Goal: Information Seeking & Learning: Check status

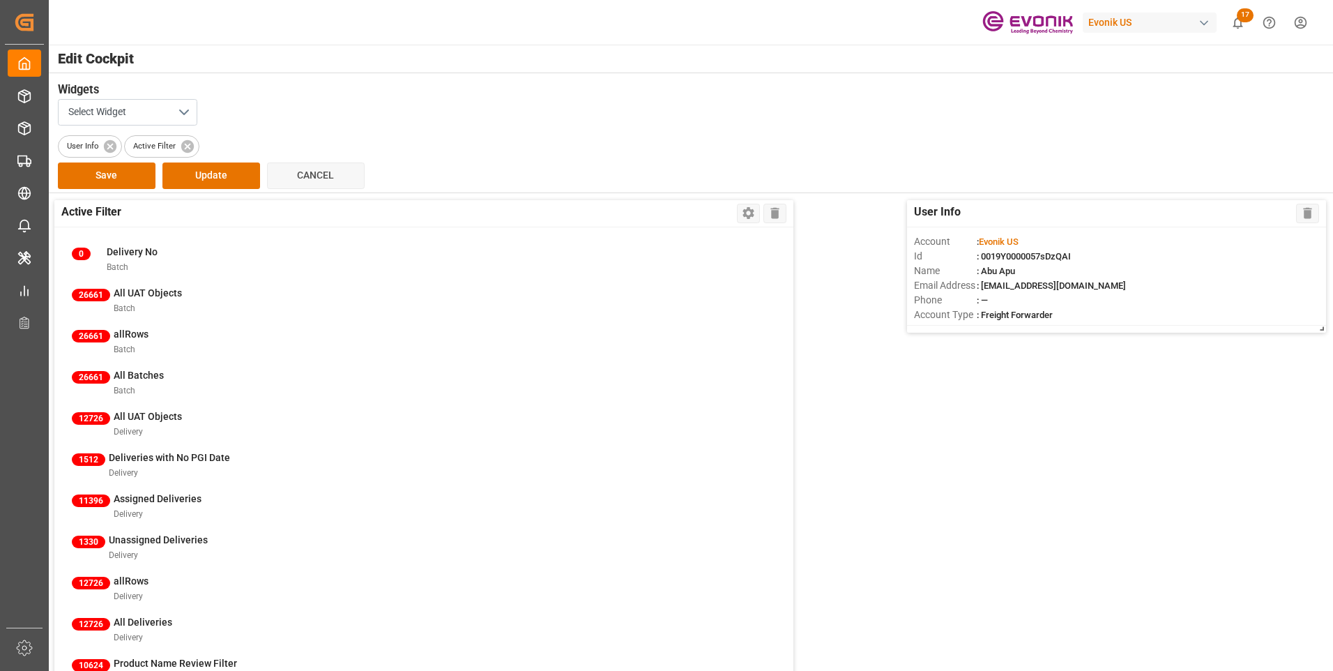
click at [1241, 18] on span "17" at bounding box center [1245, 15] width 17 height 14
drag, startPoint x: 187, startPoint y: 147, endPoint x: 188, endPoint y: 160, distance: 13.3
click at [187, 147] on icon at bounding box center [187, 146] width 15 height 15
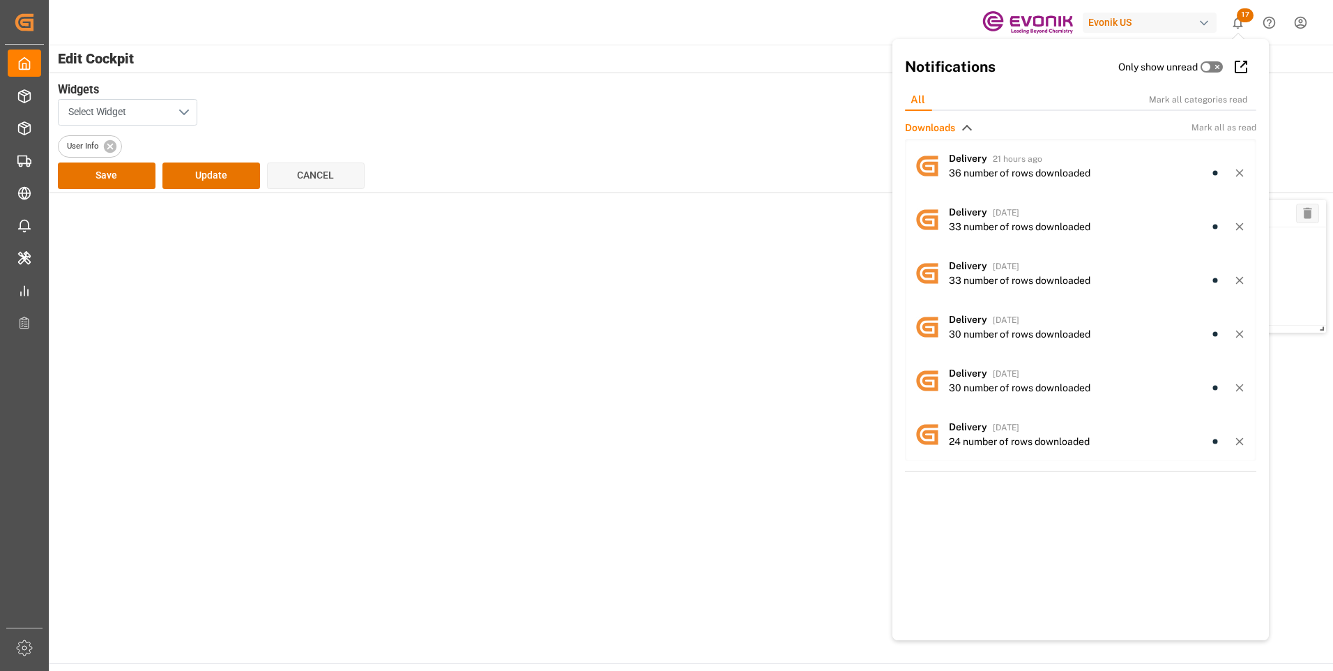
click at [179, 114] on button "Select Widget" at bounding box center [127, 112] width 139 height 26
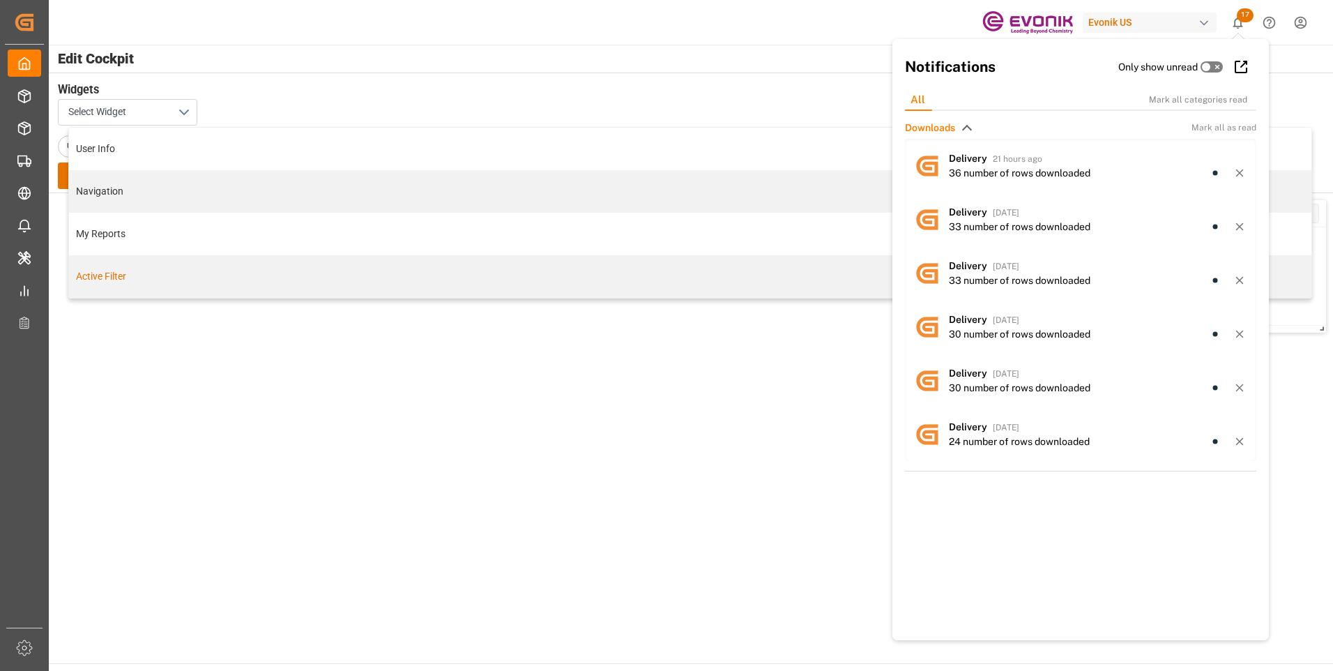
click at [119, 276] on div "Active Filter" at bounding box center [690, 276] width 1228 height 15
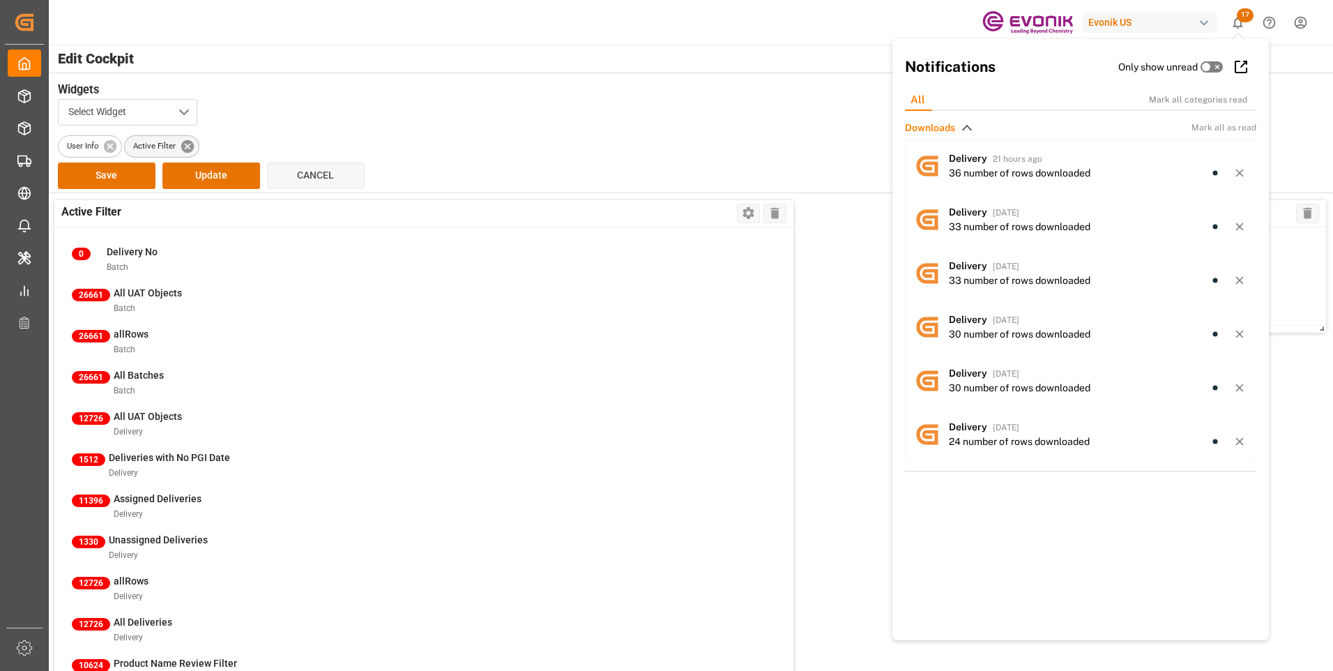
click at [186, 144] on icon at bounding box center [187, 145] width 13 height 13
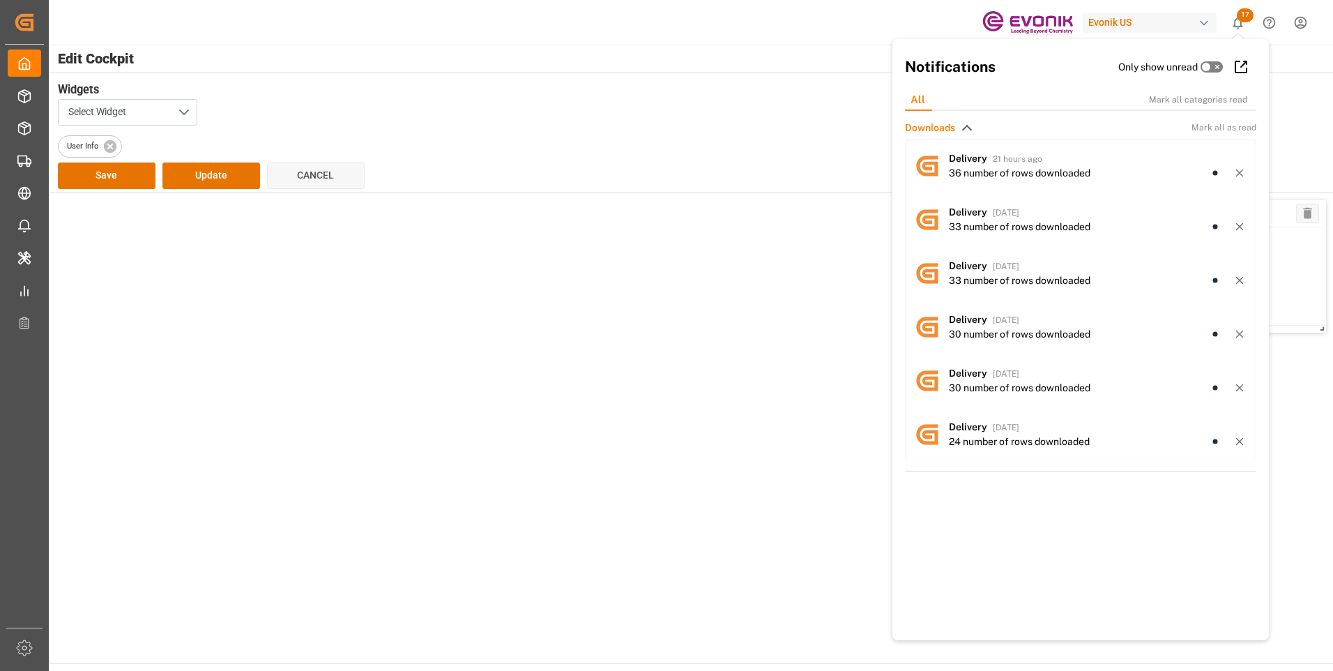
click at [1240, 17] on span "17" at bounding box center [1245, 15] width 17 height 14
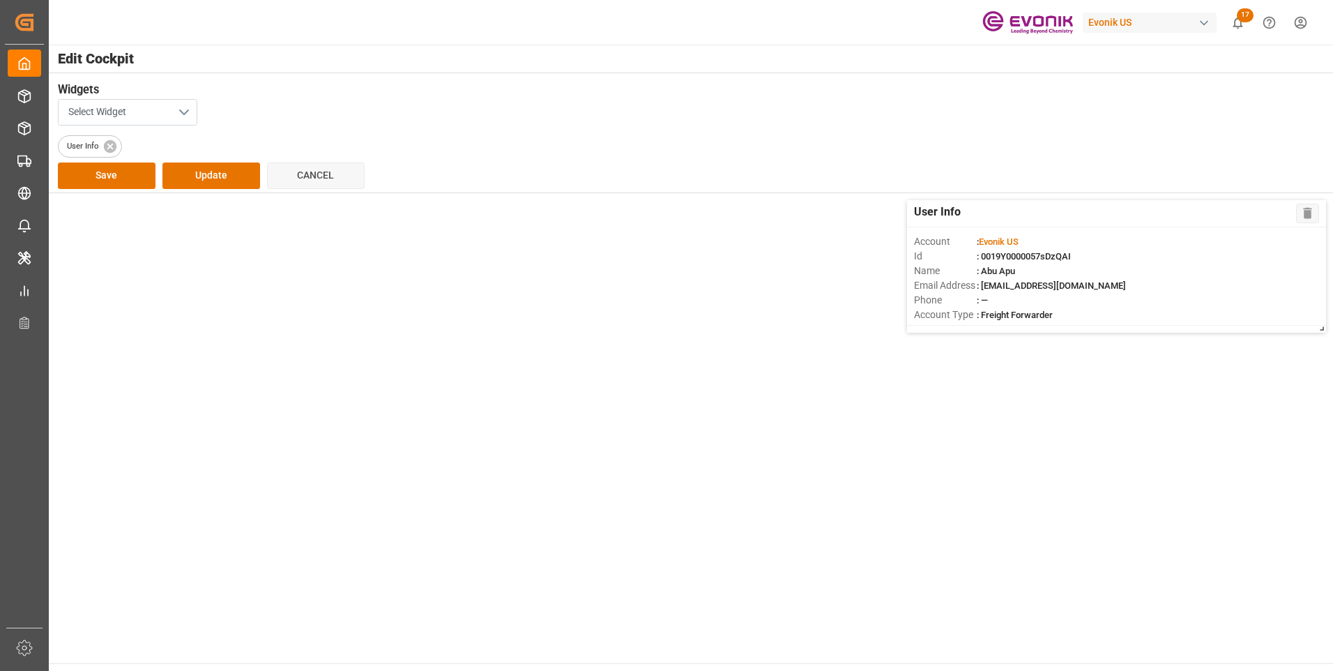
click at [181, 110] on button "Select Widget" at bounding box center [127, 112] width 139 height 26
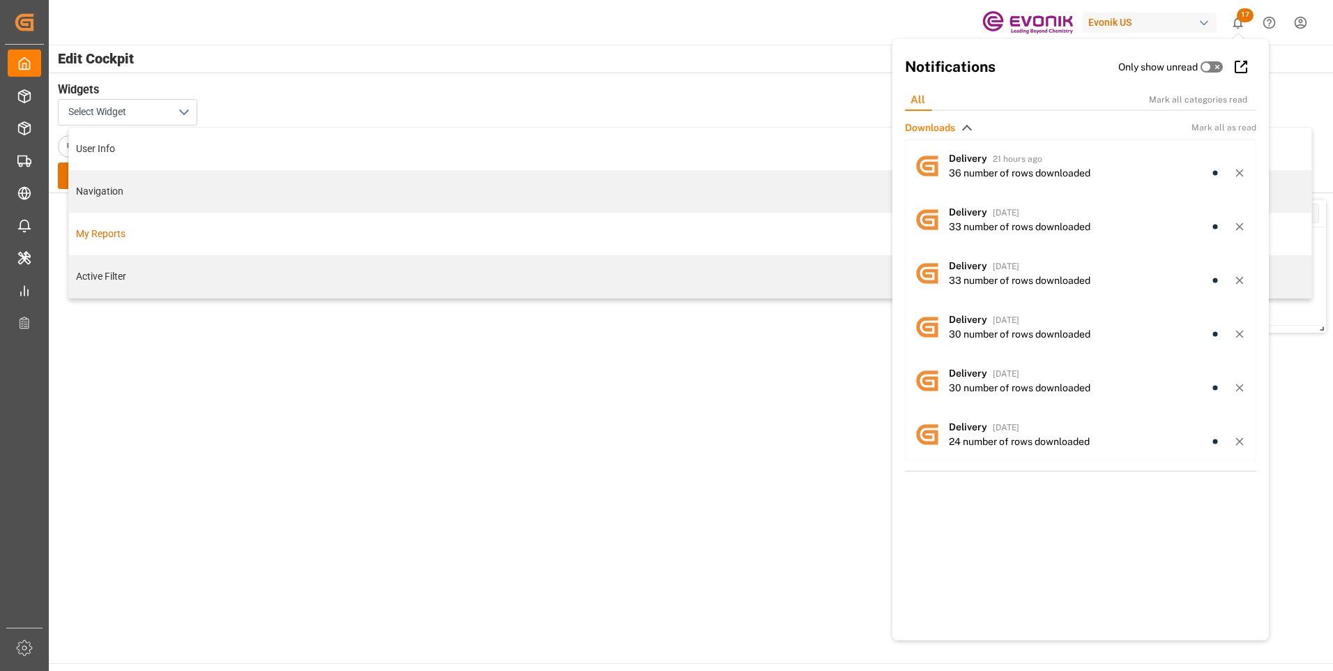
click at [118, 237] on div "My Reports" at bounding box center [690, 234] width 1228 height 15
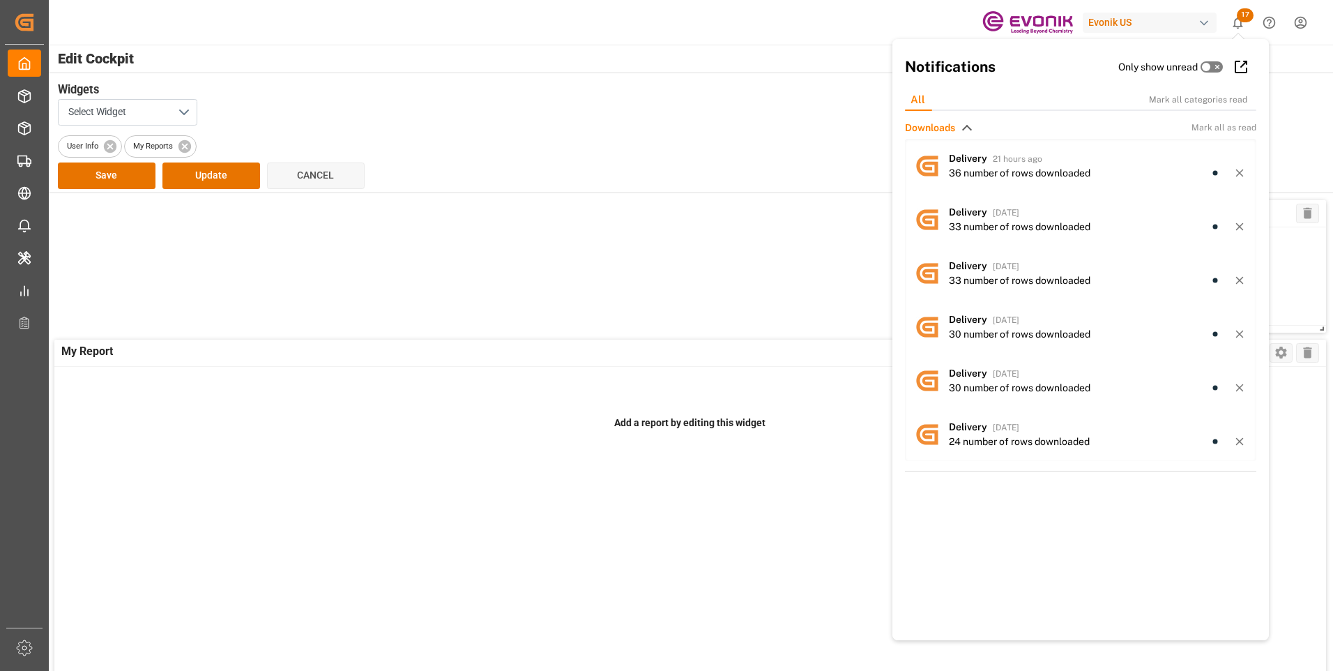
scroll to position [209, 0]
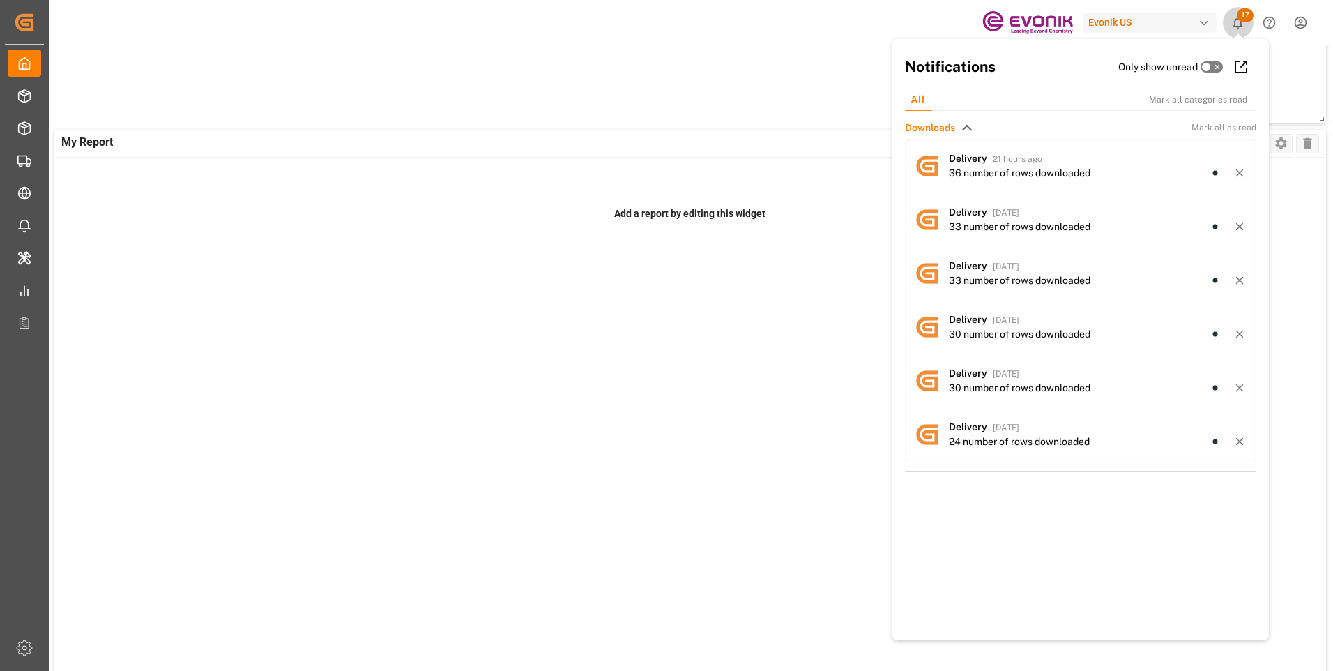
click at [1243, 22] on span "17" at bounding box center [1245, 15] width 17 height 14
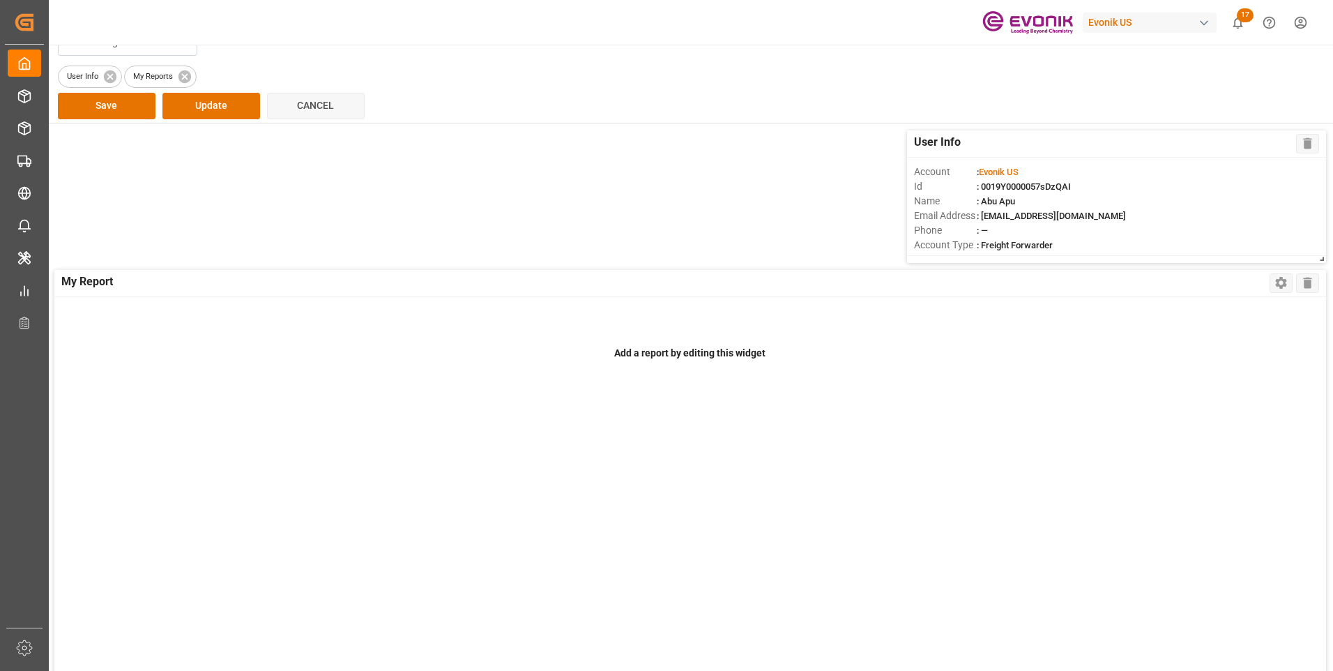
scroll to position [0, 0]
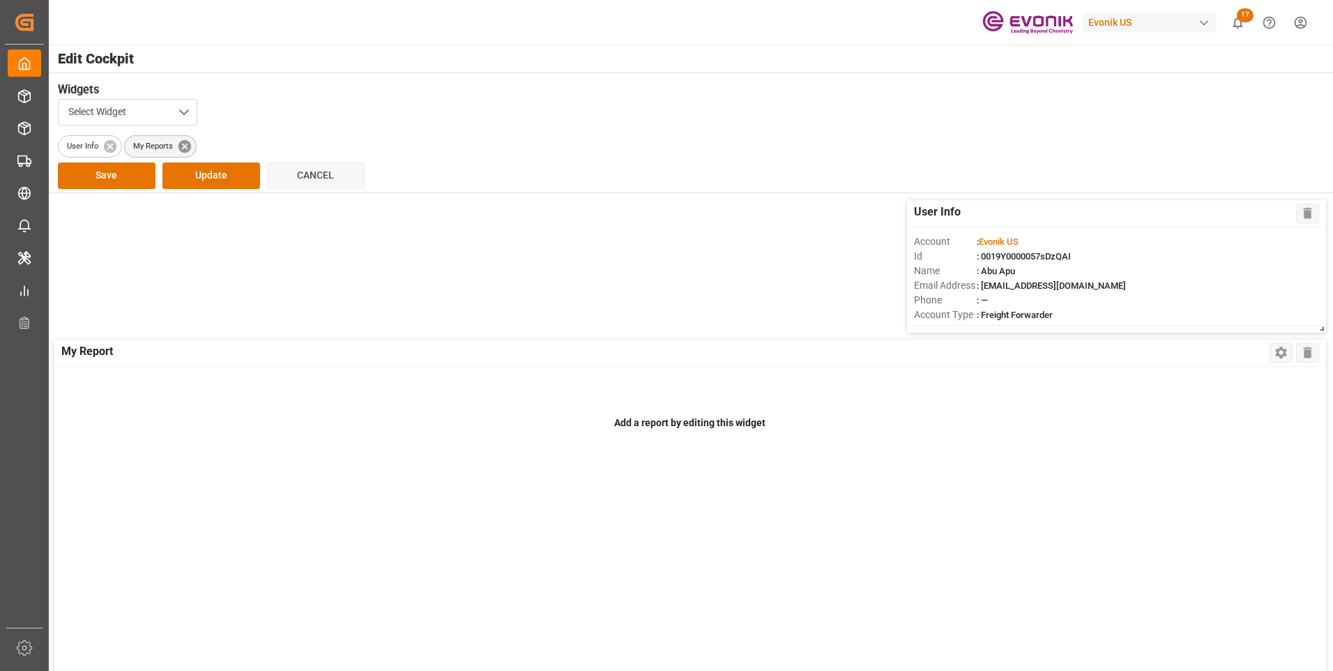
click at [187, 146] on icon at bounding box center [184, 146] width 15 height 15
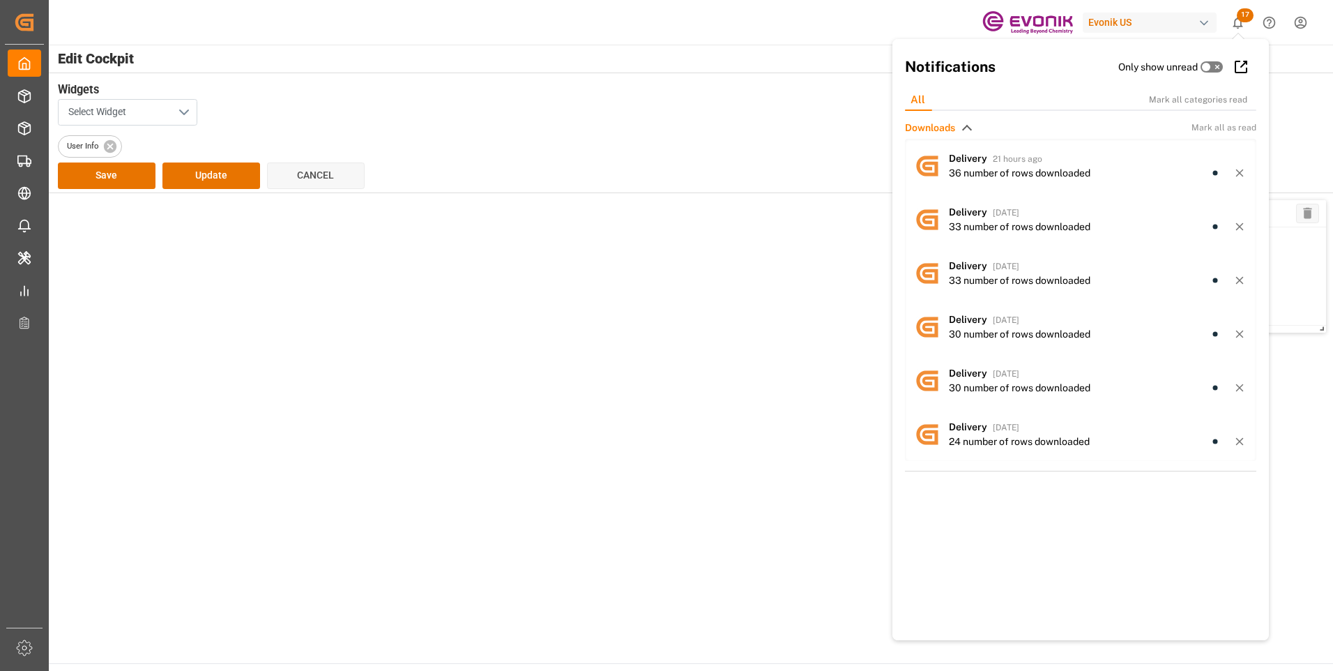
click at [182, 110] on button "Select Widget" at bounding box center [127, 112] width 139 height 26
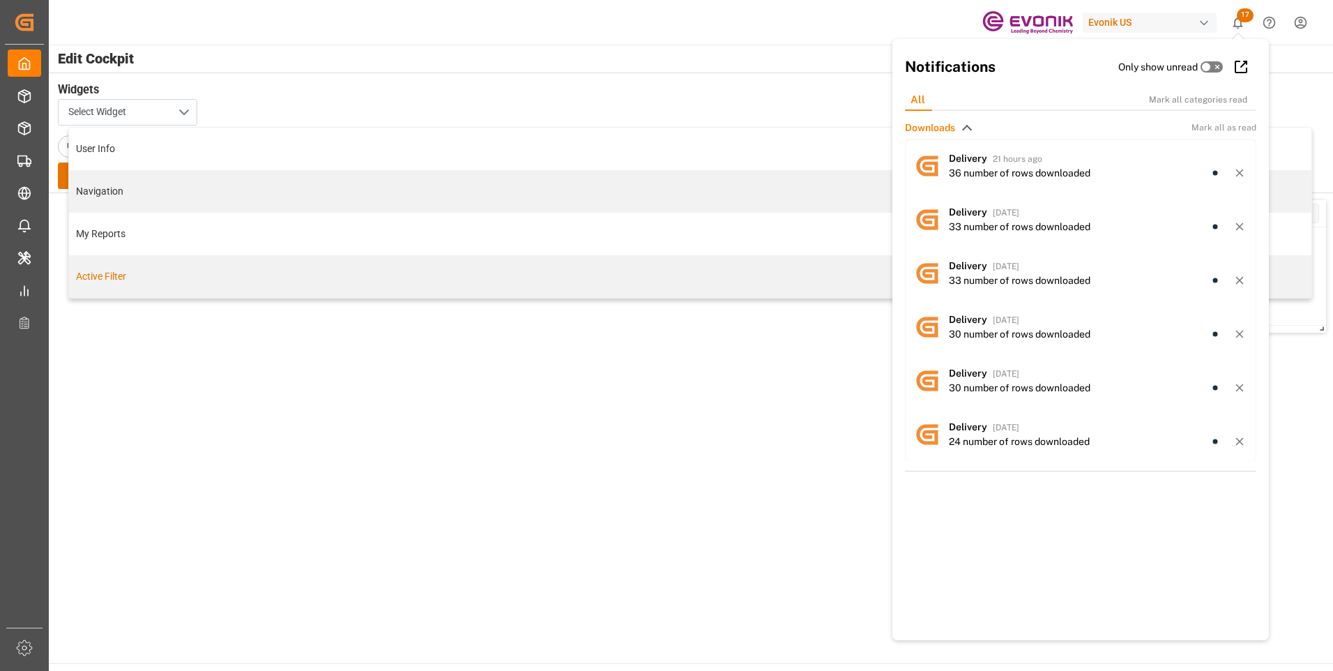
click at [112, 276] on div "Active Filter" at bounding box center [690, 276] width 1228 height 15
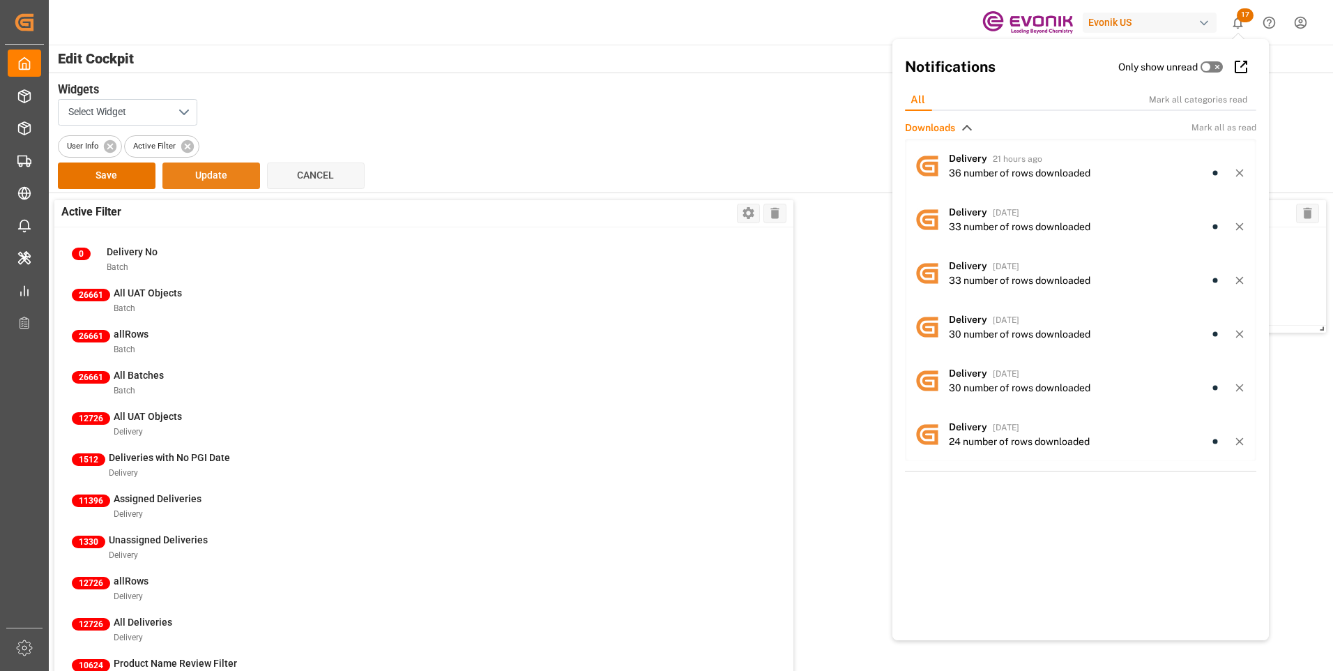
click at [211, 179] on button "Update" at bounding box center [211, 175] width 98 height 26
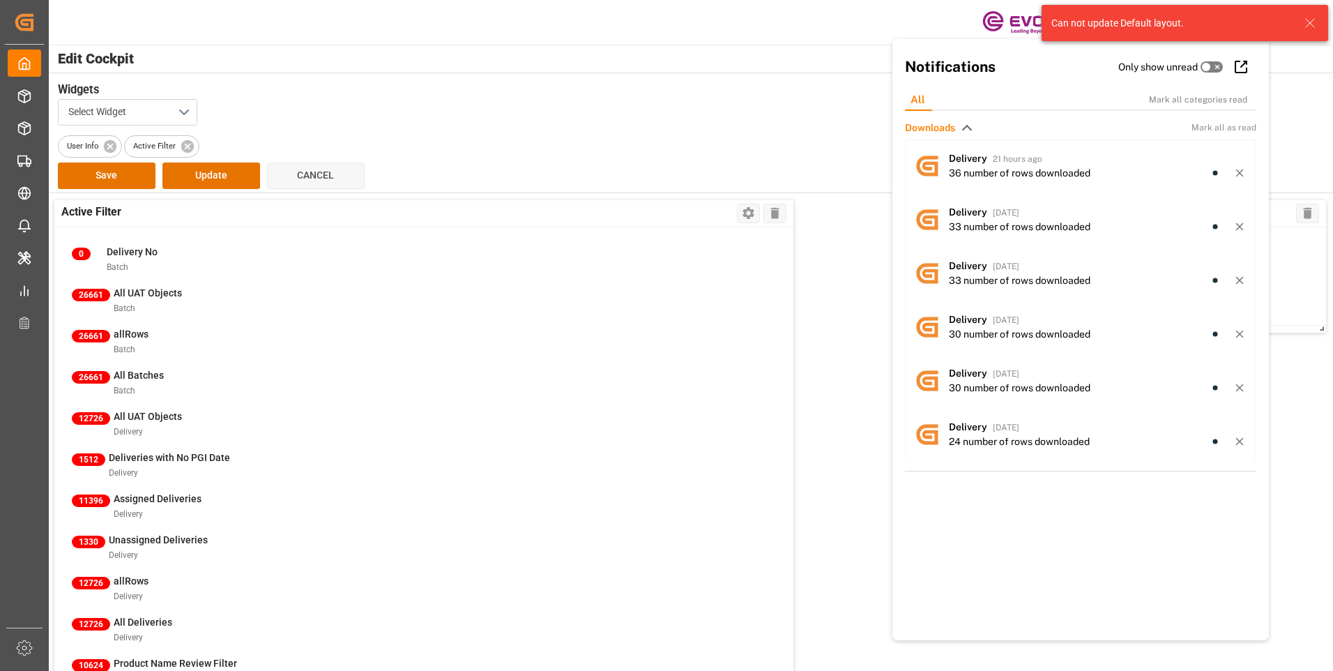
click at [1308, 22] on icon at bounding box center [1310, 23] width 17 height 17
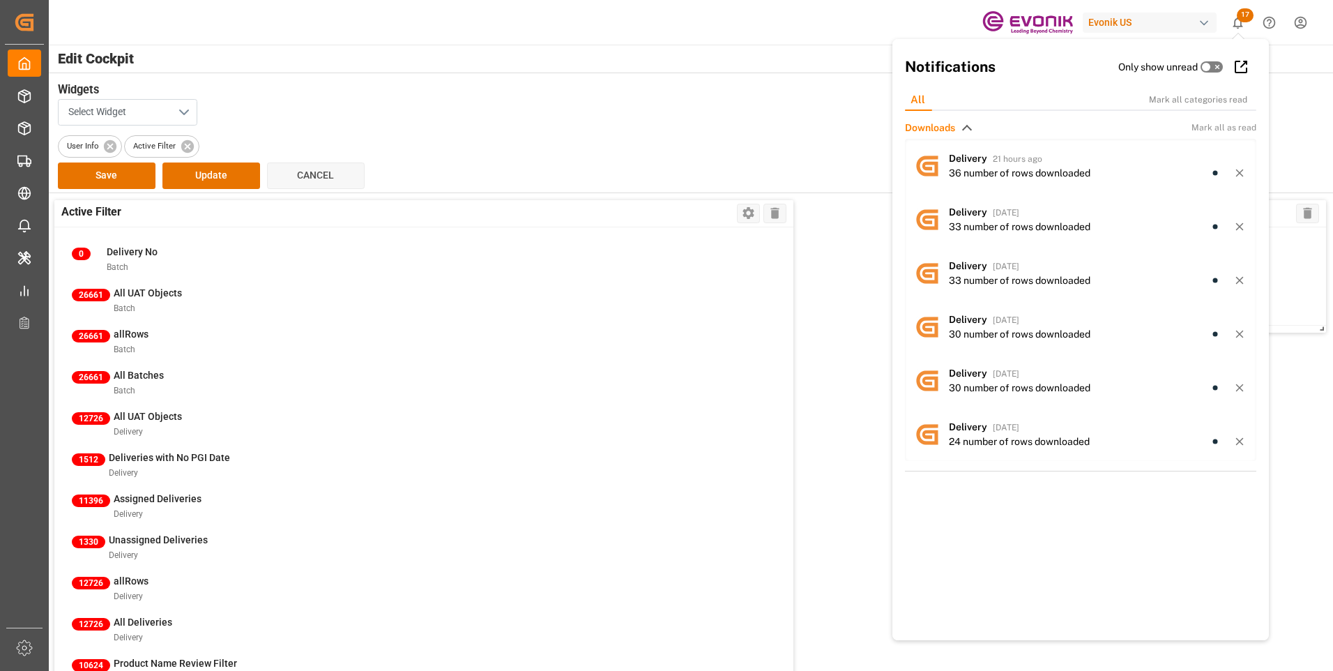
click at [184, 109] on button "Select Widget" at bounding box center [127, 112] width 139 height 26
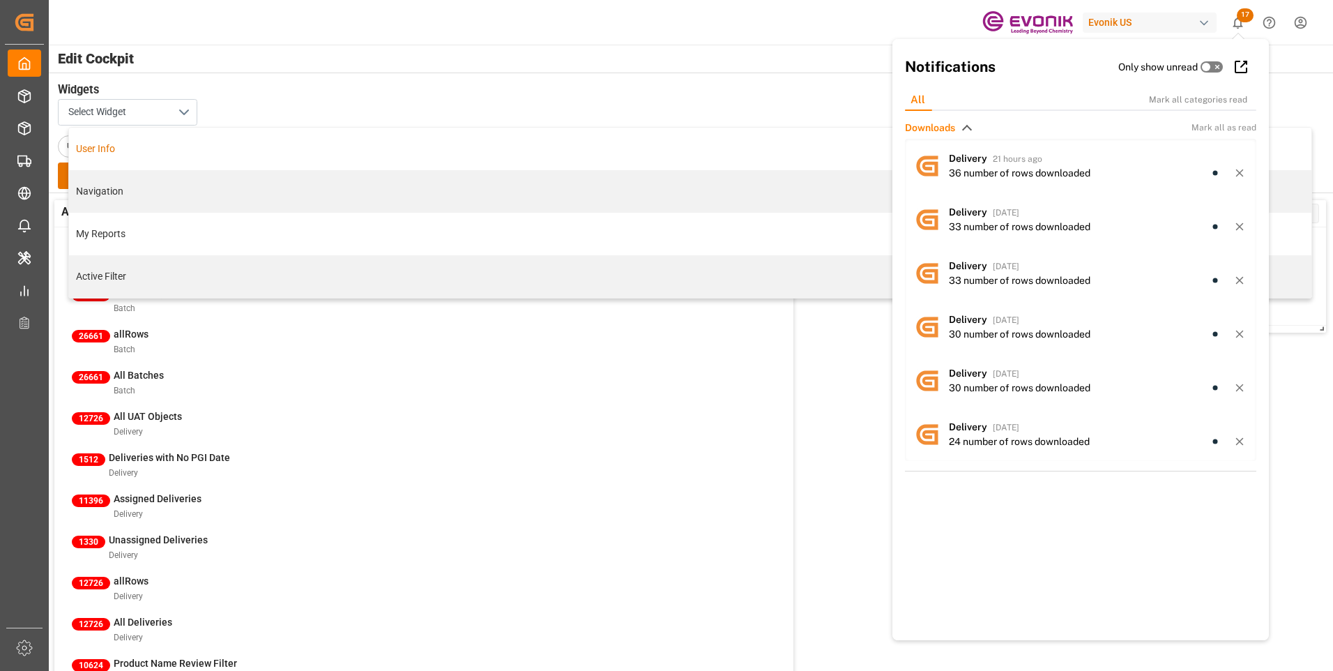
click at [389, 94] on h3 "Widgets" at bounding box center [683, 90] width 1250 height 17
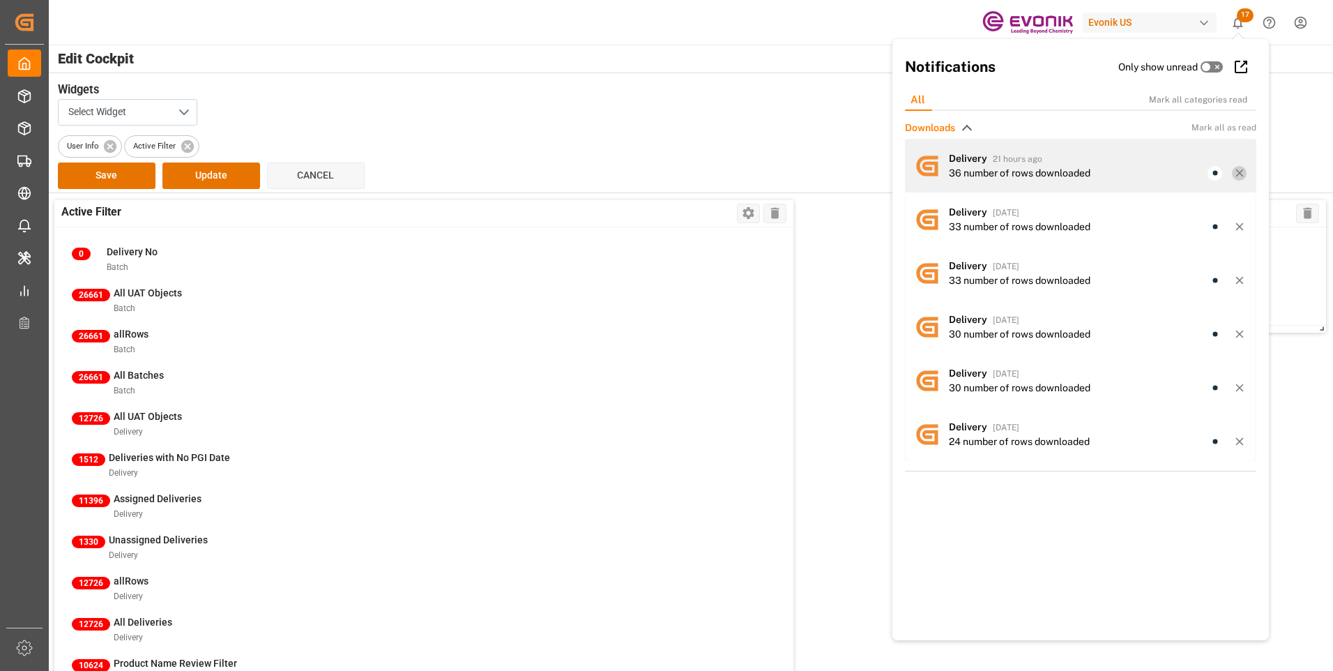
click at [1234, 170] on icon at bounding box center [1240, 173] width 13 height 13
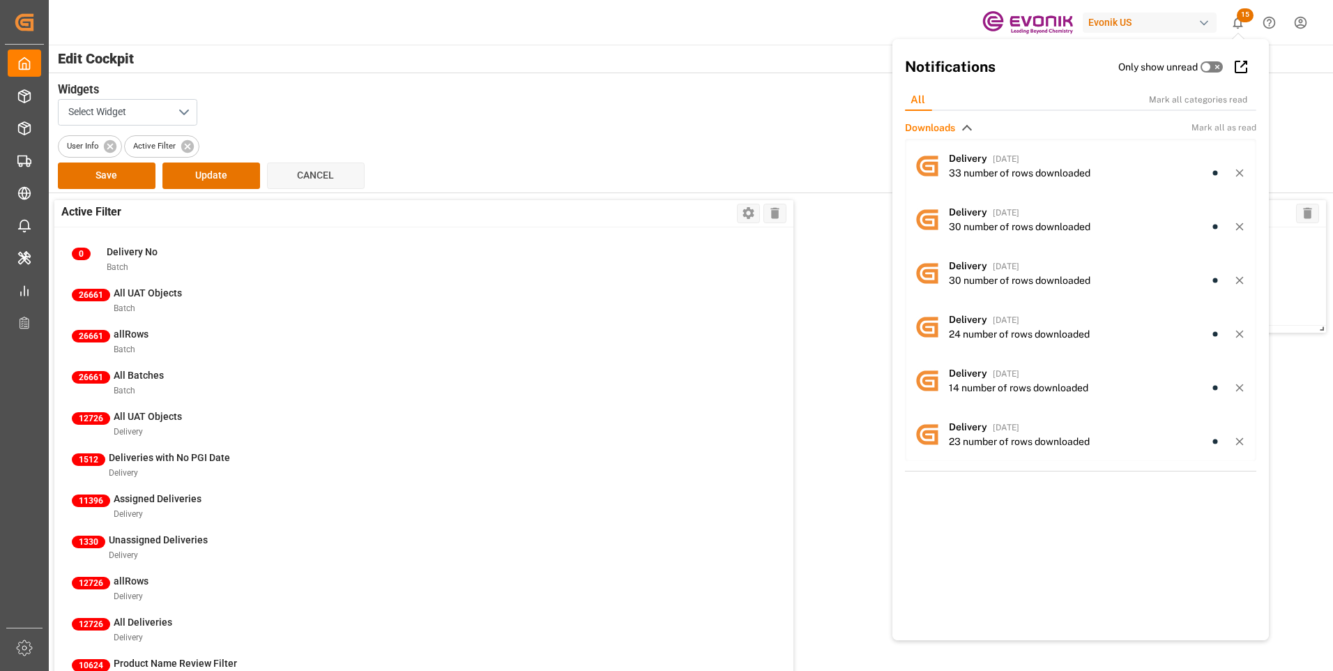
click at [1234, 170] on icon at bounding box center [1240, 173] width 13 height 13
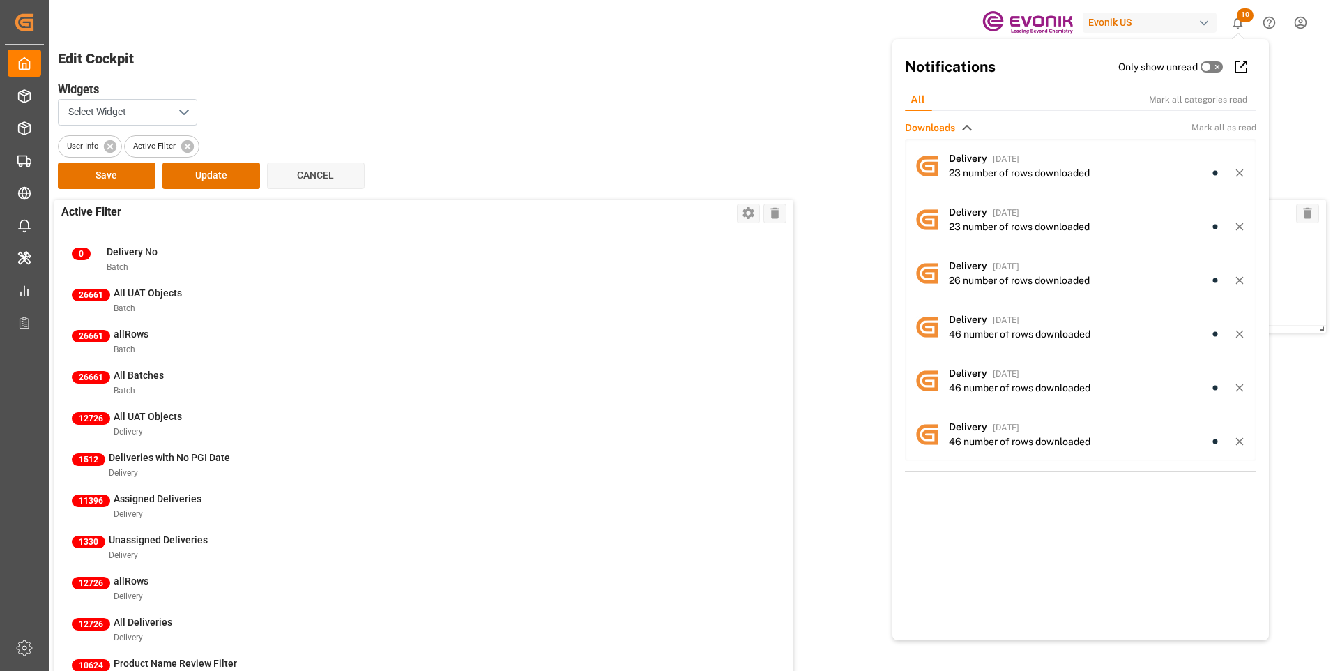
click at [1234, 170] on icon at bounding box center [1240, 173] width 13 height 13
click at [1234, 220] on icon at bounding box center [1240, 226] width 13 height 13
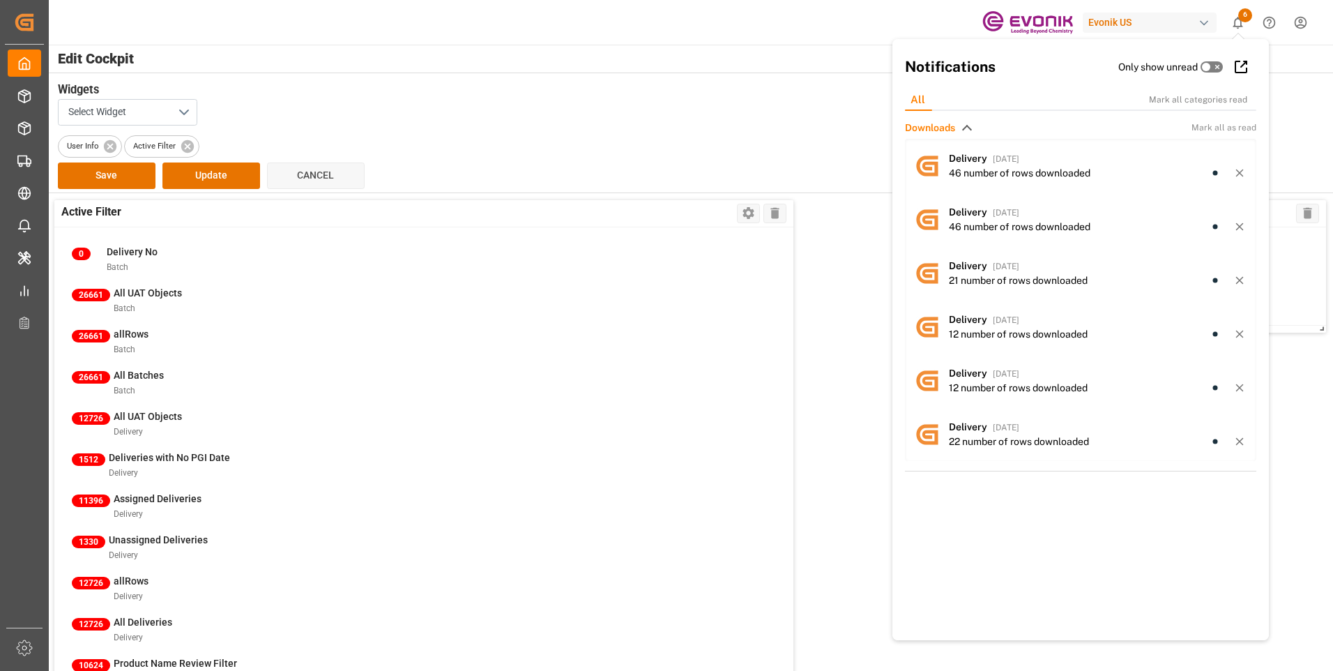
click at [1234, 220] on icon at bounding box center [1240, 226] width 13 height 13
click at [1234, 170] on icon at bounding box center [1240, 173] width 13 height 13
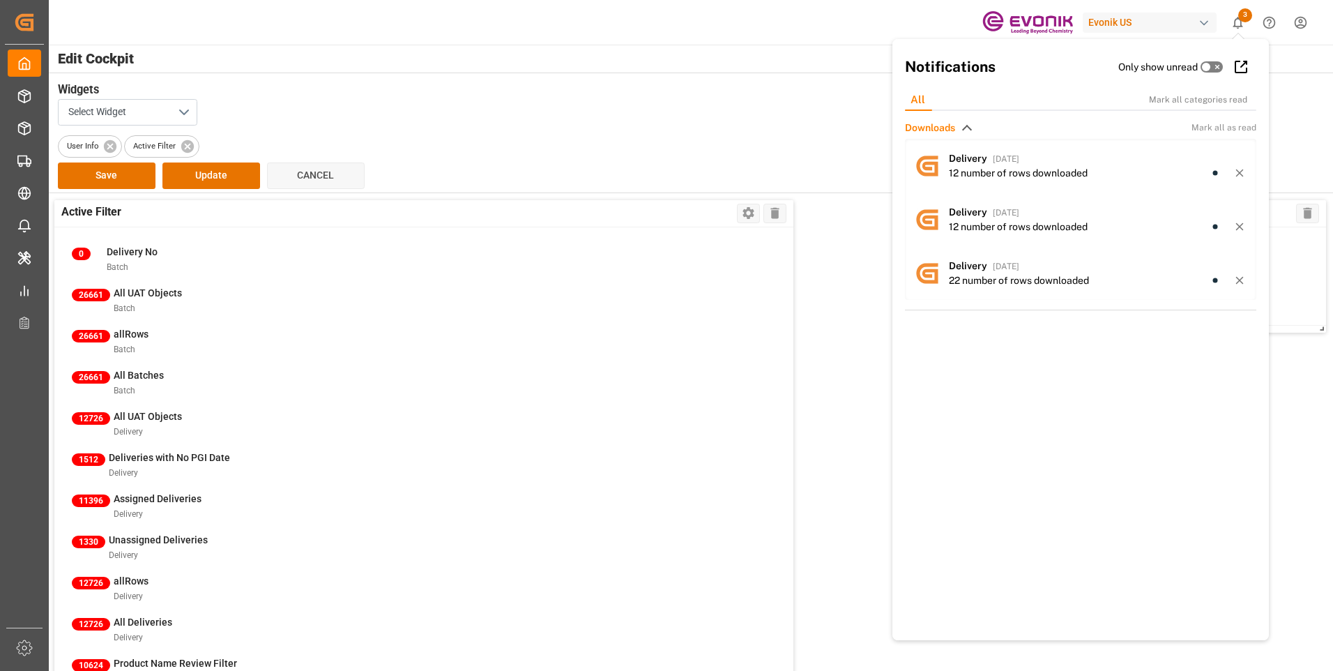
click at [1234, 170] on icon at bounding box center [1240, 173] width 13 height 13
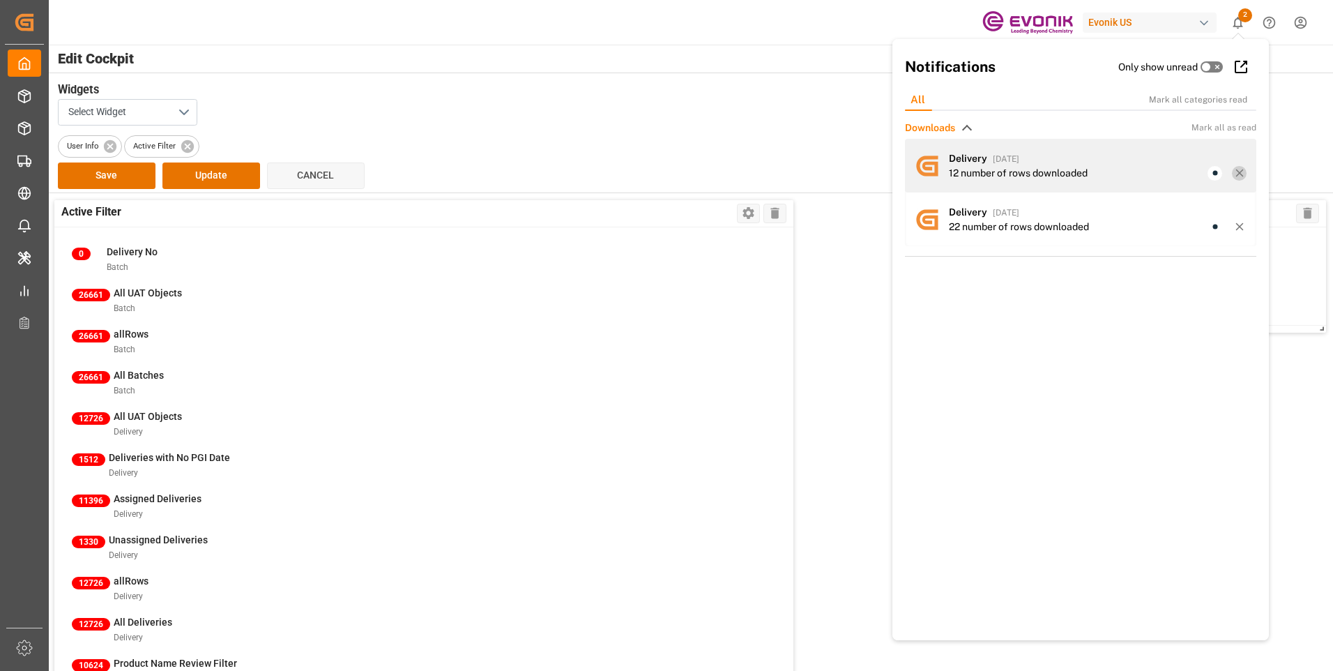
click at [1236, 171] on line at bounding box center [1239, 173] width 6 height 6
click at [1235, 172] on icon at bounding box center [1240, 173] width 13 height 13
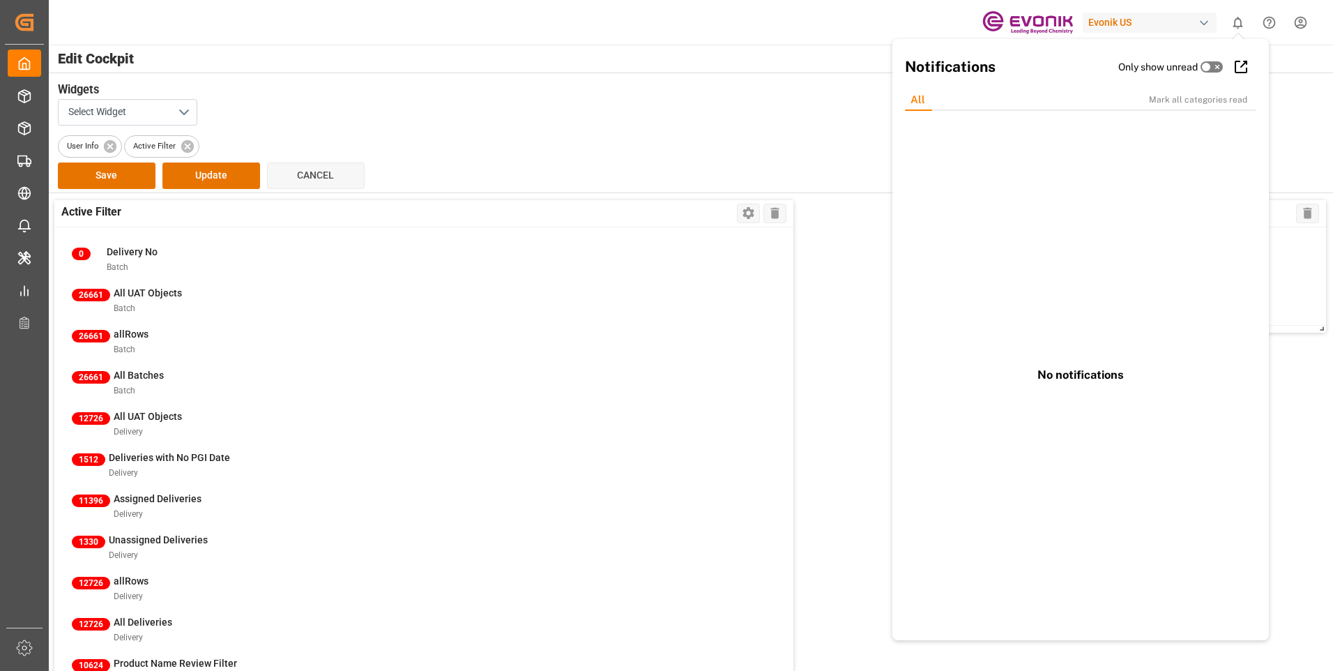
click at [854, 174] on div "Save Update Cancel" at bounding box center [690, 175] width 1265 height 26
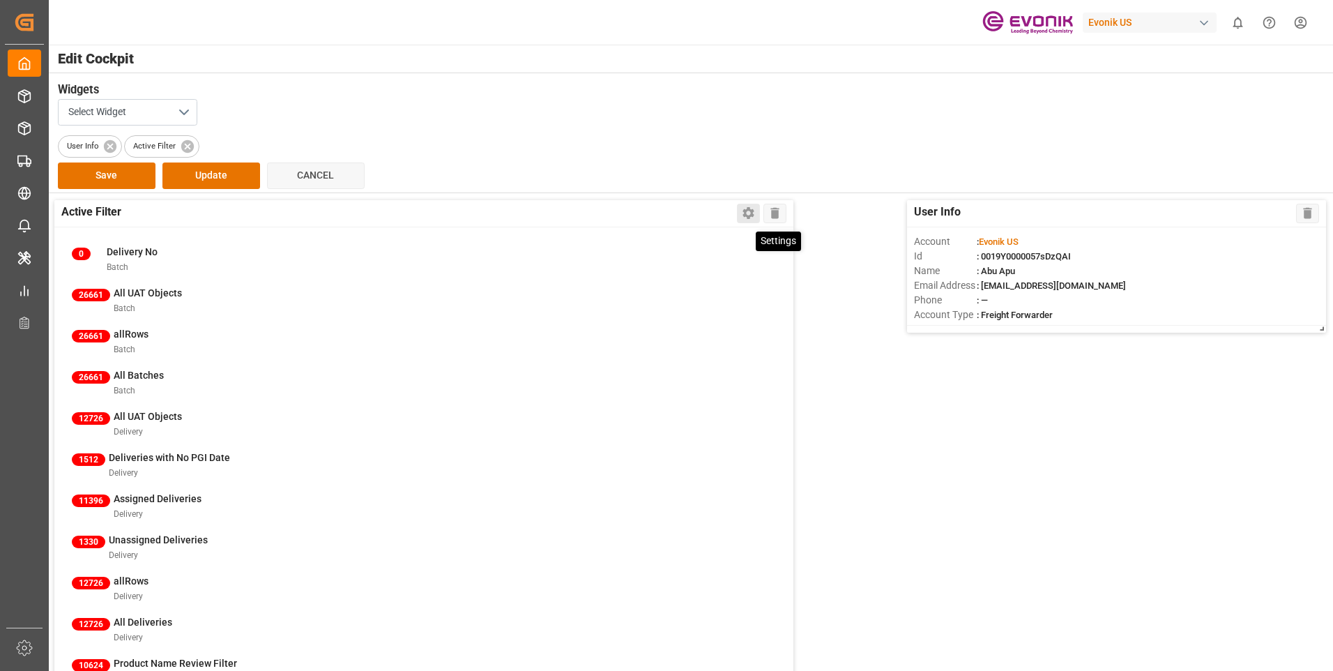
click at [743, 213] on icon at bounding box center [748, 213] width 15 height 15
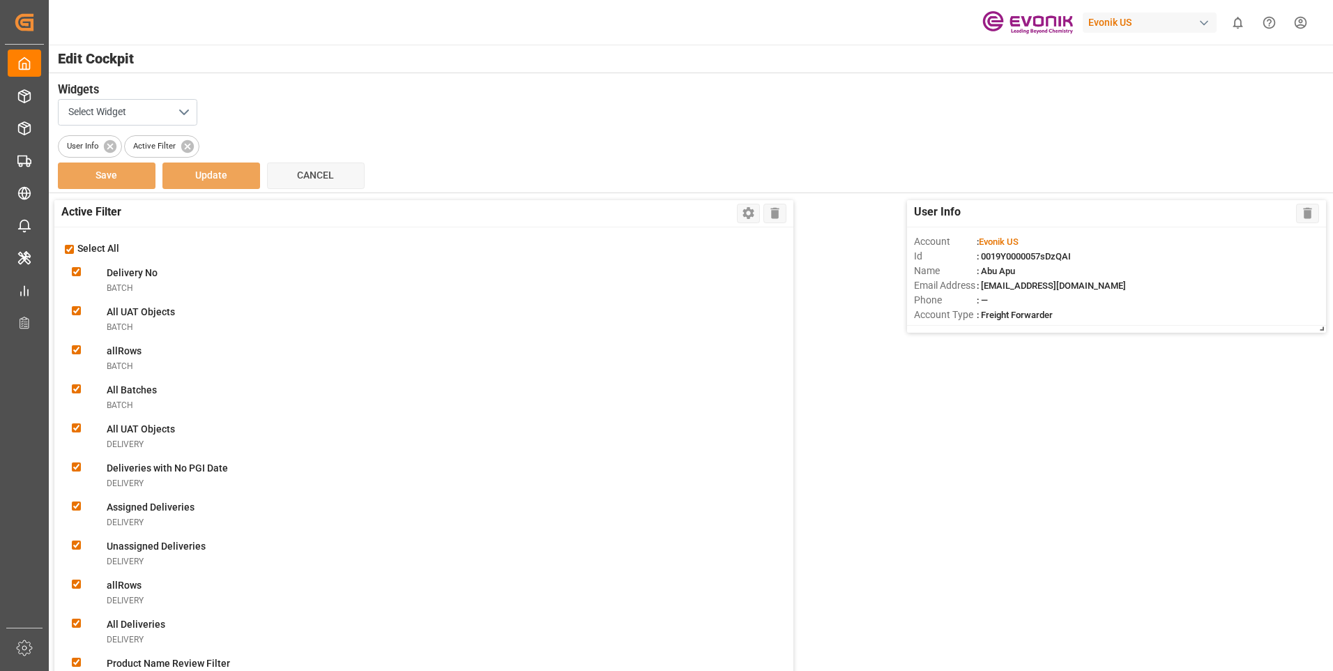
click at [67, 247] on input "checkbox" at bounding box center [69, 249] width 9 height 9
checkbox input "false"
checkbox Nobatch "false"
checkbox Objectsbatch "false"
checkbox input "false"
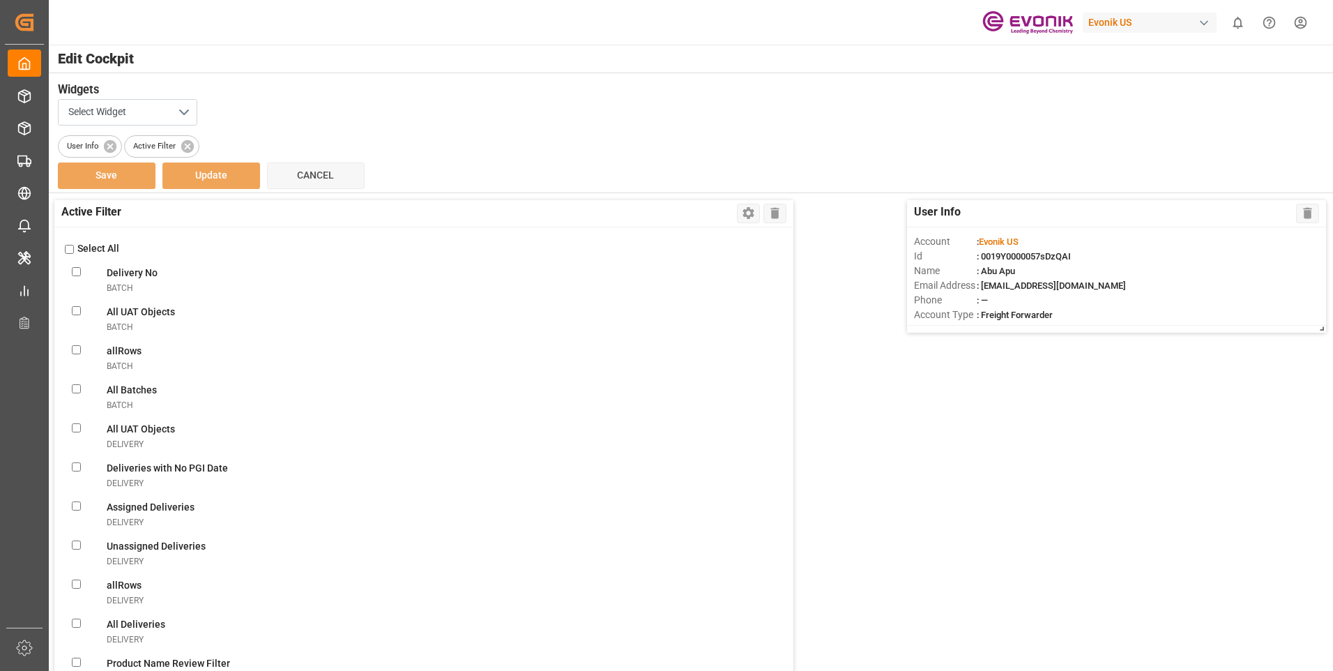
checkbox Batchesbatch "false"
checkbox Objectsdelivery "false"
checkbox Datedelivery "false"
checkbox delivery "false"
checkbox Deliveriesdelivery "false"
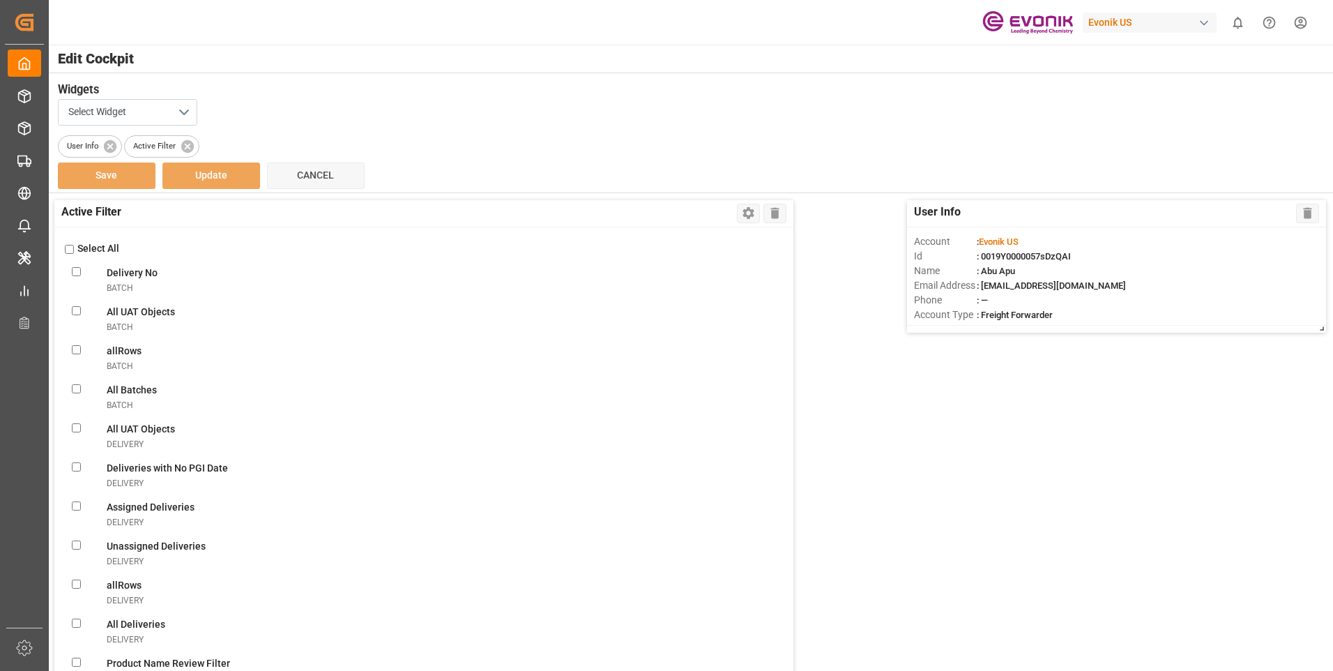
checkbox input "false"
checkbox Deliveriesdelivery "false"
checkbox FilterlineItem "false"
checkbox ObjectslineItem "false"
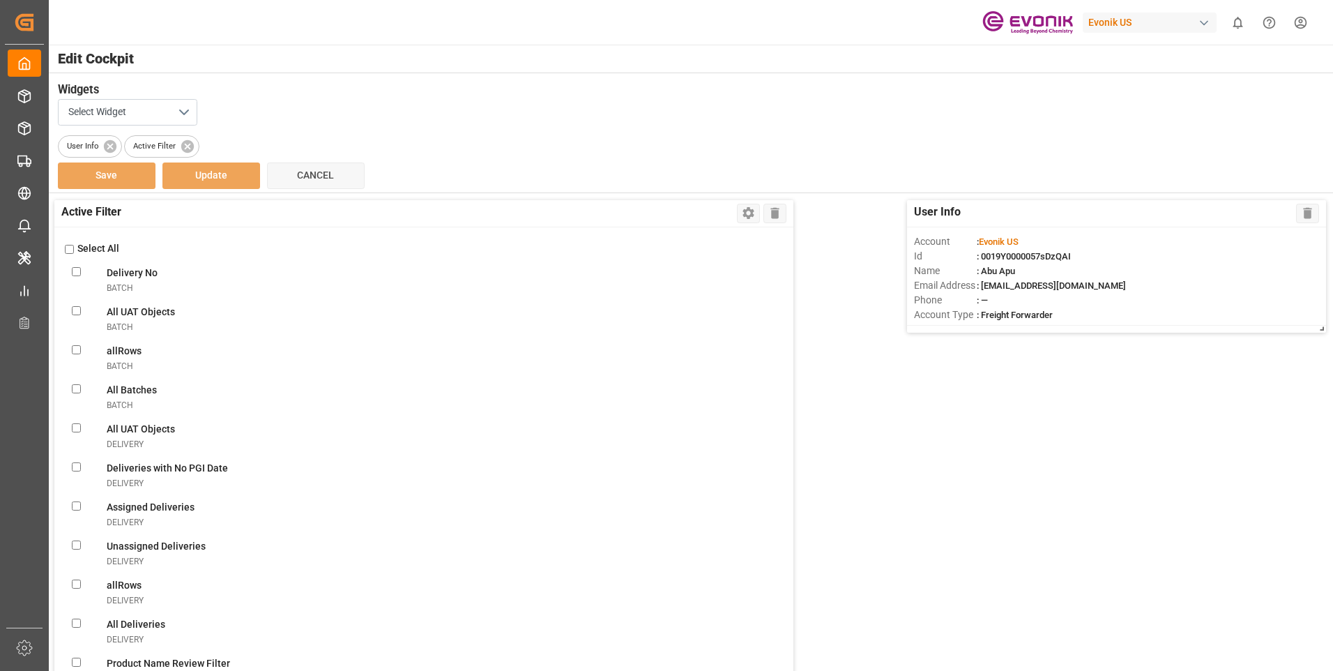
checkbox filterlineItem "false"
checkbox ConsolidationslineItem "false"
checkbox MBlineItem "false"
checkbox TemplatelineItem "false"
checkbox VolumelineItem "false"
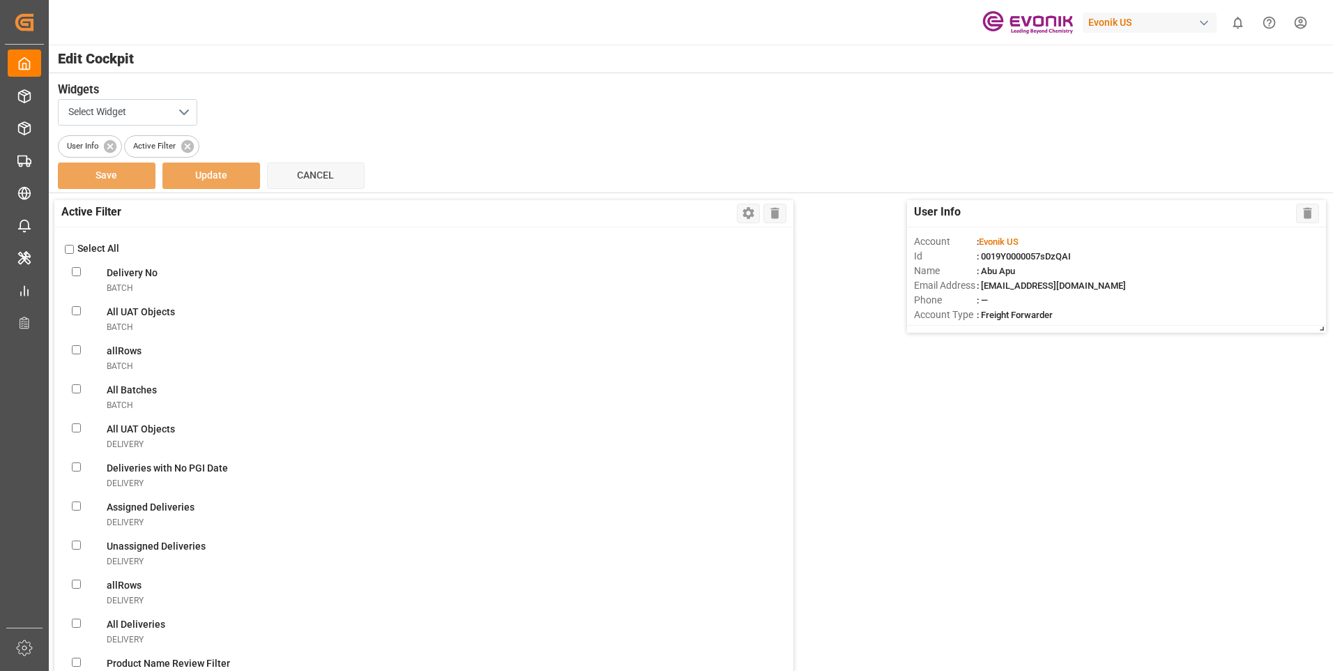
checkbox FilterlineItem "false"
checkbox UnassignedlineItem "false"
checkbox ConsolidationlineItem "false"
checkbox BookinglineItem "false"
checkbox TemplatelineItem "false"
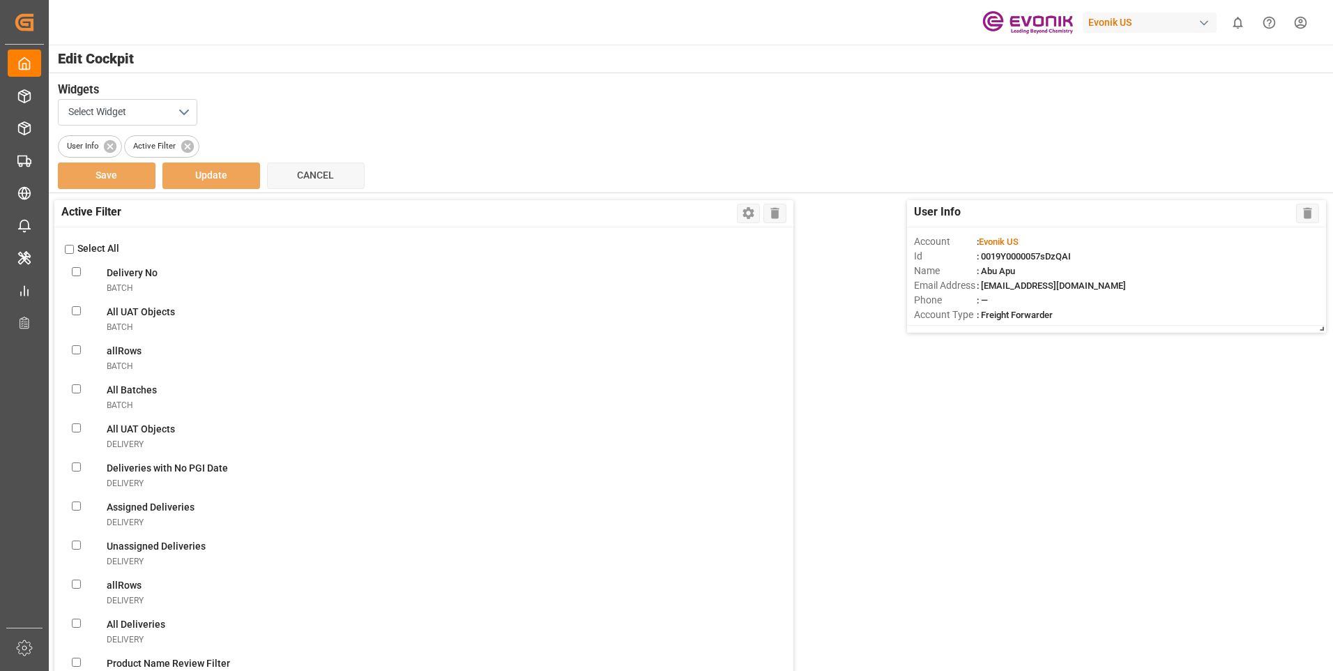
checkbox MissinglineItem "false"
checkbox ReportlineItem "false"
checkbox ViewlineItem "false"
checkbox CSRlineItem "false"
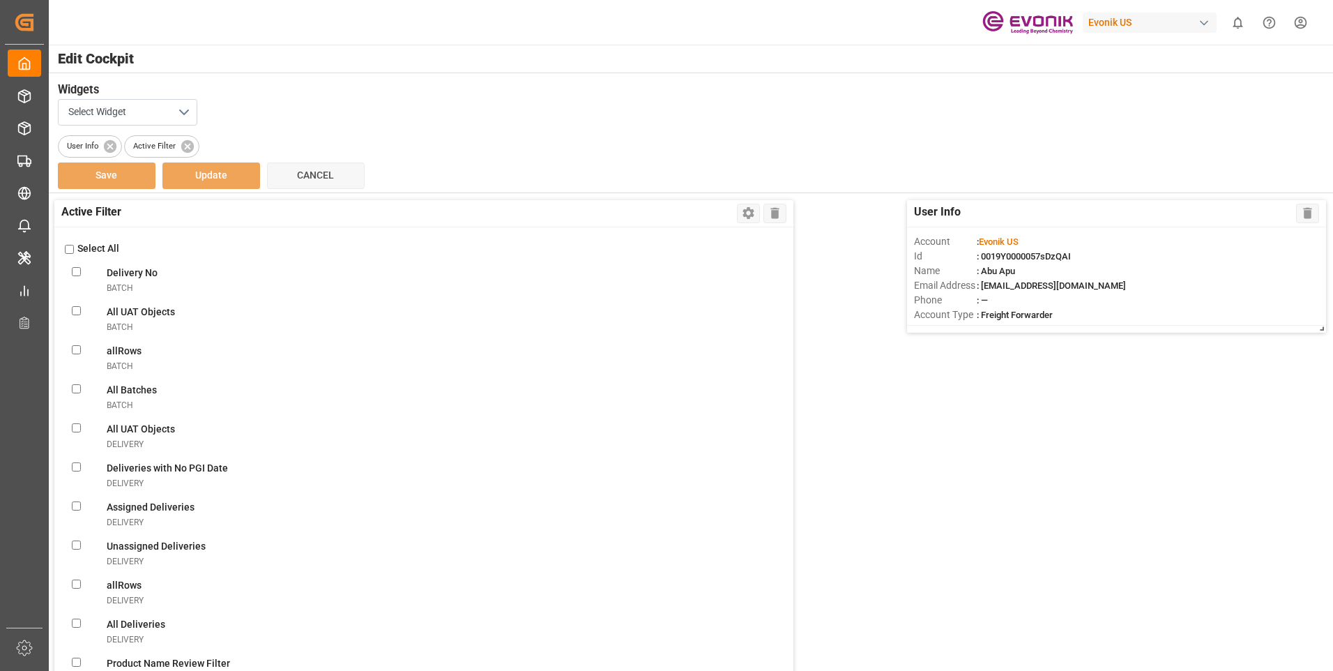
checkbox freightlineItem "false"
checkbox ModelineItem "false"
checkbox ItemslineItem "false"
checkbox input "false"
checkbox ViewnonConformance "false"
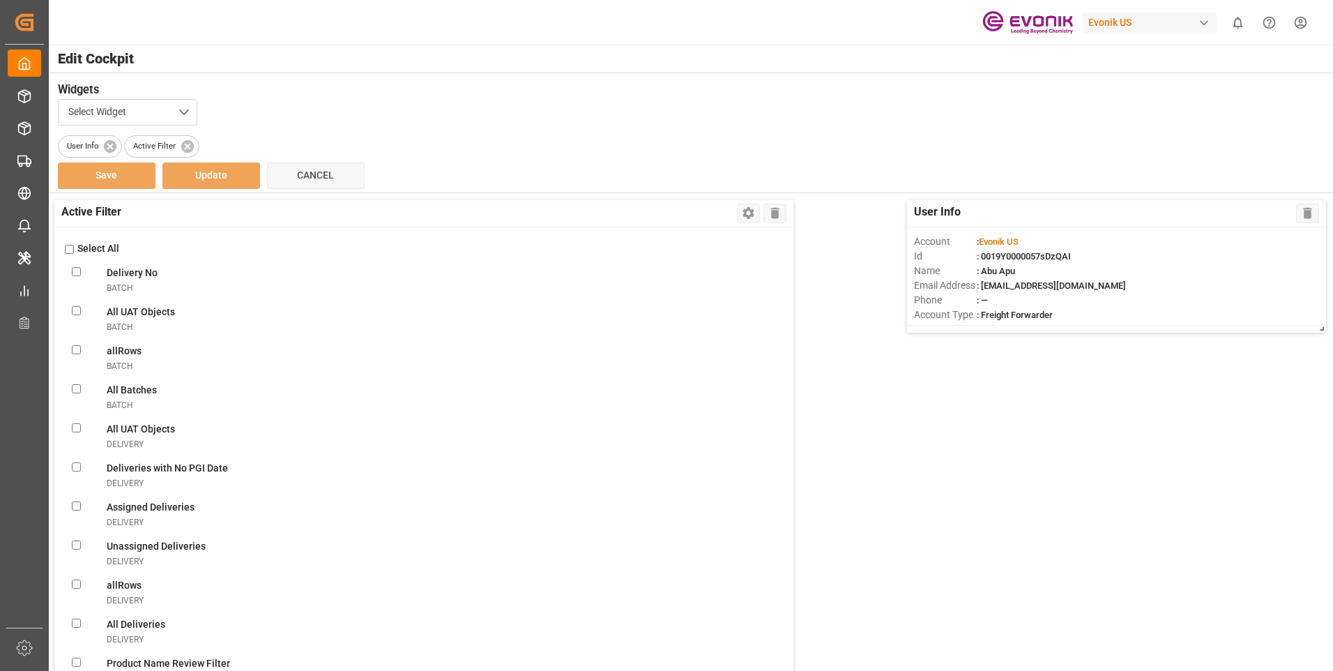
checkbox modesalesOrderIvpo "false"
checkbox DanielasalesOrderIvpo "false"
checkbox objectssalesOrderIvpo "false"
checkbox orderssalesOrderIvpo "false"
checkbox LevelsalesOrderIvpo "false"
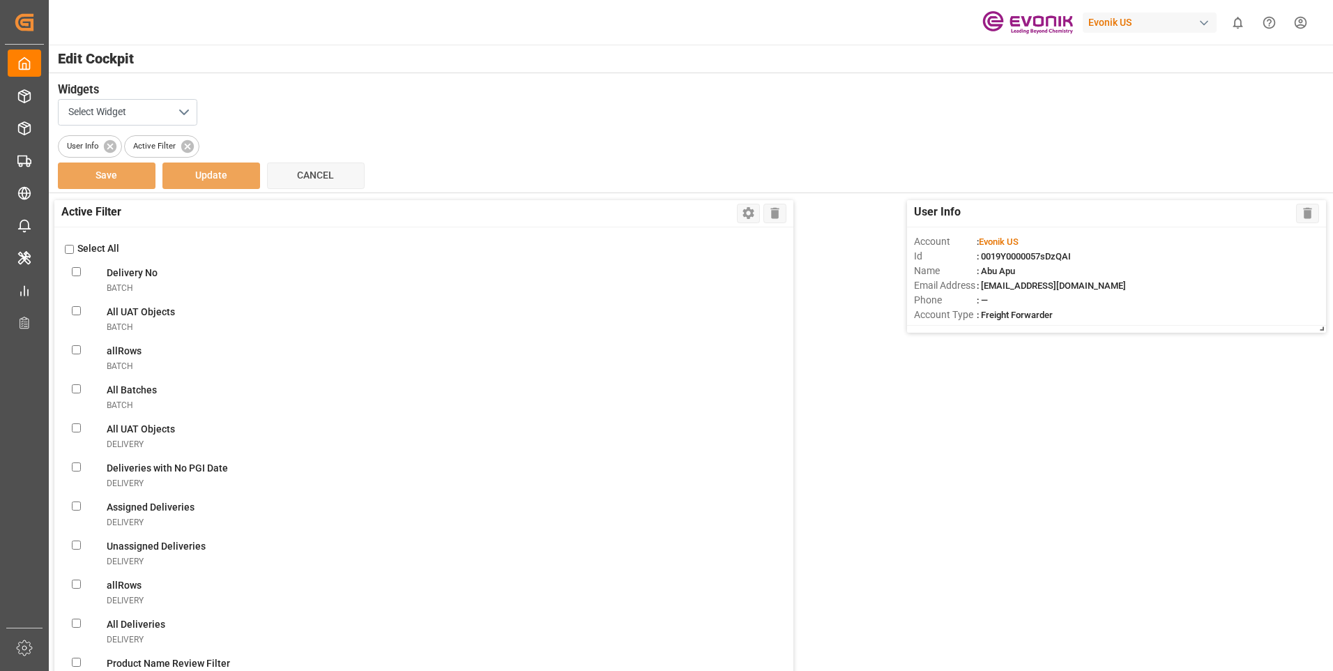
checkbox GlicksalesOrderIvpo "false"
checkbox todaysalesOrderIvpo "false"
checkbox OrderssalesOrderIvpo "false"
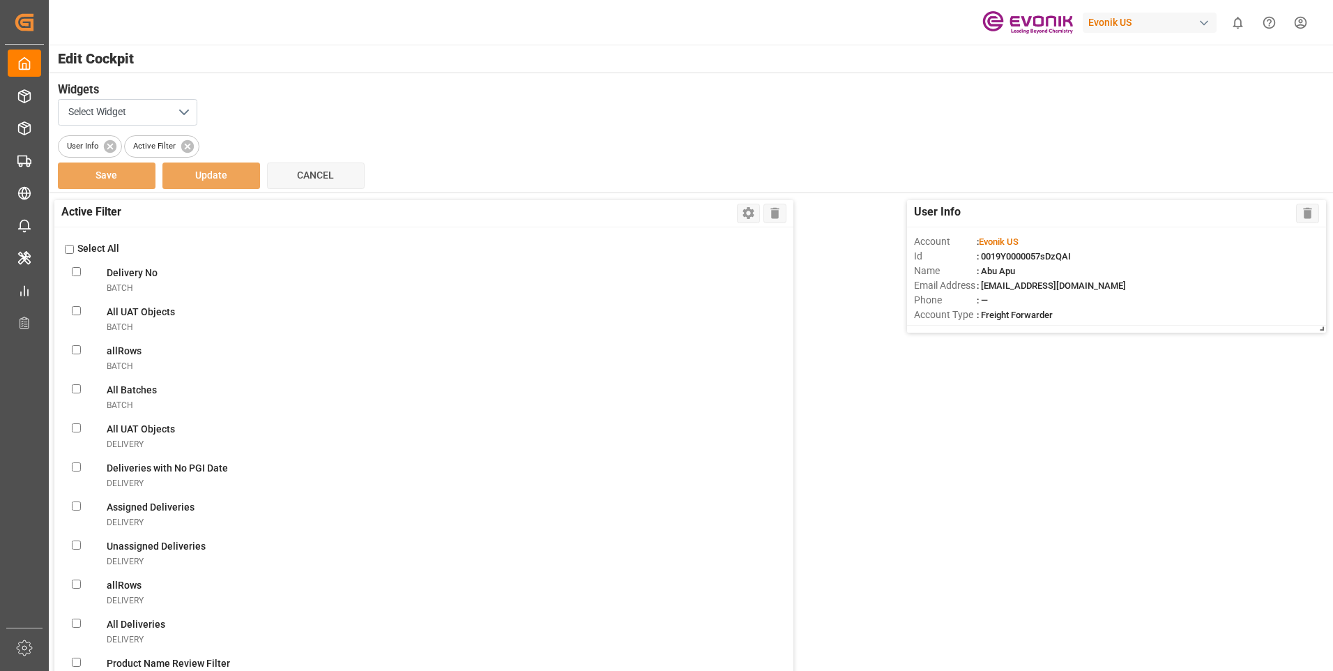
checkbox OrderssalesOrderIvpo "false"
checkbox activesalesOrderIvpo "false"
checkbox modesalesOrderIvpo "false"
checkbox viewsalesOrderIvpo "false"
checkbox OrderssalesOrderIvpo "false"
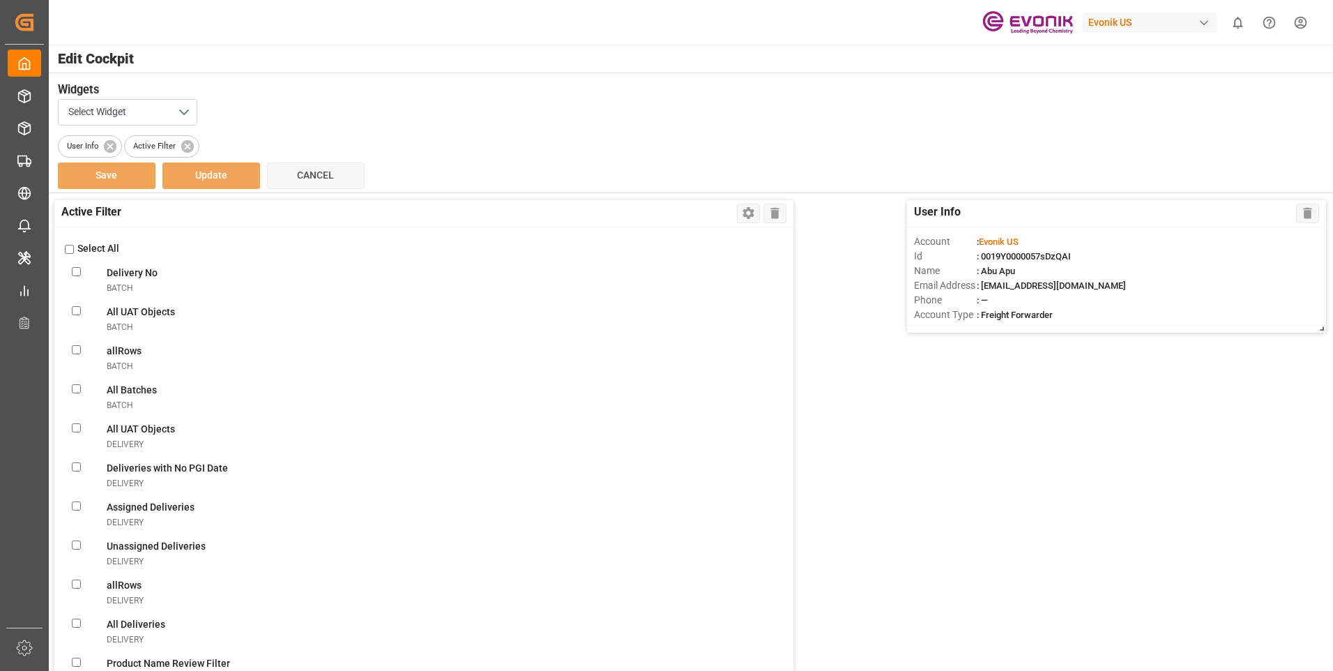
checkbox input "false"
checkbox OrderssalesOrderIvpo "false"
checkbox Documentsshipment "false"
checkbox Viewshipment "false"
checkbox Shipmentsshipment "false"
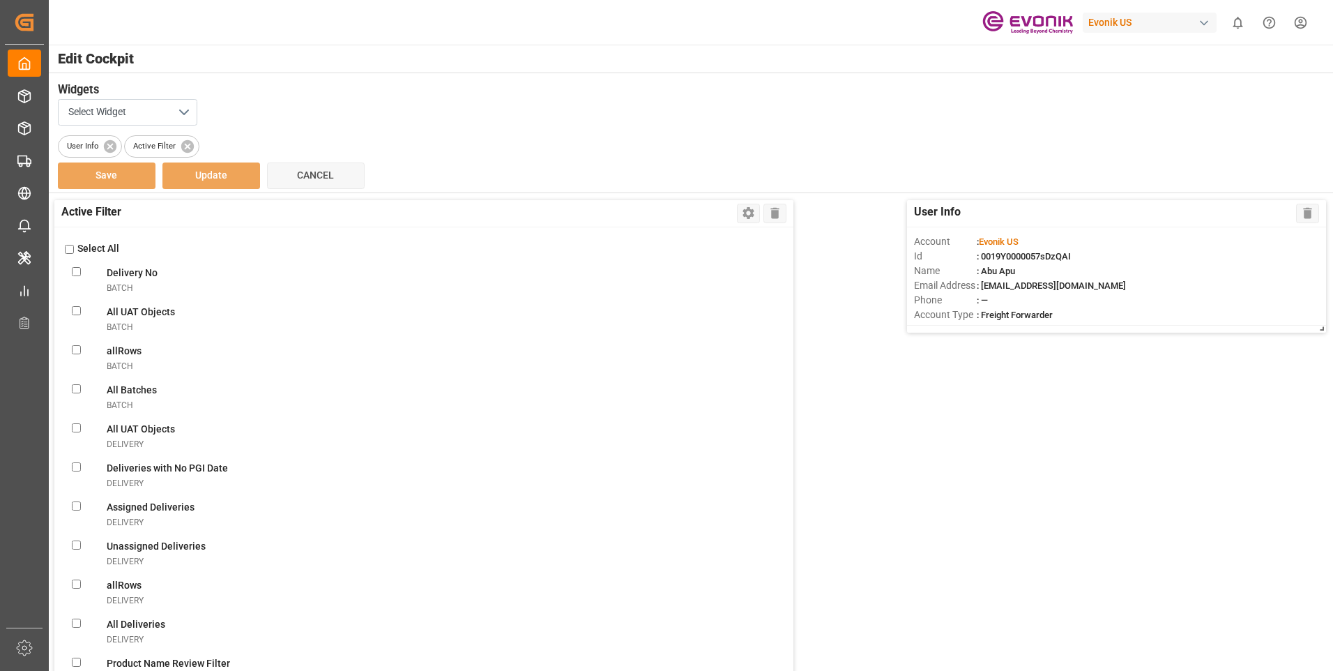
checkbox Shipmentshipment "false"
checkbox Filtershipment "false"
checkbox shipment "false"
checkbox carriershipment "false"
checkbox countshipment "false"
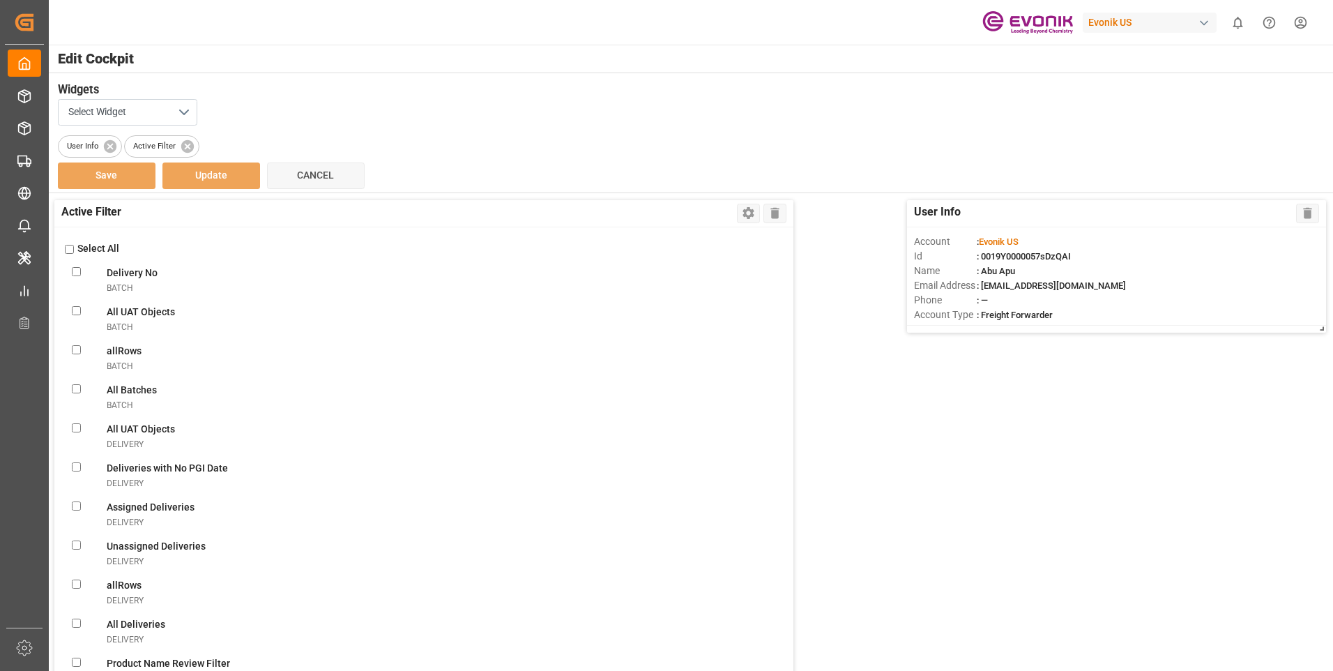
checkbox Daysshipment "false"
checkbox Monitorshipment "false"
checkbox Filtershipment "false"
checkbox Dateshipment "false"
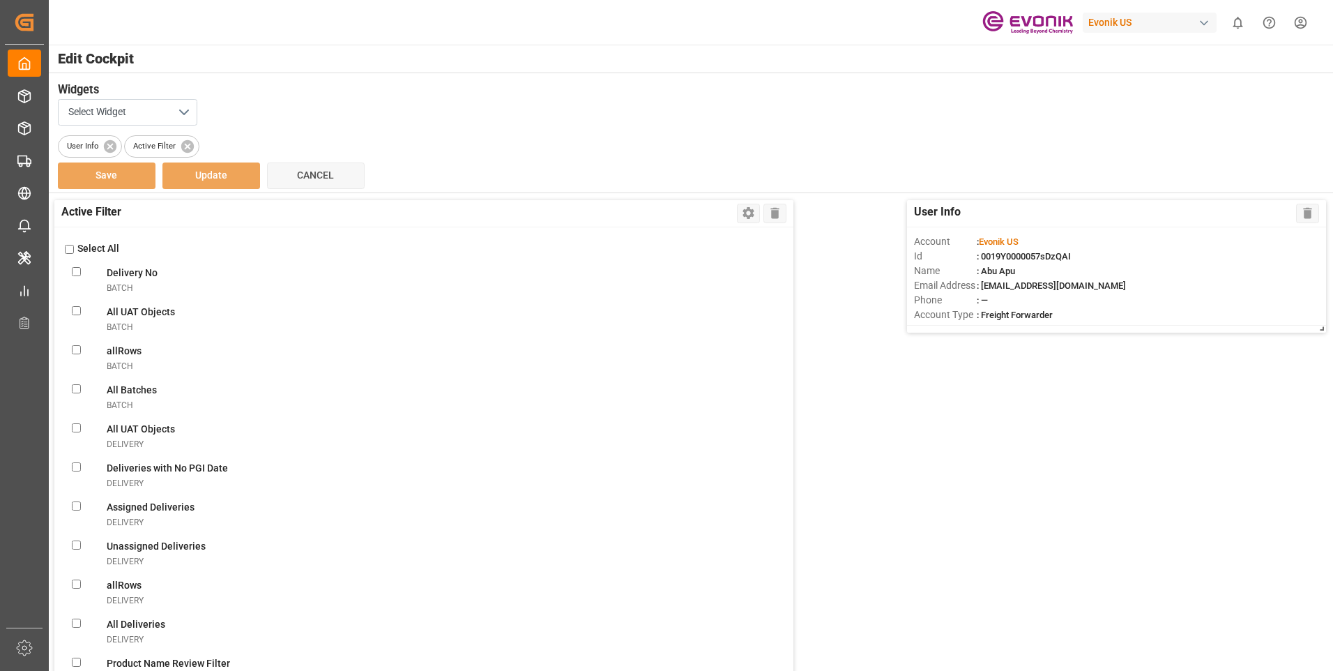
checkbox Dateshipment "false"
checkbox Templateshipment "false"
checkbox Enteredshipment "false"
checkbox MBshipment "false"
checkbox Templateshipment "false"
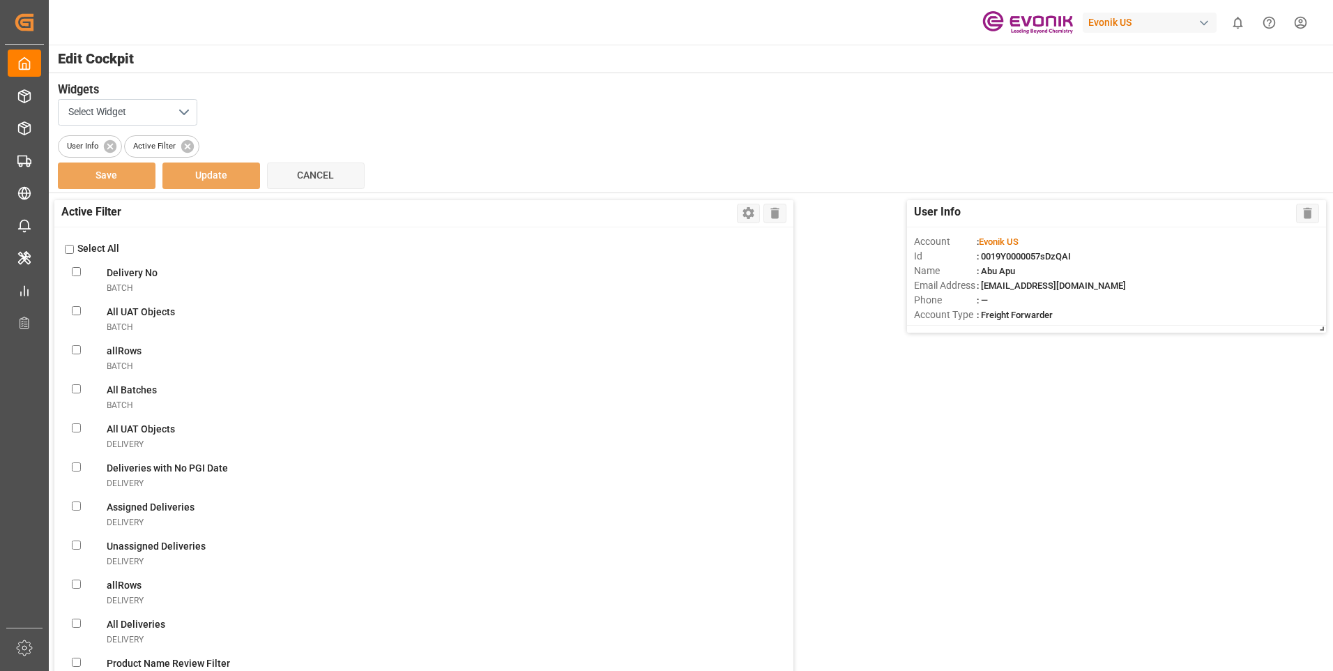
checkbox shipment "false"
checkbox Viewshipment "false"
checkbox ATAshipment "false"
checkbox Volumeshipment "false"
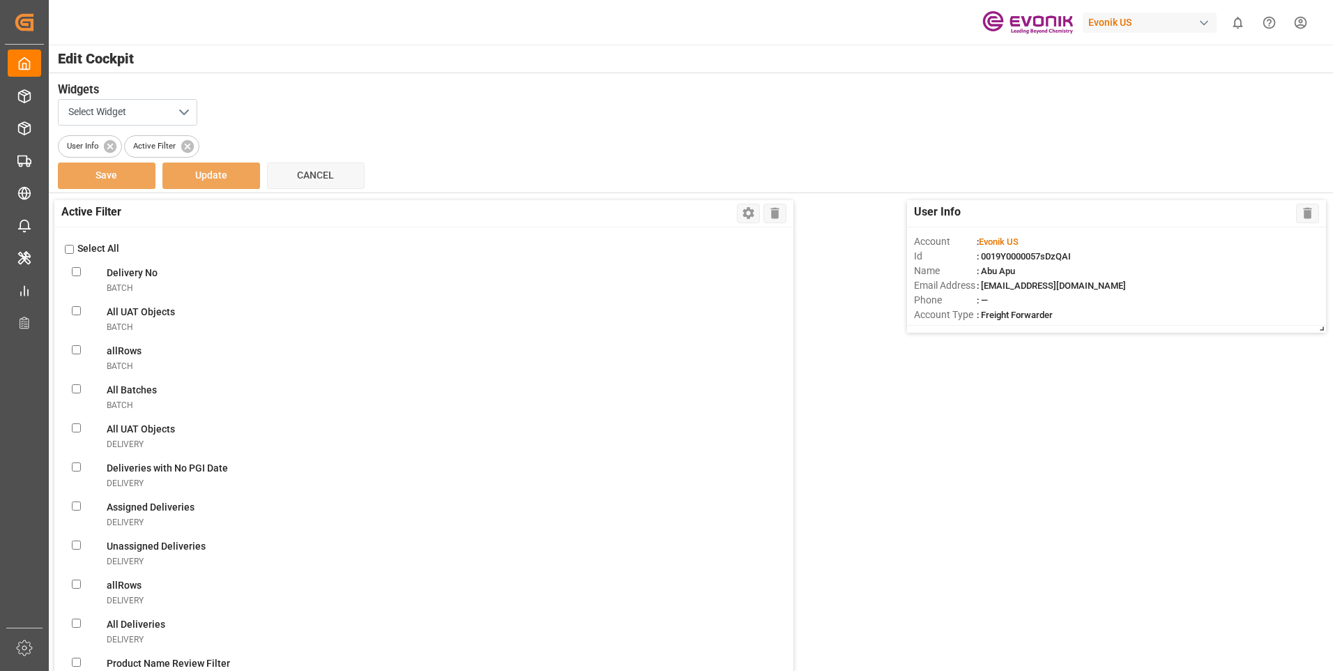
checkbox Filtershipment "false"
checkbox Sentshipment "false"
checkbox Filtershipment "false"
checkbox Deliveriesshipment "false"
checkbox Rec\'dshipment "false"
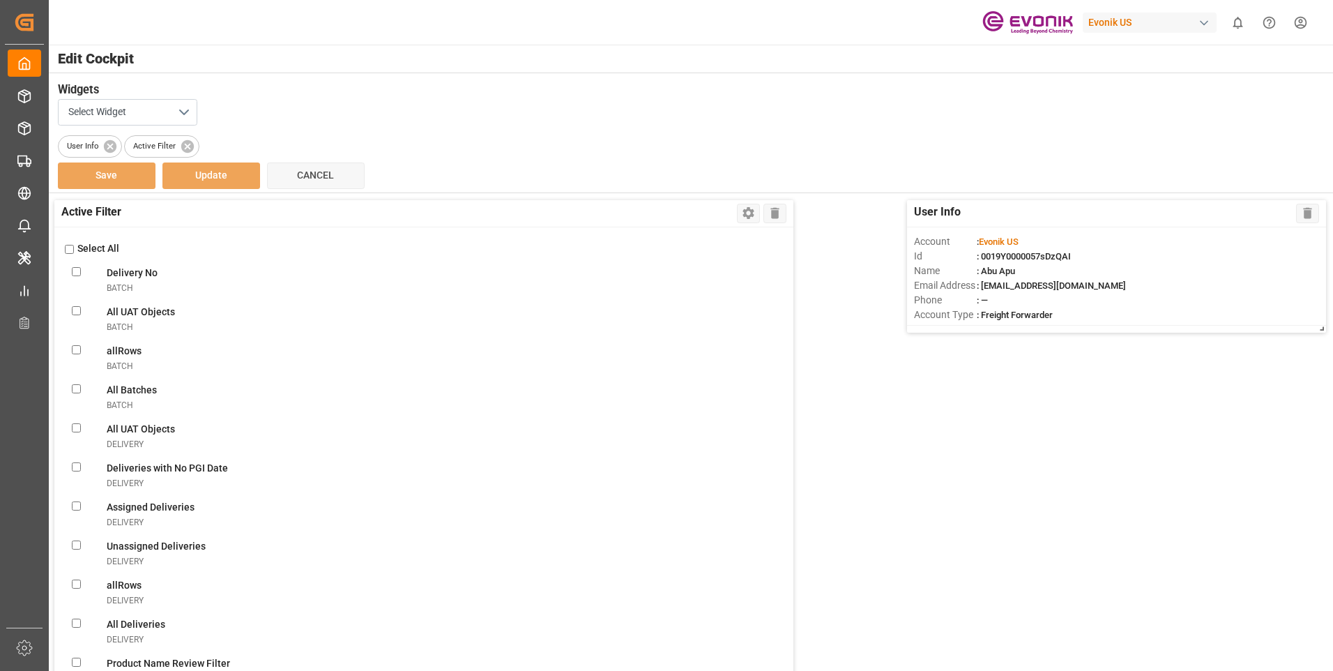
checkbox Templateshipment "false"
checkbox Filtershipment "false"
checkbox Monitorshipment "false"
checkbox Evonikshipment "false"
checkbox FF\(DG\)shipment "false"
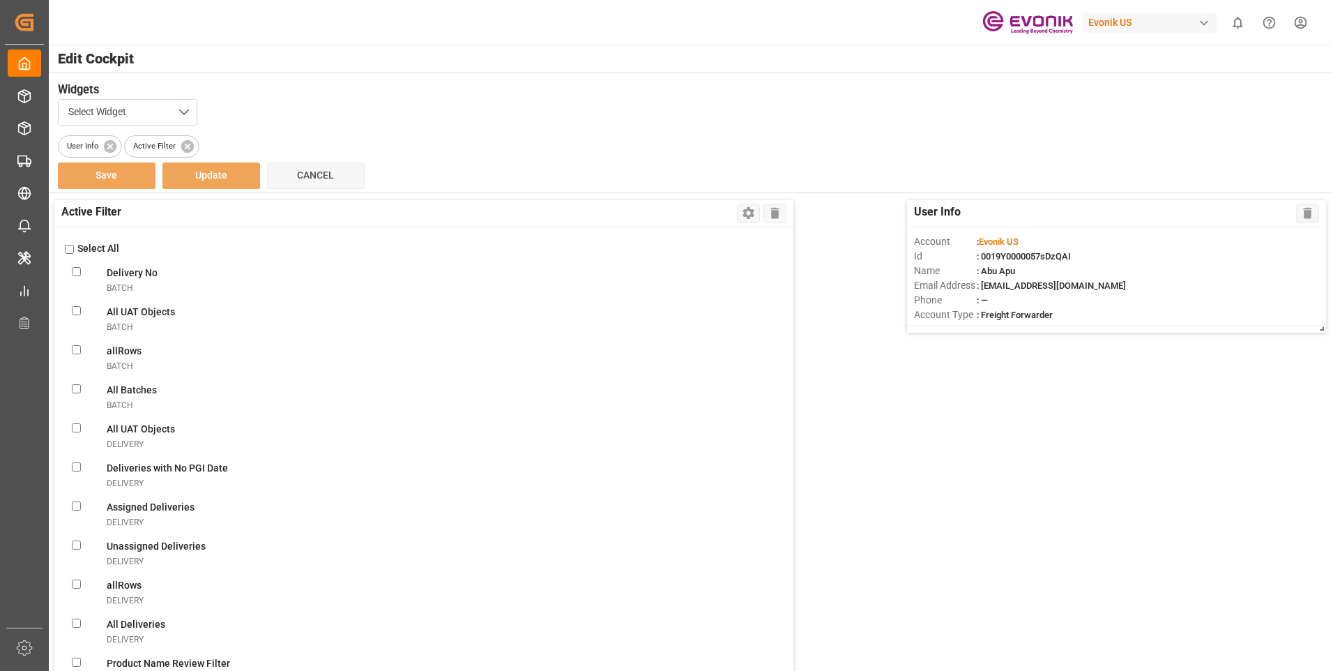
checkbox DG\)shipment "false"
checkbox FFshipment "false"
checkbox carriershipment "false"
checkbox Evonik\(LCL\)shipment "false"
checkbox plant\(LCL\)shipment "false"
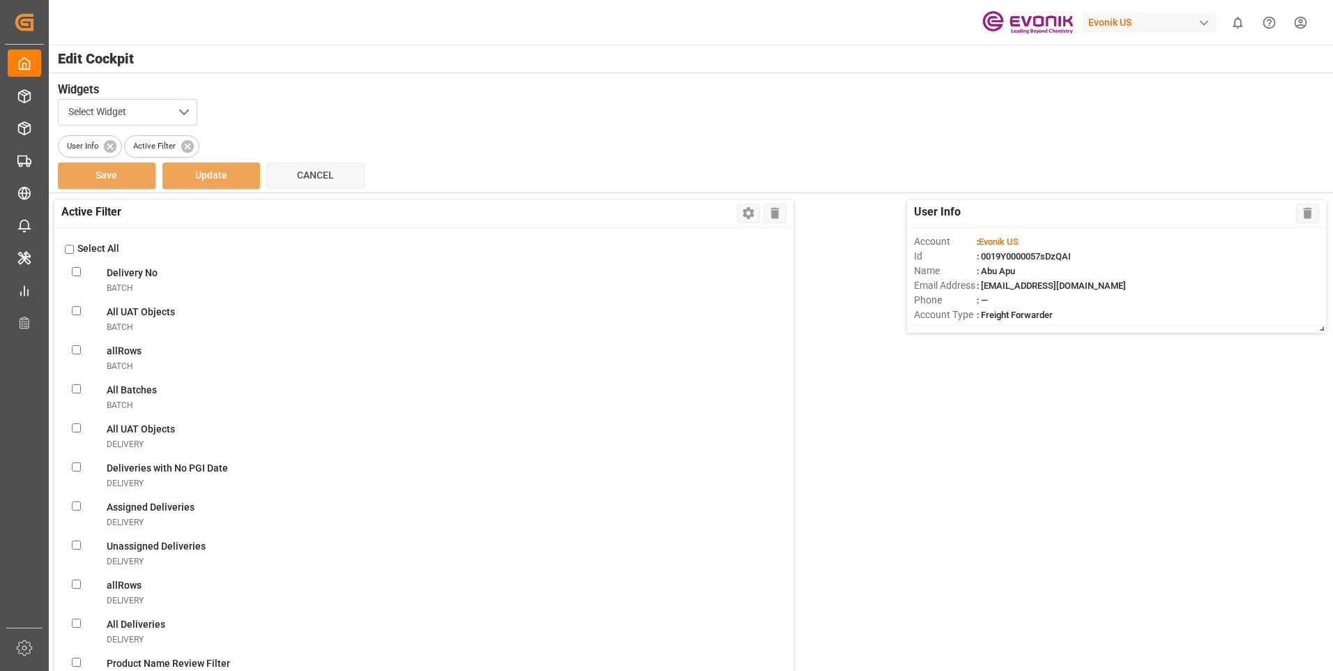
checkbox FFshipment "false"
checkbox doneshipment "false"
checkbox truckershipment "false"
checkbox correctlyshipment "false"
checkbox truckershipment "false"
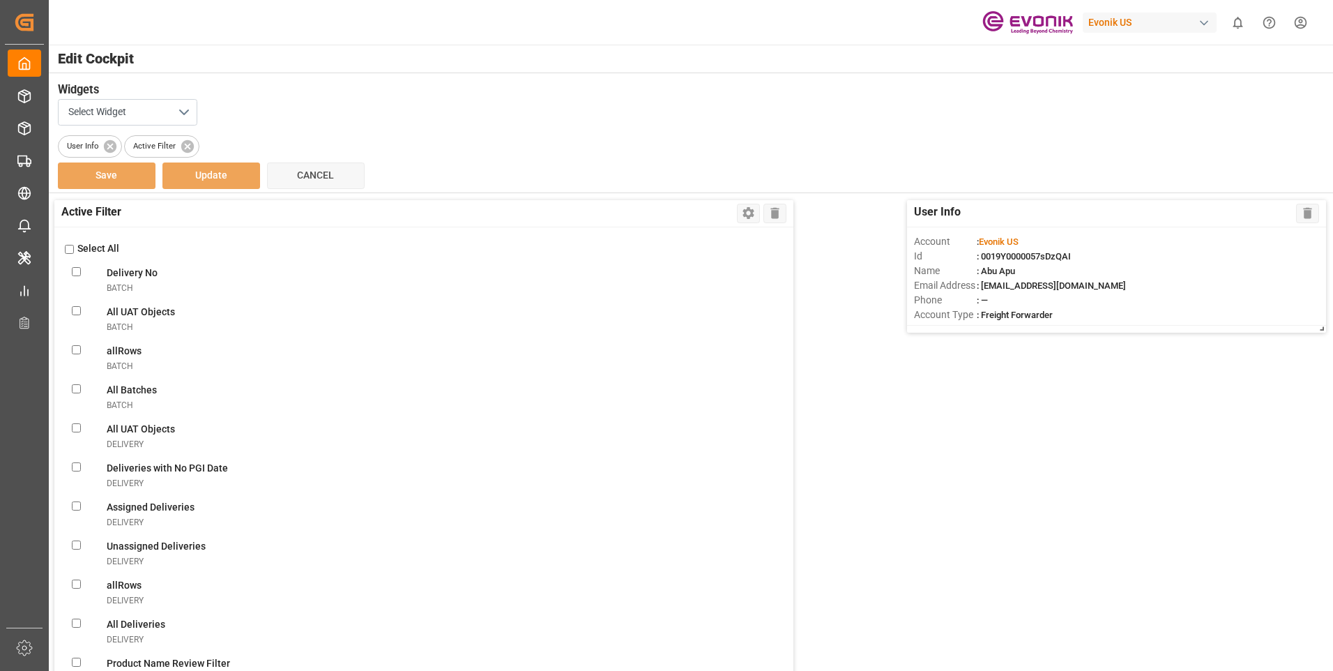
checkbox destinationshipment "false"
checkbox Receivedshipment "false"
checkbox Evonik\(Non-DG\)shipment "false"
checkbox Evonik\(DG\)shipment "false"
checkbox Evonikshipment "false"
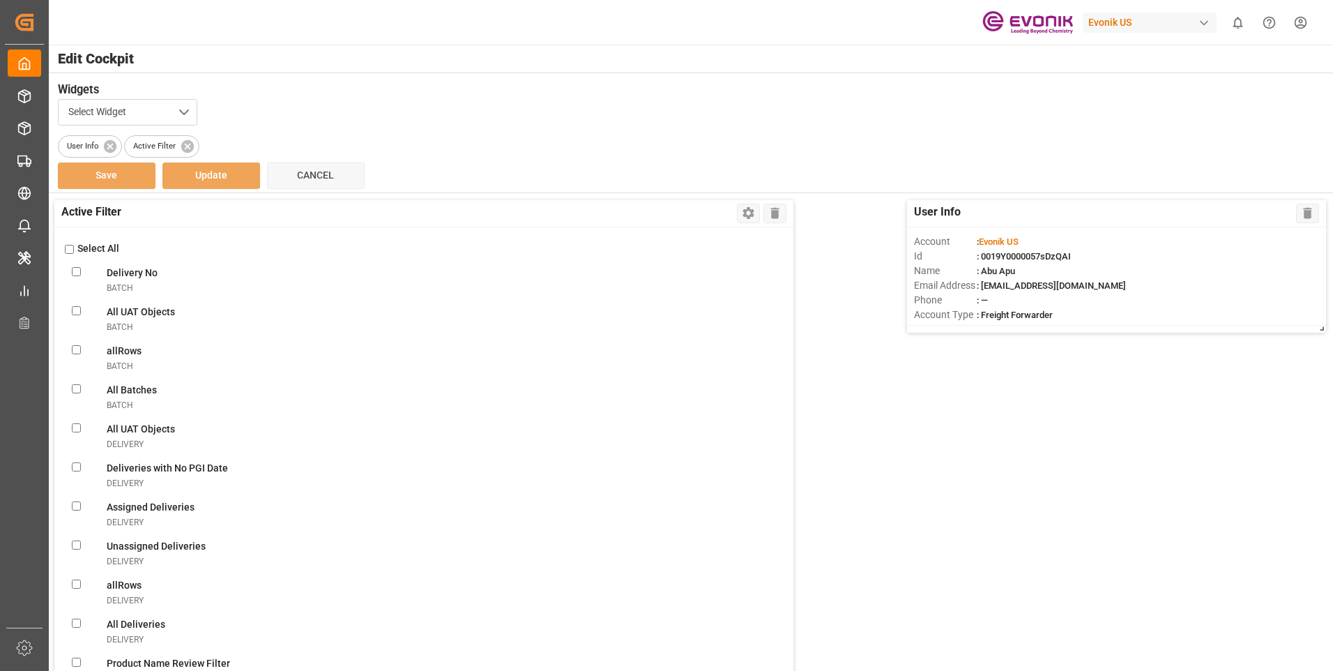
checkbox Filtershipment "false"
checkbox shipmentsshipment "false"
checkbox Messageshipment "false"
checkbox Bookingsshipment "false"
checkbox Confirmationshipment "false"
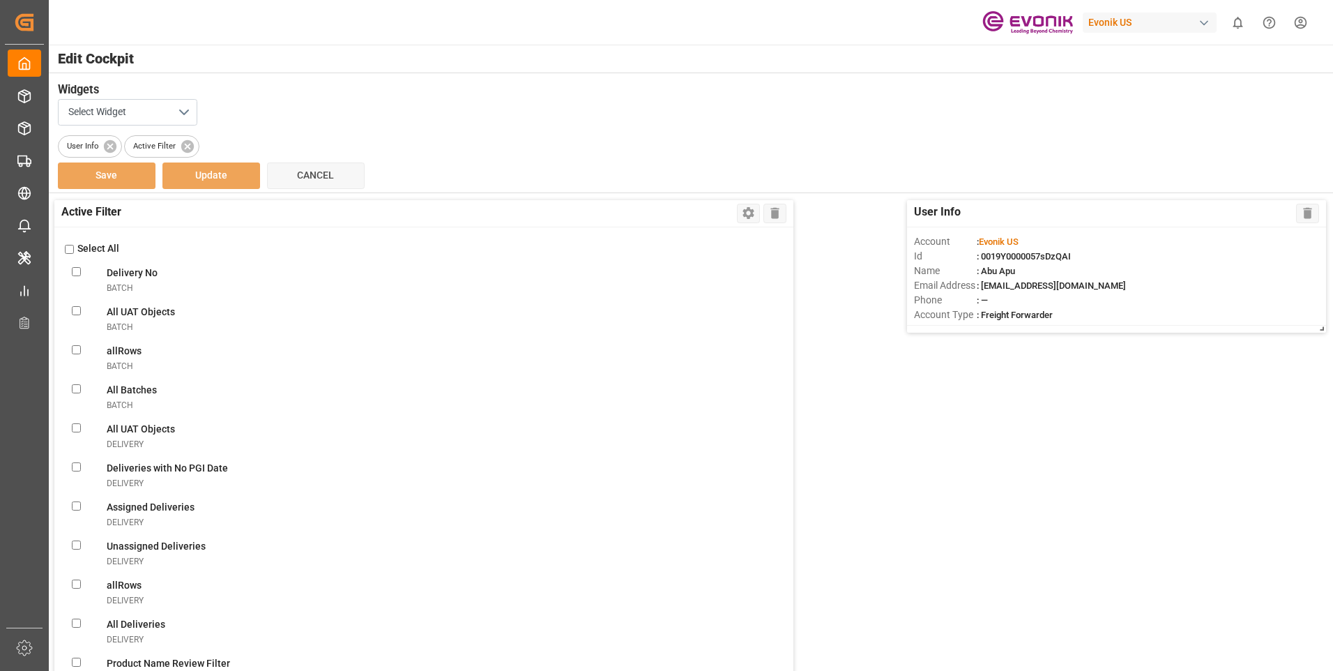
checkbox Confirmationshipment "false"
checkbox ABSshipment "false"
checkbox Errorshipment "false"
checkbox Shipmentsshipment "false"
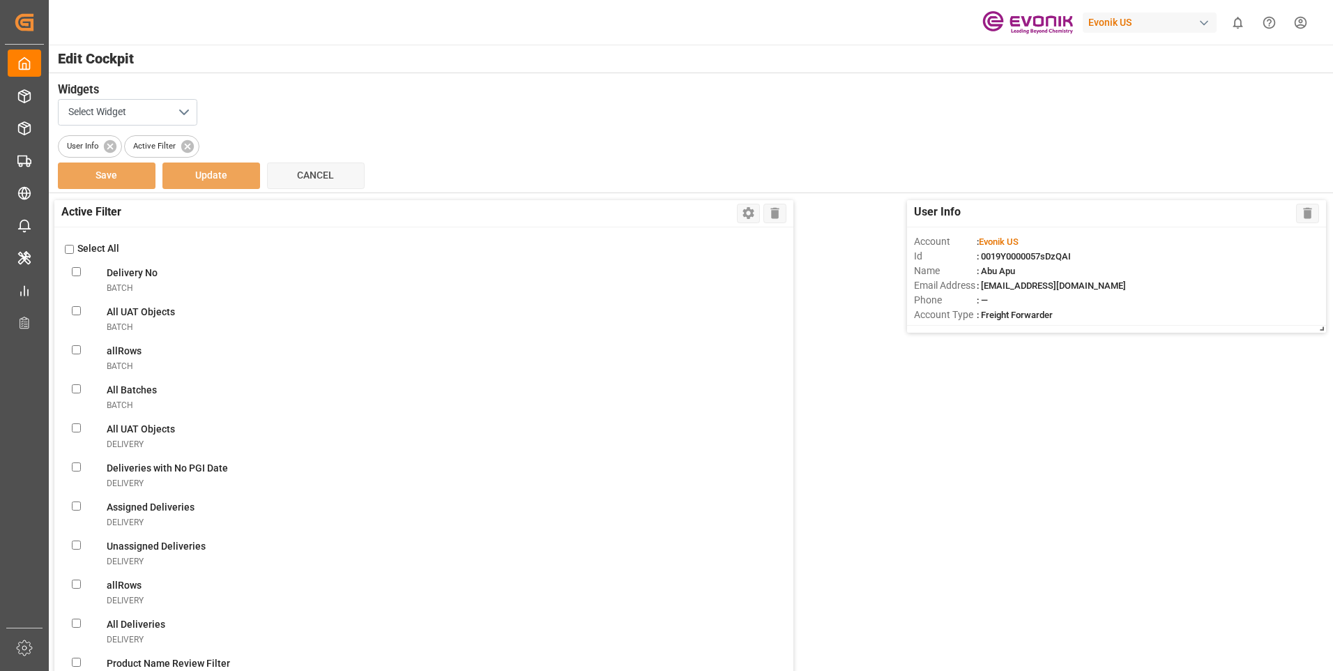
checkbox input "false"
checkbox Errorshipment "false"
checkbox Shipmentsshipment "false"
checkbox Oldshipment "false"
checkbox RemindertransportUnit "false"
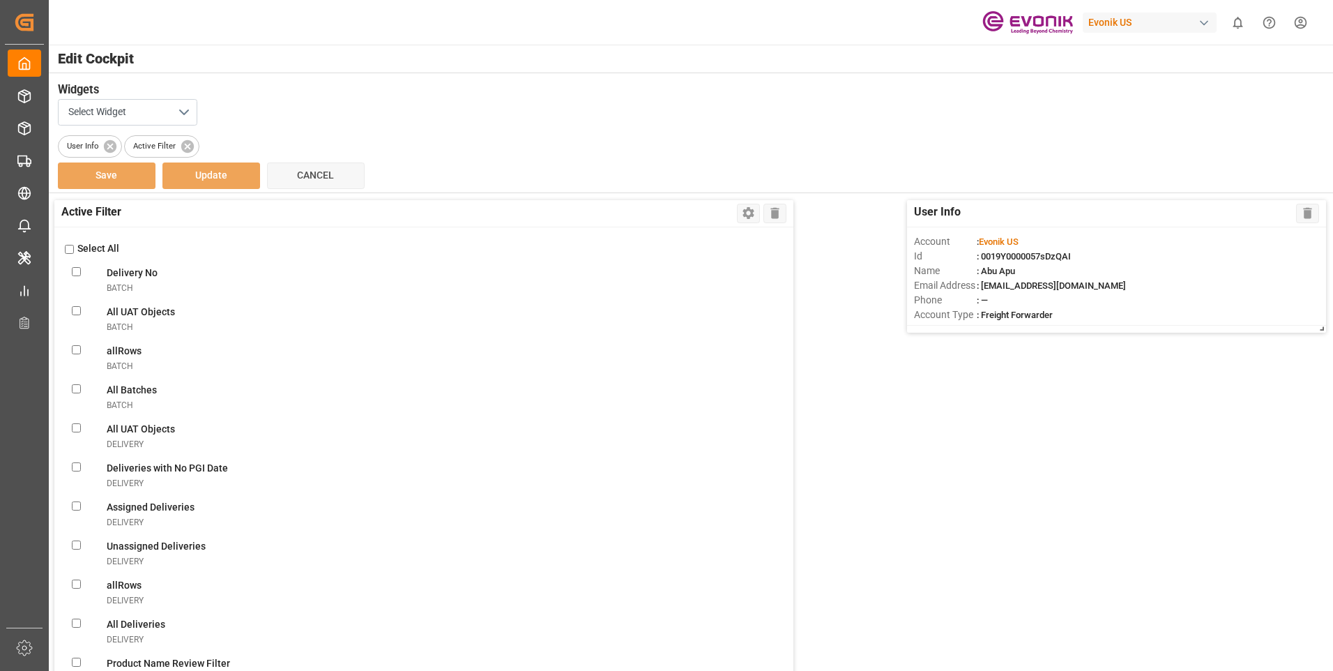
checkbox TUtransportUnit "false"
checkbox OverviewtransportUnit "false"
checkbox FiltertransportUnit "false"
checkbox ViewtransportUnit "false"
checkbox DaystransportUnit "false"
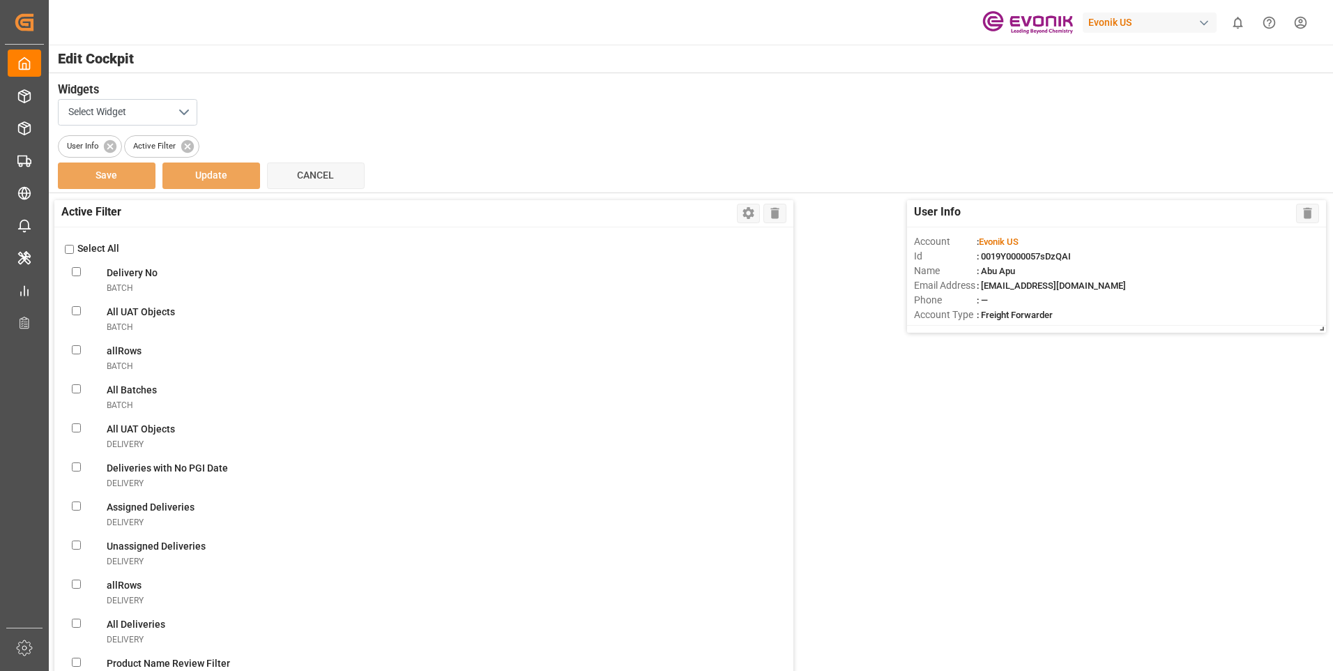
checkbox transportUnit "false"
checkbox Pick-uptransportUnit "false"
checkbox POLtransportUnit "false"
checkbox ATDtransportUnit "false"
checkbox TS1transportUnit "false"
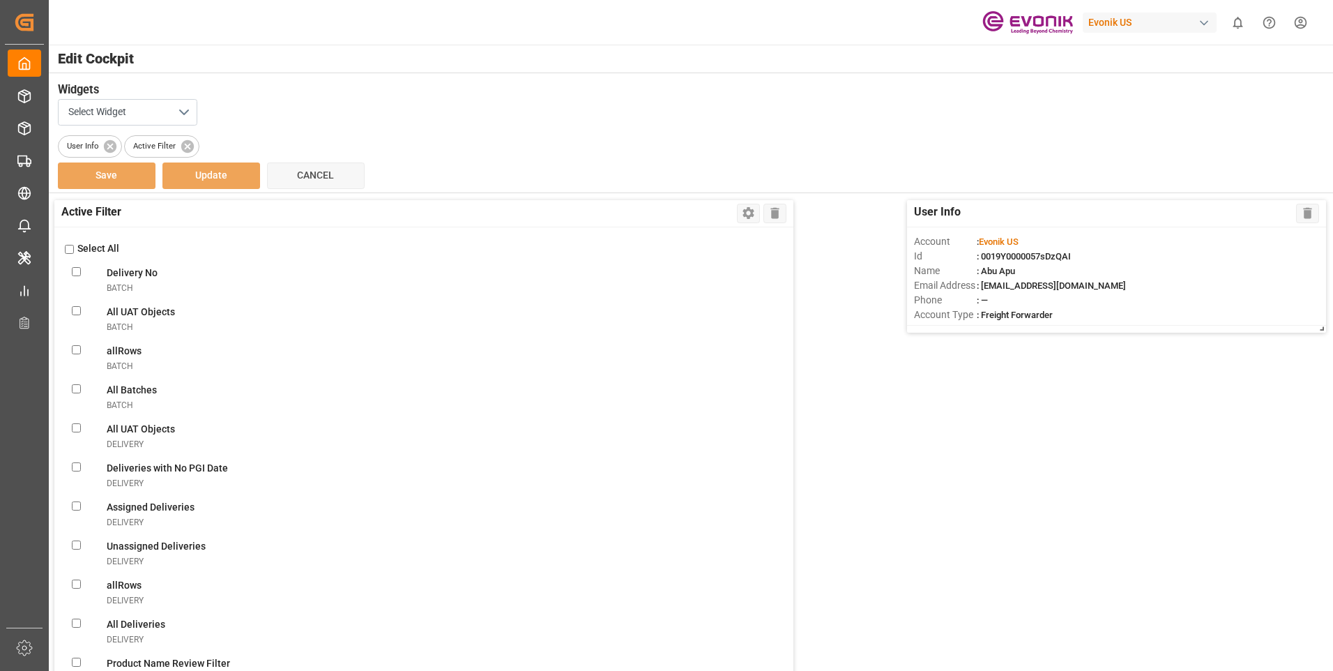
checkbox TS2transportUnit "false"
checkbox TS3transportUnit "false"
checkbox ATAtransportUnit "false"
checkbox PODtransportUnit "false"
checkbox input "false"
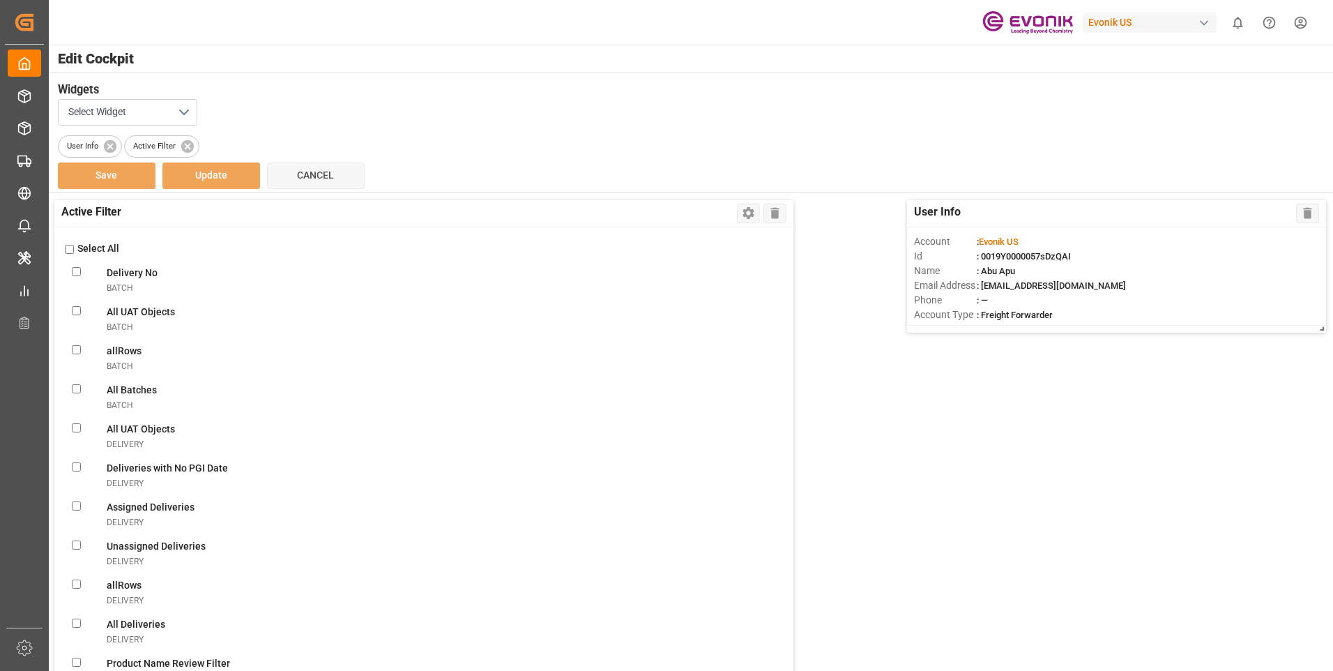
checkbox ReturntransportUnit "false"
checkbox Evonik\(FCL\)transportUnit "false"
checkbox plant\(FCL\)transportUnit "false"
checkbox pickuptransportUnit "false"
checkbox carriertransportUnit "false"
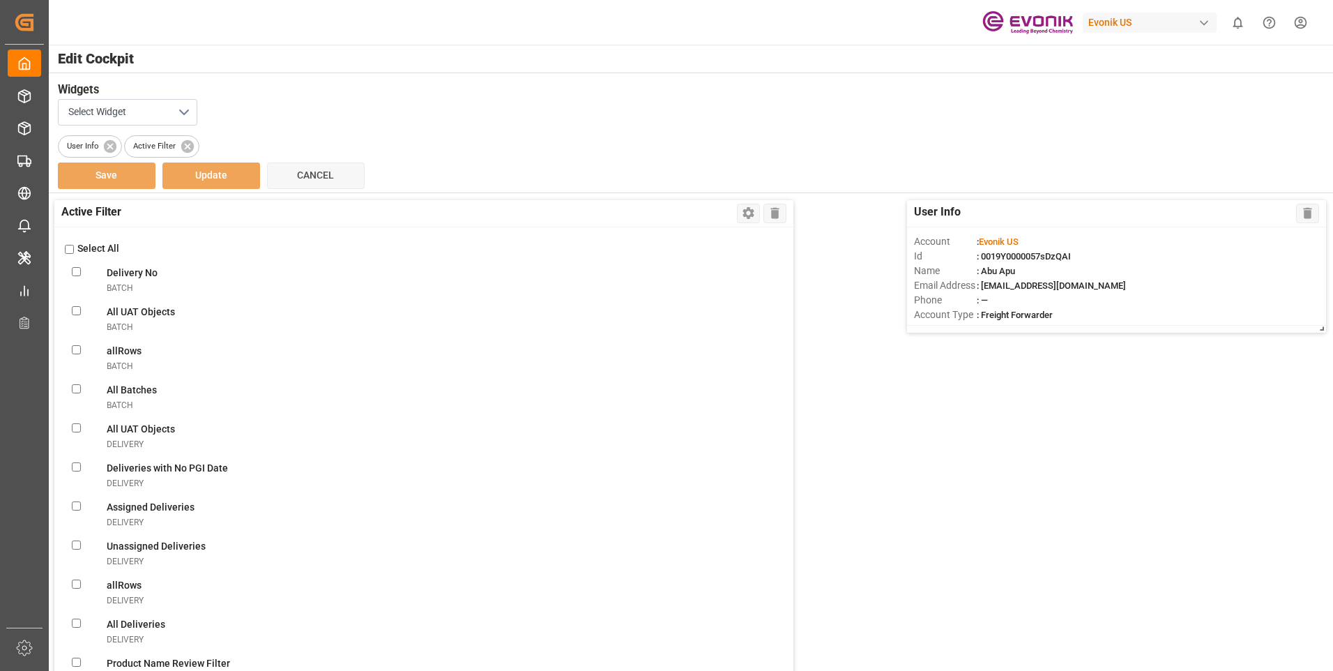
checkbox pre-carriagetransportUnit "false"
checkbox UnitstransportUnit "false"
checkbox MessagetransportUnit "false"
checkbox ReferencetransportUnit "false"
checkbox UnitstransportUnit "false"
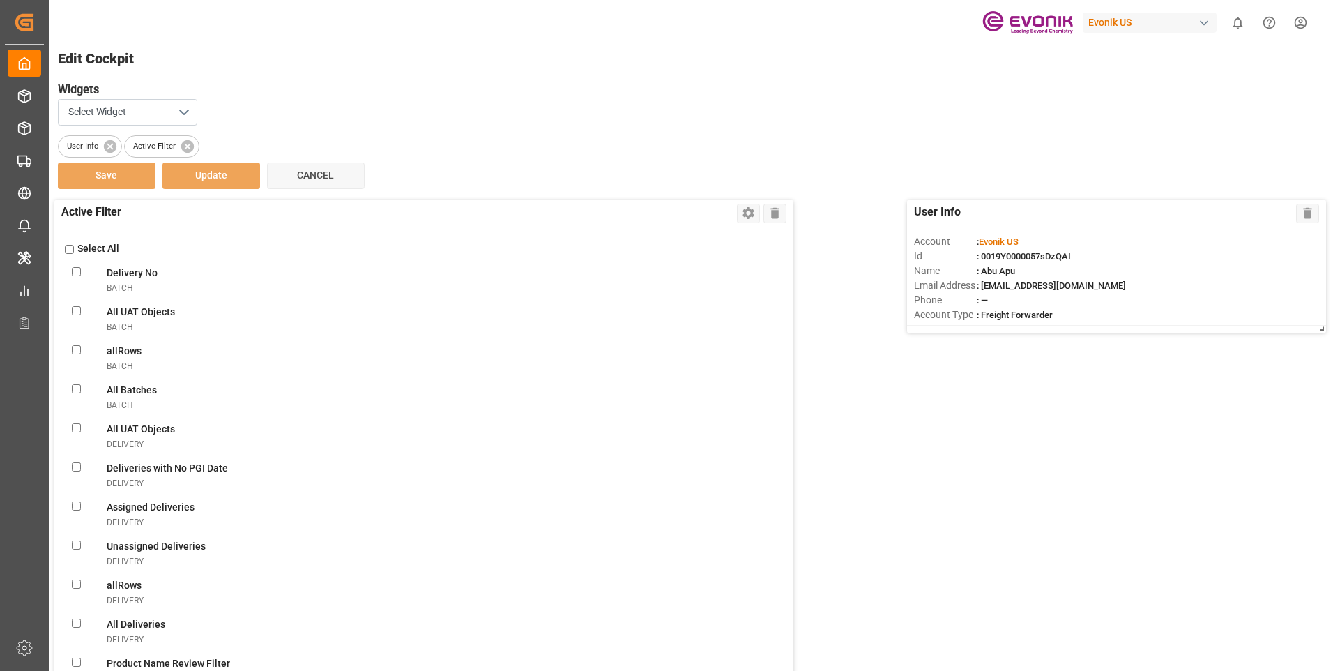
checkbox errortransportUnit "false"
checkbox input "false"
checkbox ObjectstransportUnit "false"
checkbox VendorsvendorMaster "false"
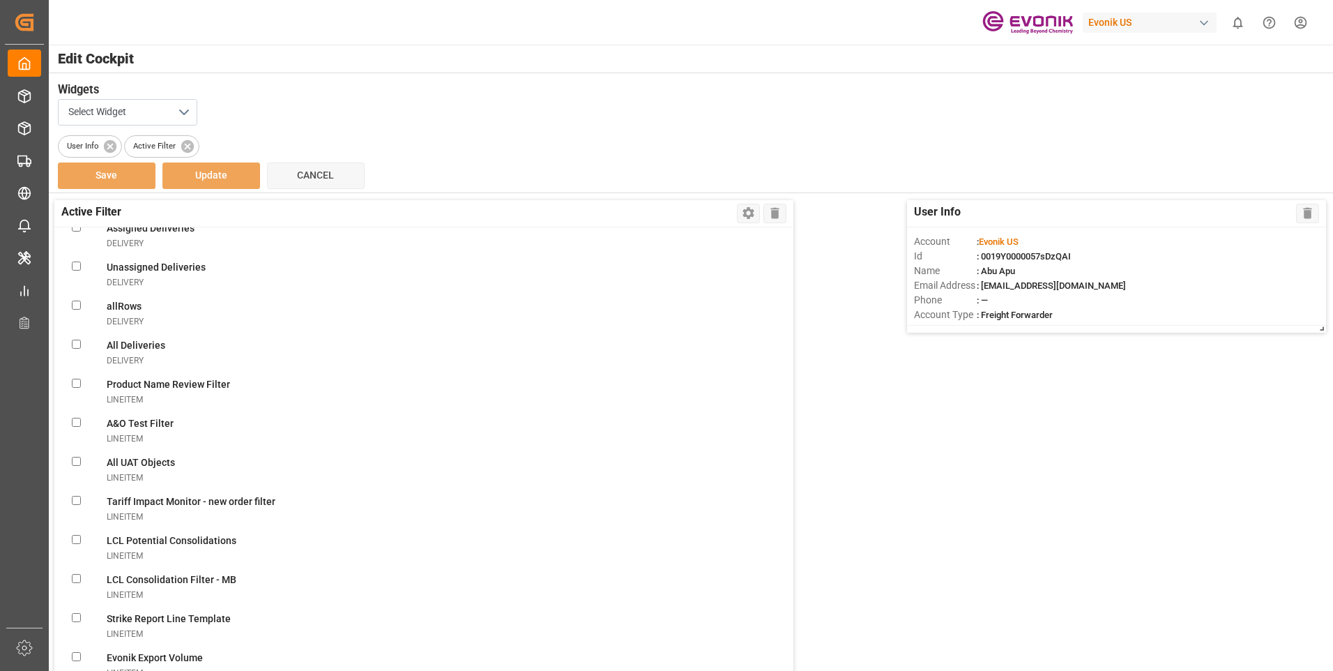
scroll to position [70, 0]
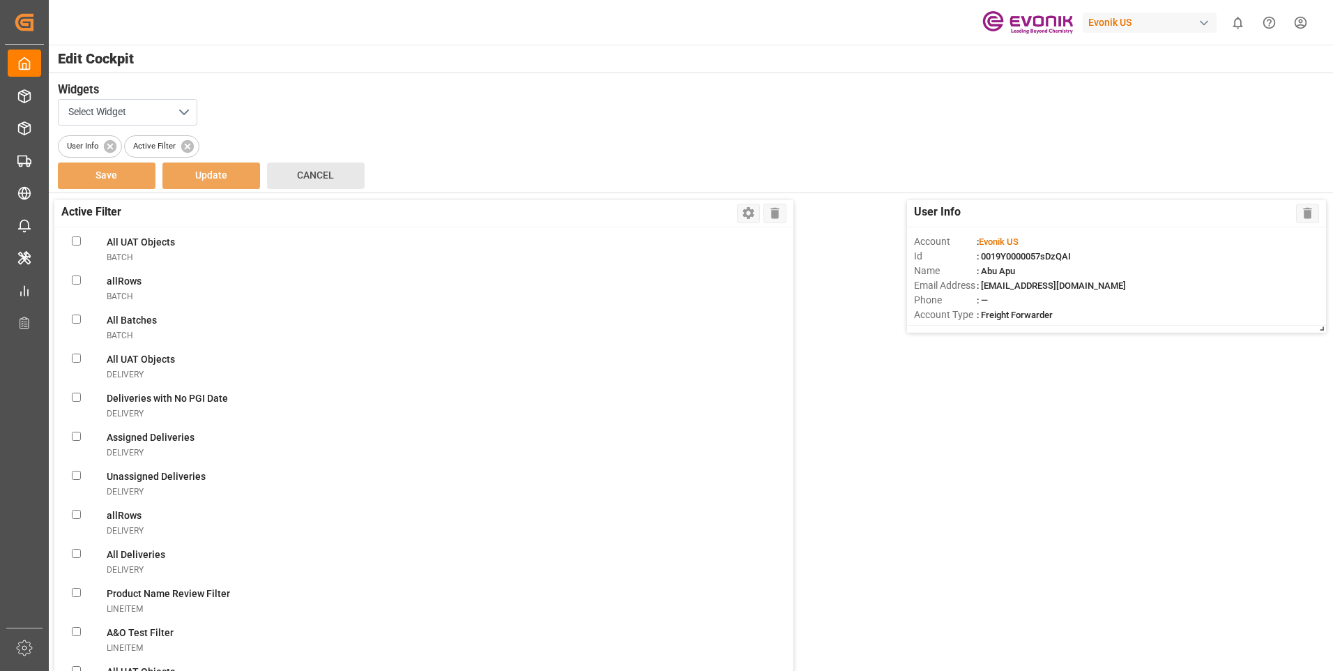
click at [326, 174] on span "Cancel" at bounding box center [315, 174] width 37 height 11
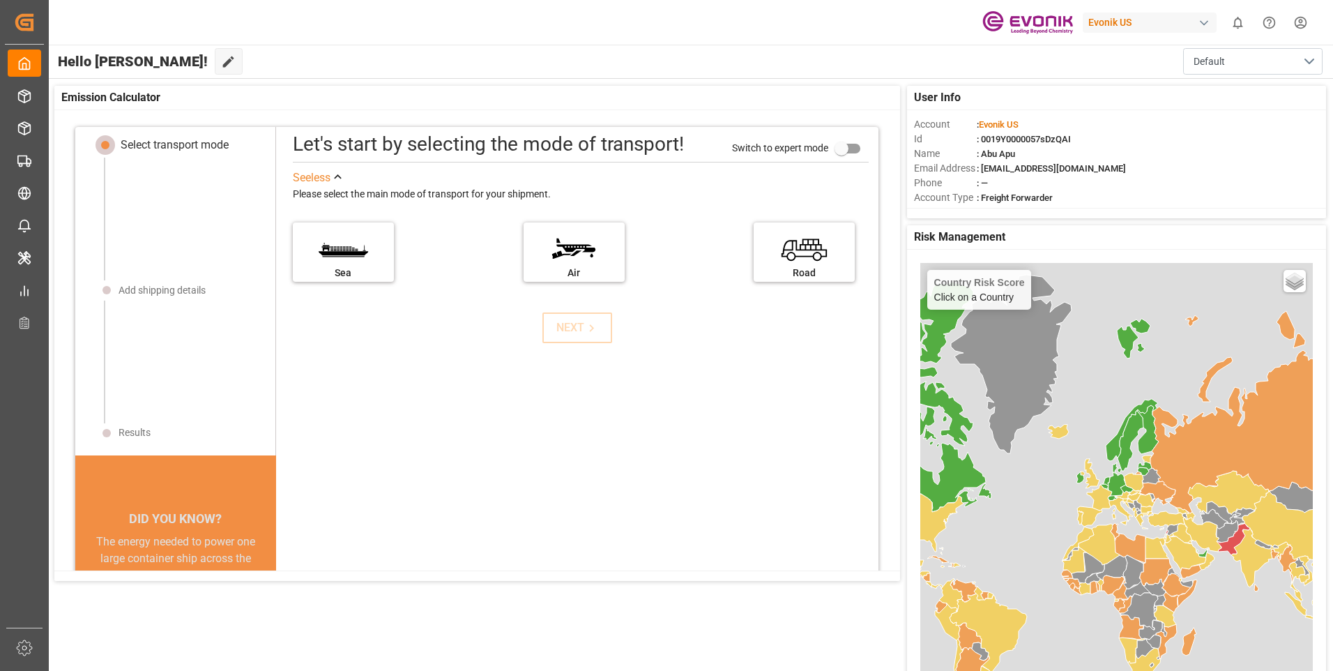
scroll to position [0, 0]
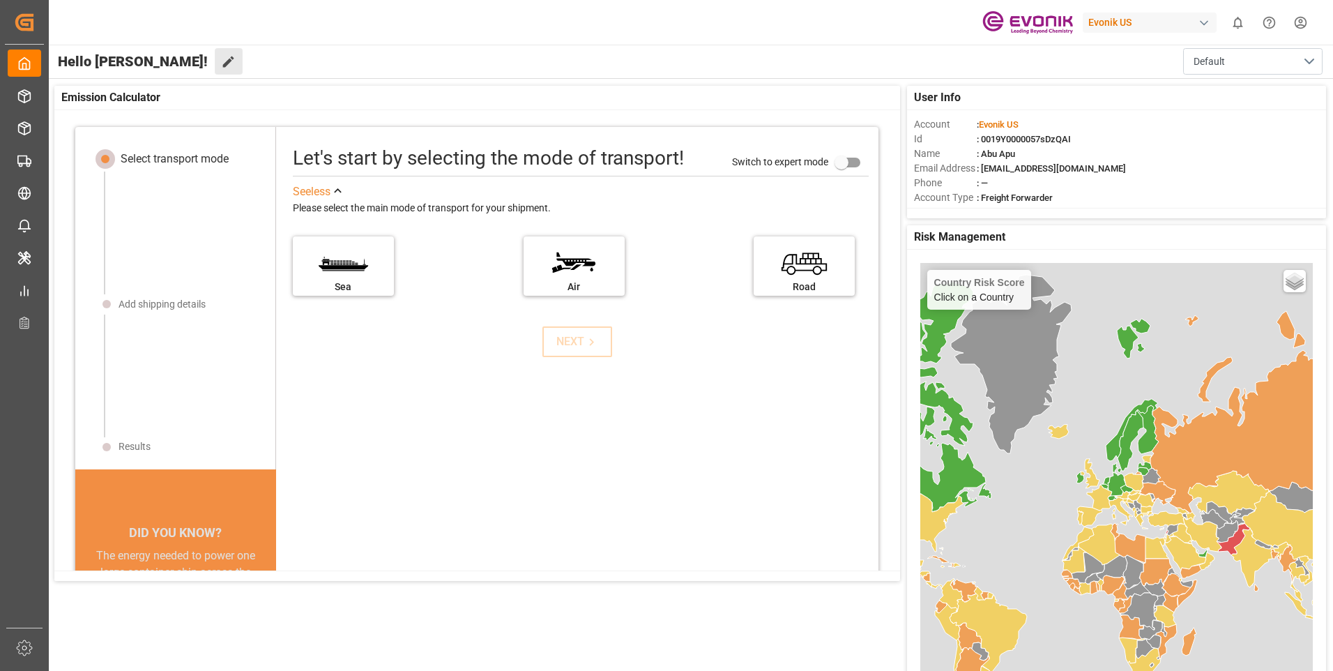
click at [215, 74] on button "Edit Cockpit" at bounding box center [229, 61] width 28 height 26
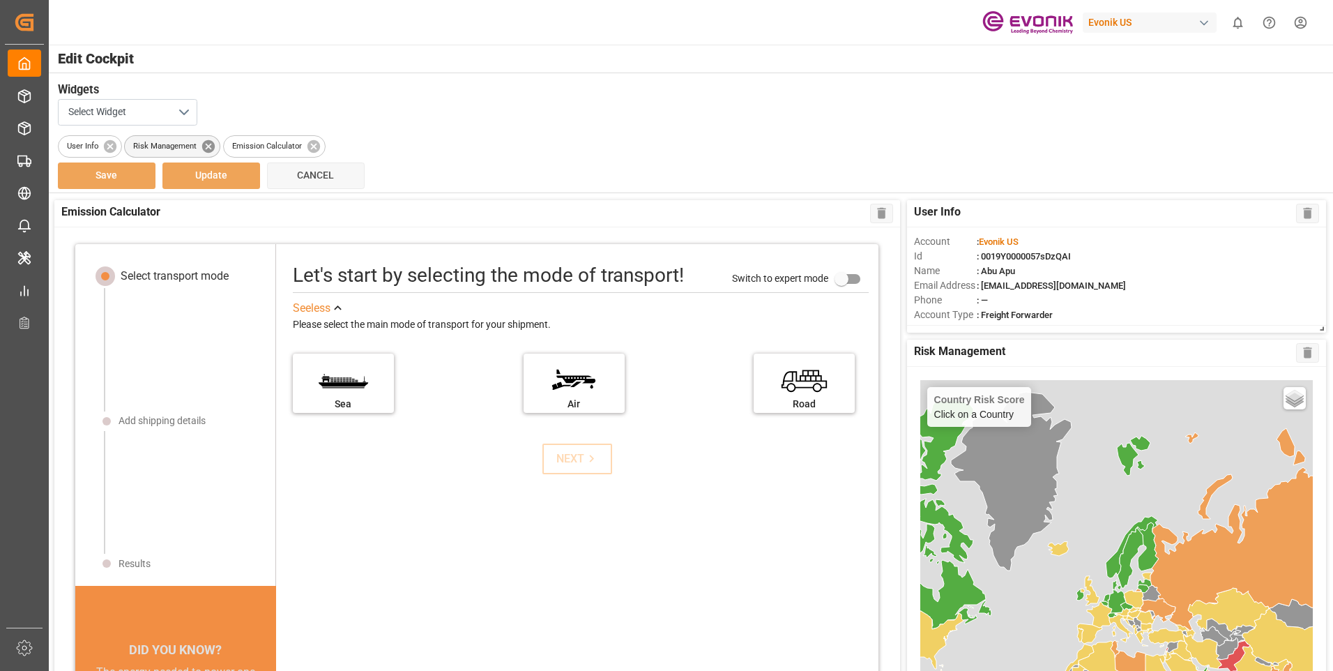
click at [210, 150] on icon at bounding box center [208, 145] width 13 height 13
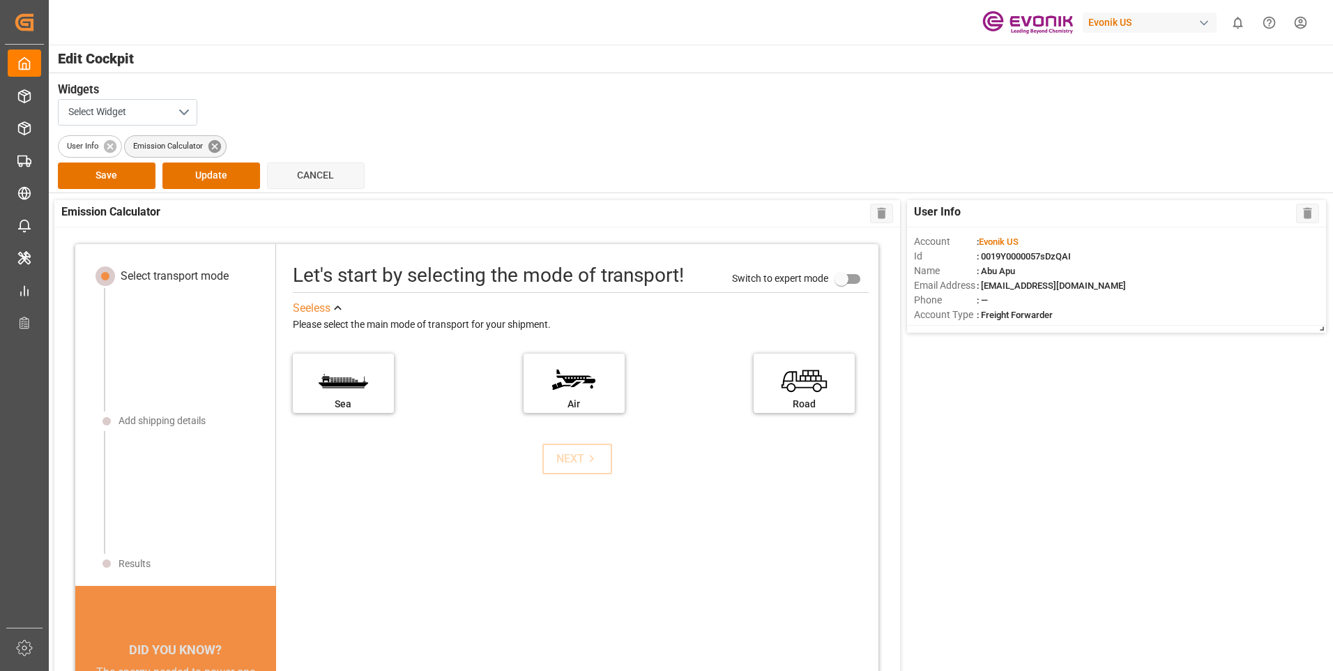
click at [220, 143] on icon at bounding box center [214, 145] width 13 height 13
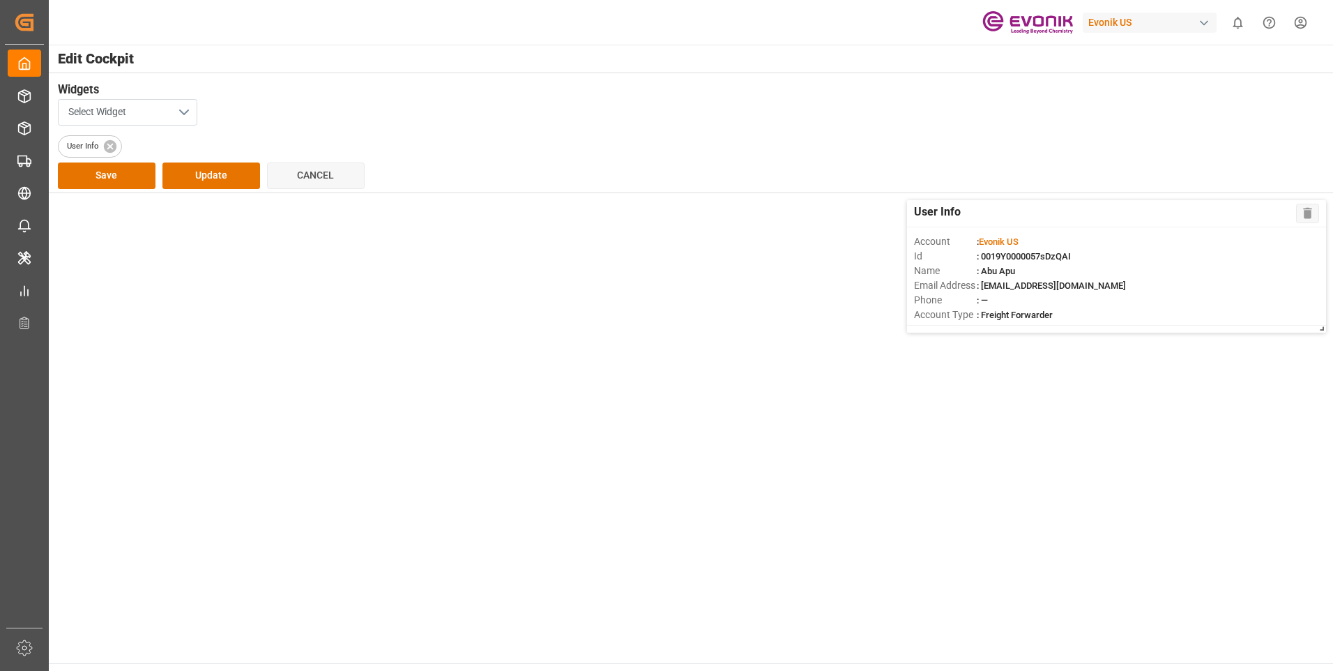
click at [179, 115] on button "Select Widget" at bounding box center [127, 112] width 139 height 26
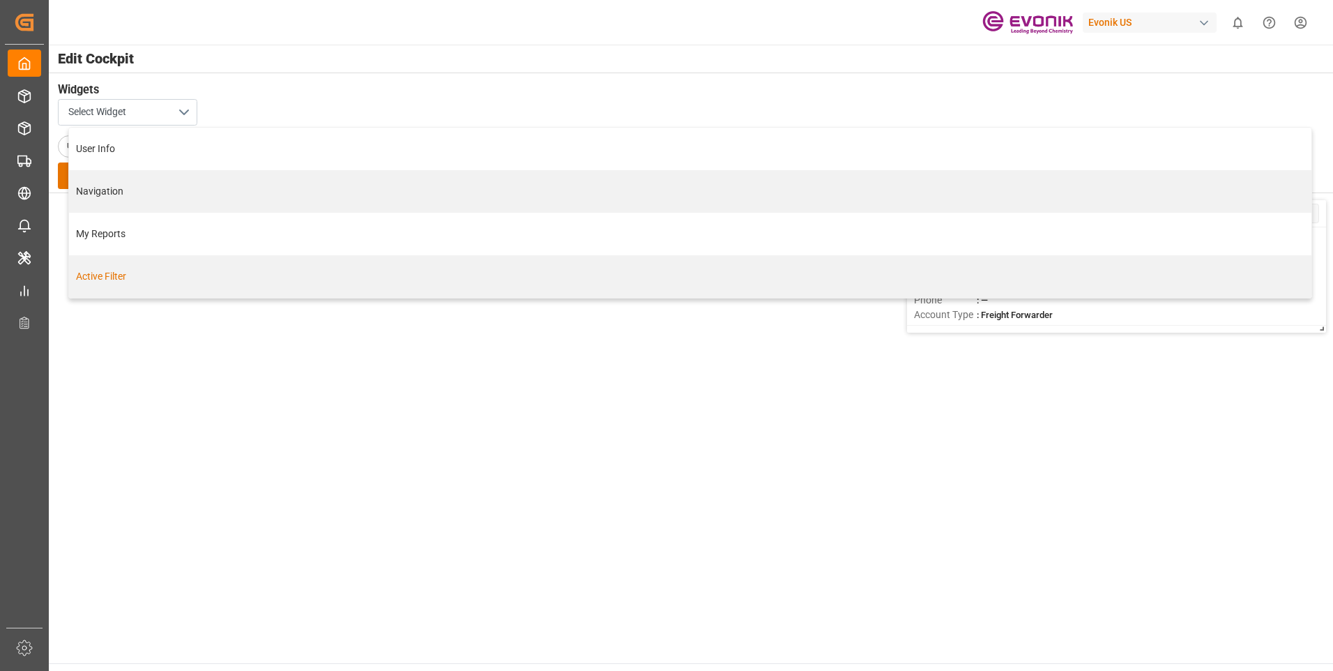
click at [119, 278] on div "Active Filter" at bounding box center [690, 276] width 1228 height 15
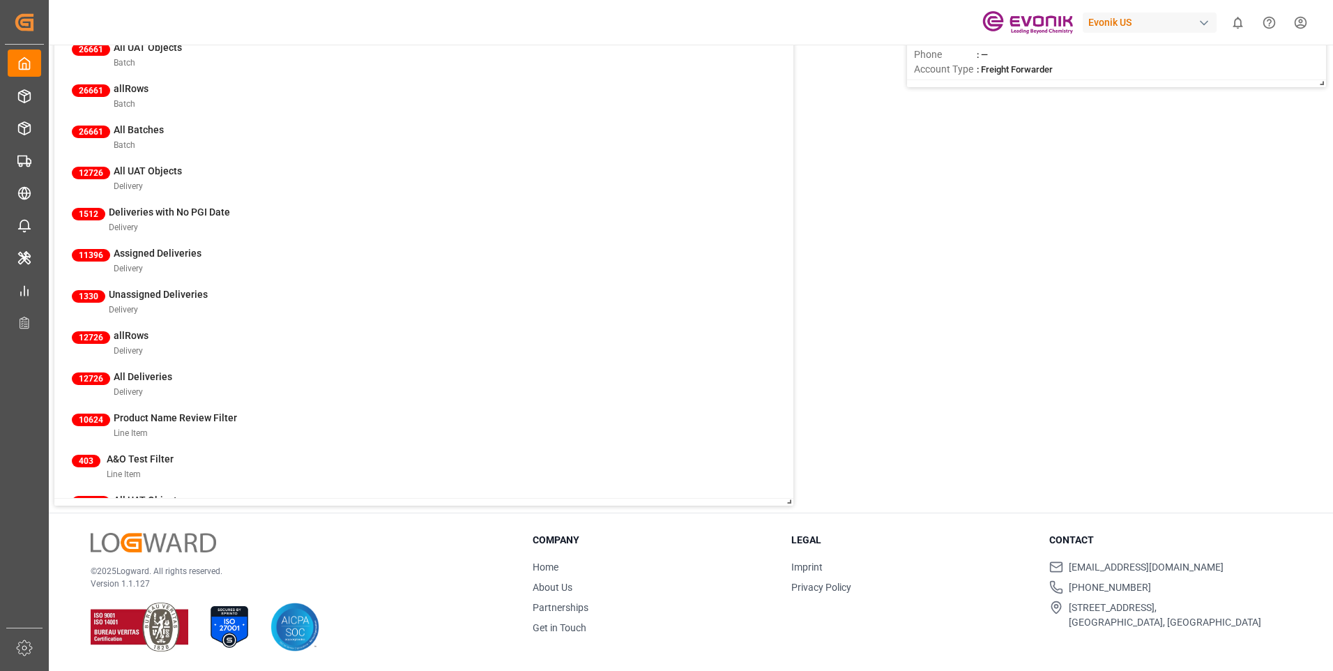
scroll to position [106, 0]
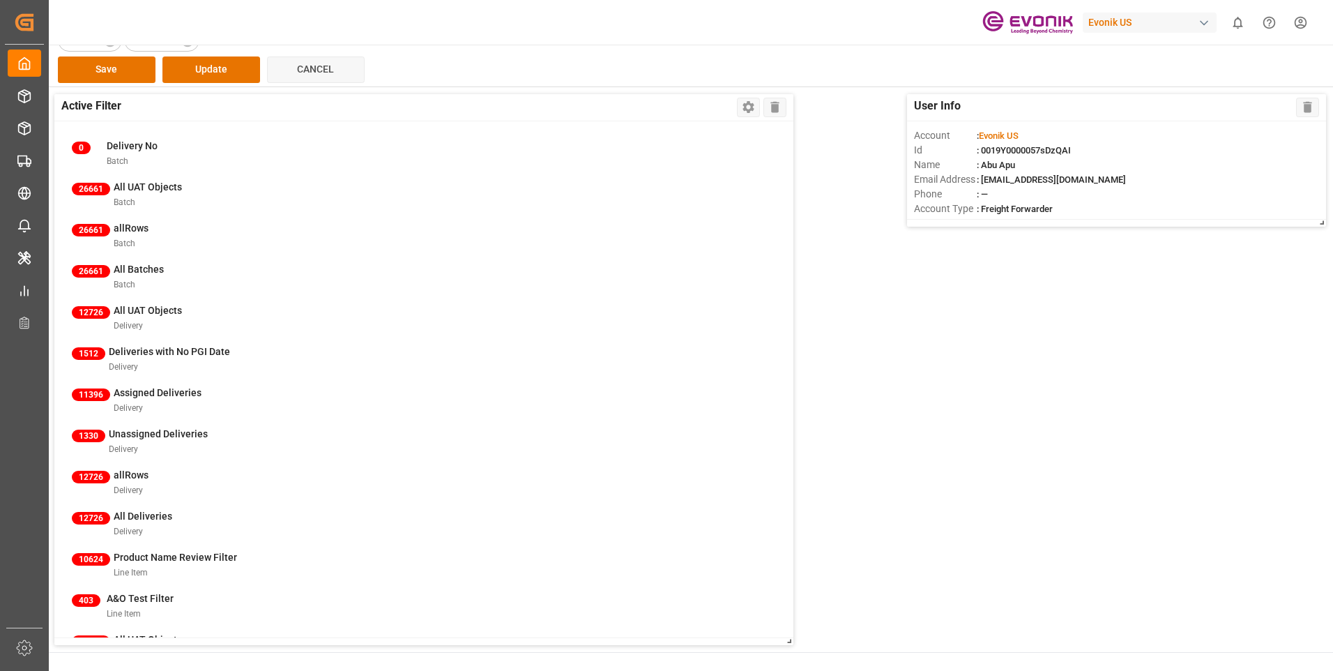
click at [101, 268] on div "0 Delivery No Batch 26661 All UAT Objects Batch 26661 allRows Batch 26661 All B…" at bounding box center [423, 379] width 739 height 516
click at [119, 271] on div "0 Delivery No Batch 26661 All UAT Objects Batch 26661 allRows Batch 26661 All B…" at bounding box center [423, 379] width 739 height 516
click at [132, 240] on div "0 Delivery No Batch 26661 All UAT Objects Batch 26661 allRows Batch 26661 All B…" at bounding box center [423, 379] width 739 height 516
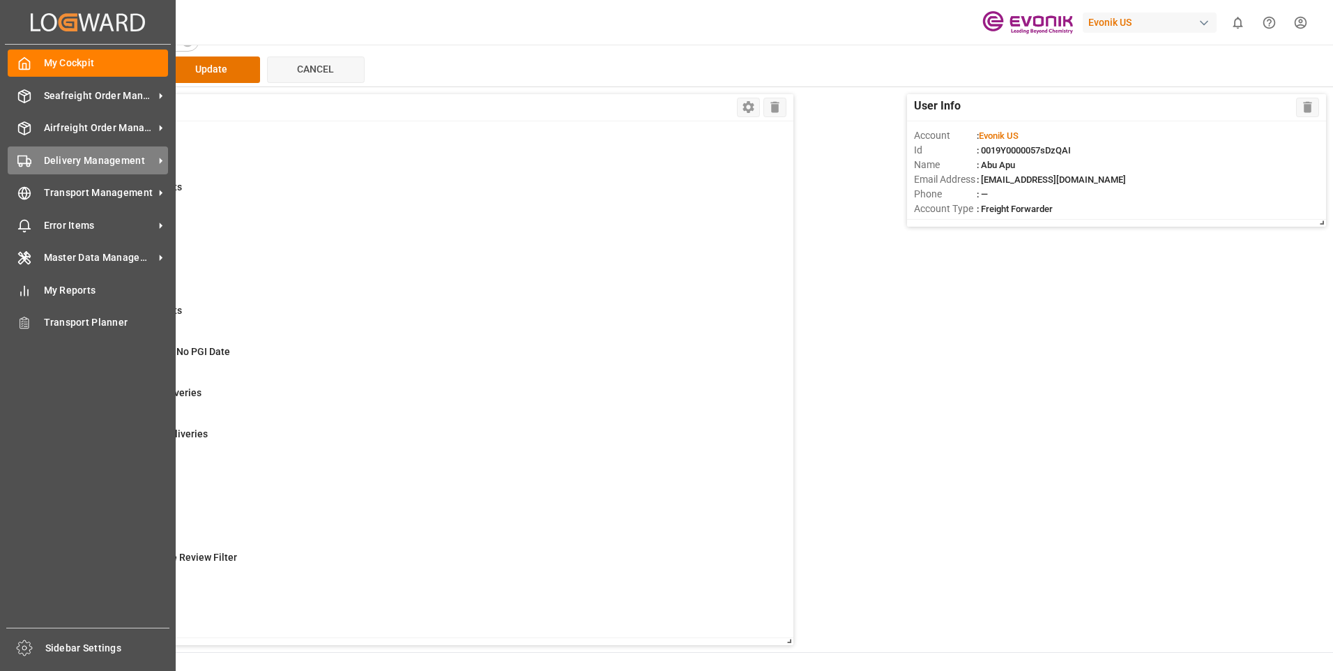
click at [75, 164] on span "Delivery Management" at bounding box center [99, 160] width 110 height 15
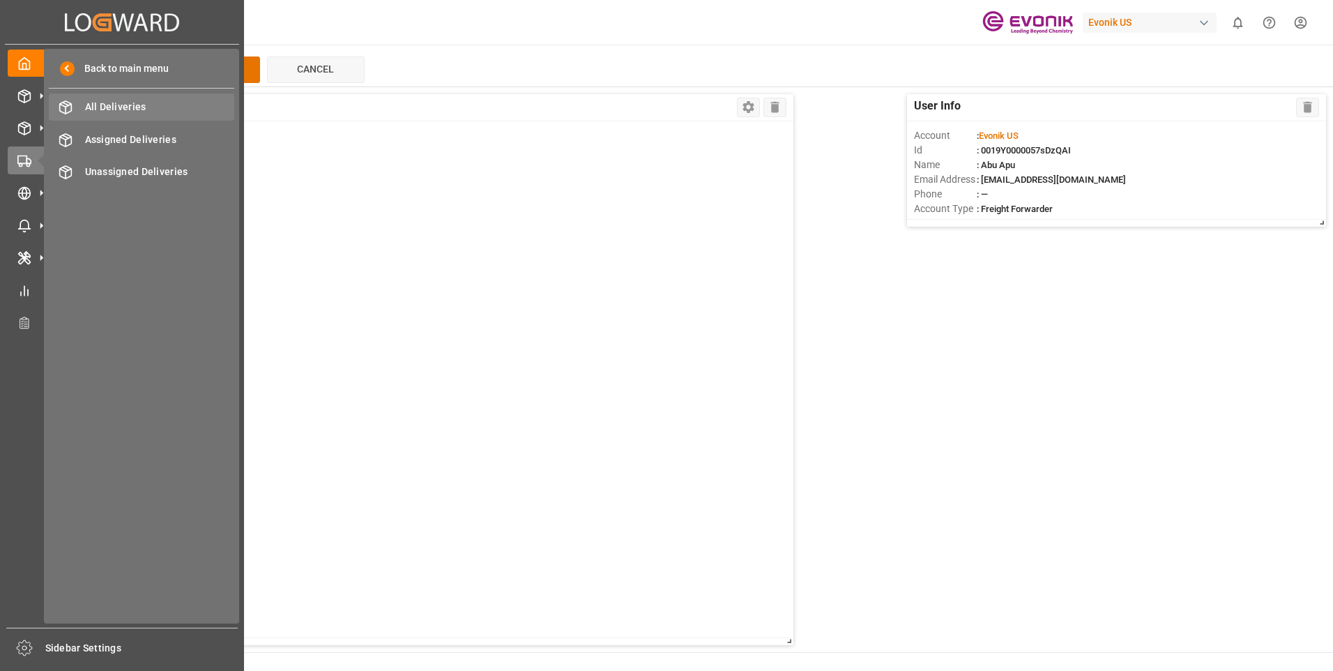
click at [111, 100] on span "All Deliveries" at bounding box center [160, 107] width 150 height 15
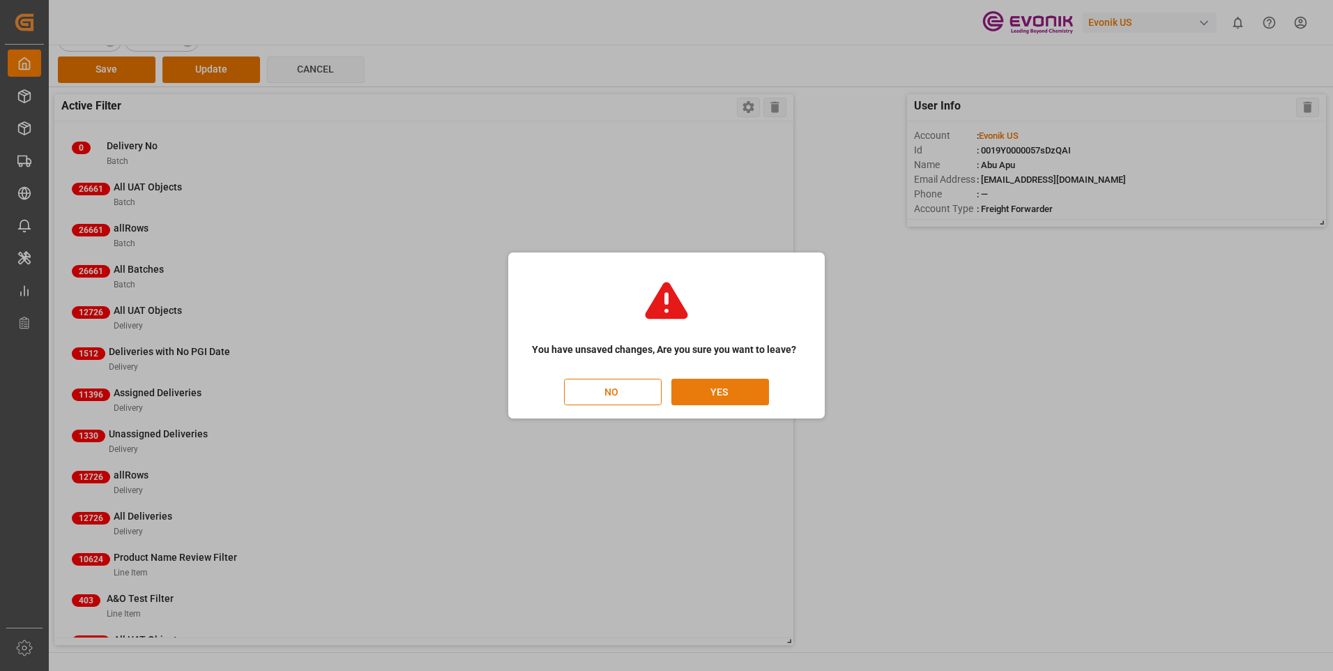
click at [702, 389] on button "YES" at bounding box center [720, 392] width 98 height 26
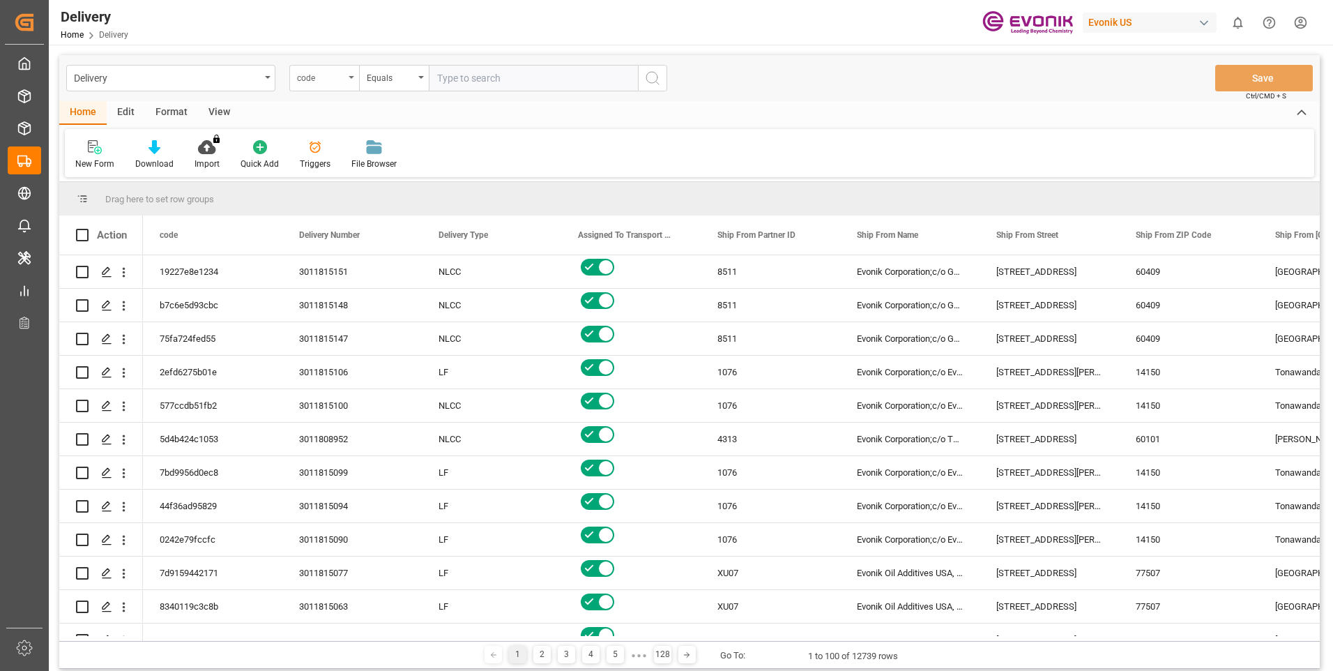
click at [341, 75] on div "code" at bounding box center [320, 76] width 47 height 16
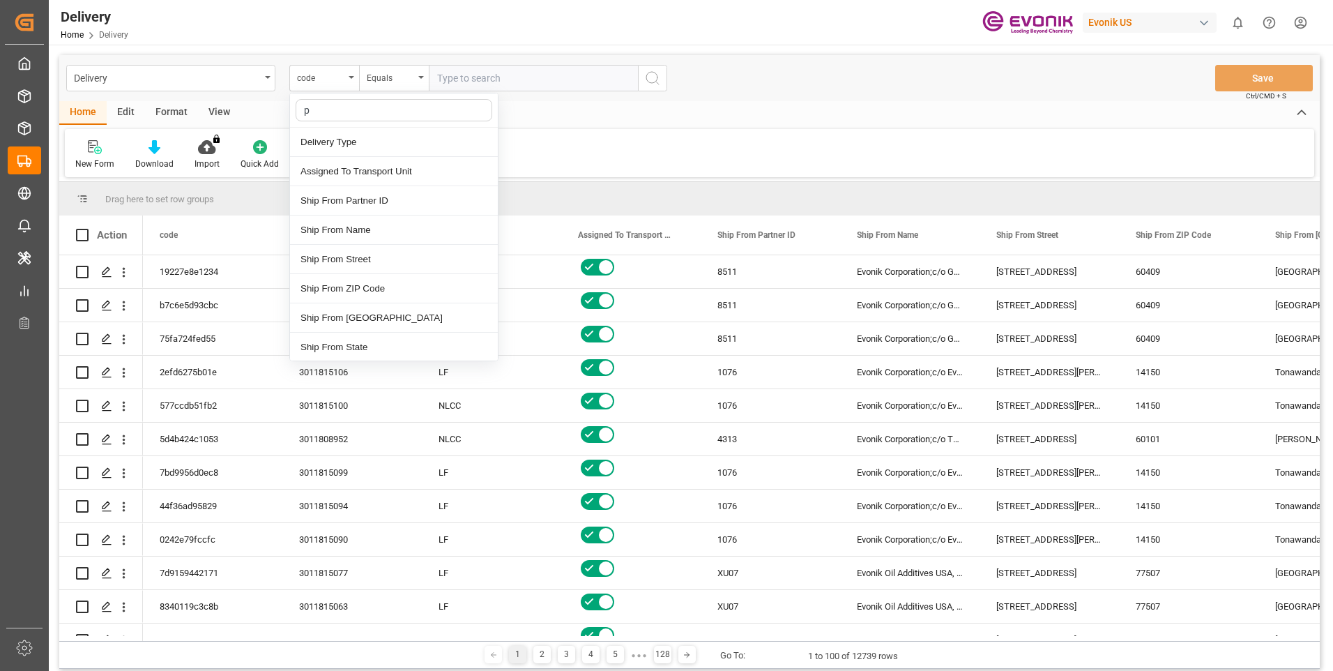
type input "pg"
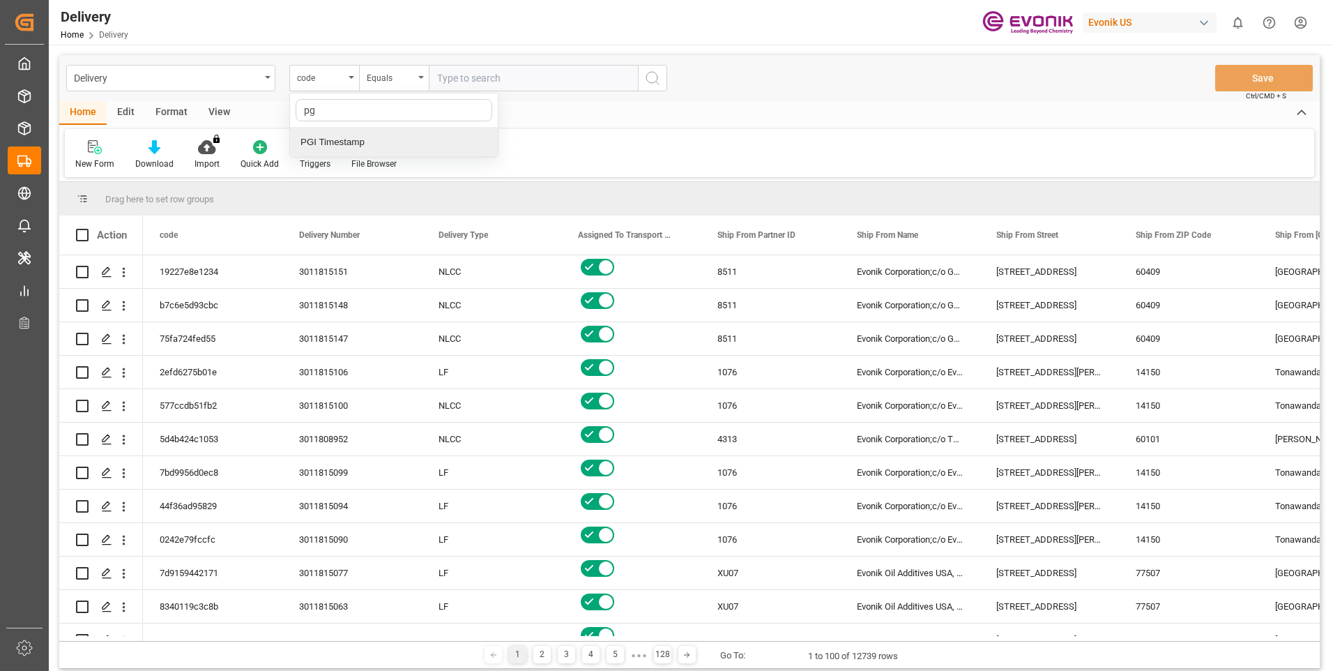
click at [346, 146] on div "PGI Timestamp" at bounding box center [394, 142] width 208 height 29
click at [406, 72] on div "Equals" at bounding box center [390, 76] width 47 height 16
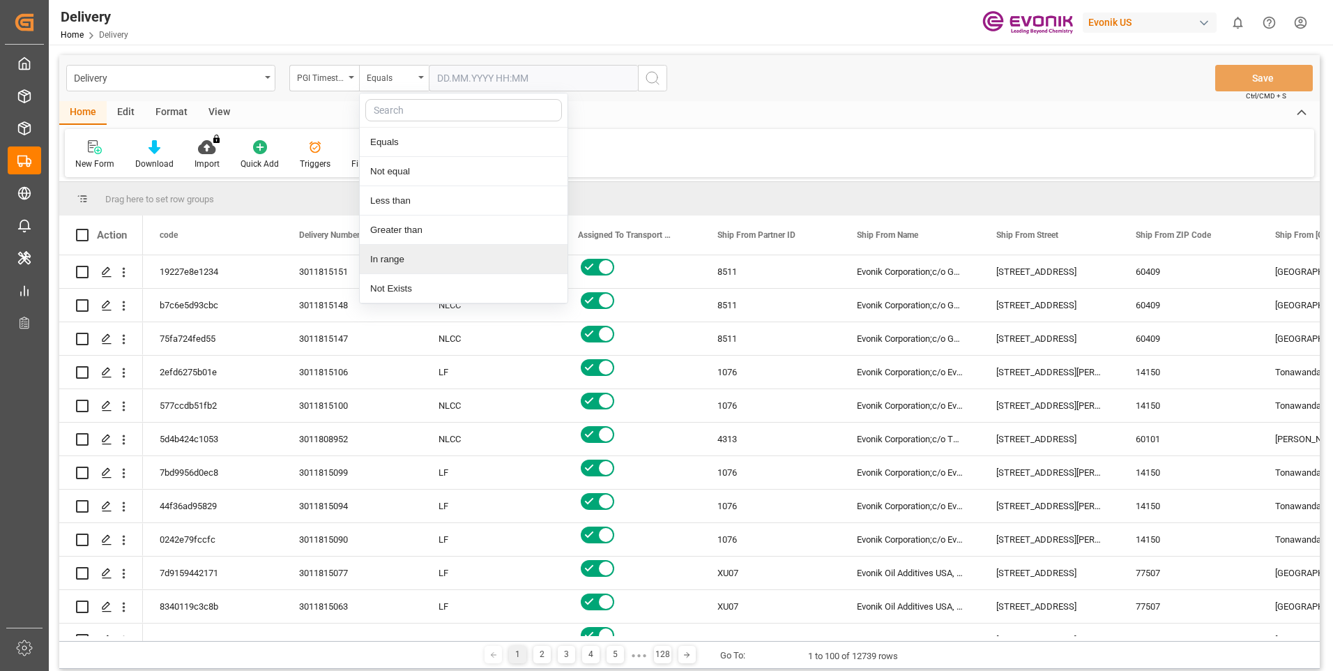
click at [389, 257] on div "In range" at bounding box center [464, 259] width 208 height 29
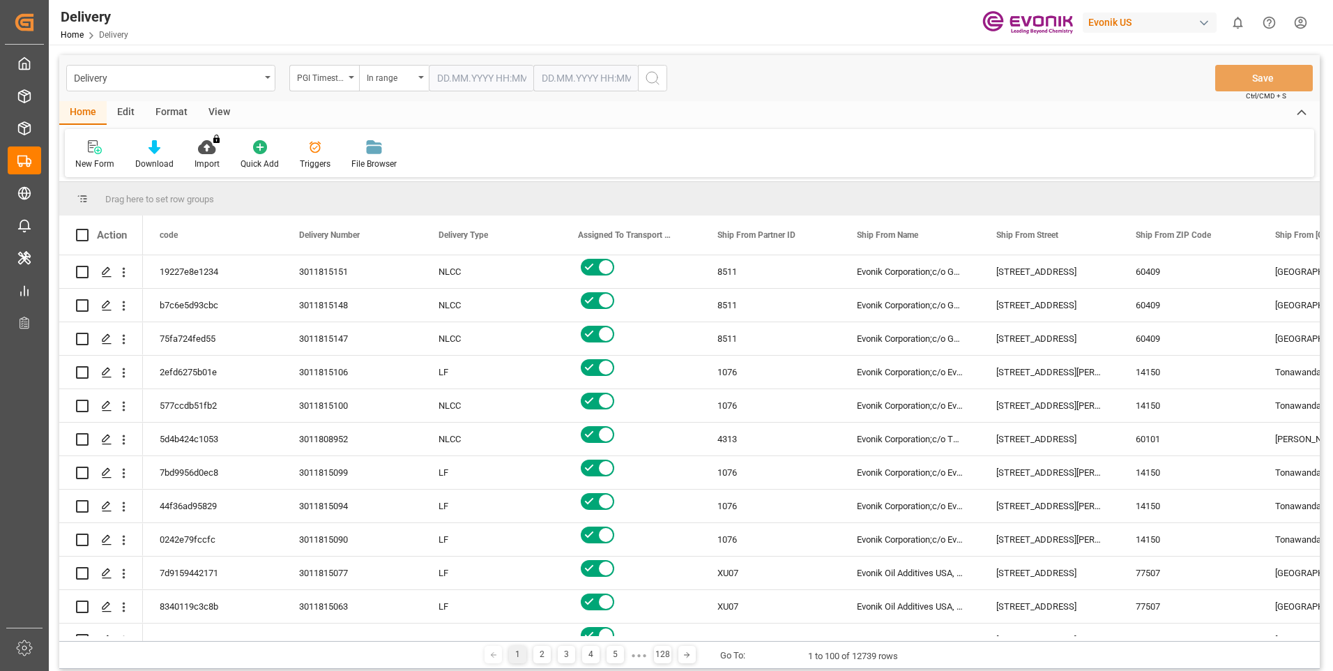
click at [506, 78] on input "text" at bounding box center [481, 78] width 105 height 26
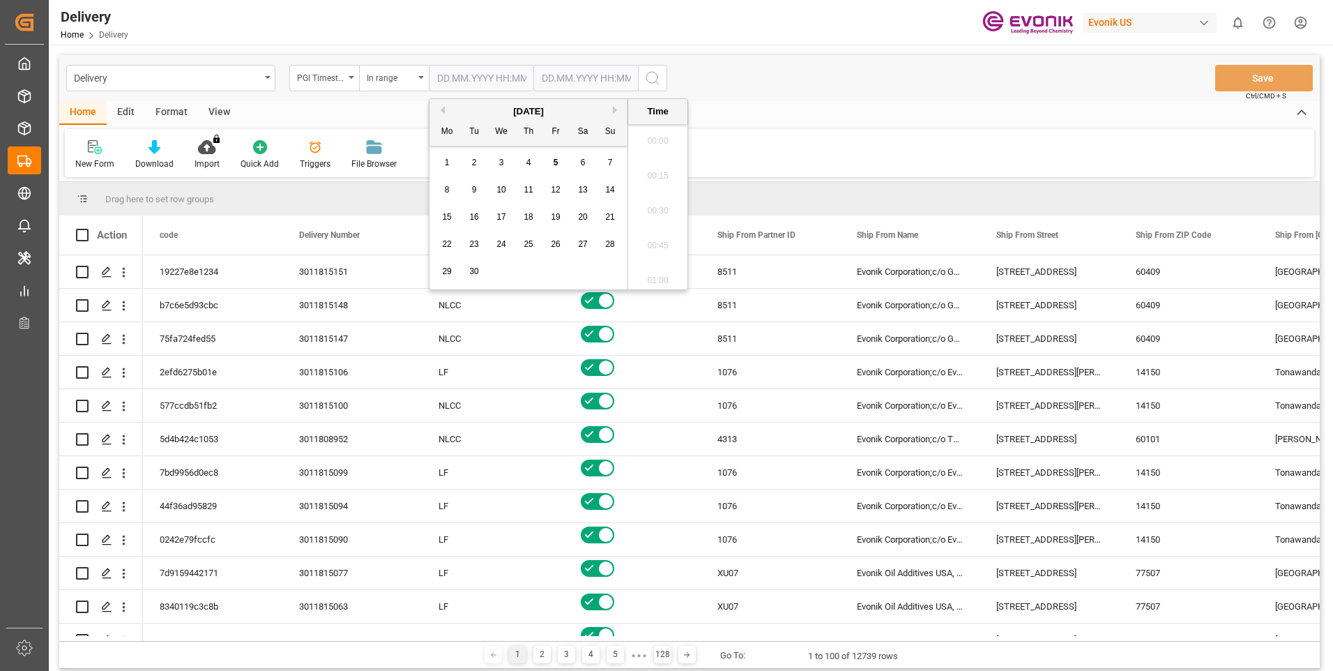
scroll to position [1434, 0]
click at [529, 162] on span "4" at bounding box center [528, 163] width 5 height 10
type input "04.09.2025 00:00"
click at [568, 75] on input "text" at bounding box center [585, 78] width 105 height 26
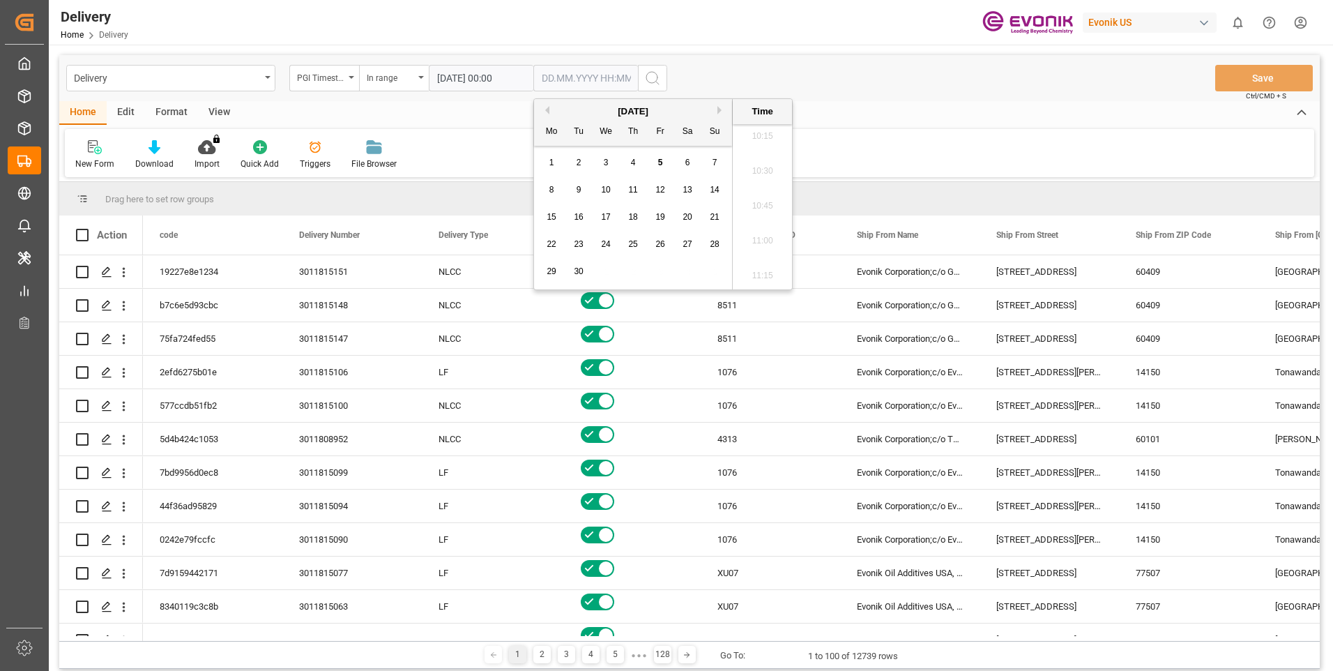
click at [662, 158] on span "5" at bounding box center [660, 163] width 5 height 10
type input "05.09.2025 00:00"
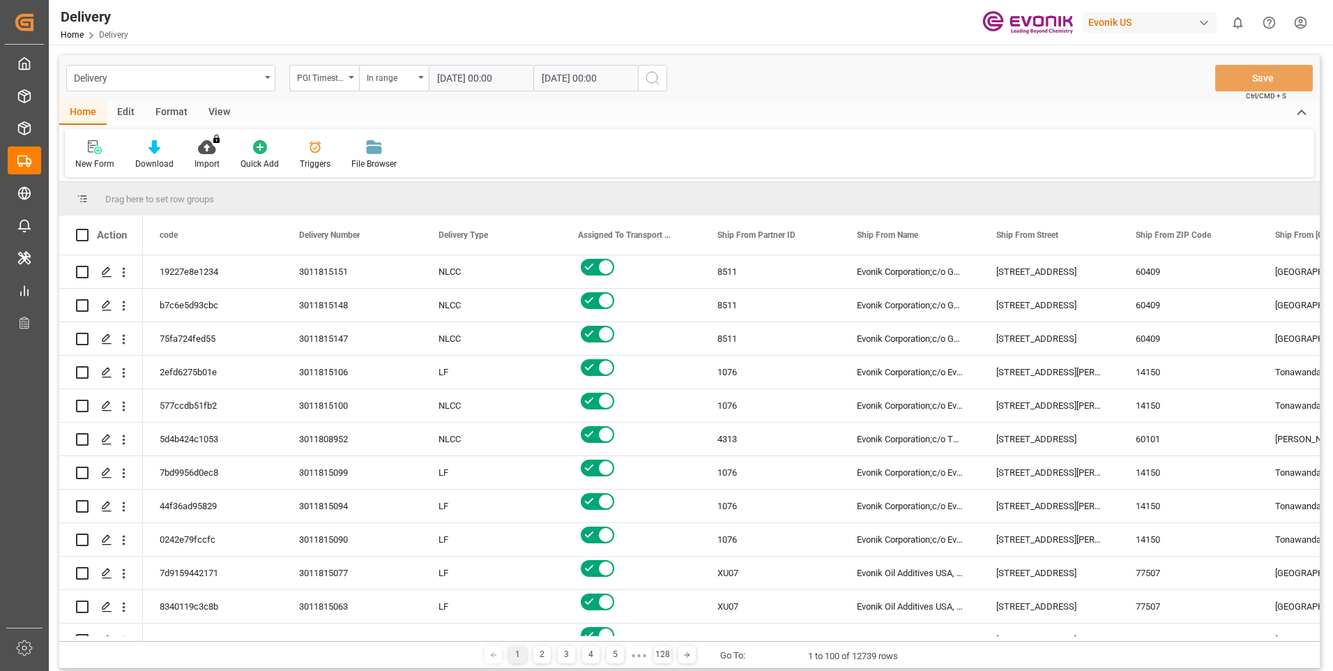
click at [660, 77] on icon "search button" at bounding box center [652, 78] width 17 height 17
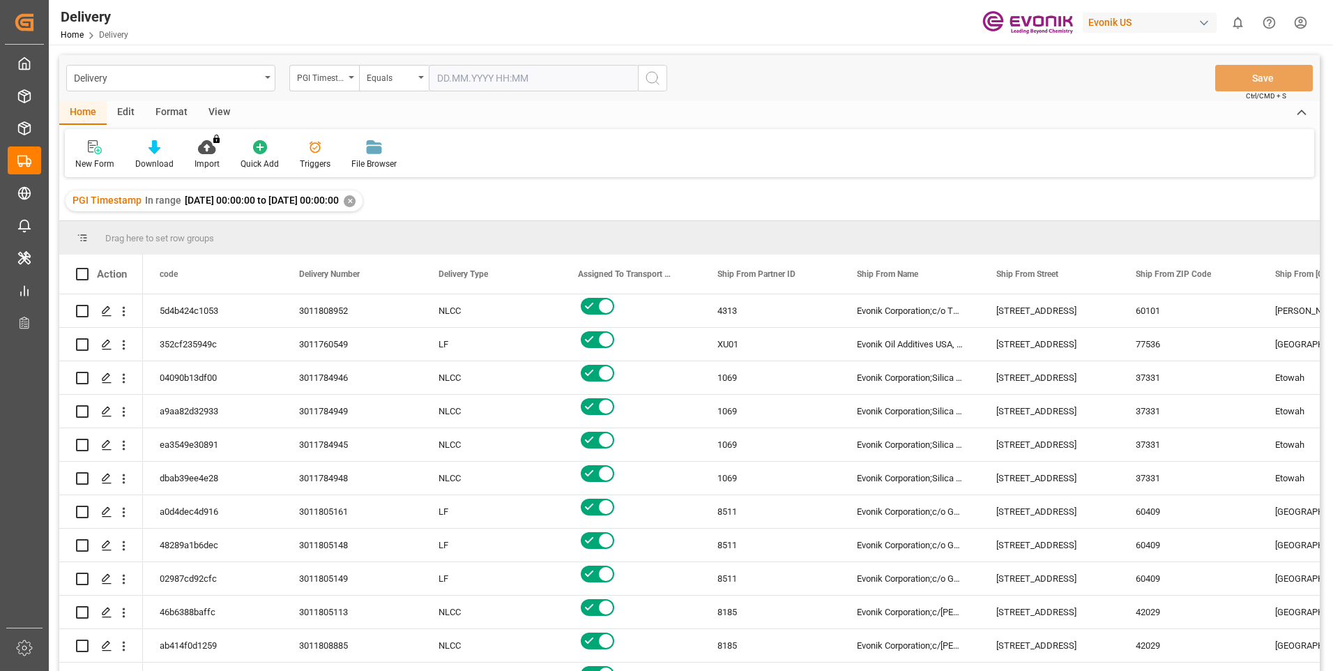
click at [222, 110] on div "View" at bounding box center [219, 113] width 43 height 24
click at [156, 163] on div "Standard Templates" at bounding box center [158, 164] width 70 height 13
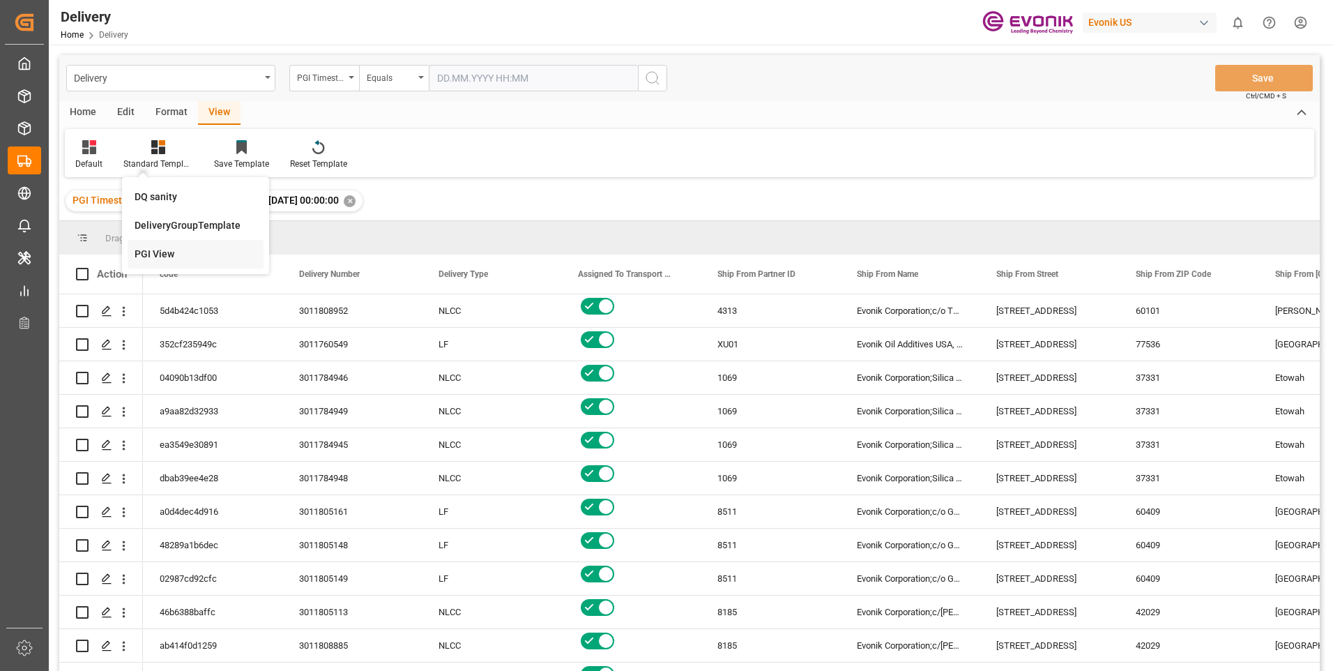
click at [170, 257] on div "PGI View" at bounding box center [196, 254] width 122 height 15
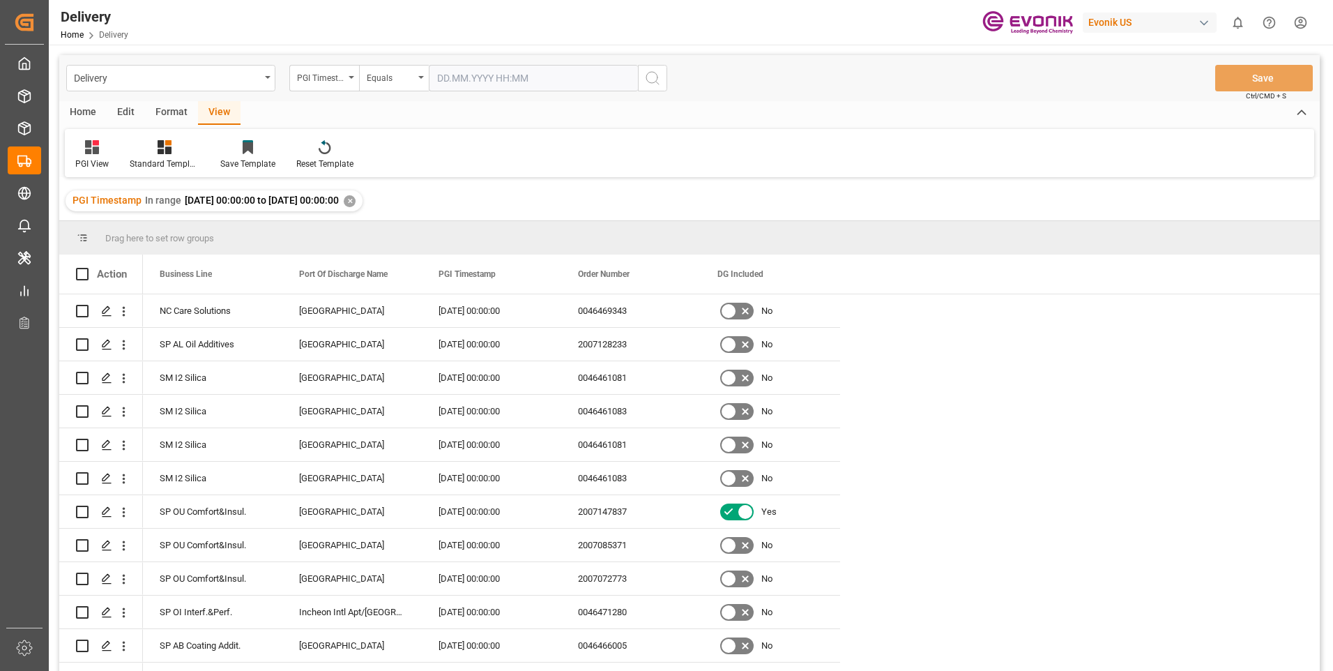
click at [92, 110] on div "Home" at bounding box center [82, 113] width 47 height 24
click at [149, 150] on icon at bounding box center [155, 147] width 12 height 14
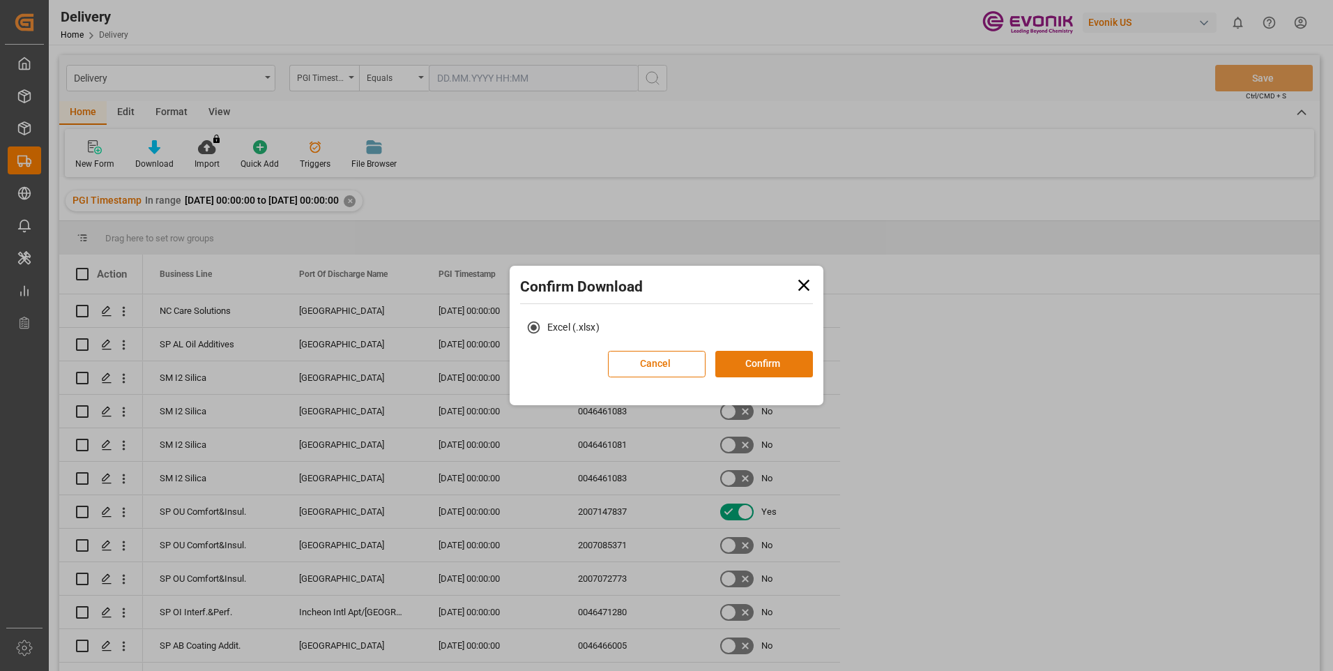
click at [768, 366] on button "Confirm" at bounding box center [764, 364] width 98 height 26
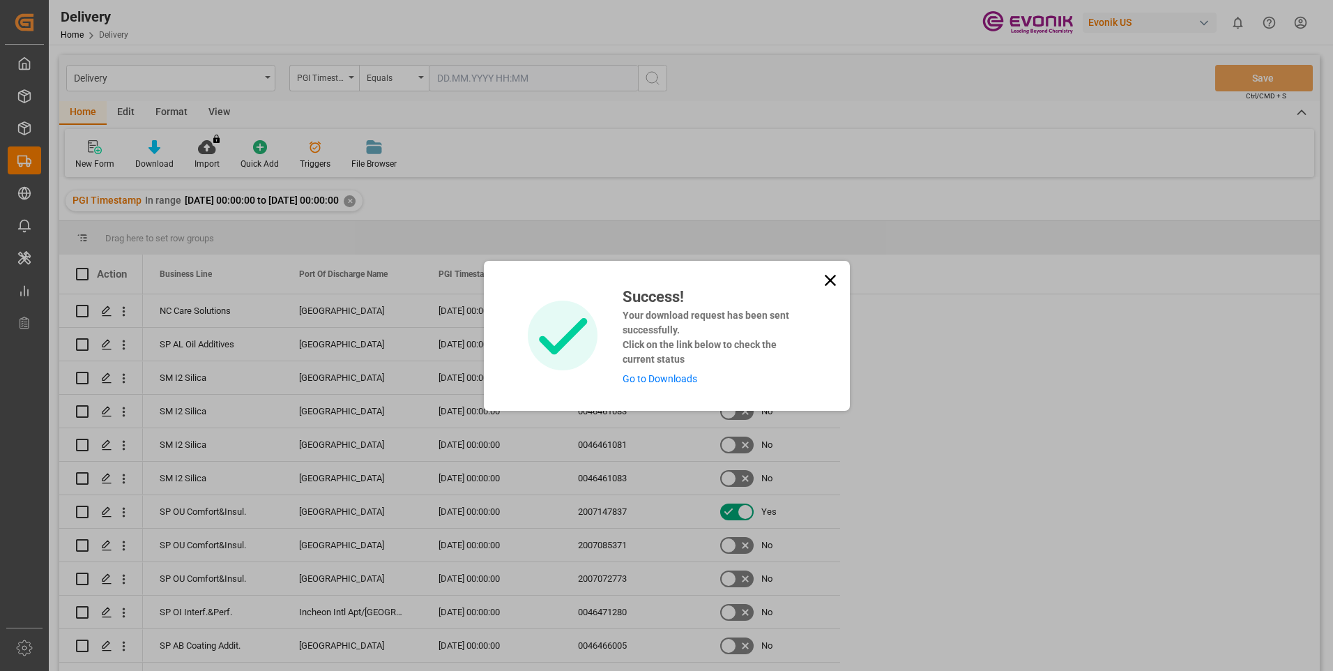
click at [653, 381] on link "Go to Downloads" at bounding box center [660, 378] width 75 height 11
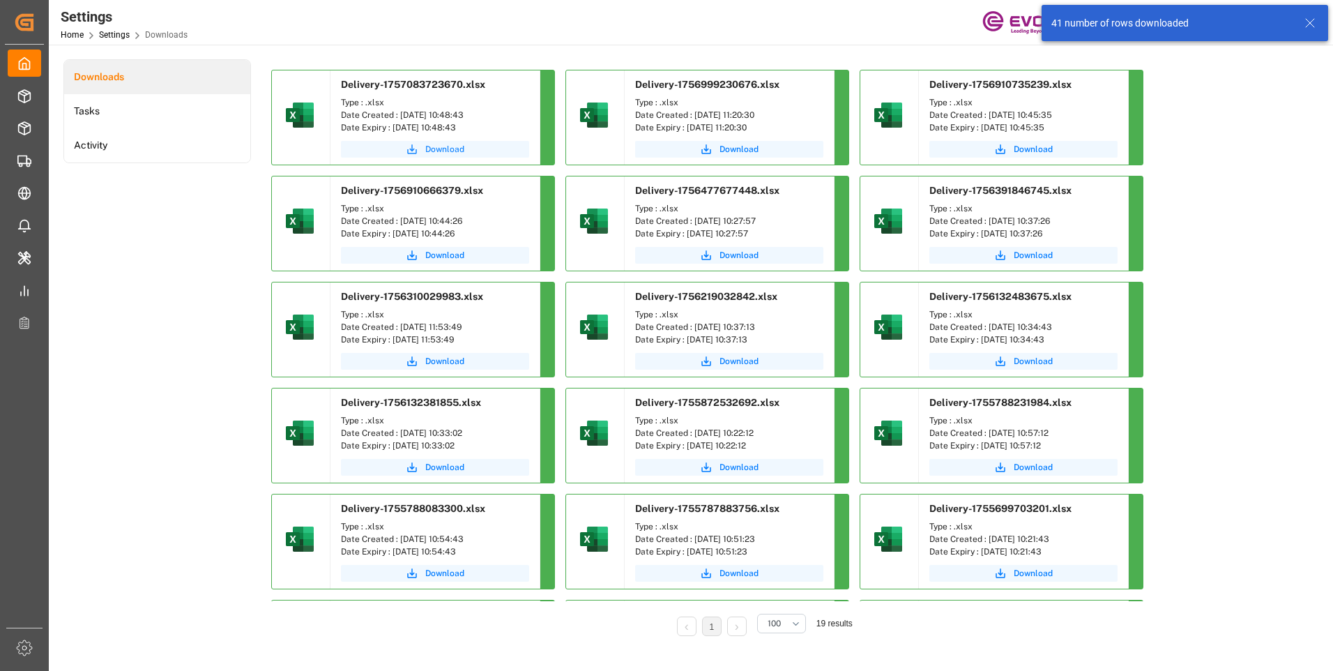
click at [446, 147] on span "Download" at bounding box center [444, 149] width 39 height 13
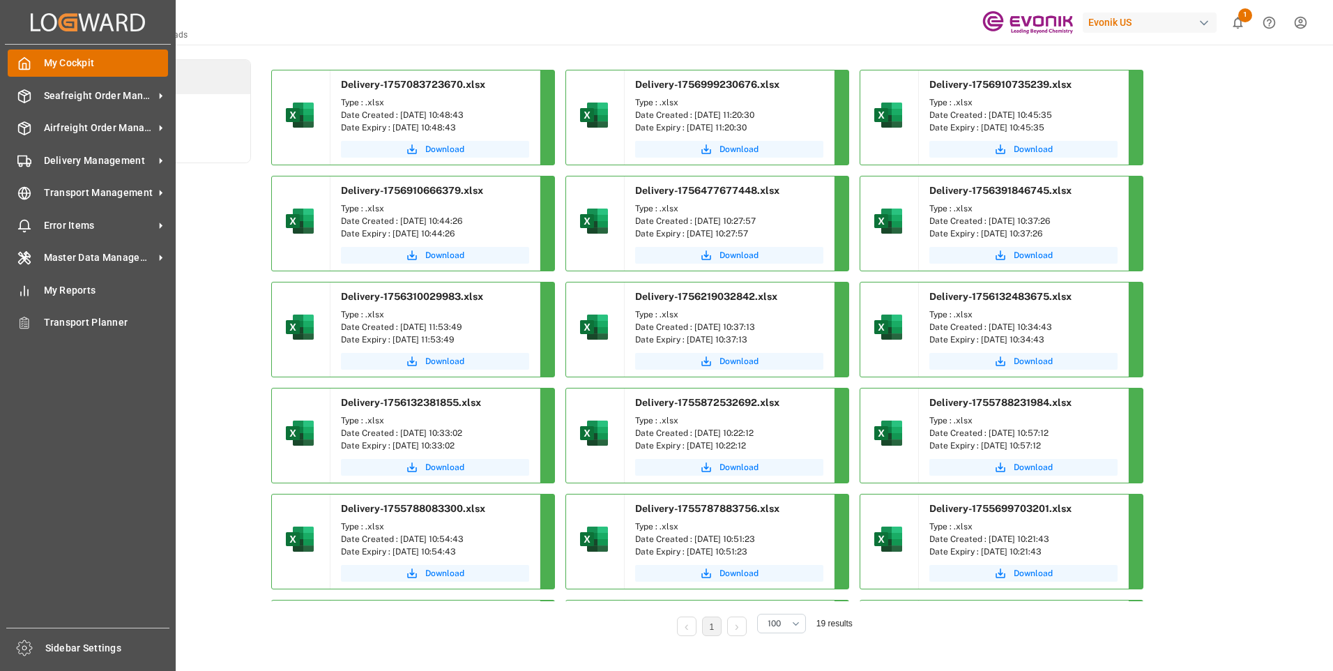
click at [31, 61] on div "My Cockpit My Cockpit" at bounding box center [88, 63] width 160 height 27
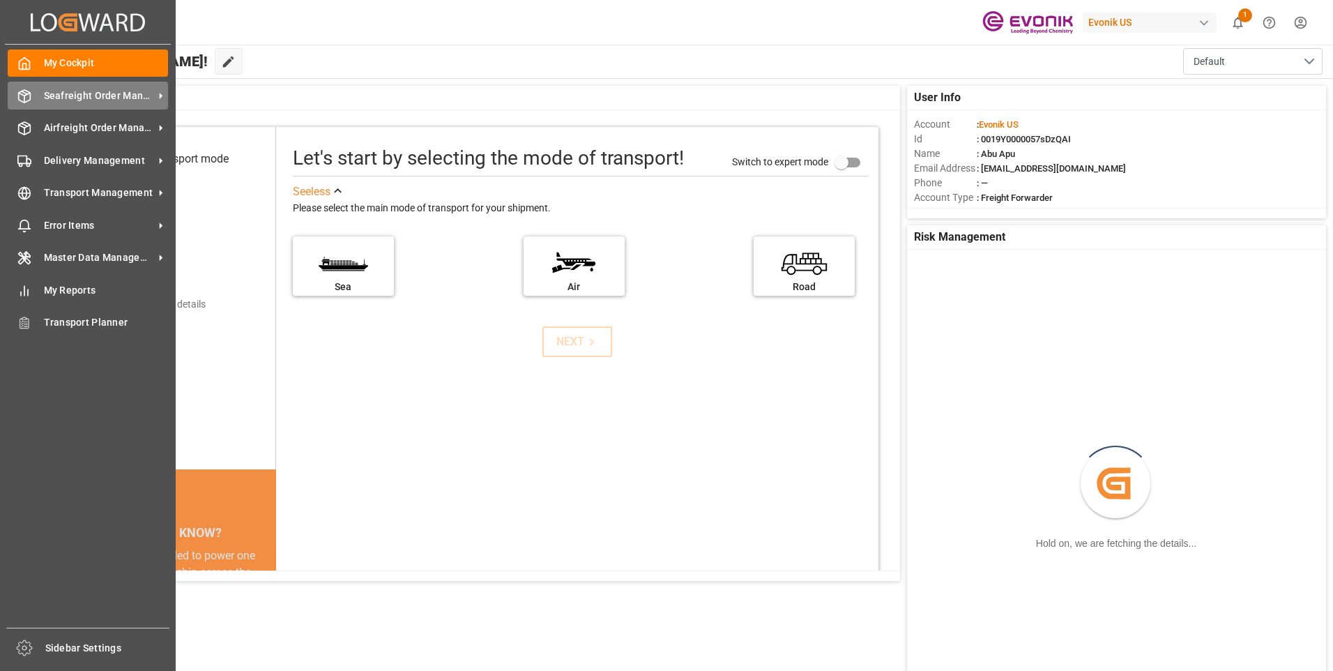
click at [56, 93] on span "Seafreight Order Management" at bounding box center [99, 96] width 110 height 15
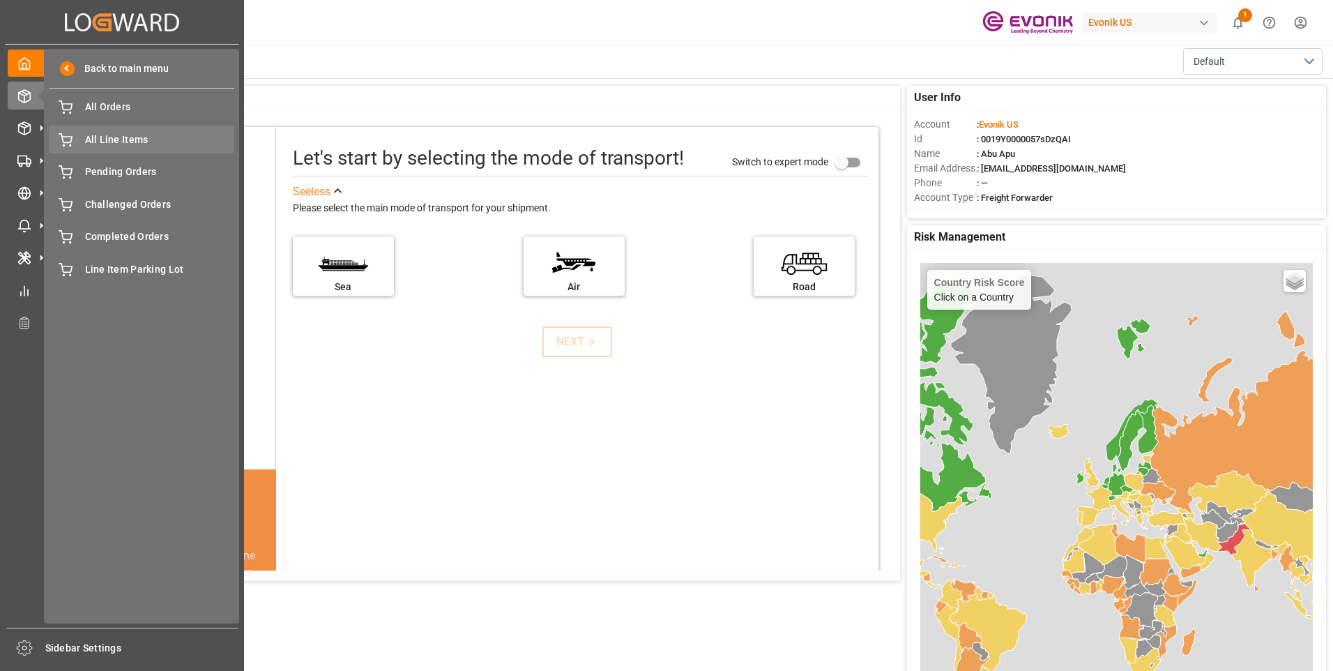
click at [94, 145] on span "All Line Items" at bounding box center [160, 139] width 150 height 15
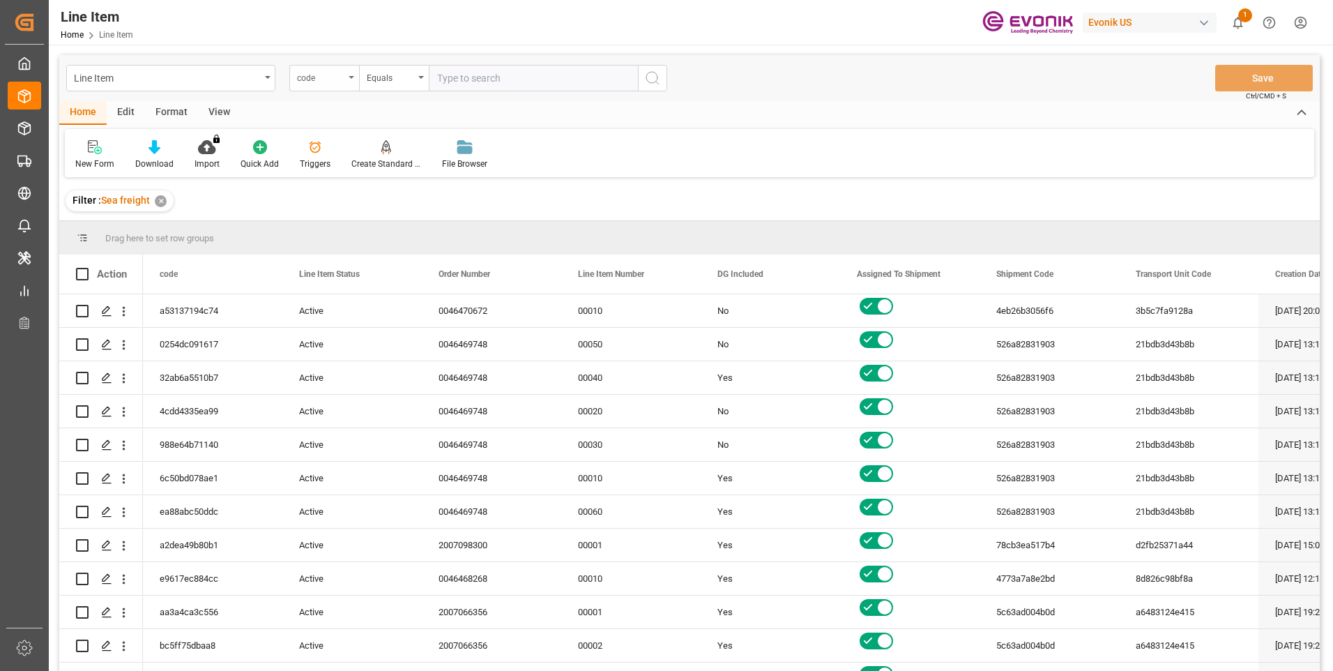
click at [349, 80] on div "code" at bounding box center [324, 78] width 70 height 26
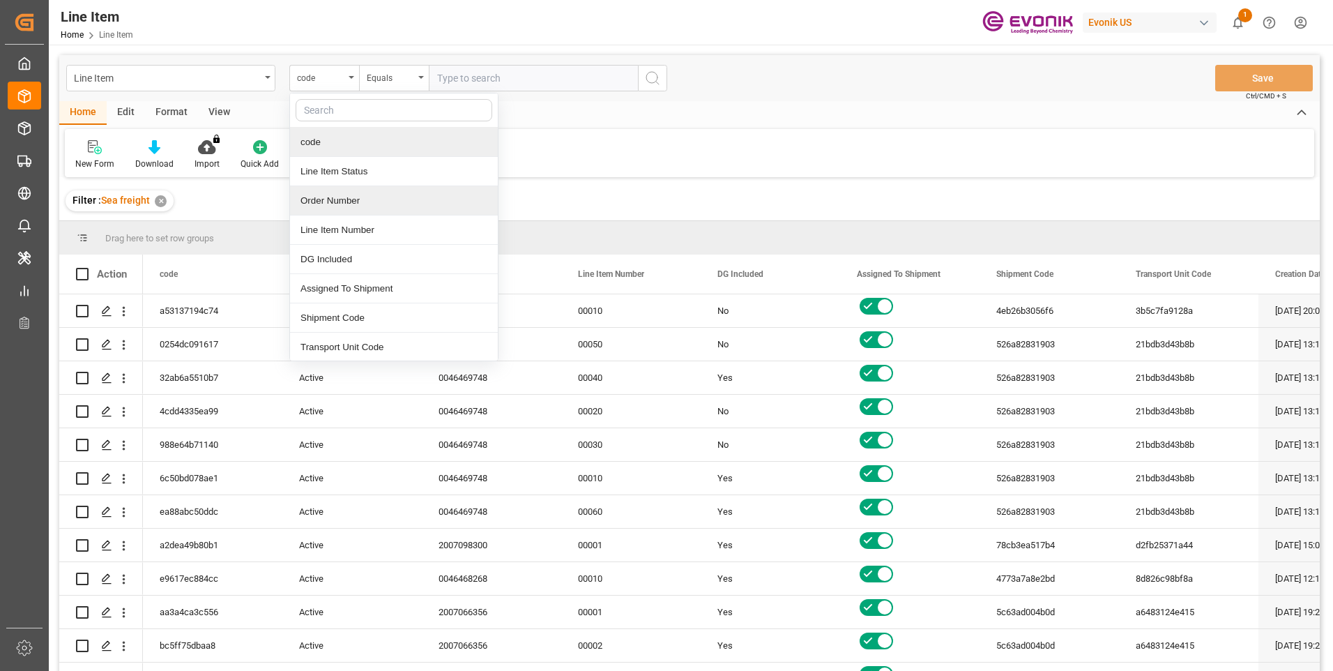
click at [331, 197] on div "Order Number" at bounding box center [394, 200] width 208 height 29
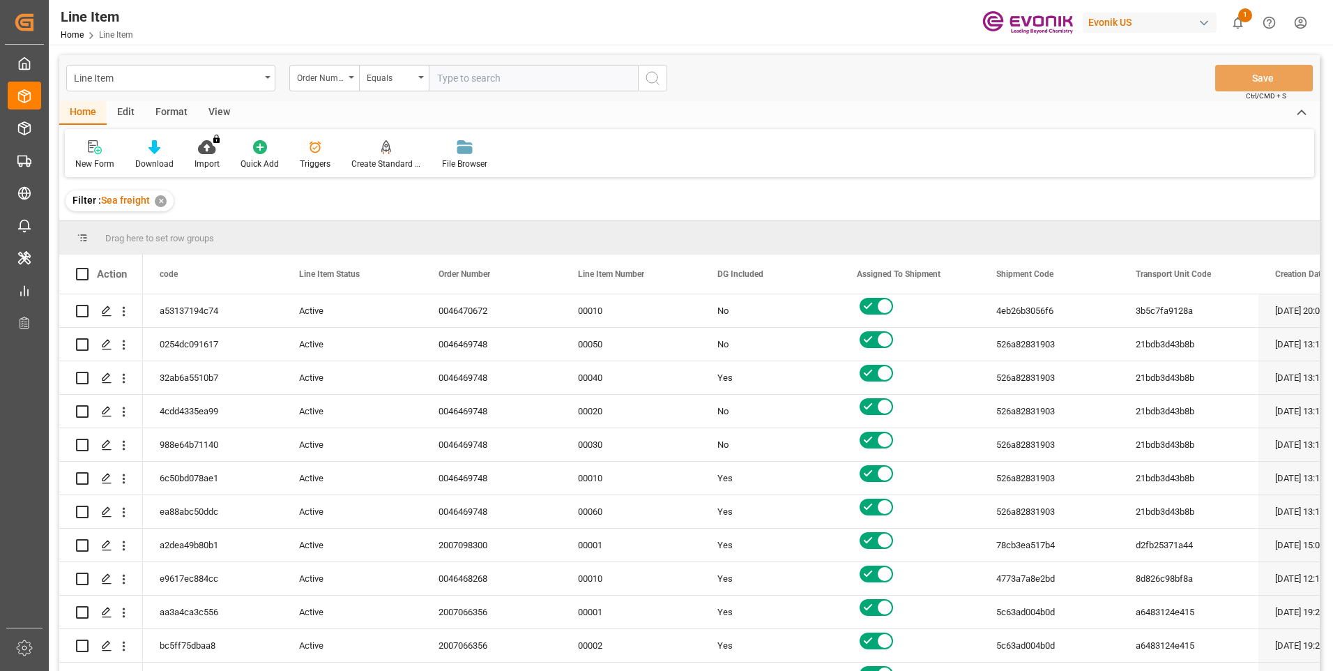
click at [479, 73] on input "text" at bounding box center [533, 78] width 209 height 26
paste input "FETU1015023"
type input "FETU1015023"
click at [646, 76] on circle "search button" at bounding box center [651, 77] width 11 height 11
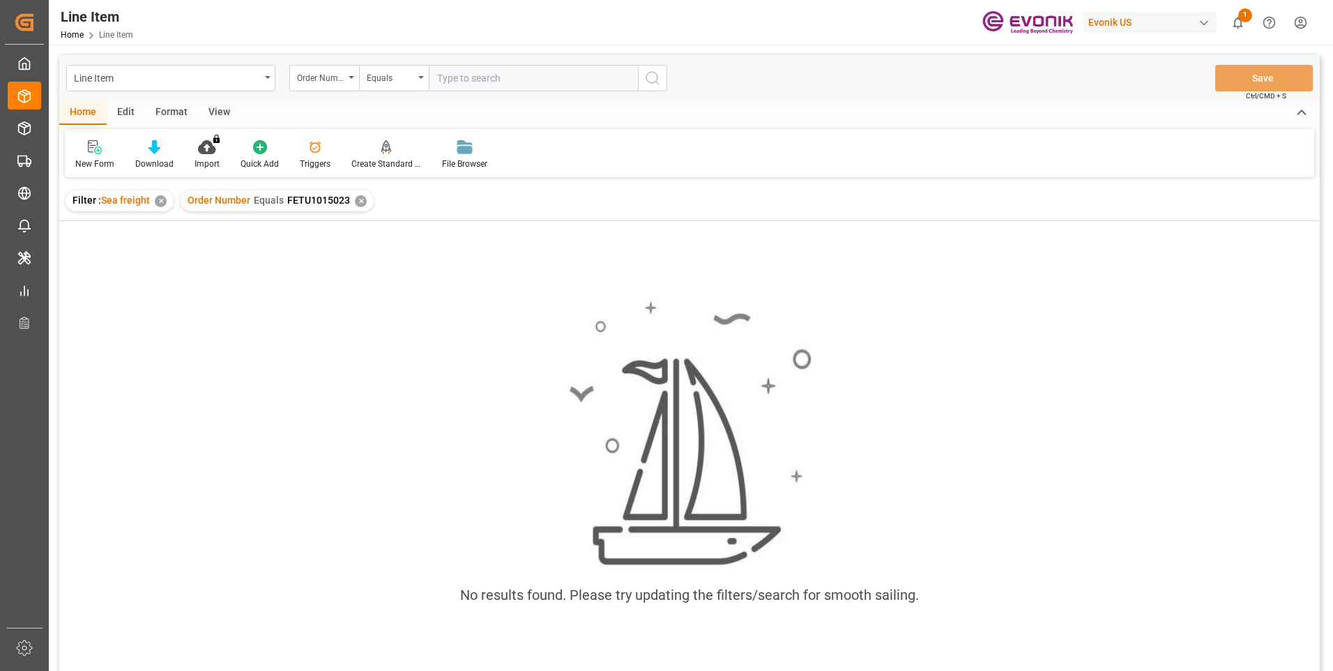
click at [360, 199] on div "✕" at bounding box center [361, 201] width 12 height 12
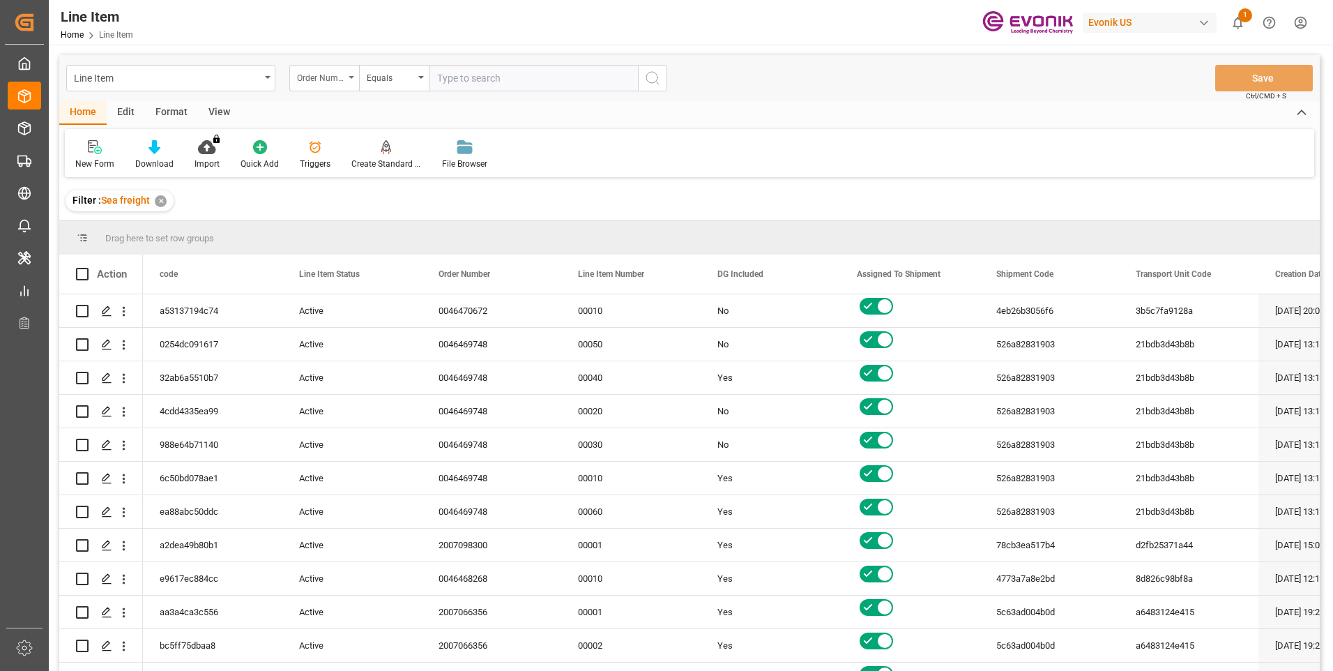
click at [350, 81] on div "Order Number" at bounding box center [324, 78] width 70 height 26
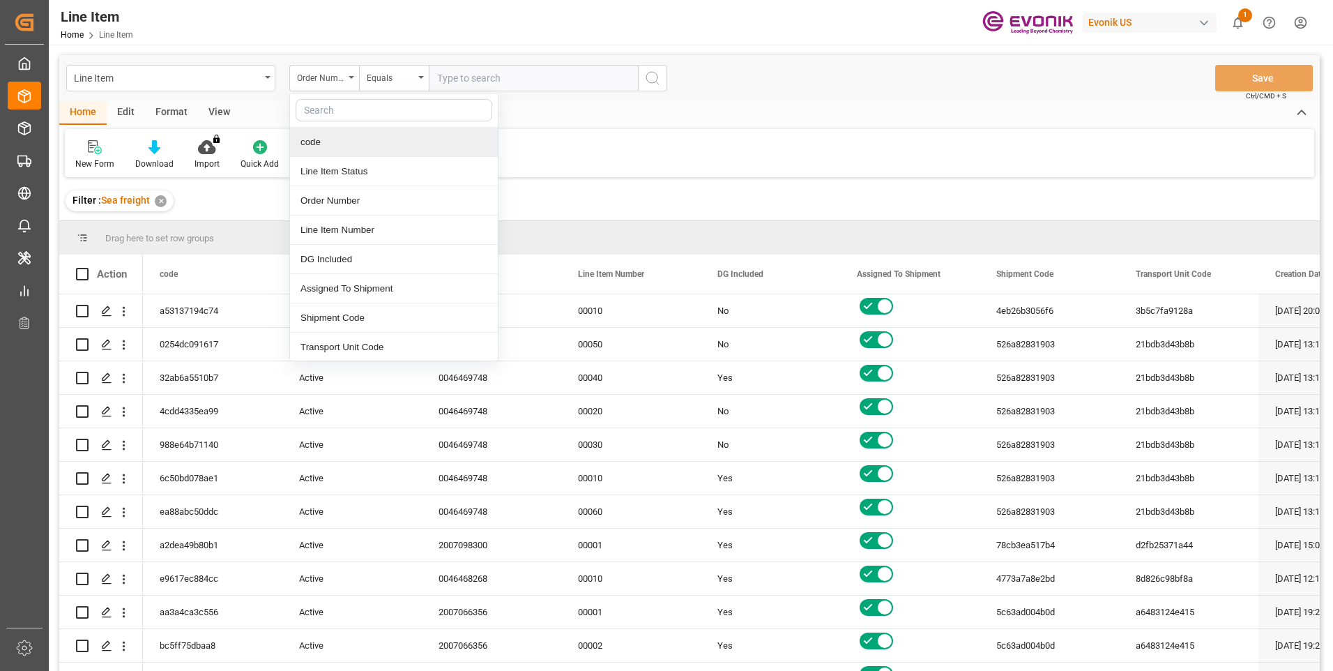
click at [928, 159] on div "New Form Download Import You don't have permission for this feature. Contact ad…" at bounding box center [690, 153] width 1250 height 48
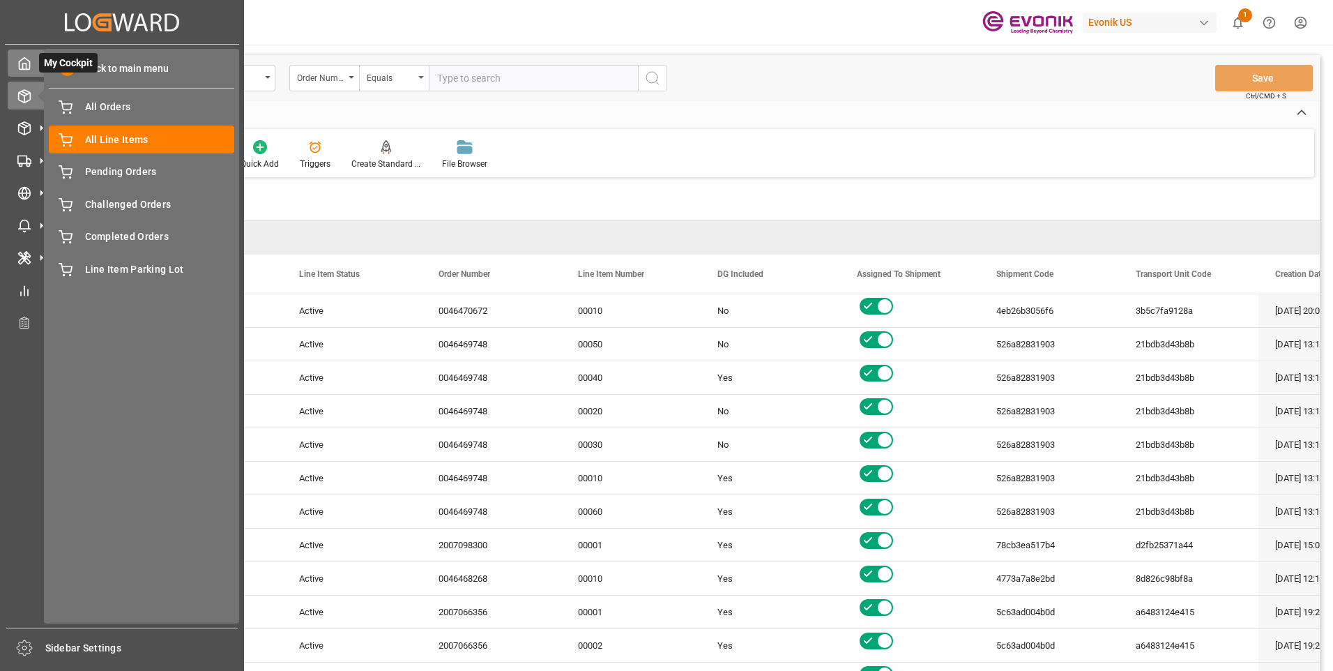
click at [17, 64] on icon at bounding box center [24, 63] width 14 height 14
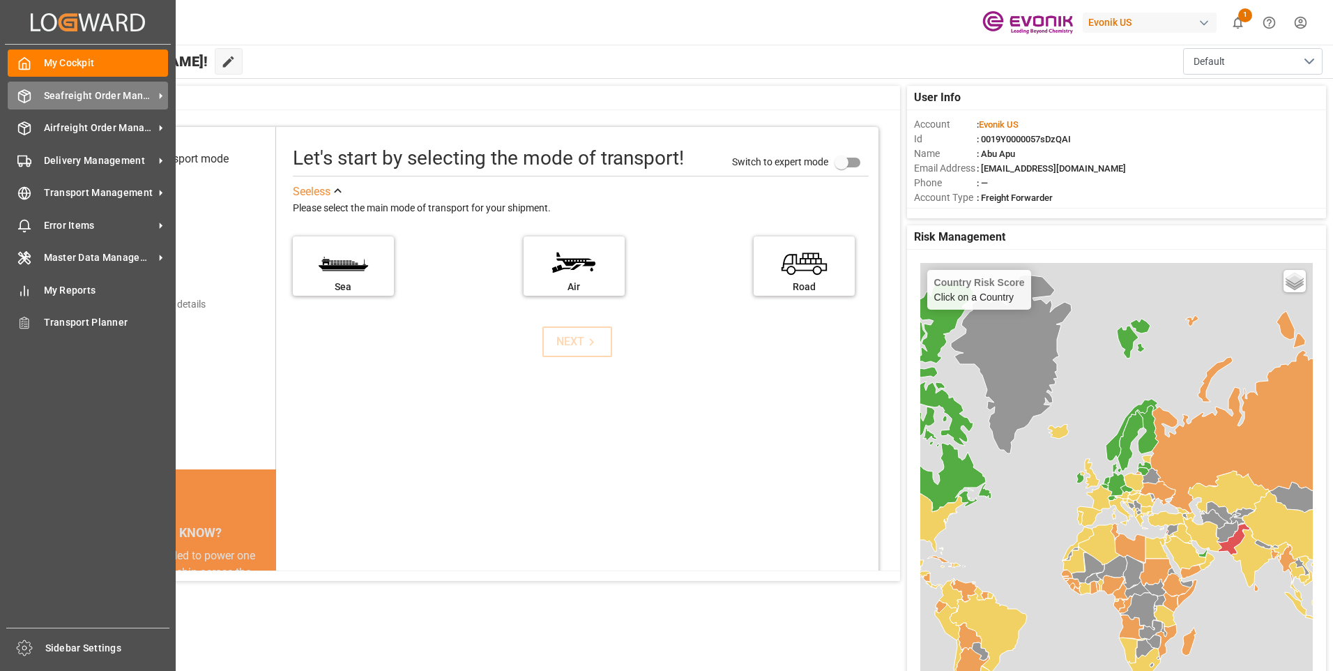
click at [94, 96] on span "Seafreight Order Management" at bounding box center [99, 96] width 110 height 15
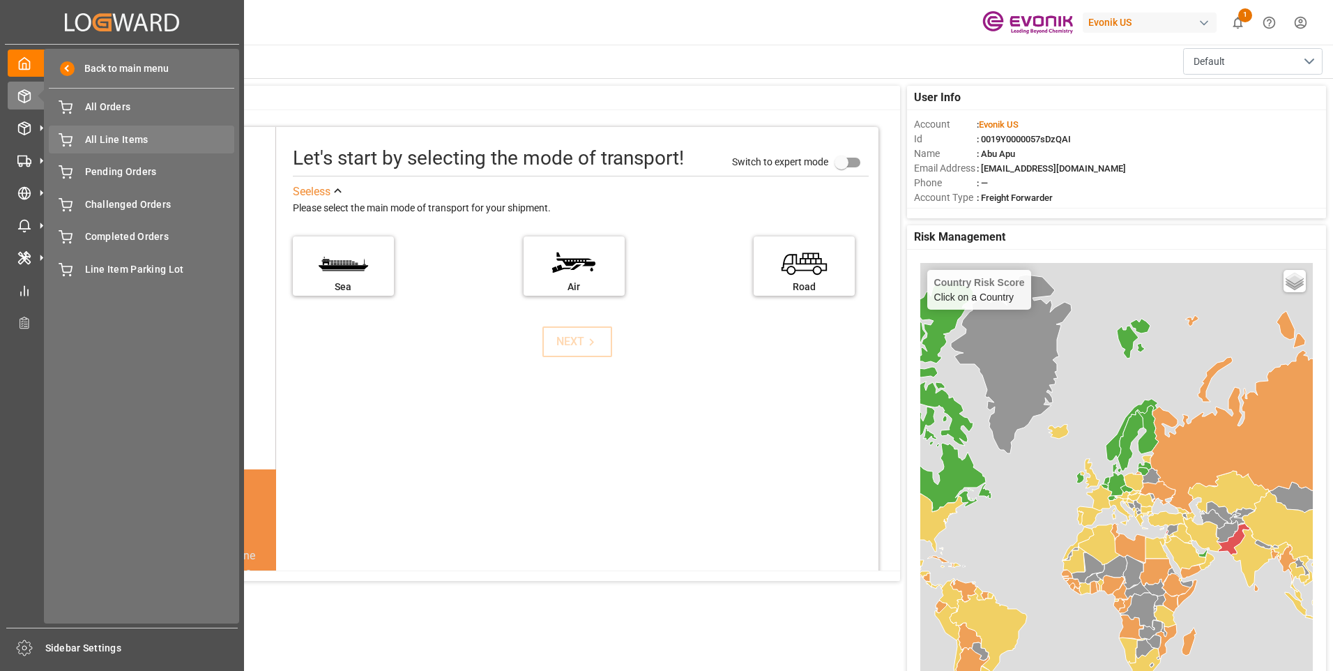
click at [108, 134] on span "All Line Items" at bounding box center [160, 139] width 150 height 15
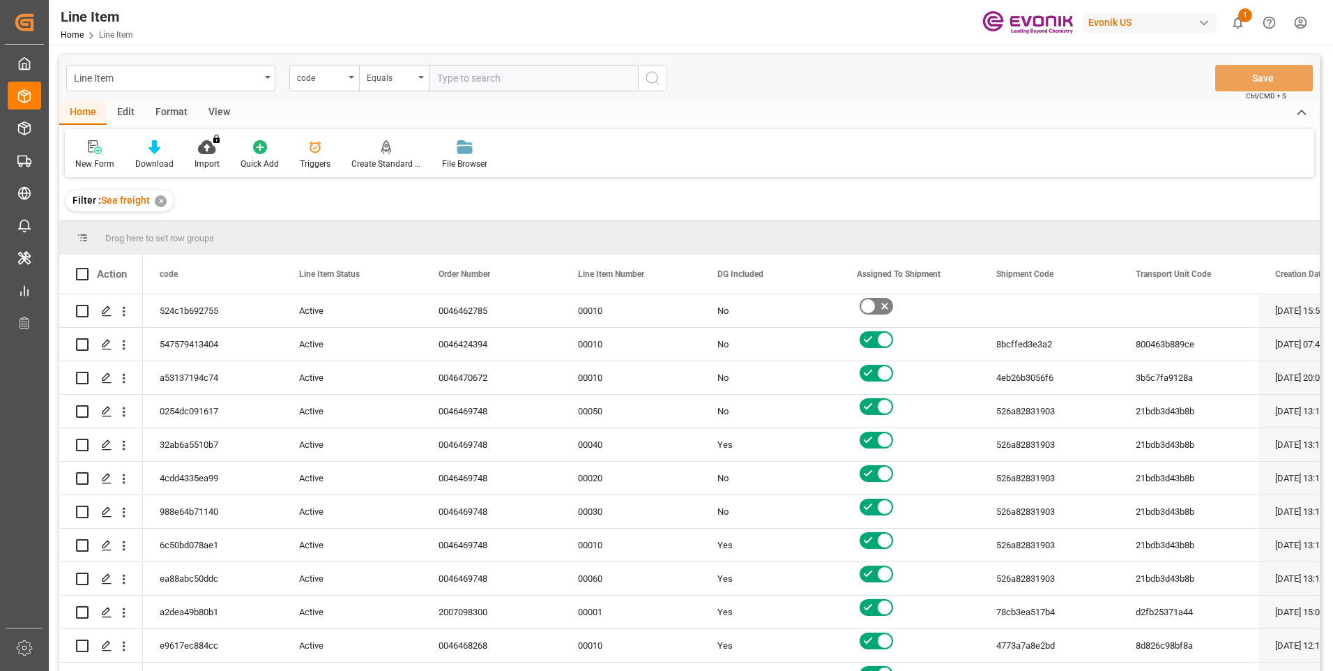
click at [349, 79] on div "code" at bounding box center [324, 78] width 70 height 26
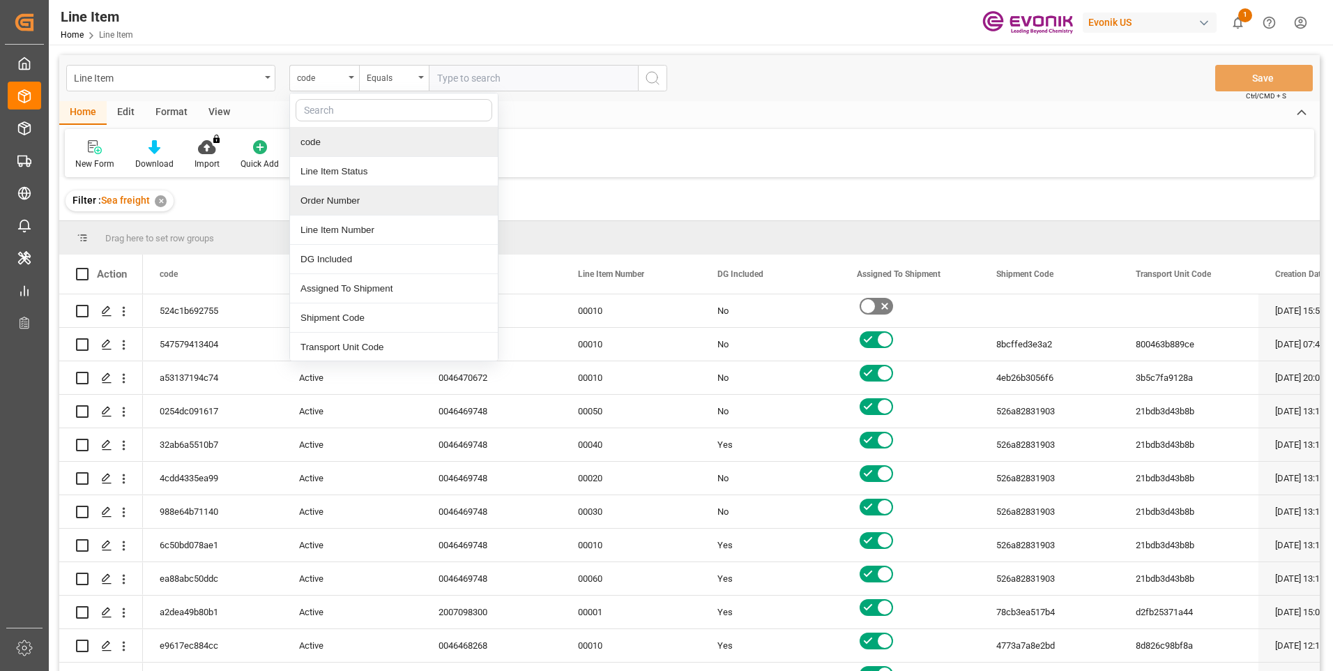
click at [320, 193] on div "Order Number" at bounding box center [394, 200] width 208 height 29
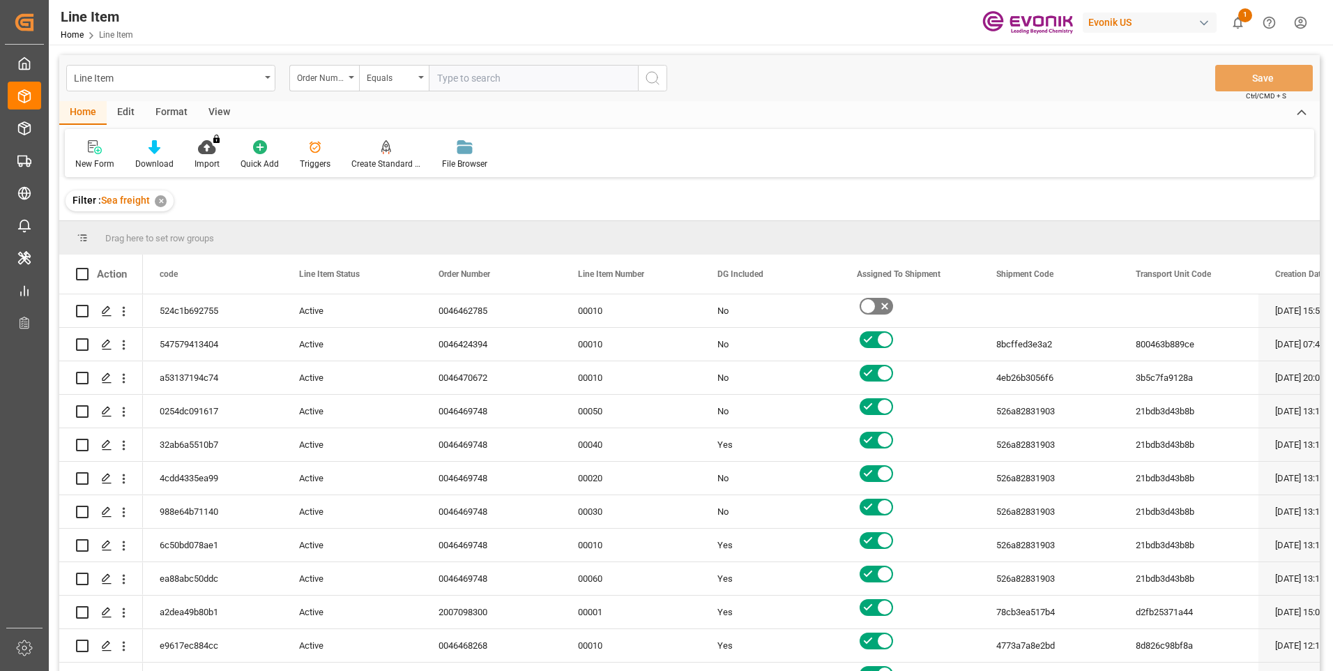
click at [462, 74] on input "text" at bounding box center [533, 78] width 209 height 26
paste input "2007168049"
type input "2007168049"
click at [652, 75] on icon "search button" at bounding box center [652, 78] width 17 height 17
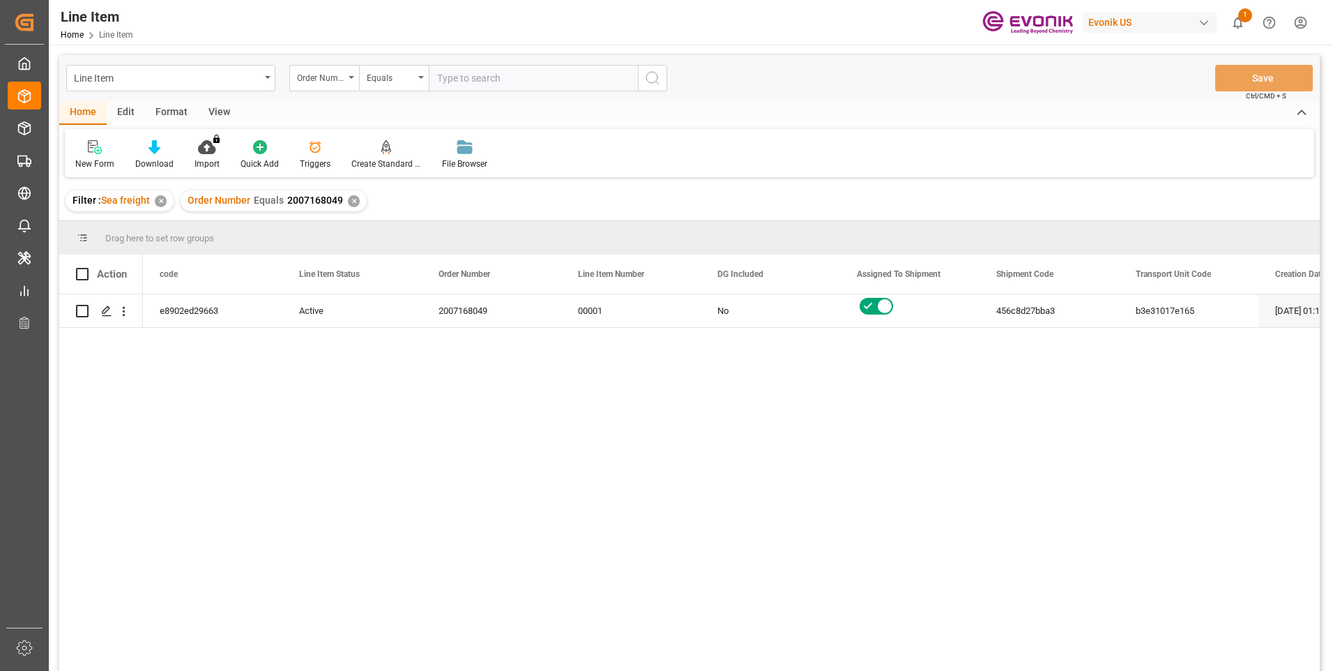
click at [210, 105] on div "View" at bounding box center [219, 113] width 43 height 24
click at [169, 159] on div "Standard Templates" at bounding box center [158, 164] width 70 height 13
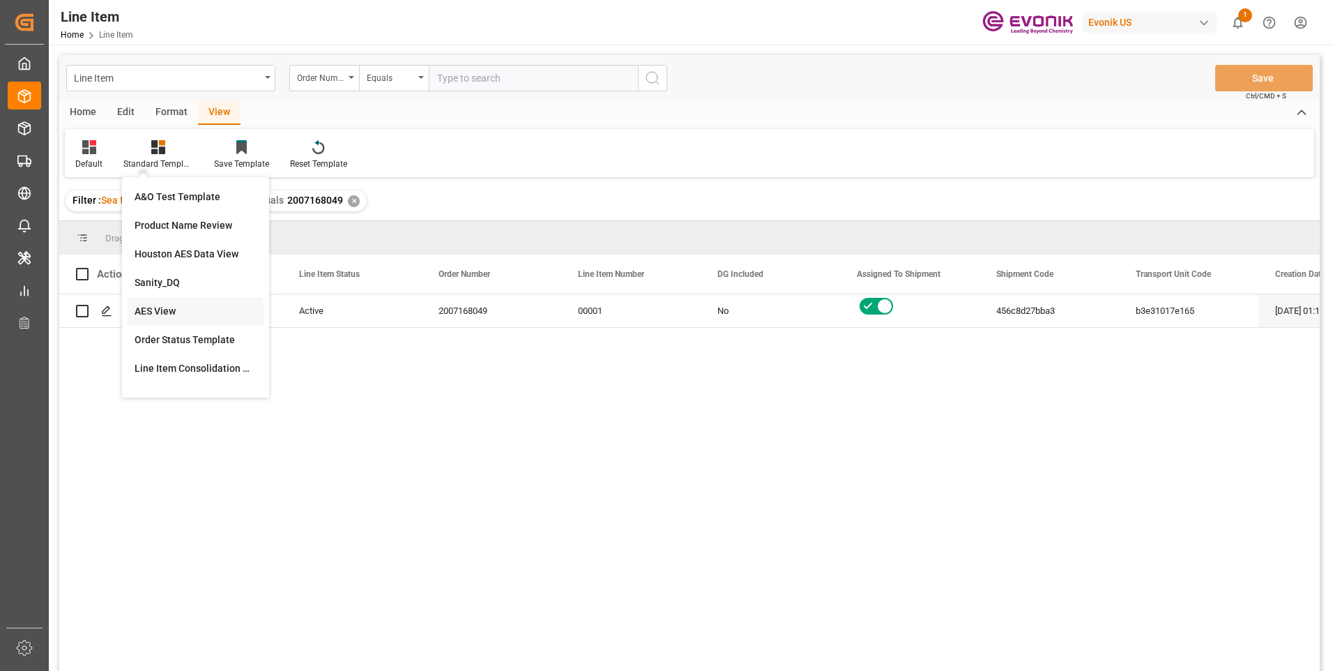
click at [155, 305] on div "AES View" at bounding box center [196, 311] width 122 height 15
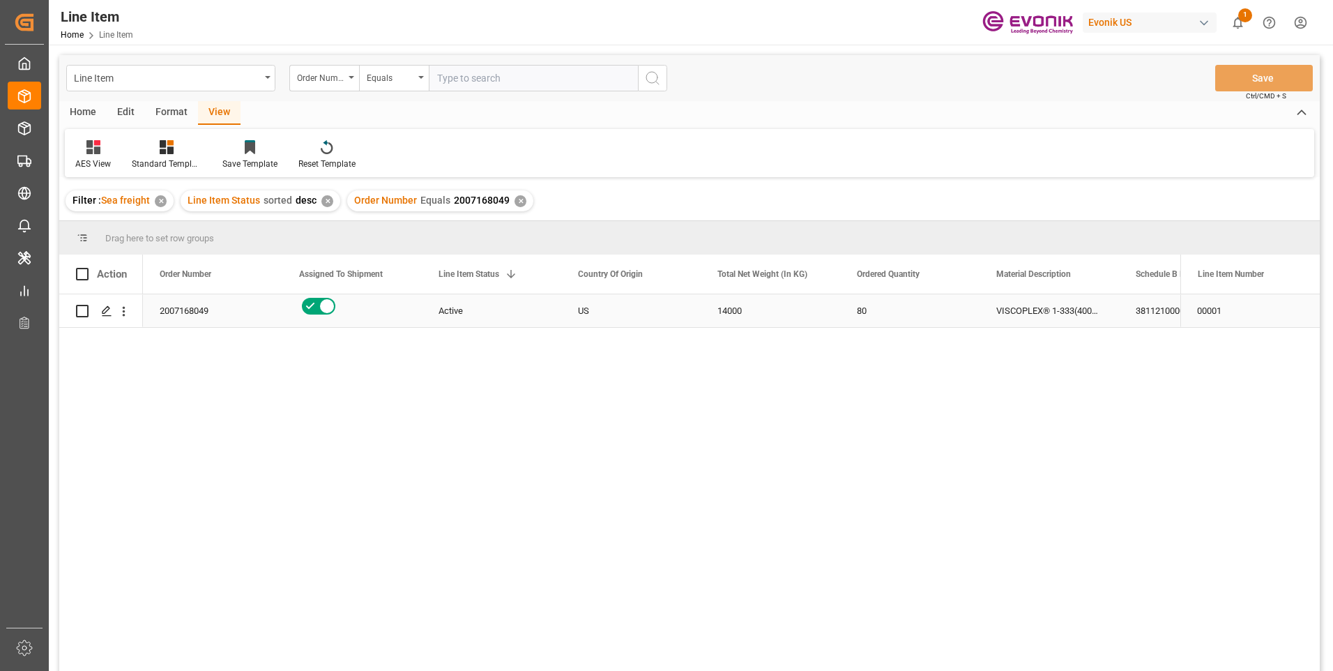
click at [1078, 314] on div "VISCOPLEX® 1-333(4001) DRUM 175KG" at bounding box center [1049, 310] width 139 height 33
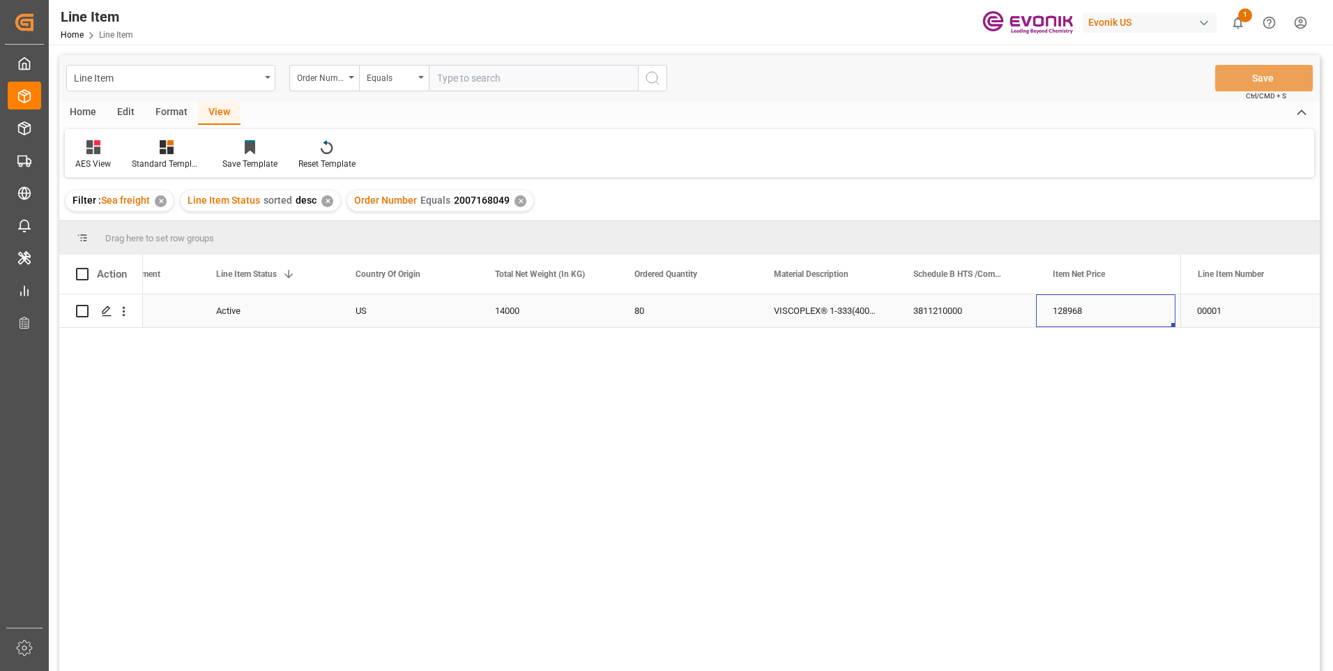
scroll to position [0, 362]
click at [448, 77] on input "text" at bounding box center [533, 78] width 209 height 26
paste input "2007151604"
type input "2007151604"
click at [660, 77] on icon "search button" at bounding box center [652, 78] width 17 height 17
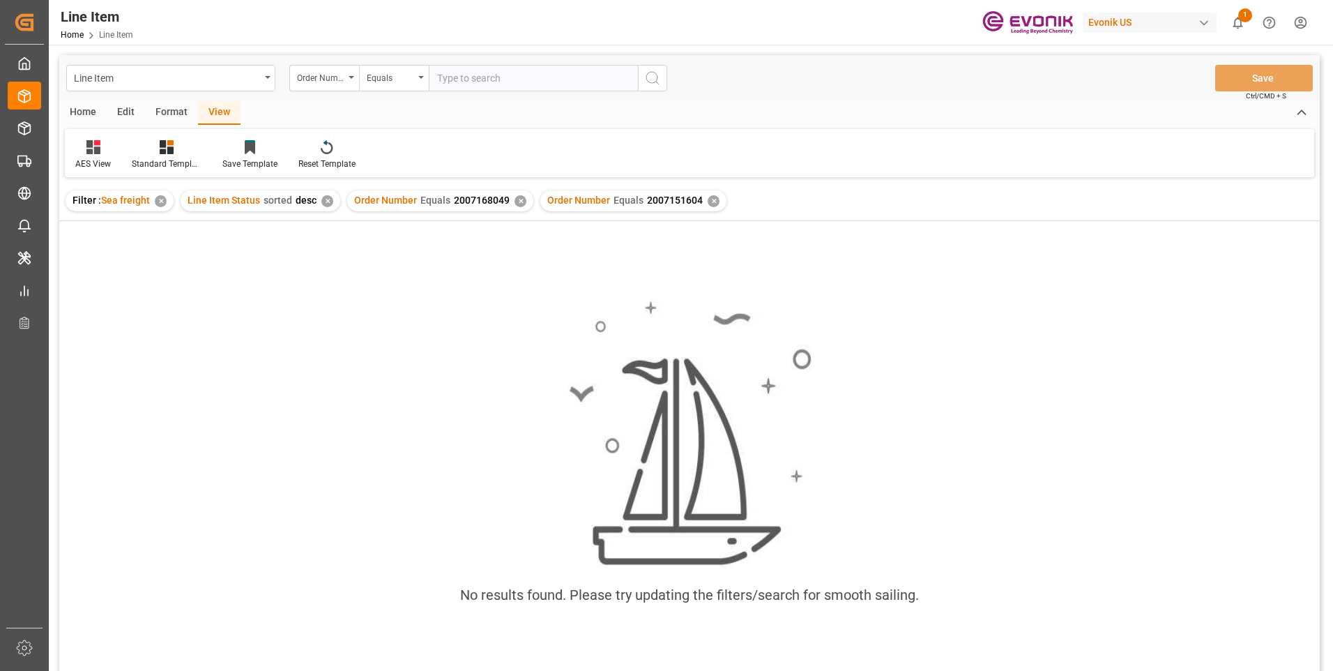
click at [515, 199] on div "✕" at bounding box center [521, 201] width 12 height 12
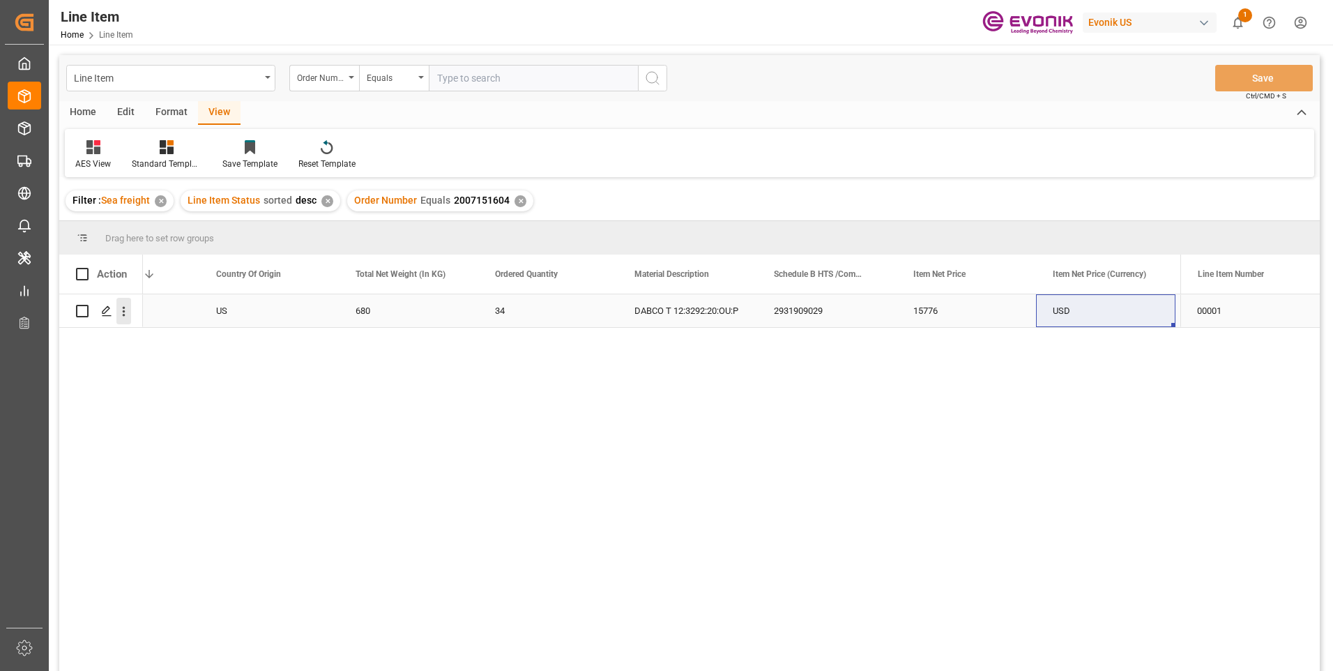
click at [123, 312] on icon "open menu" at bounding box center [124, 312] width 3 height 10
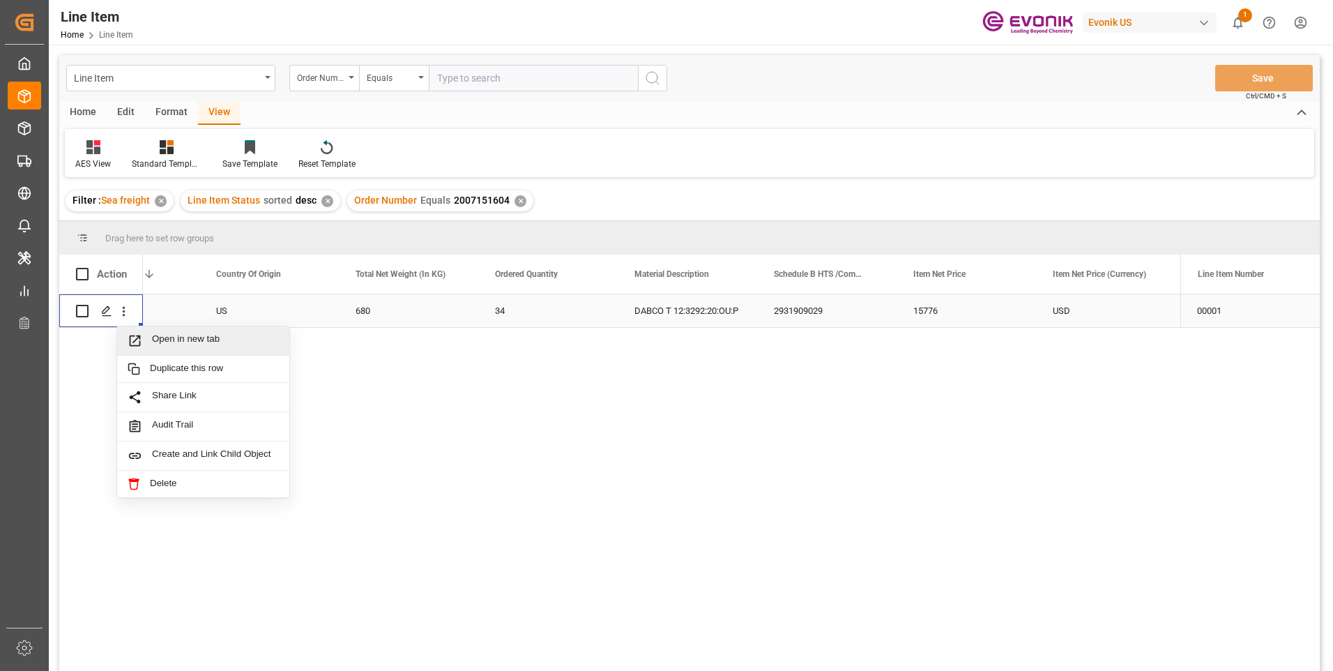
click at [181, 341] on span "Open in new tab" at bounding box center [215, 340] width 127 height 15
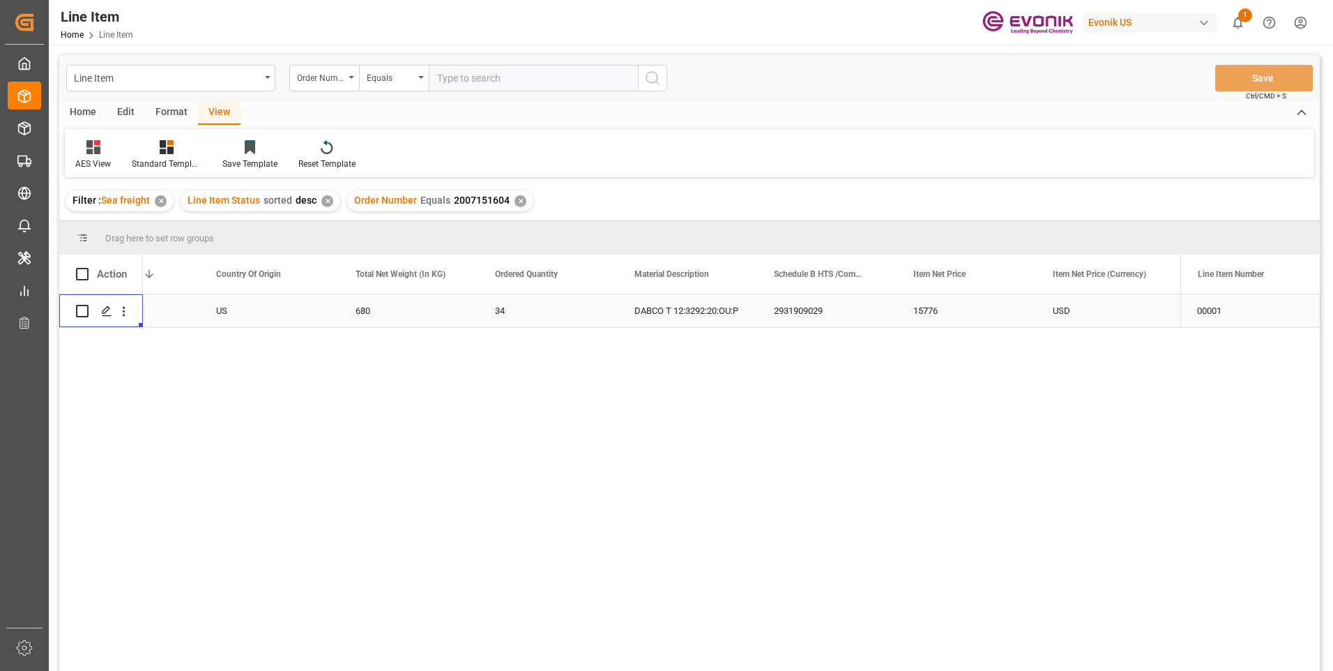
click at [361, 304] on div "680" at bounding box center [408, 310] width 139 height 33
drag, startPoint x: 934, startPoint y: 303, endPoint x: 933, endPoint y: 315, distance: 11.9
click at [934, 303] on div "15776" at bounding box center [966, 310] width 139 height 33
click at [1074, 310] on div "USD" at bounding box center [1105, 310] width 139 height 33
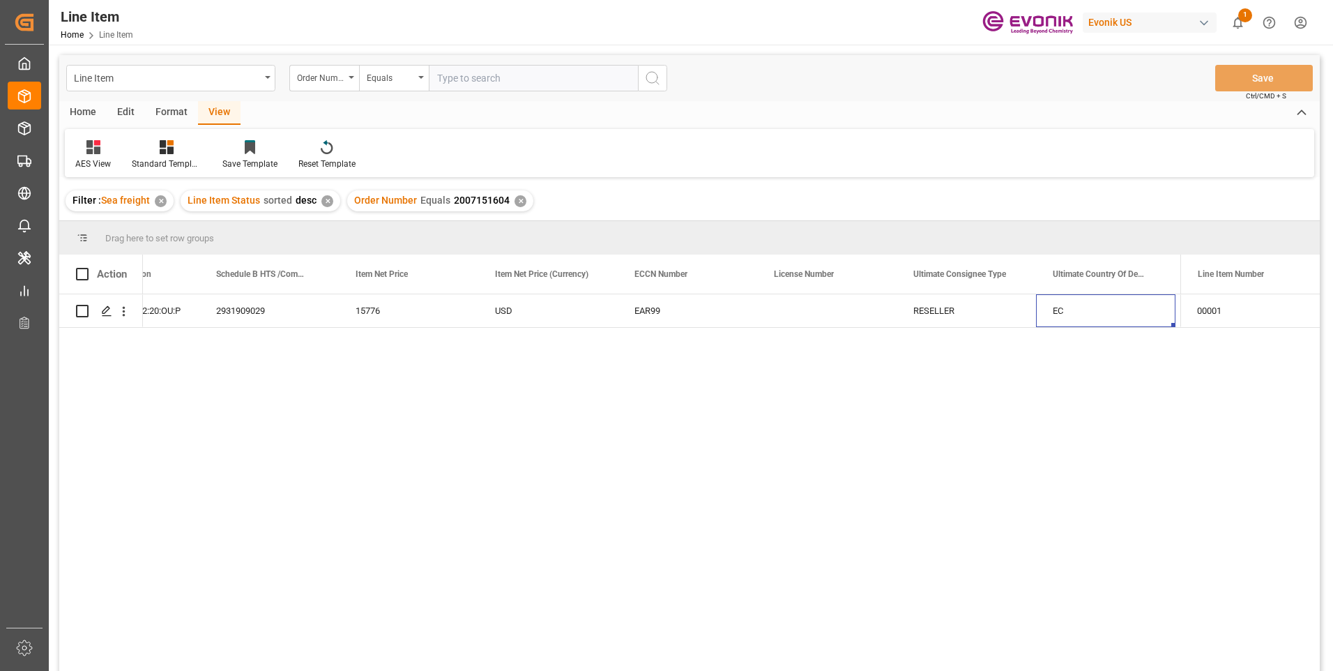
click at [462, 75] on input "text" at bounding box center [533, 78] width 209 height 26
paste input "2007066356"
type input "2007066356"
click at [654, 77] on icon "search button" at bounding box center [652, 78] width 17 height 17
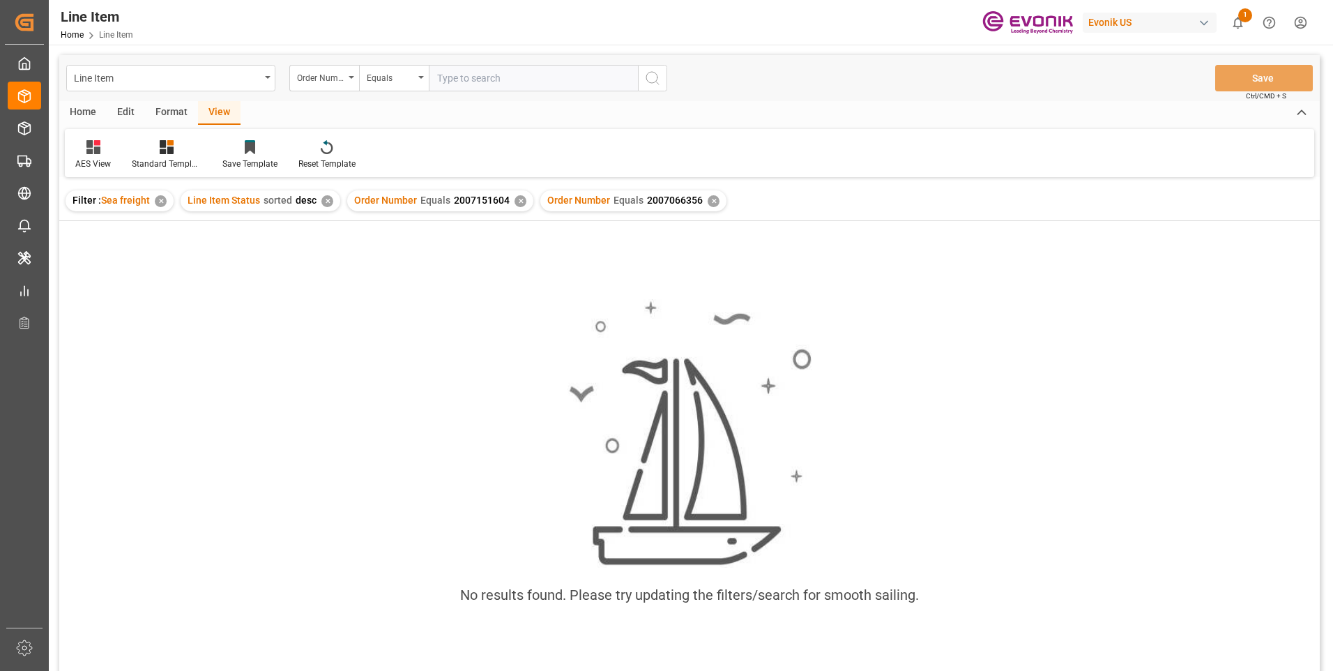
click at [515, 201] on div "✕" at bounding box center [521, 201] width 12 height 12
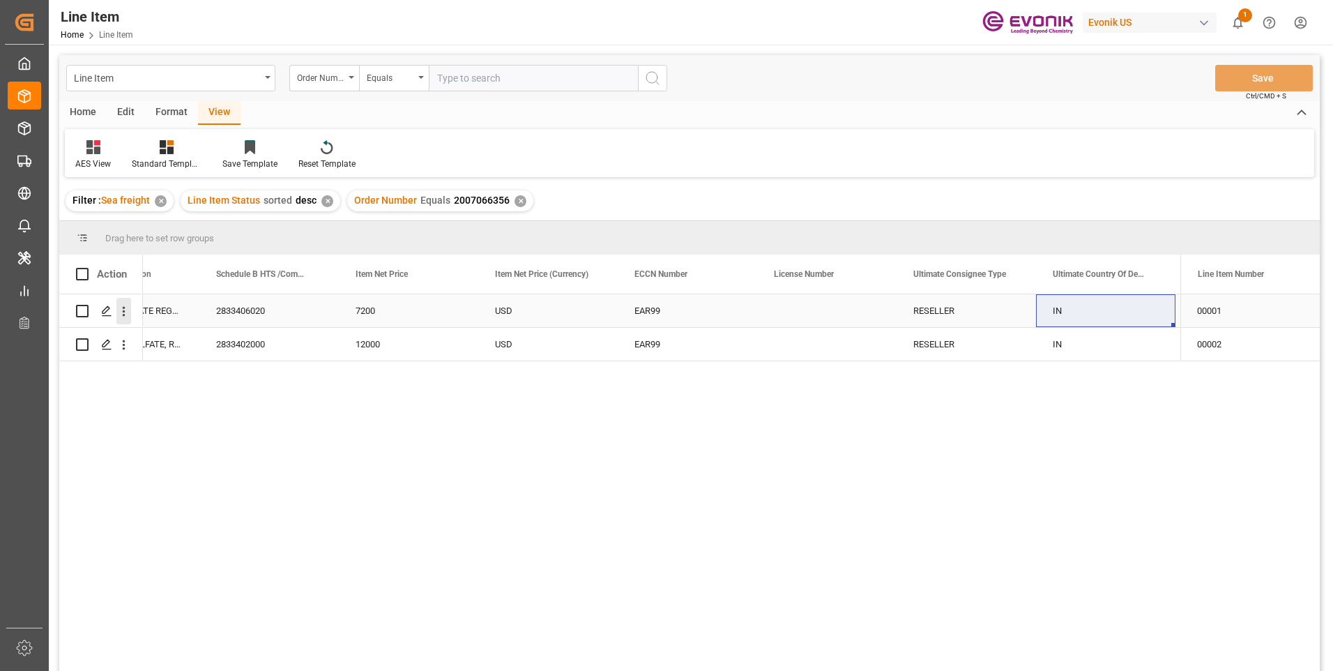
click at [121, 309] on icon "open menu" at bounding box center [123, 311] width 15 height 15
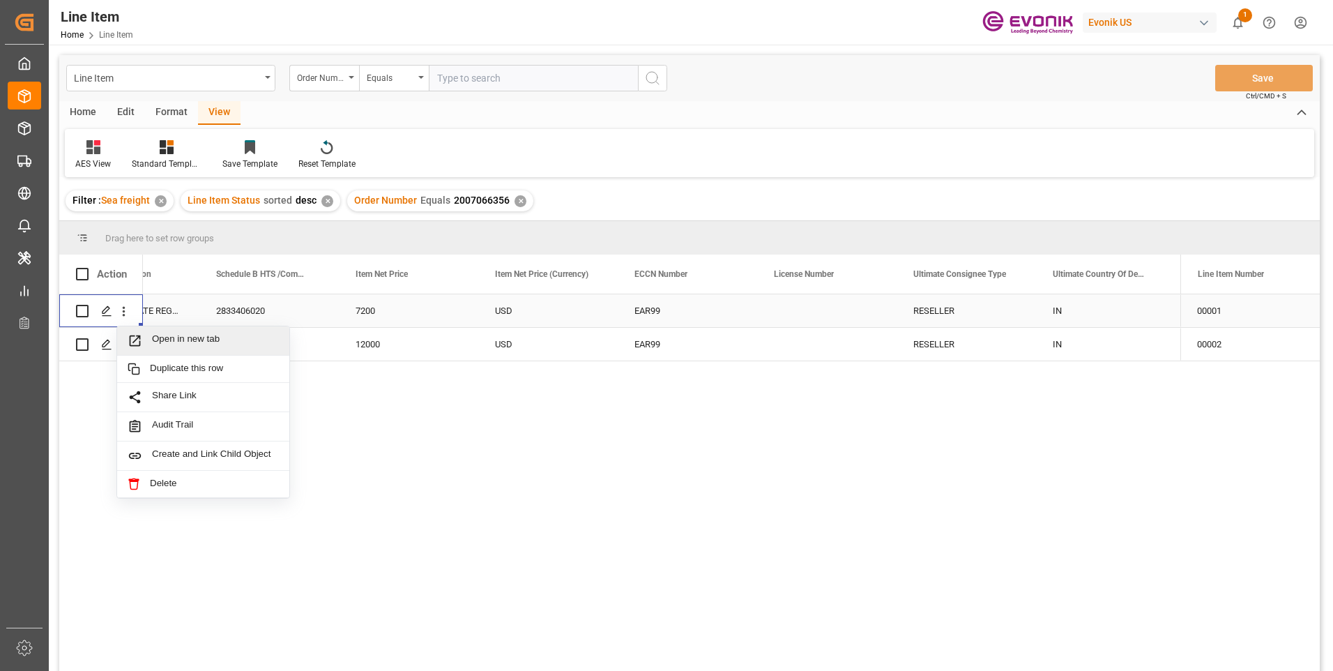
click at [167, 341] on span "Open in new tab" at bounding box center [215, 340] width 127 height 15
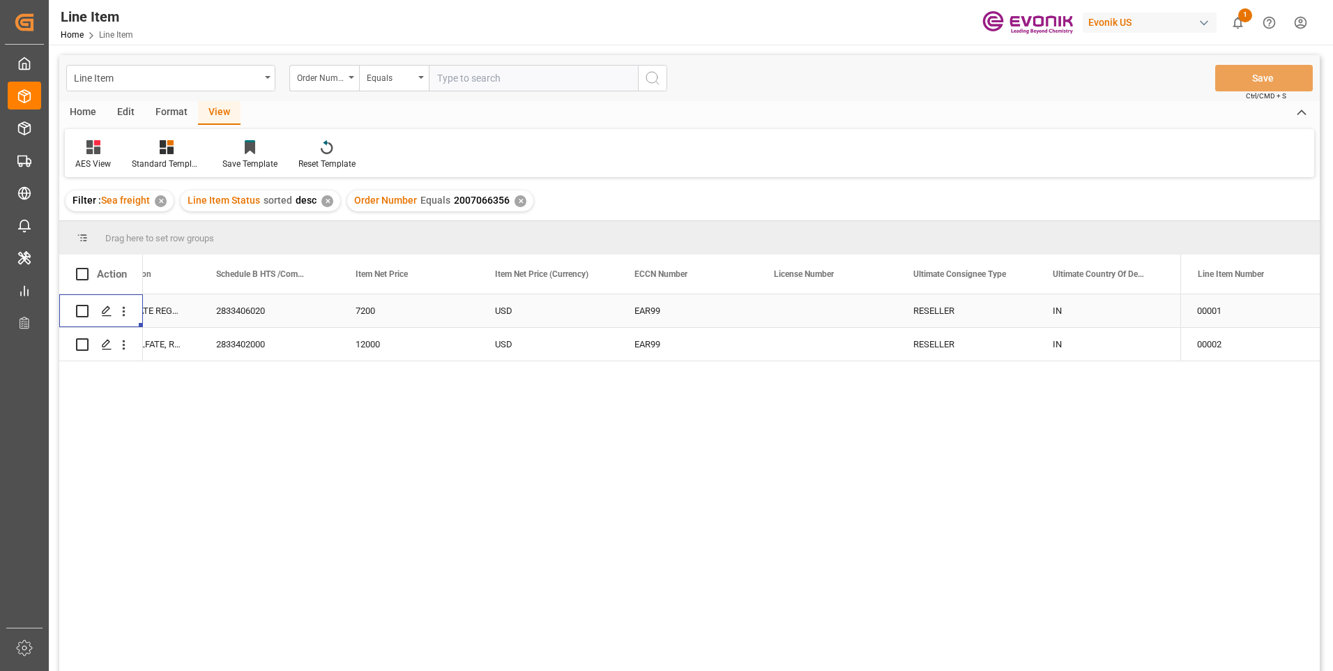
click at [255, 310] on div "2833406020" at bounding box center [268, 310] width 139 height 33
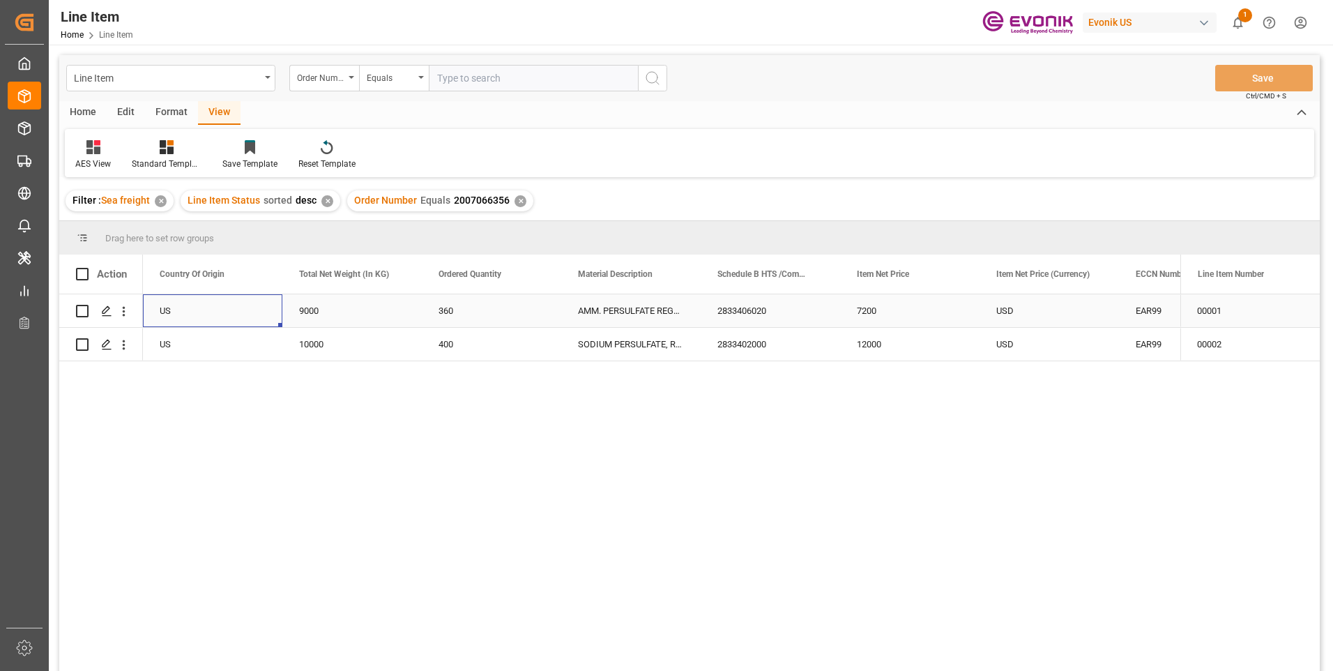
scroll to position [0, 279]
click at [461, 308] on div "9000" at bounding box center [491, 310] width 139 height 33
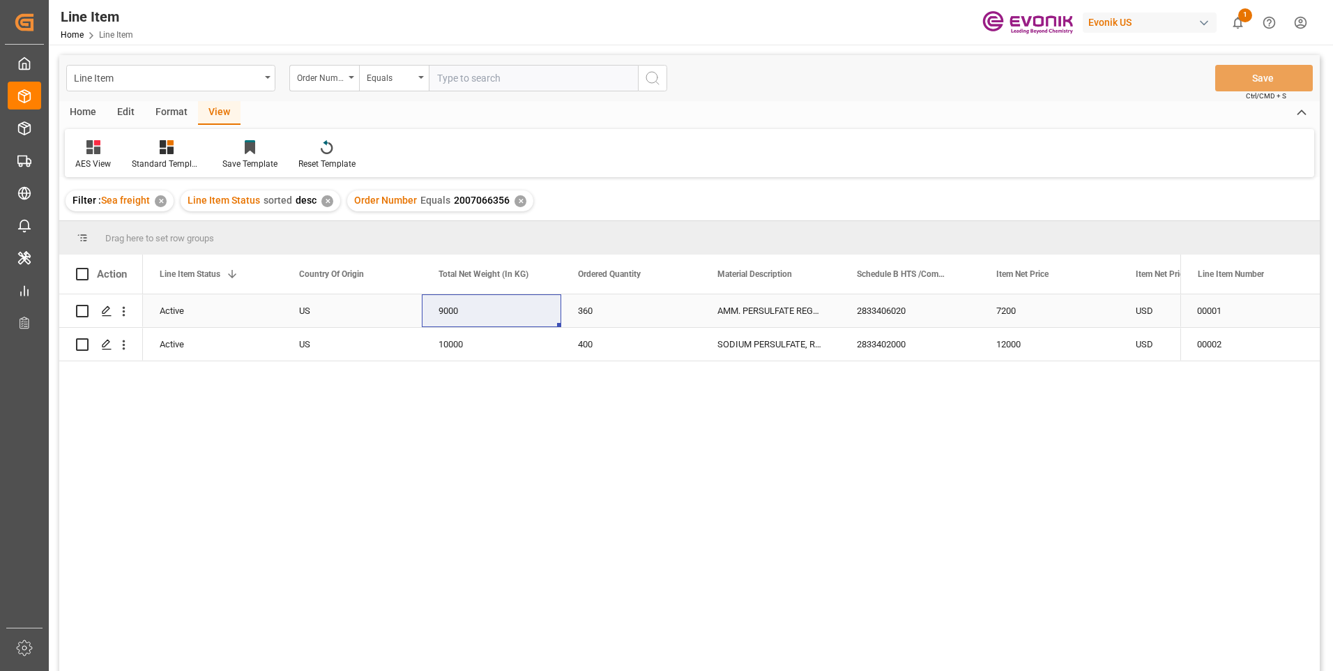
click at [1005, 308] on div "7200" at bounding box center [1049, 310] width 139 height 33
click at [451, 343] on div "10000" at bounding box center [491, 344] width 139 height 33
click at [1021, 337] on div "12000" at bounding box center [1049, 344] width 139 height 33
click at [1023, 313] on div "7200" at bounding box center [1049, 310] width 139 height 33
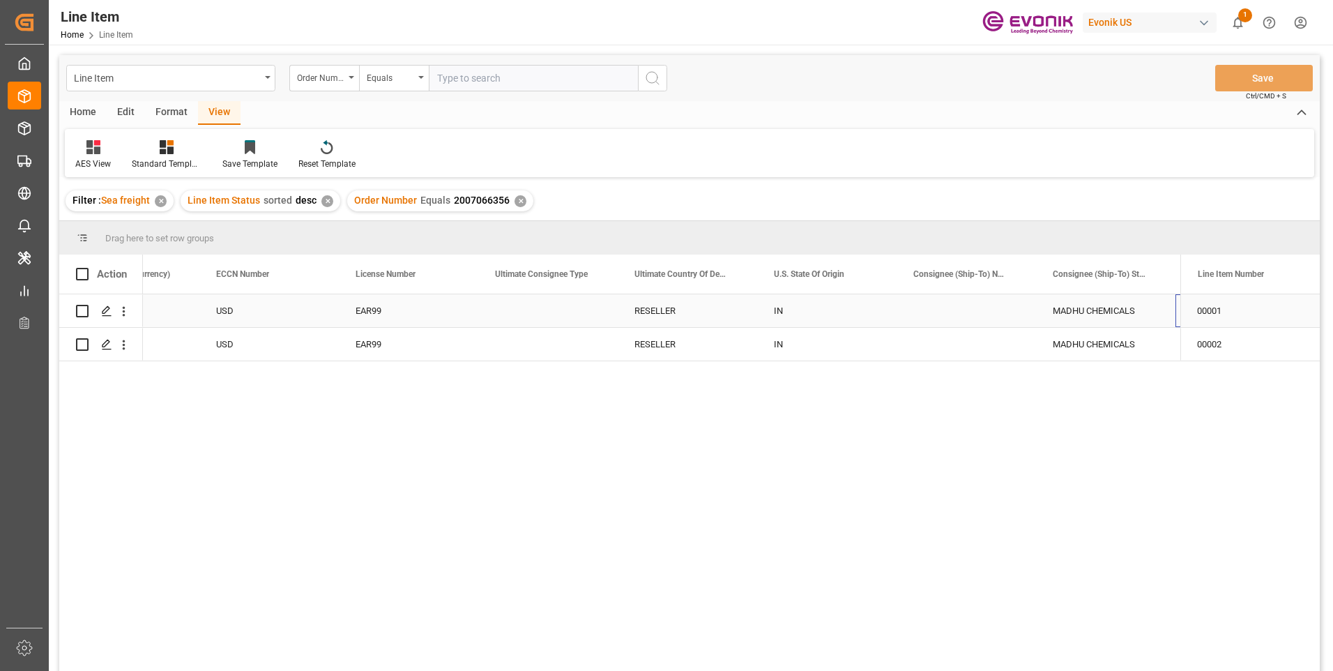
scroll to position [0, 1338]
click at [456, 77] on input "text" at bounding box center [533, 78] width 209 height 26
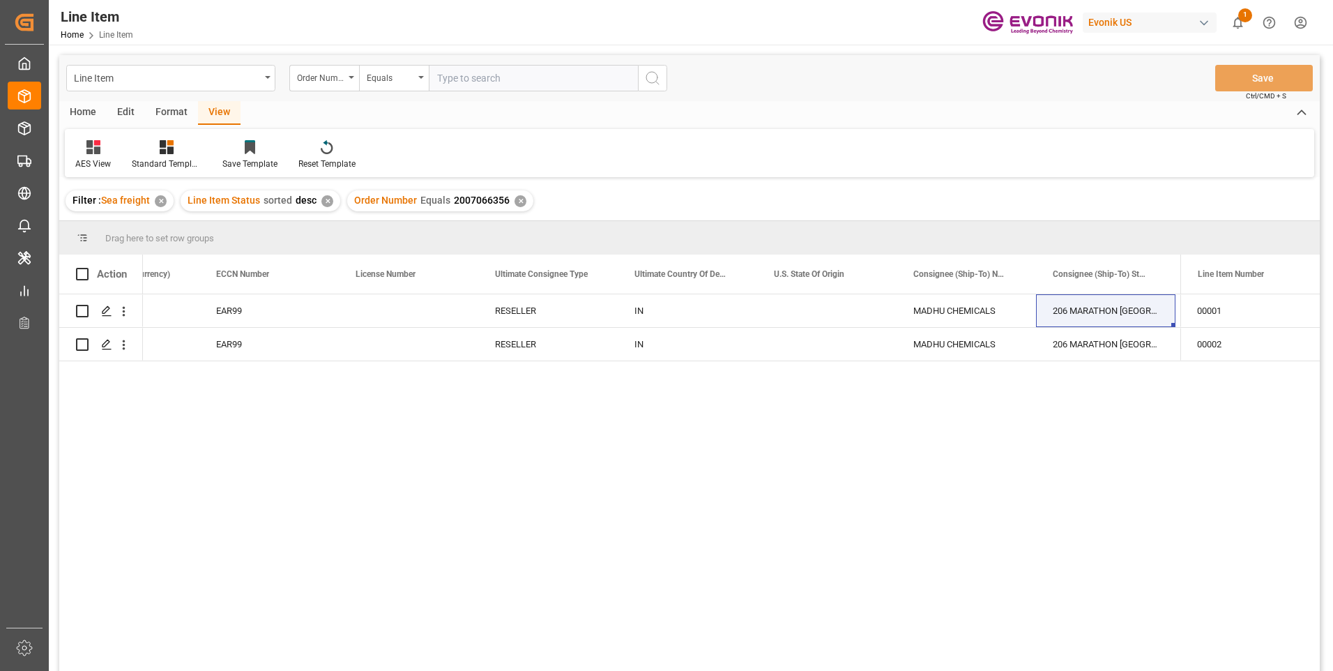
paste input "0046468268"
type input "0046468268"
click at [660, 71] on icon "search button" at bounding box center [652, 78] width 17 height 17
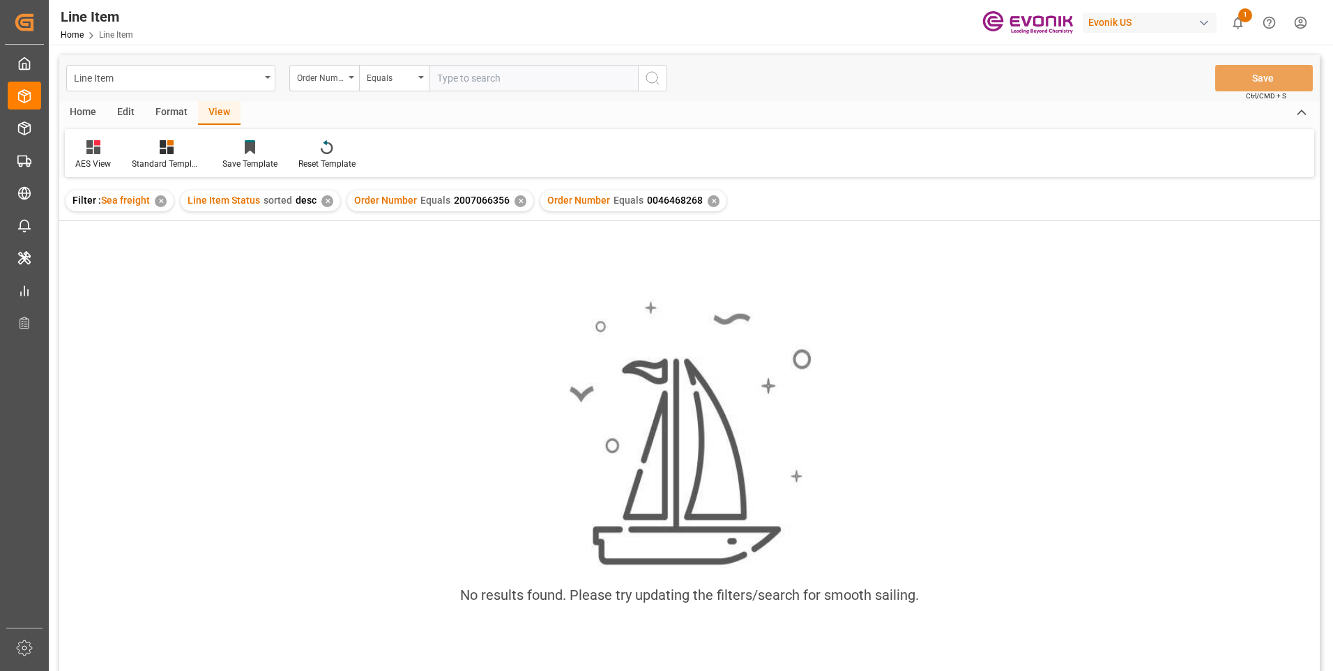
click at [515, 201] on div "✕" at bounding box center [521, 201] width 12 height 12
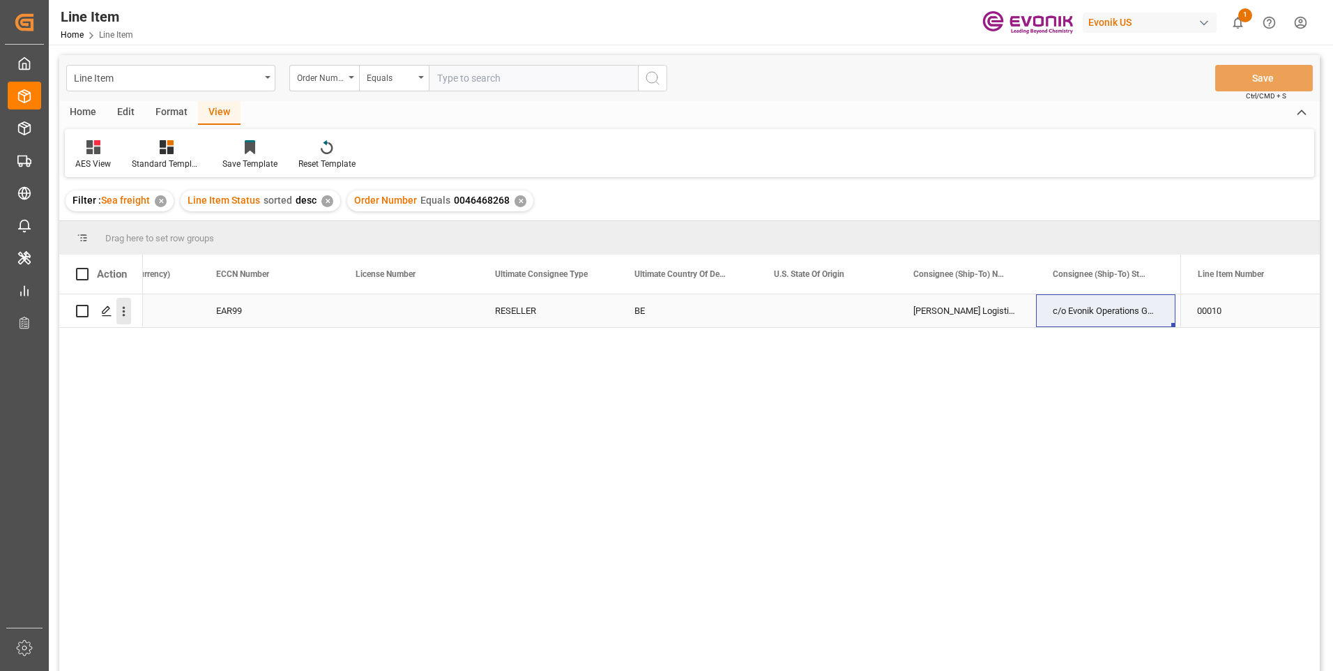
click at [123, 310] on icon "open menu" at bounding box center [123, 311] width 15 height 15
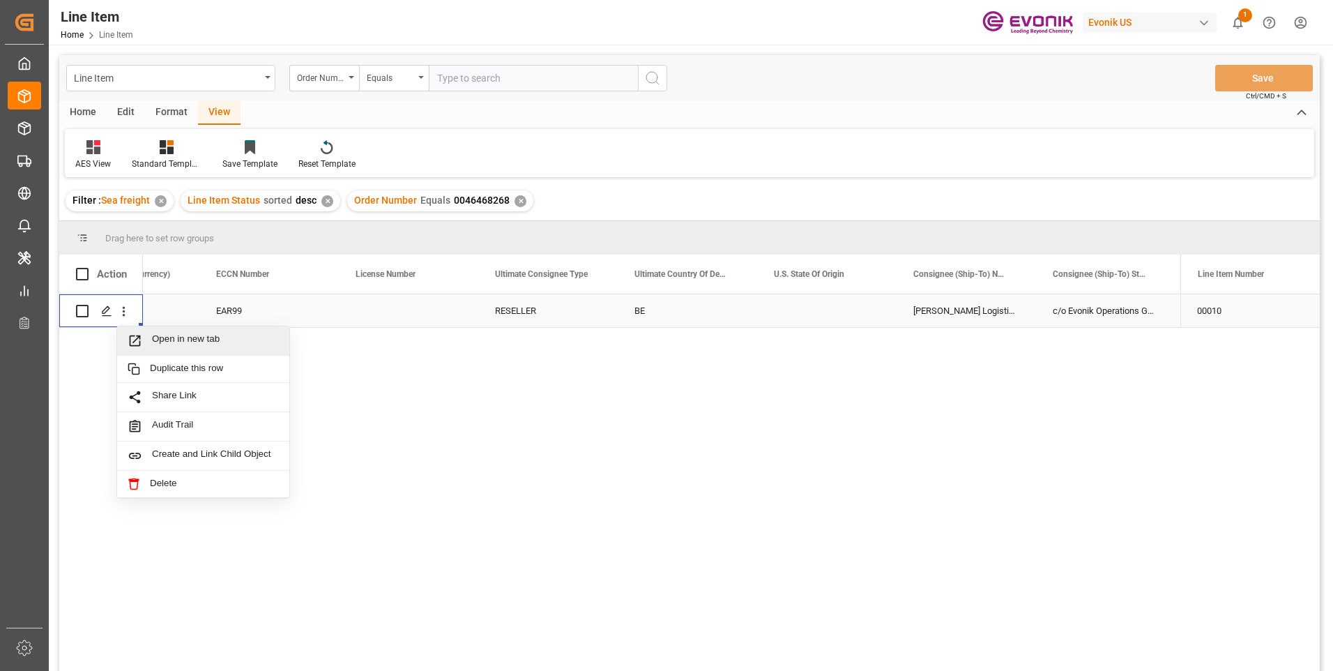
click at [196, 339] on span "Open in new tab" at bounding box center [215, 340] width 127 height 15
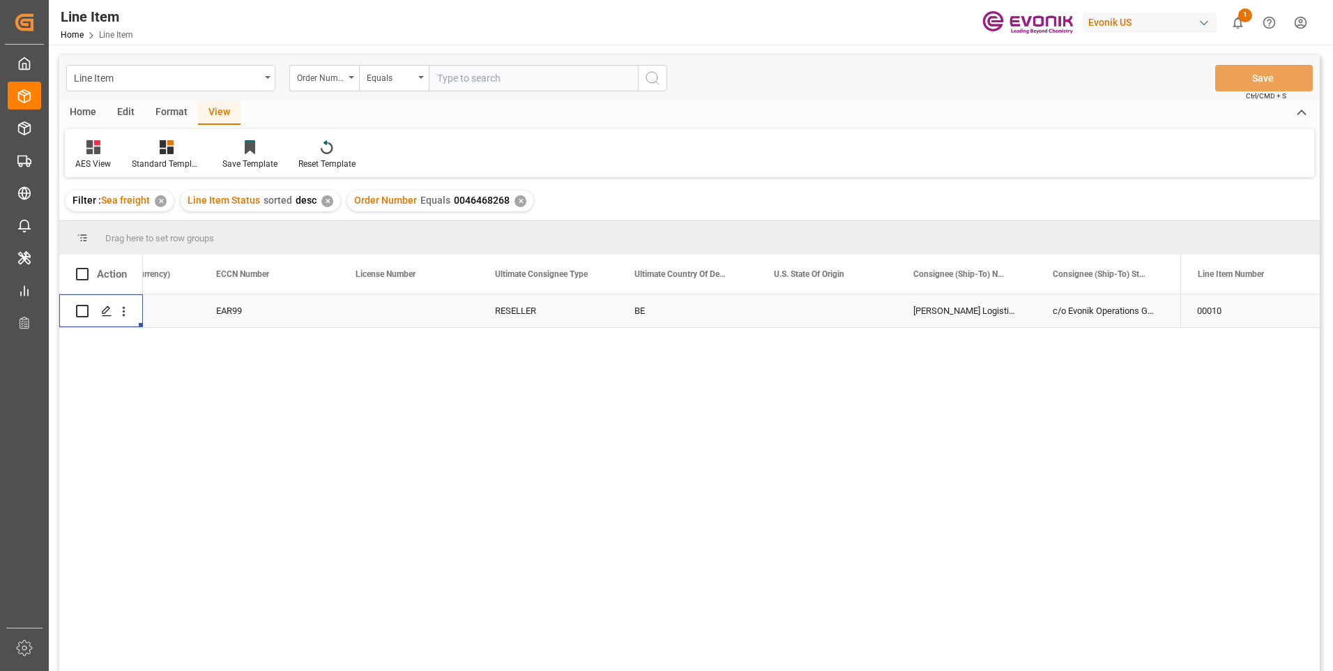
click at [241, 312] on div "EAR99" at bounding box center [269, 311] width 106 height 32
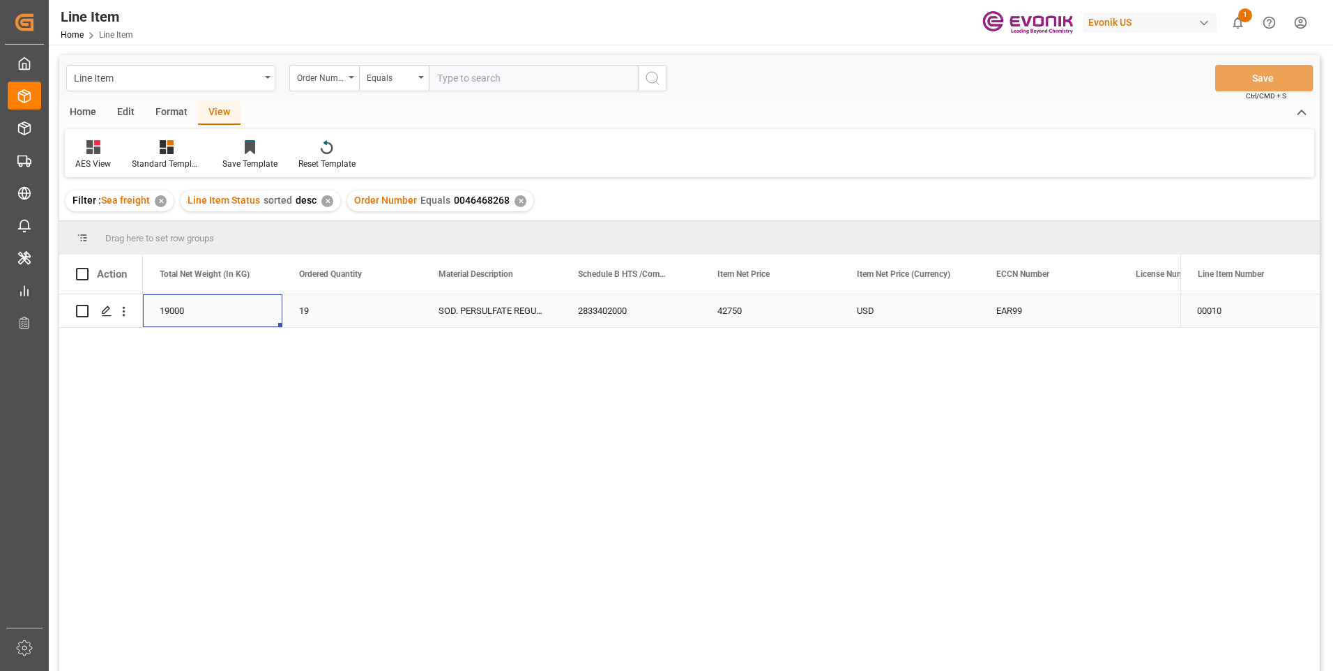
scroll to position [0, 418]
click at [319, 310] on div "19000" at bounding box center [351, 310] width 139 height 33
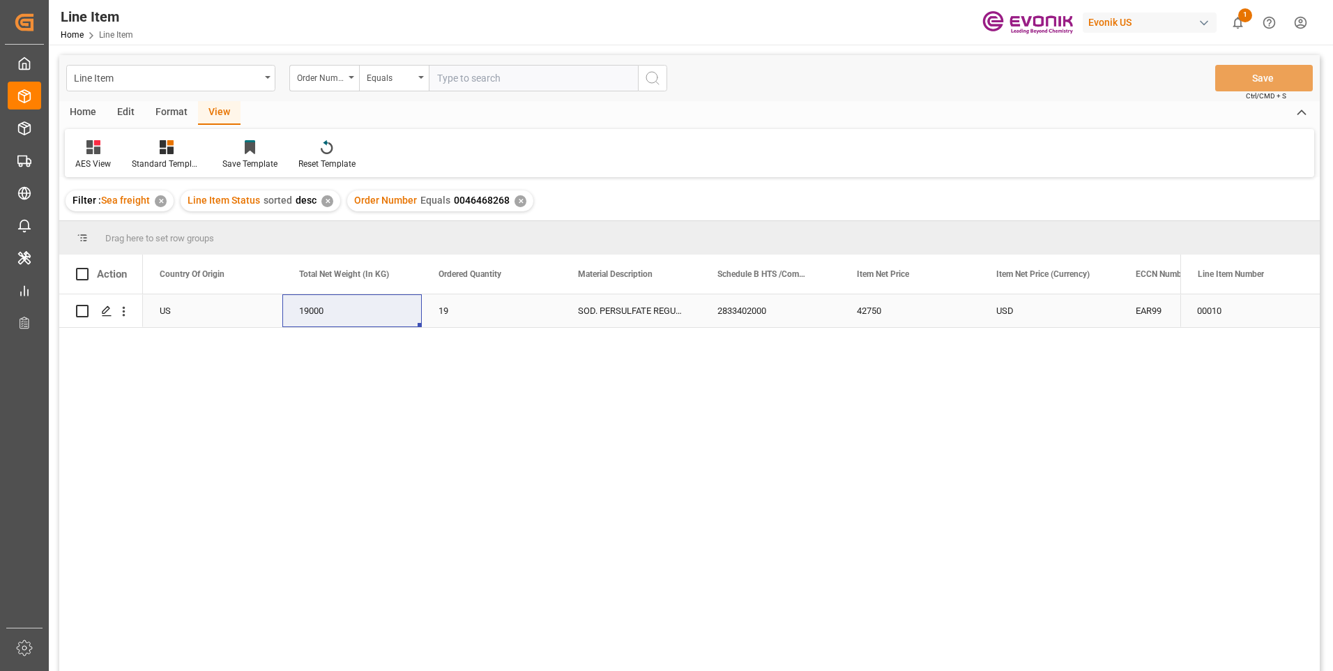
click at [876, 312] on div "42750" at bounding box center [909, 310] width 139 height 33
click at [1028, 308] on div "USD" at bounding box center [1049, 310] width 139 height 33
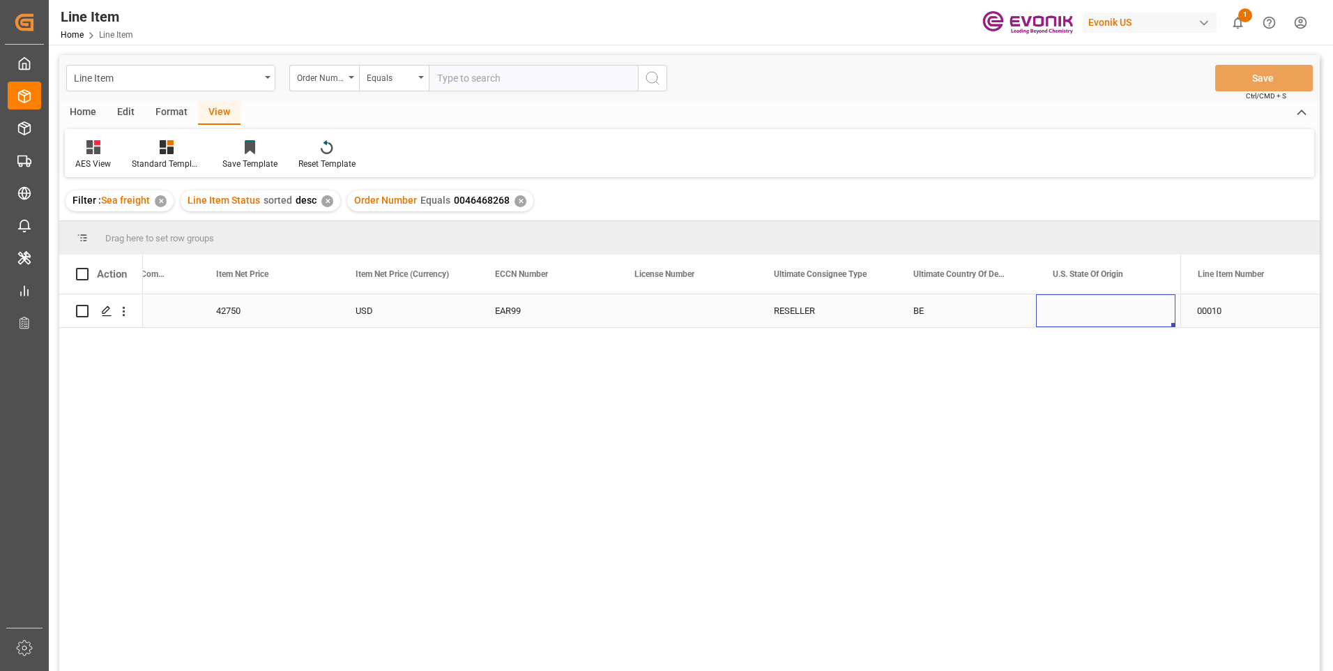
scroll to position [0, 1199]
click at [485, 75] on input "text" at bounding box center [533, 78] width 209 height 26
paste input "0046467084"
type input "0046467084"
click at [654, 76] on icon "search button" at bounding box center [652, 78] width 17 height 17
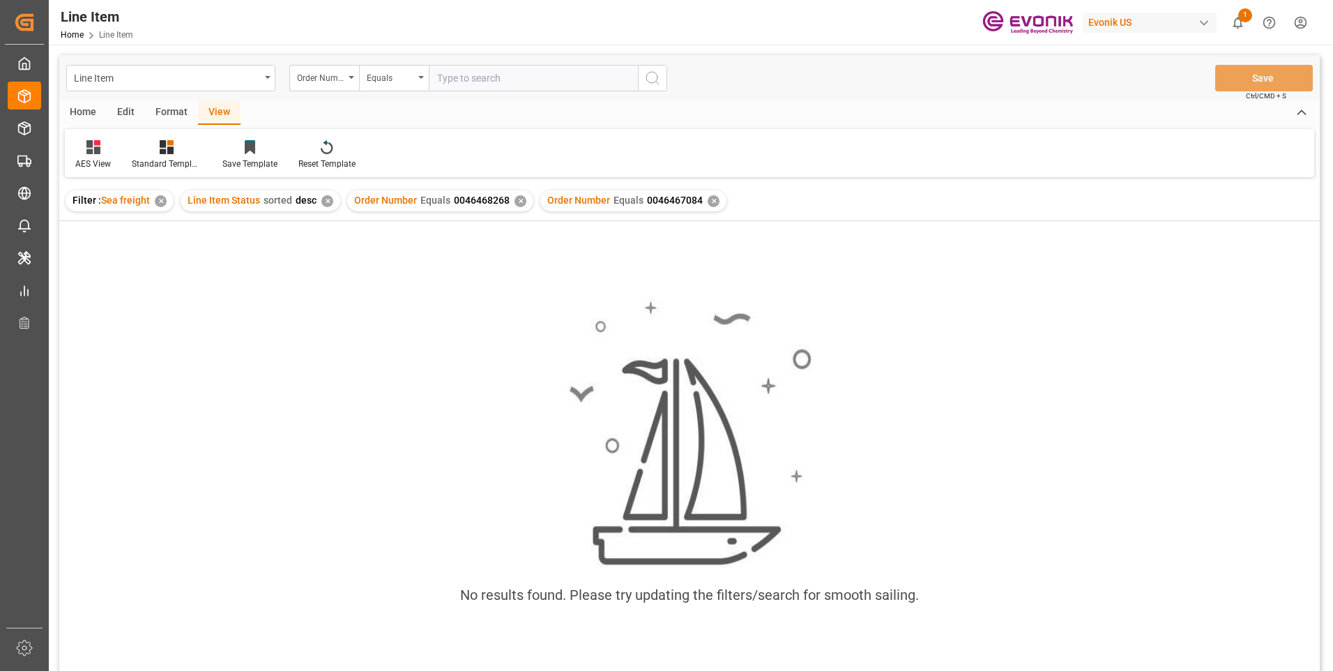
click at [517, 201] on div "✕" at bounding box center [521, 201] width 12 height 12
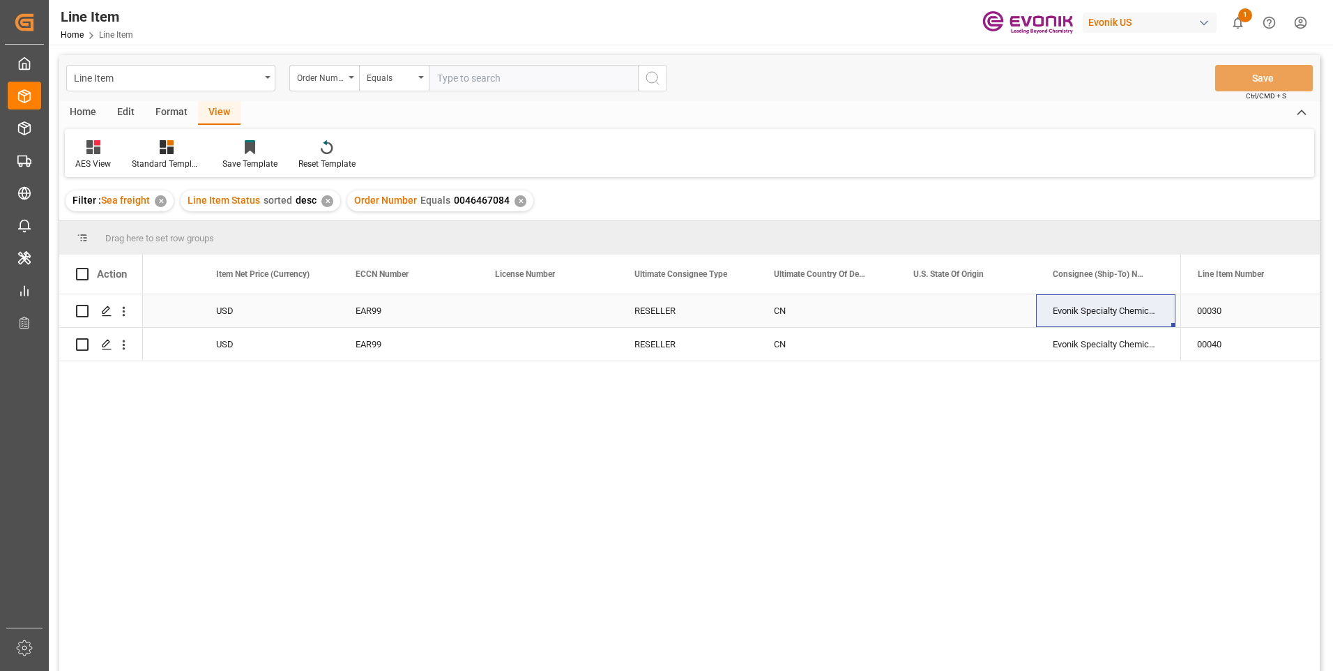
click at [252, 308] on div "USD" at bounding box center [268, 310] width 139 height 33
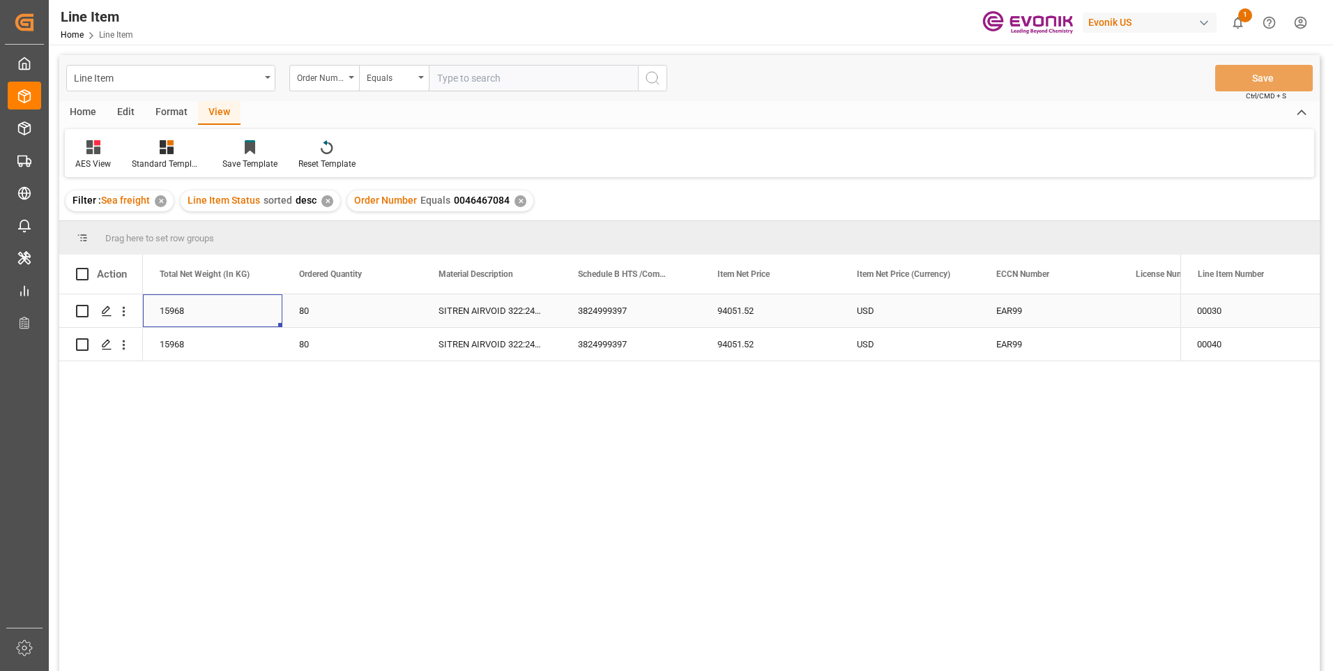
scroll to position [0, 418]
click at [123, 310] on icon "open menu" at bounding box center [123, 311] width 15 height 15
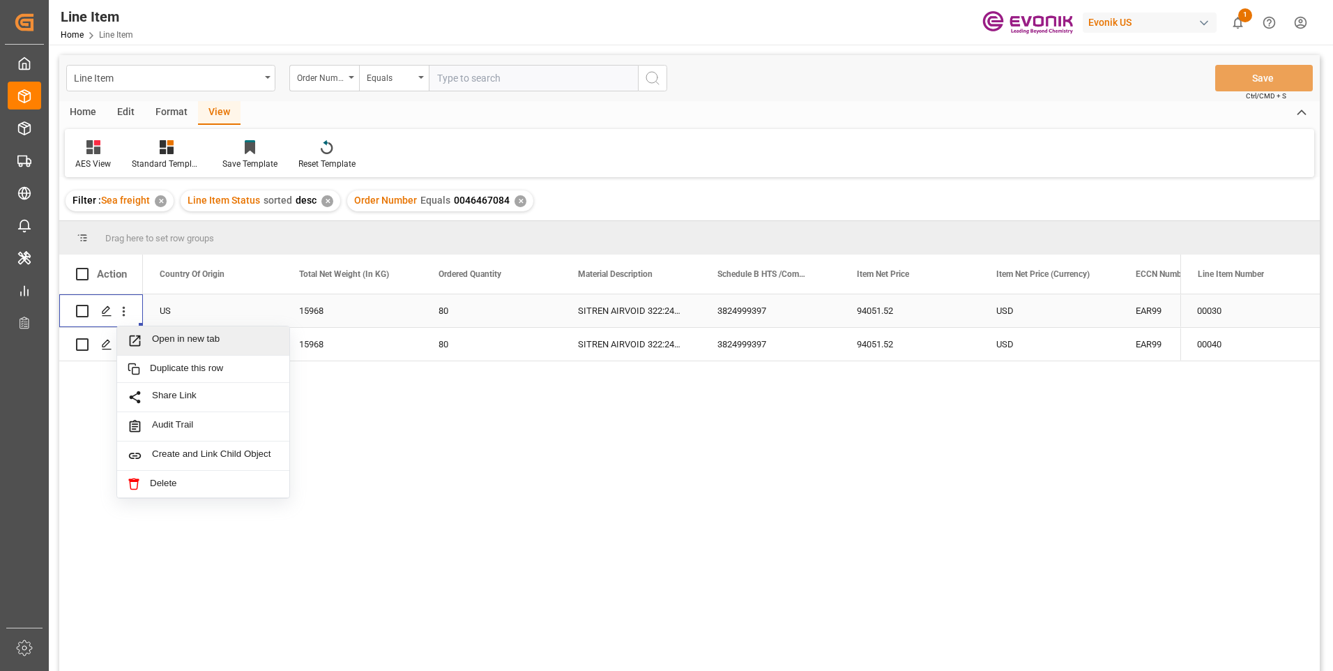
click at [160, 337] on span "Open in new tab" at bounding box center [215, 340] width 127 height 15
click at [597, 344] on div "SITREN AIRVOID 322:2446:199.6:OI:AP" at bounding box center [630, 344] width 139 height 33
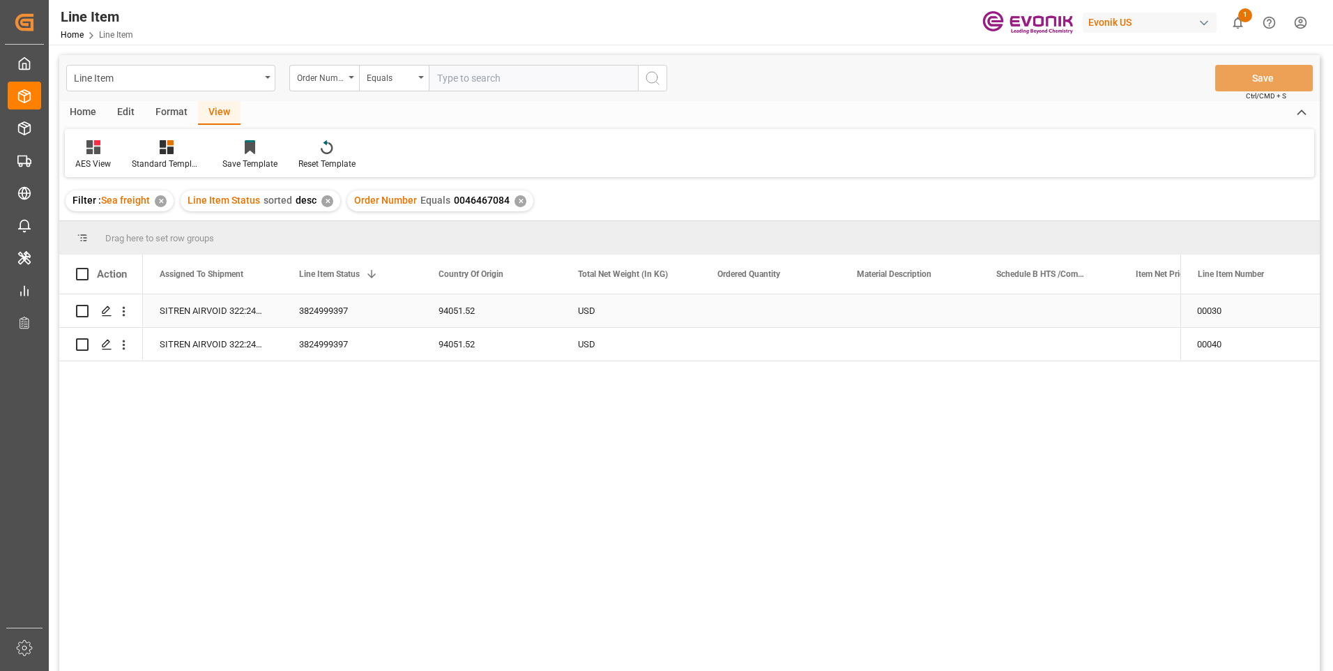
scroll to position [0, 0]
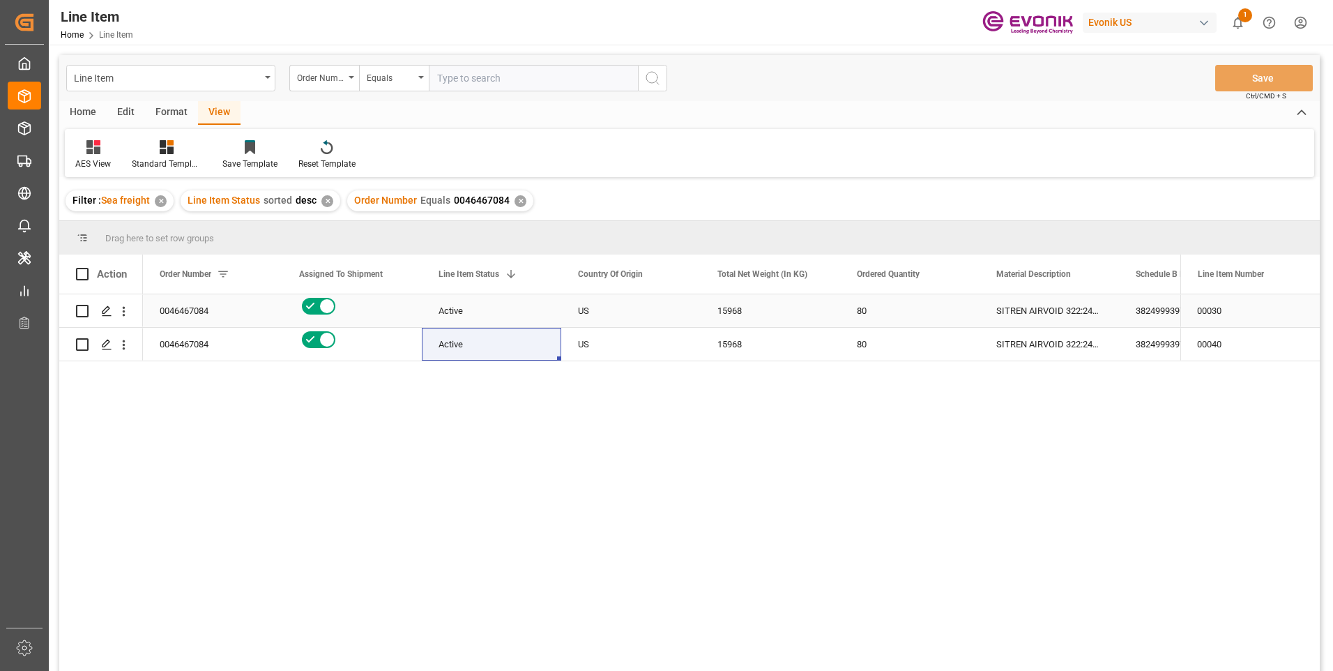
click at [442, 313] on div "Active" at bounding box center [492, 311] width 106 height 32
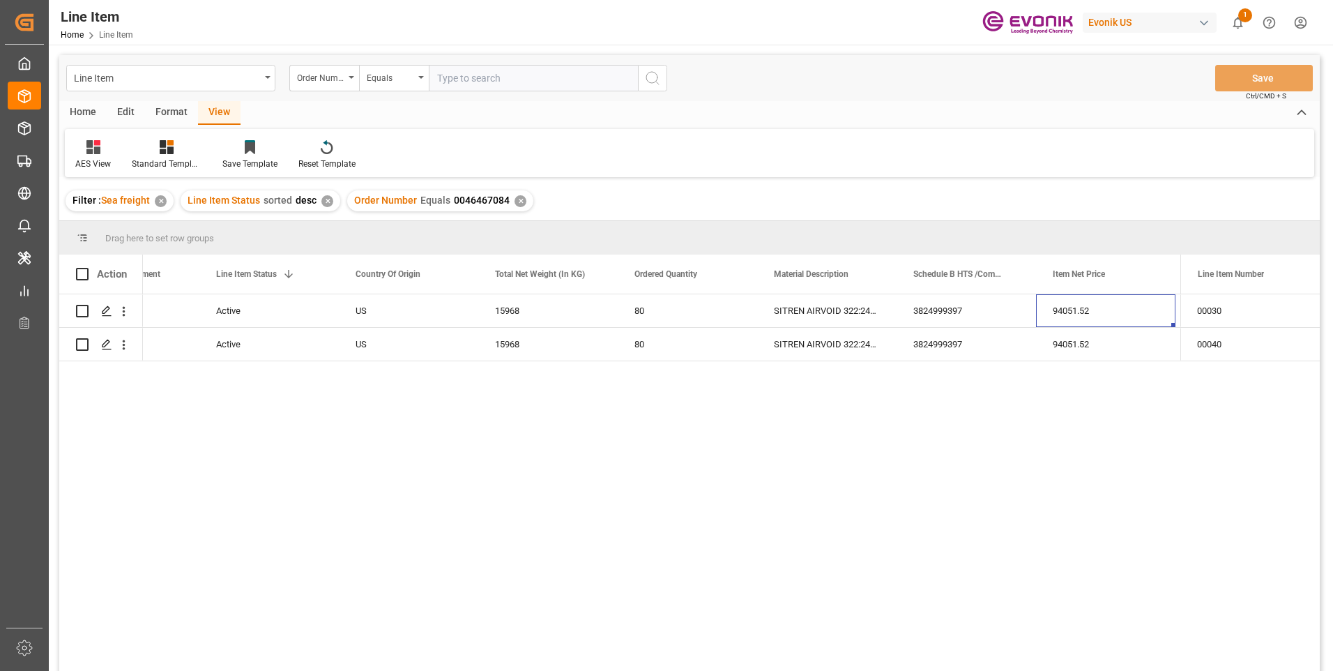
scroll to position [0, 362]
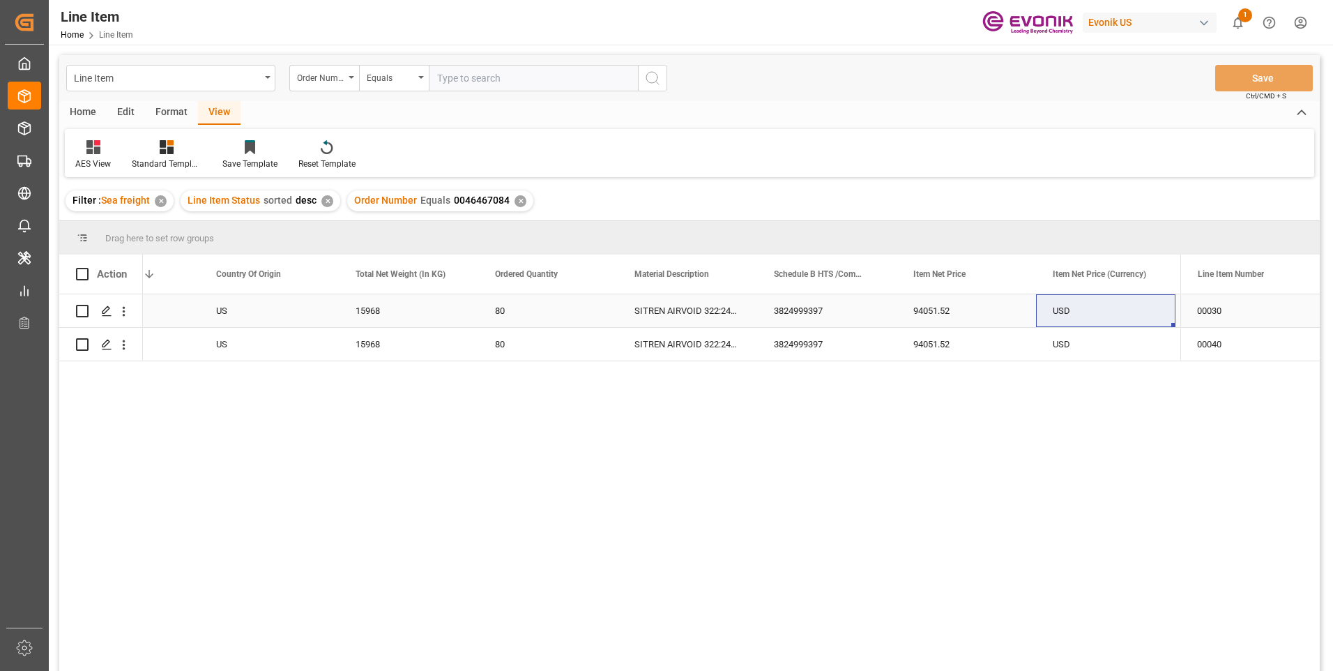
click at [366, 315] on div "15968" at bounding box center [408, 310] width 139 height 33
click at [374, 310] on div "15968" at bounding box center [408, 310] width 139 height 33
click at [933, 309] on div "94051.52" at bounding box center [966, 310] width 139 height 33
click at [1061, 314] on div "USD" at bounding box center [1105, 310] width 139 height 33
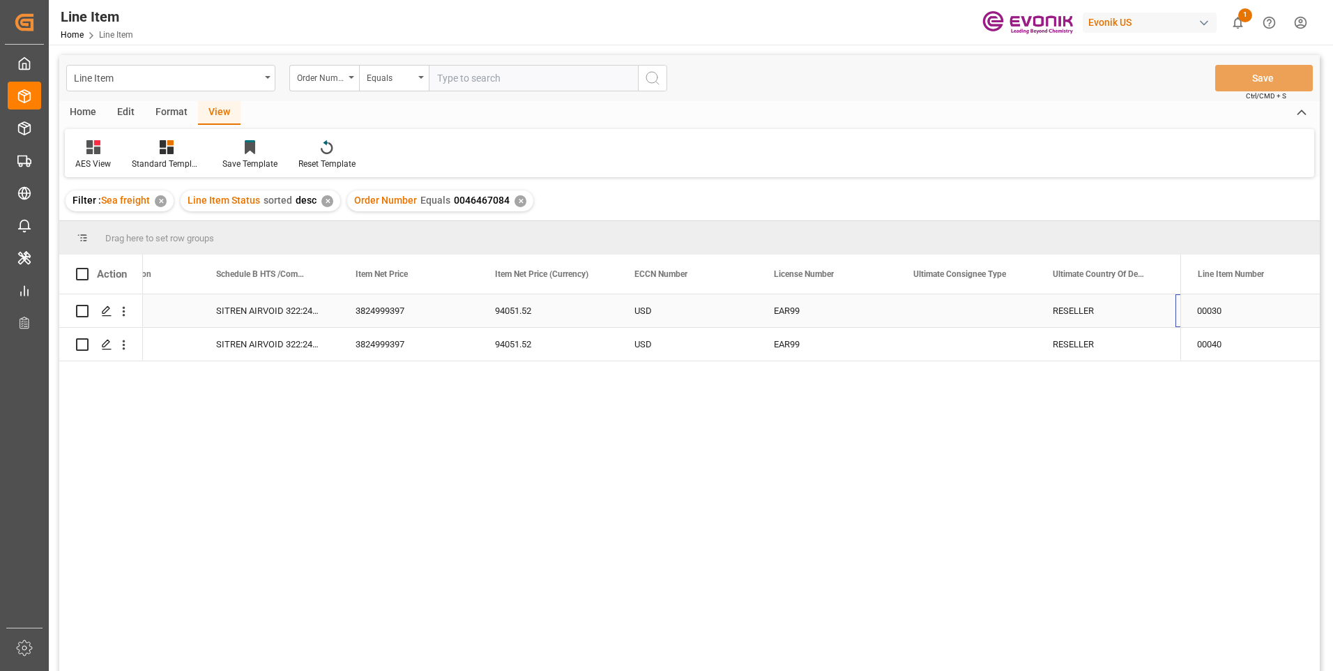
scroll to position [0, 920]
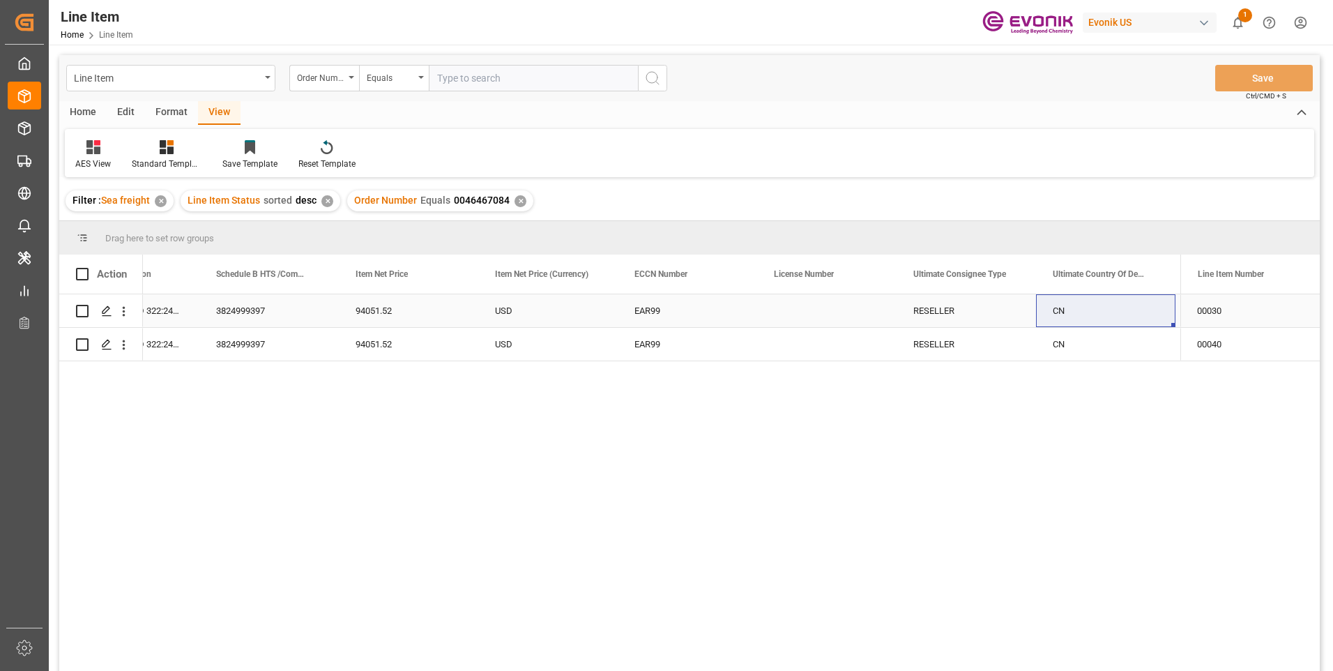
click at [1060, 312] on div "CN" at bounding box center [1105, 310] width 139 height 33
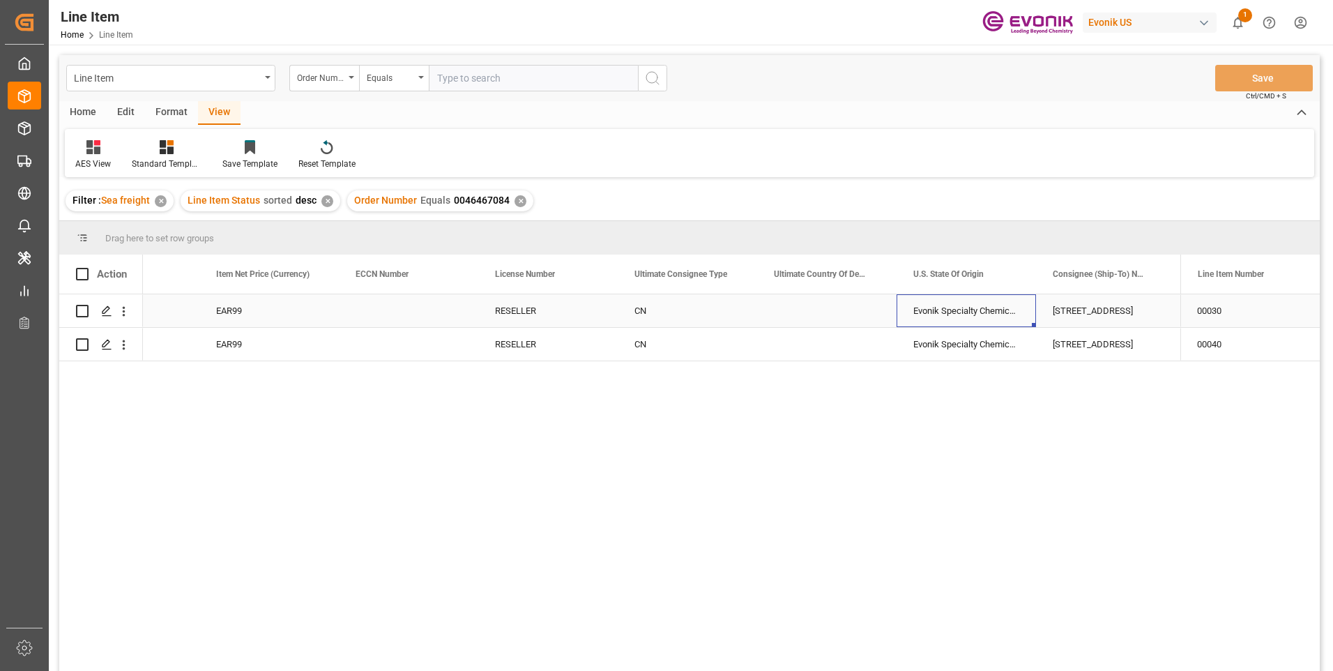
scroll to position [0, 1338]
click at [942, 311] on div "Evonik Specialty Chemicals;([GEOGRAPHIC_DATA]) [DOMAIN_NAME]." at bounding box center [966, 310] width 139 height 33
click at [1073, 315] on div "[STREET_ADDRESS]" at bounding box center [1105, 310] width 139 height 33
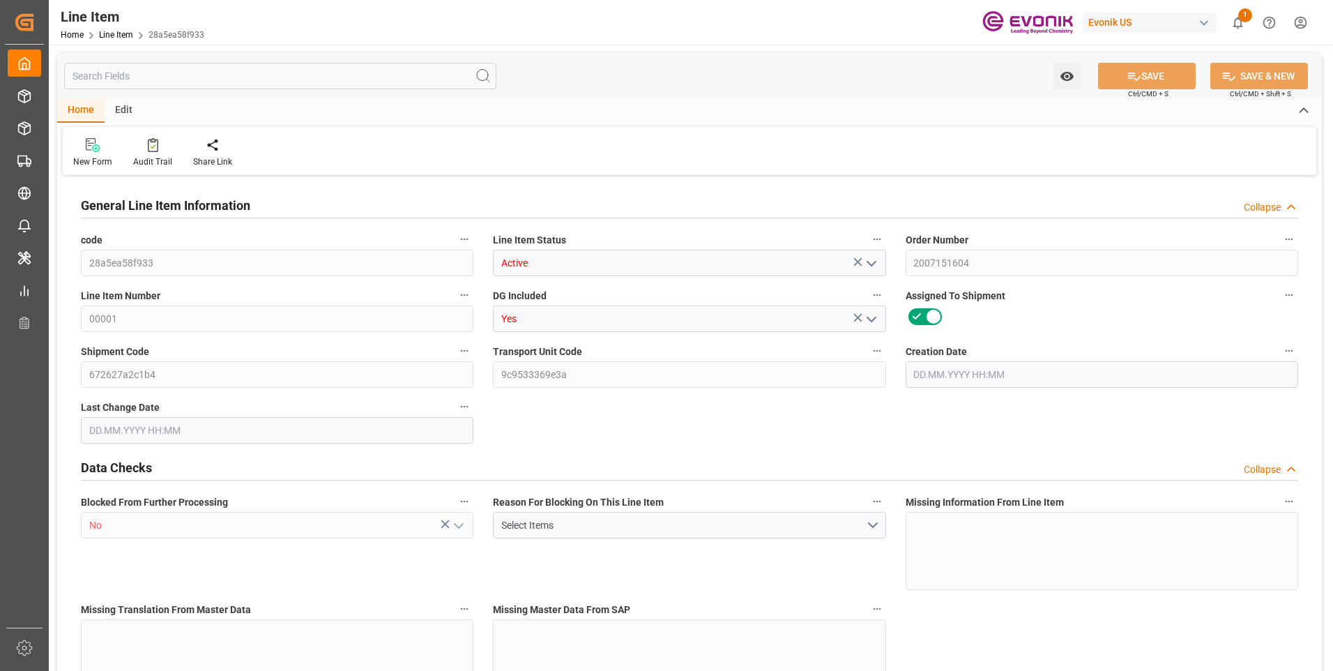
type input "3"
type input "719.78"
type input "680"
type input "2.0491"
type input "34"
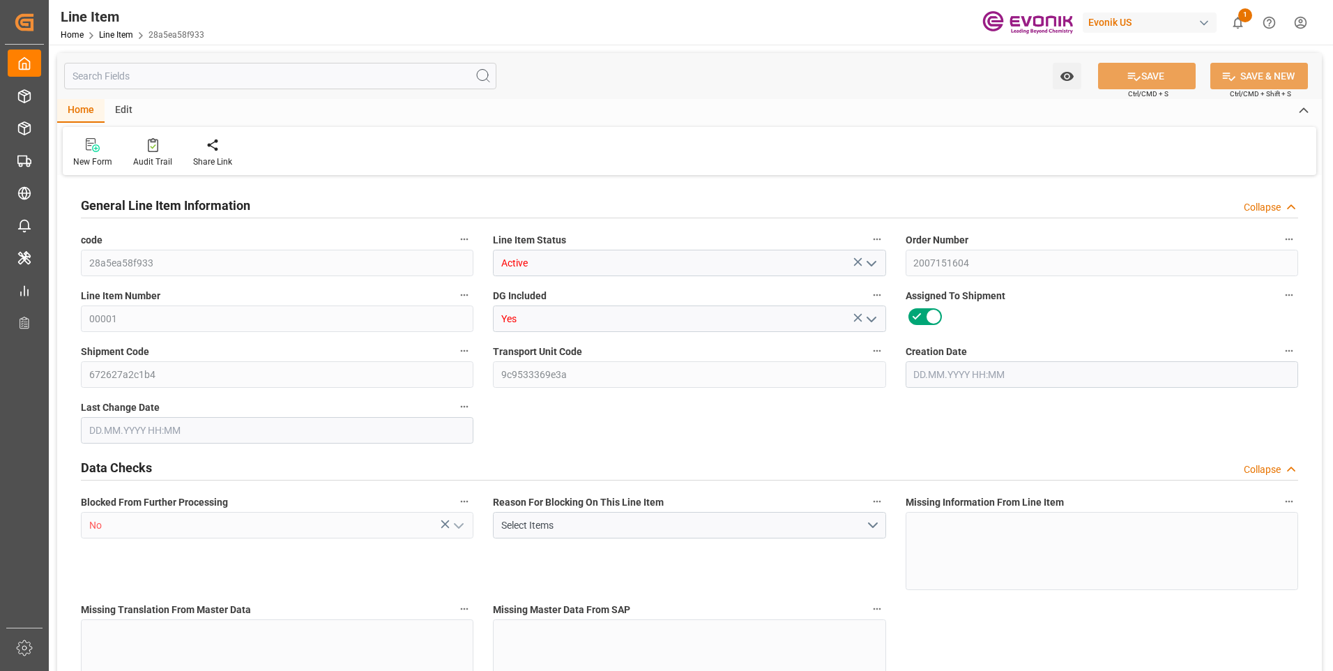
type input "15776"
type input "34"
type input "719.78"
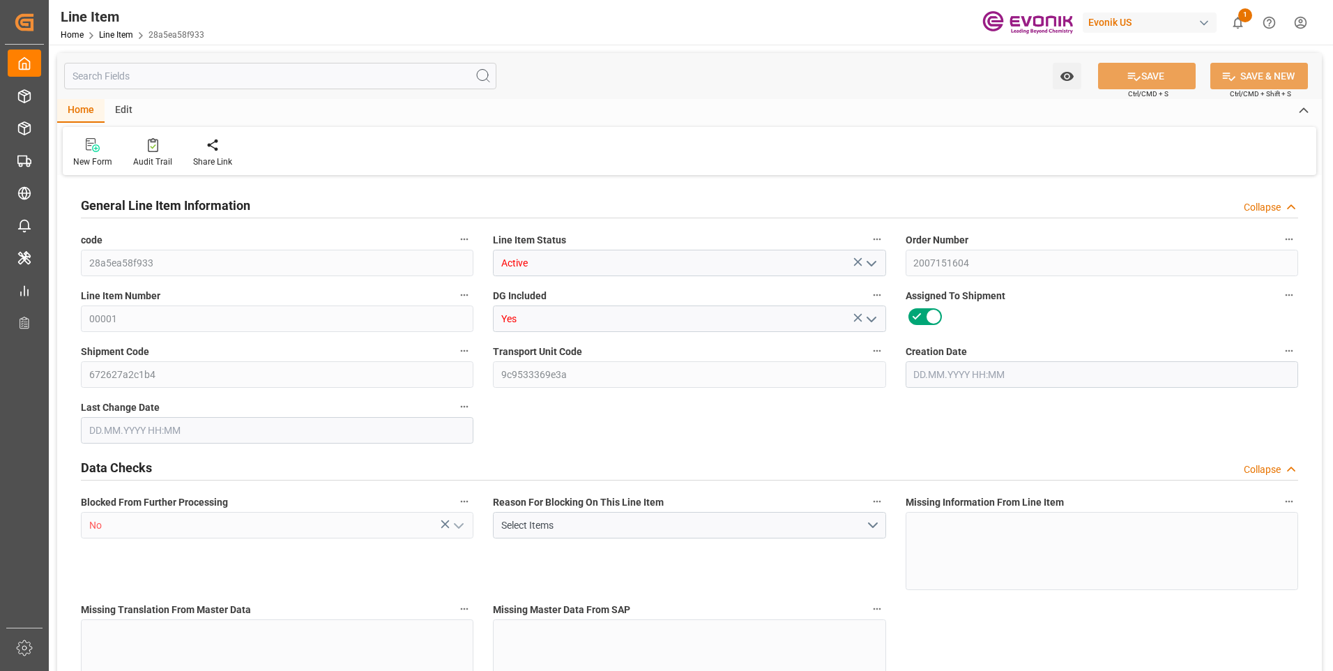
type input "779.78"
type input "680"
type input "2.0491"
type input "2049.146"
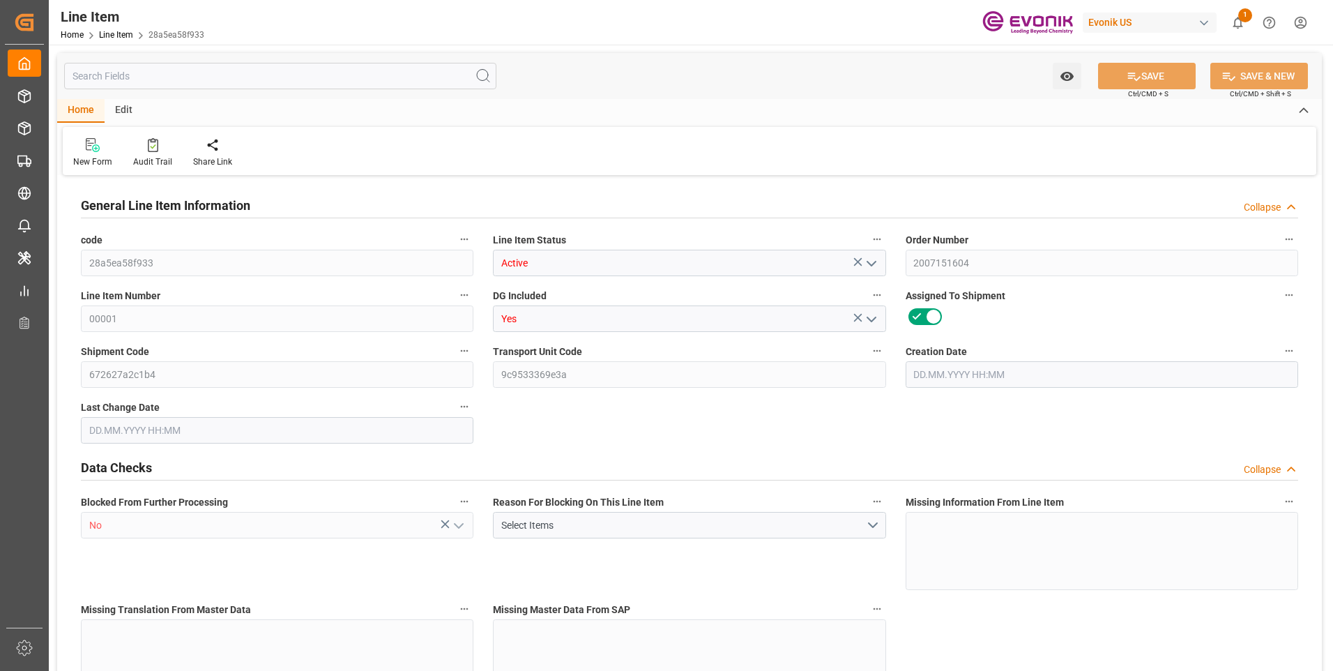
type input "0"
type input "29.08.2025 11:47"
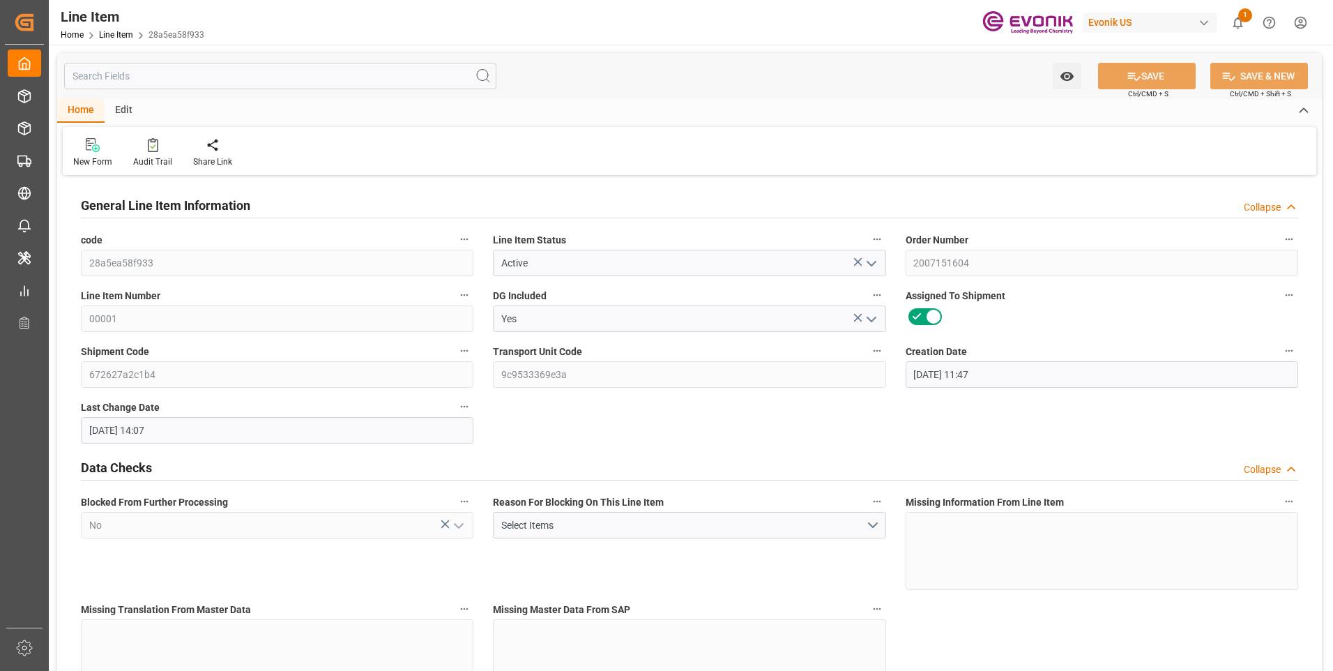
type input "04.09.2025 14:07"
type input "09.10.2025"
type input "11.09.2025"
type input "04.09.2025"
click at [197, 75] on input "text" at bounding box center [280, 76] width 432 height 26
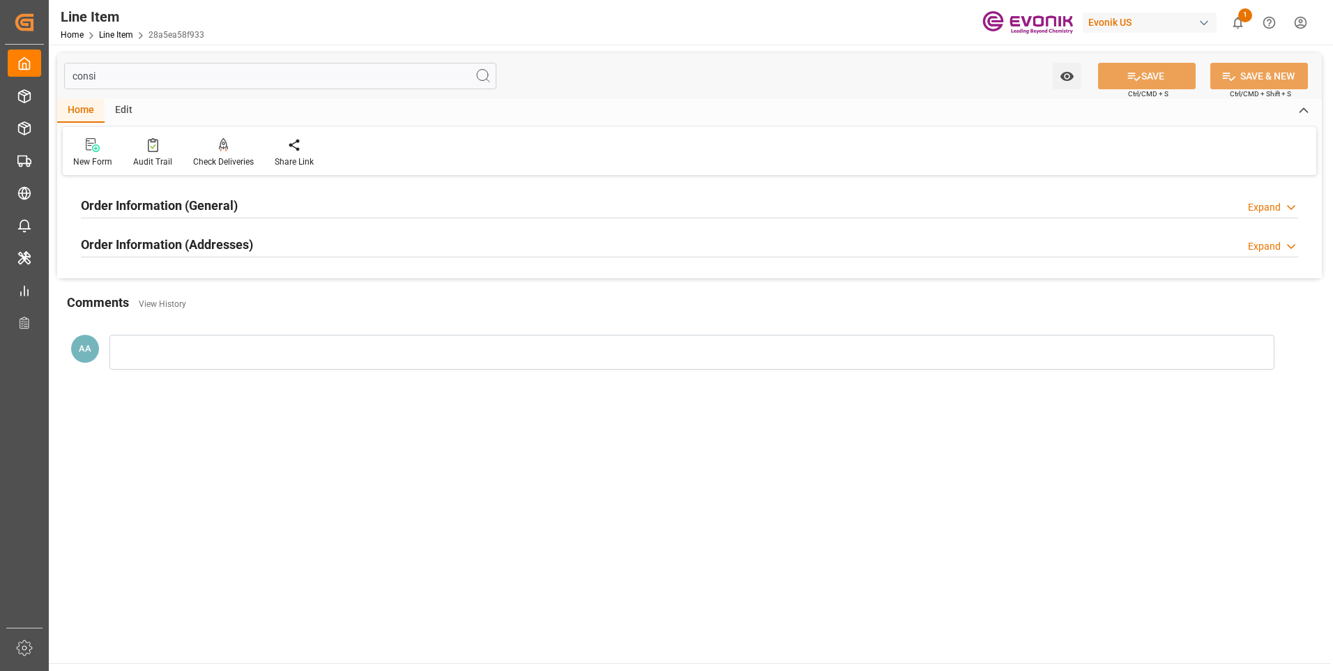
type input "consi"
click at [208, 203] on h2 "Order Information (General)" at bounding box center [159, 205] width 157 height 19
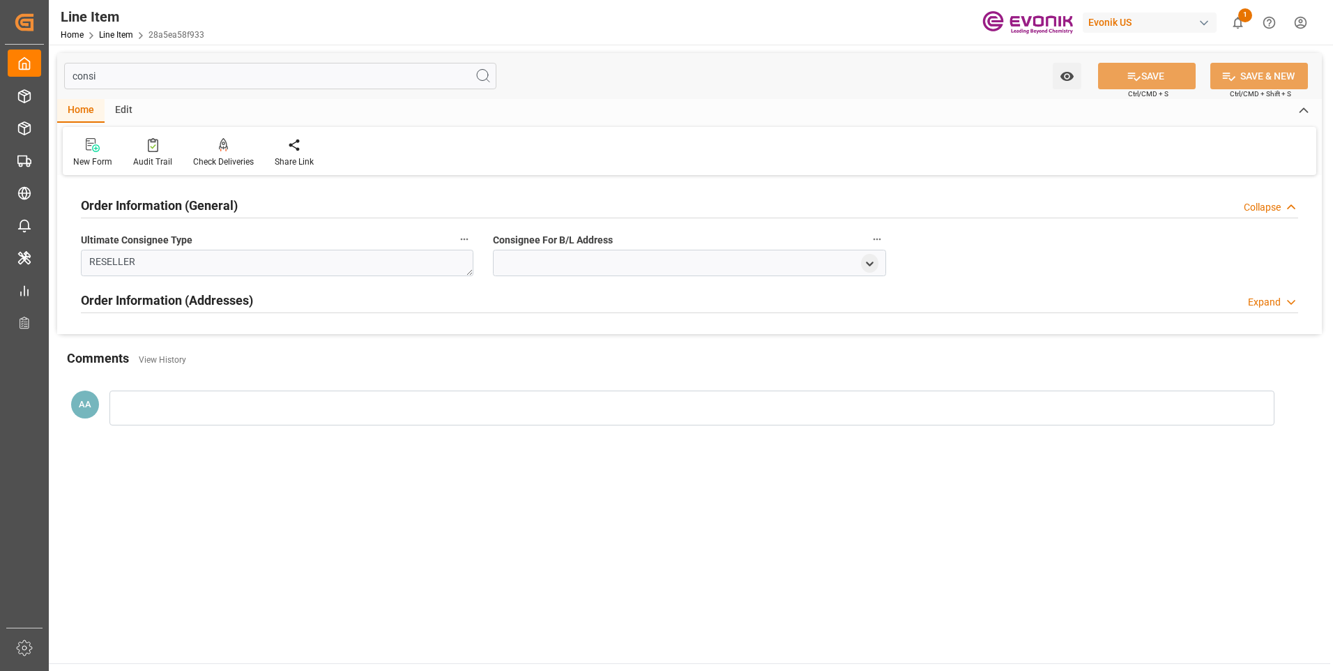
click at [215, 207] on h2 "Order Information (General)" at bounding box center [159, 205] width 157 height 19
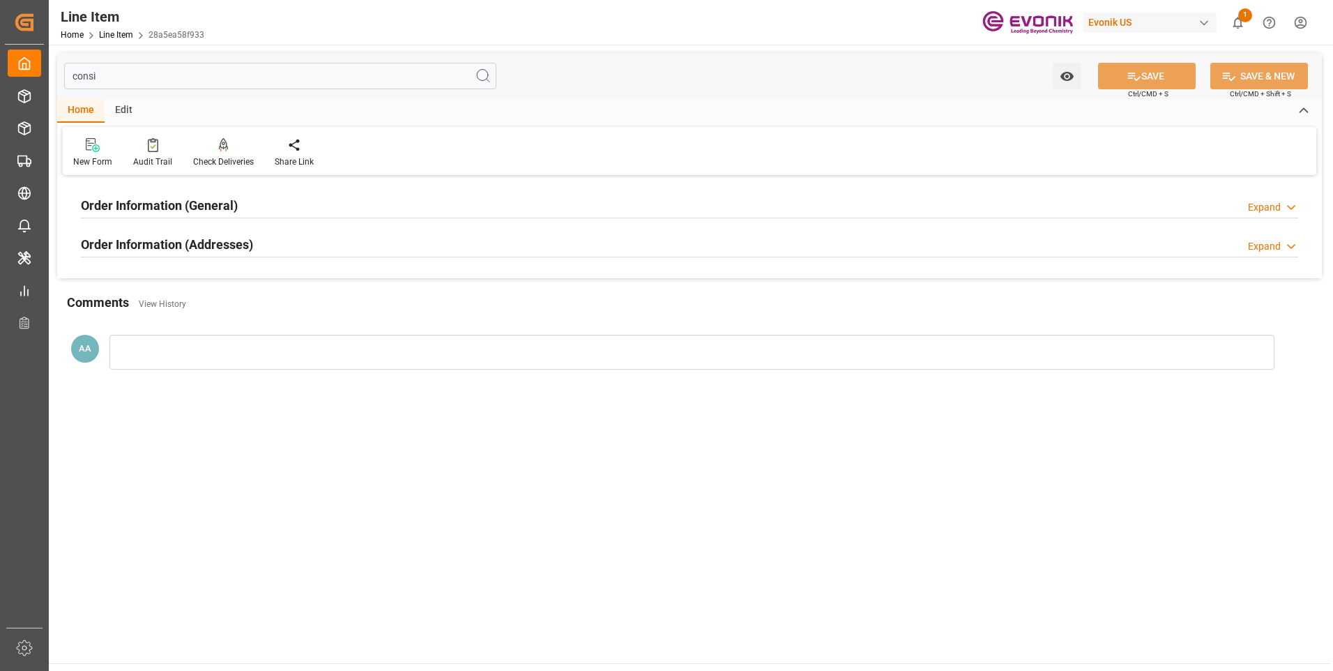
click at [337, 246] on div "Order Information (Addresses) Expand" at bounding box center [689, 243] width 1217 height 26
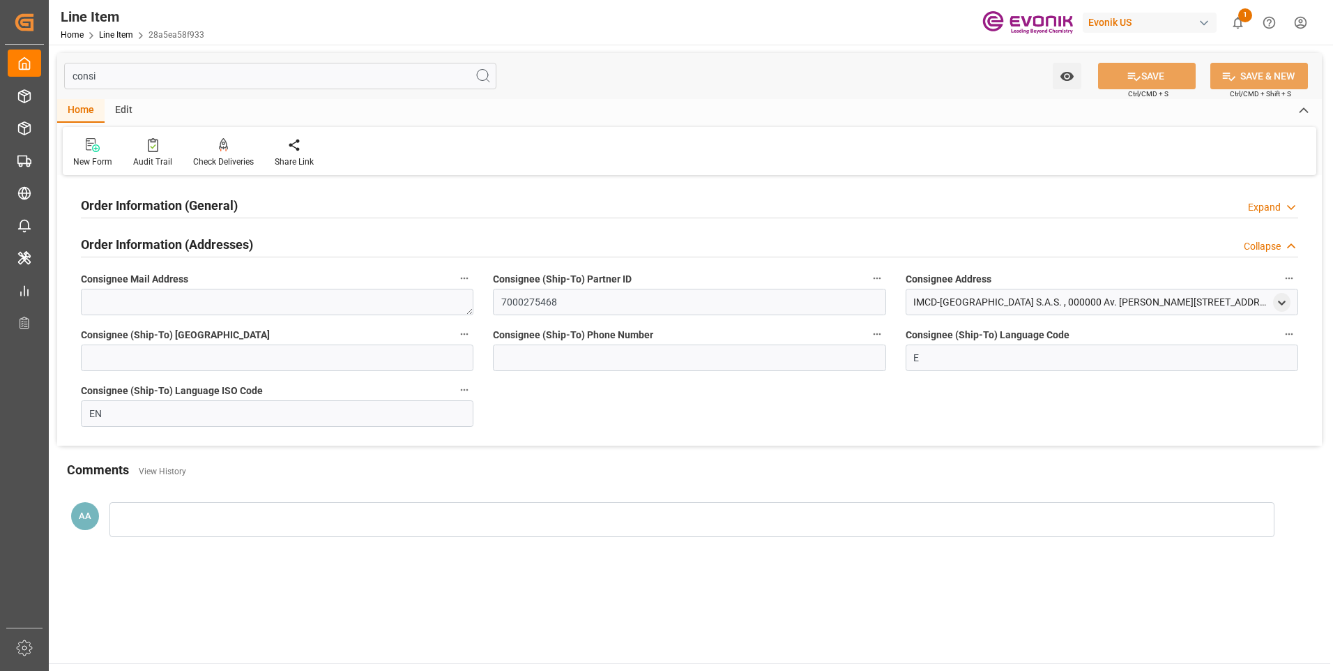
click at [913, 302] on div "IMCD-Ecuador S.A.S. , 000000 Av. Manuel Cordova G 9 , QUITO , P , EC - 170303" at bounding box center [1091, 302] width 356 height 15
drag, startPoint x: 916, startPoint y: 302, endPoint x: 966, endPoint y: 303, distance: 50.2
click at [966, 303] on div "IMCD-Ecuador S.A.S. , 000000 Av. Manuel Cordova G 9 , QUITO , P , EC - 170303" at bounding box center [1091, 302] width 356 height 15
drag, startPoint x: 966, startPoint y: 303, endPoint x: 923, endPoint y: 301, distance: 43.3
click at [923, 301] on div "IMCD-Ecuador S.A.S. , 000000 Av. Manuel Cordova G 9 , QUITO , P , EC - 170303" at bounding box center [1091, 302] width 356 height 15
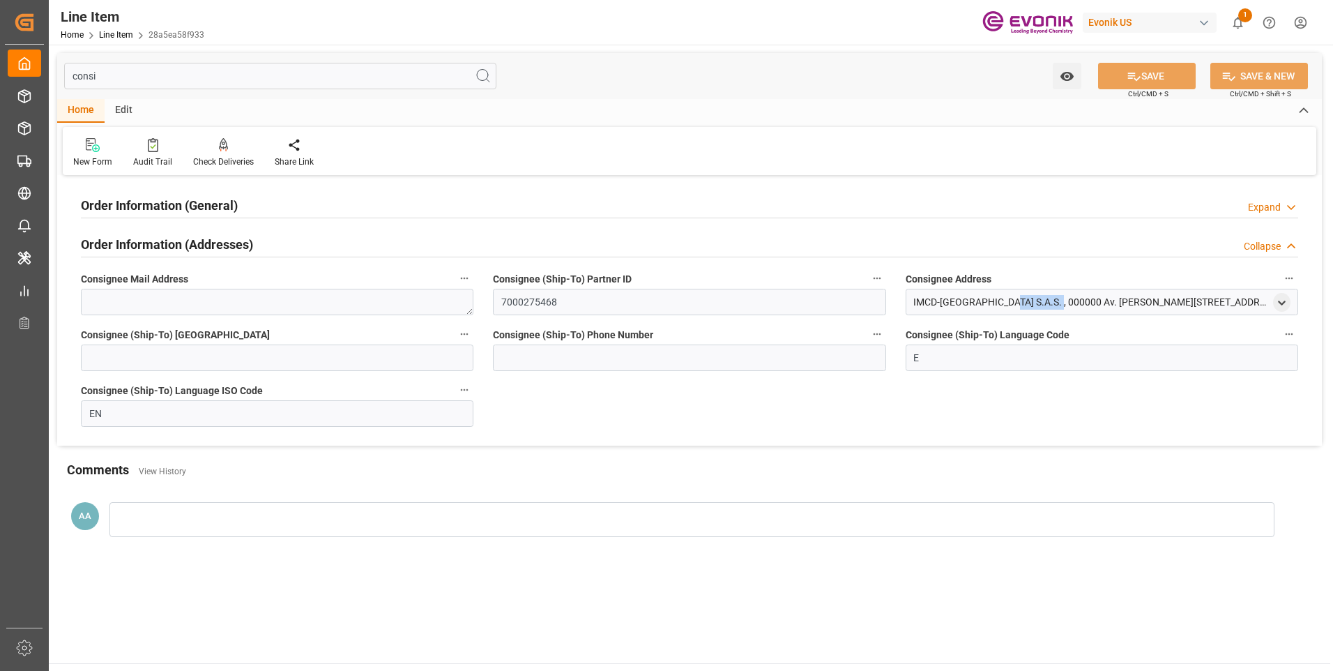
drag, startPoint x: 912, startPoint y: 301, endPoint x: 975, endPoint y: 303, distance: 62.8
click at [975, 303] on div "IMCD-Ecuador S.A.S. , 000000 Av. Manuel Cordova G 9 , QUITO , P , EC - 170303" at bounding box center [1102, 302] width 393 height 26
copy div "IMCD-Ecuador"
click at [1283, 303] on polyline "open menu" at bounding box center [1282, 302] width 6 height 3
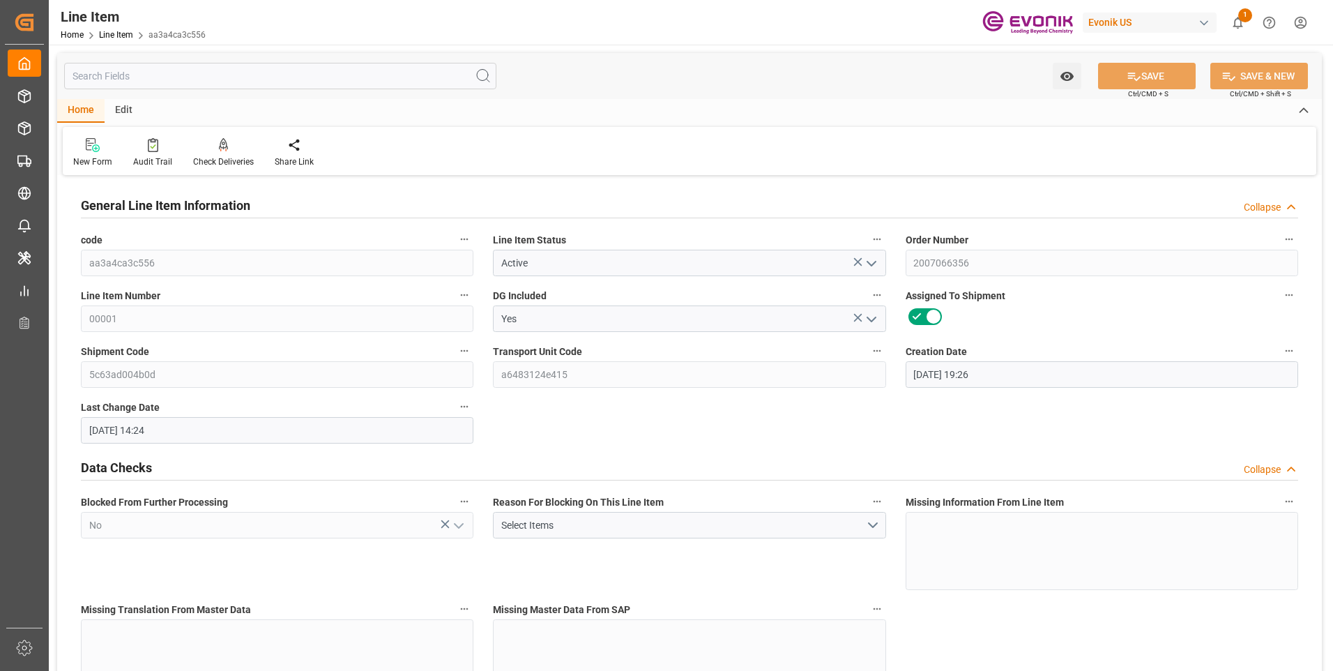
click at [225, 79] on input "text" at bounding box center [280, 76] width 432 height 26
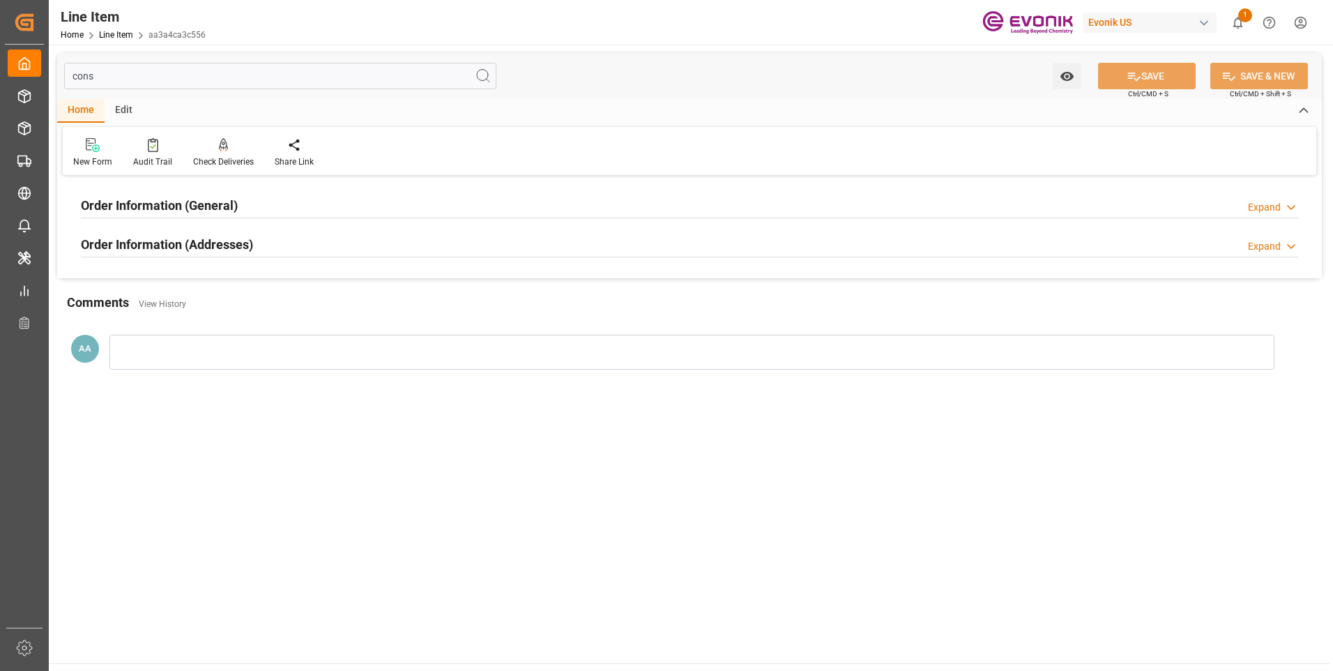
type input "cons"
click at [212, 204] on h2 "Order Information (General)" at bounding box center [159, 205] width 157 height 19
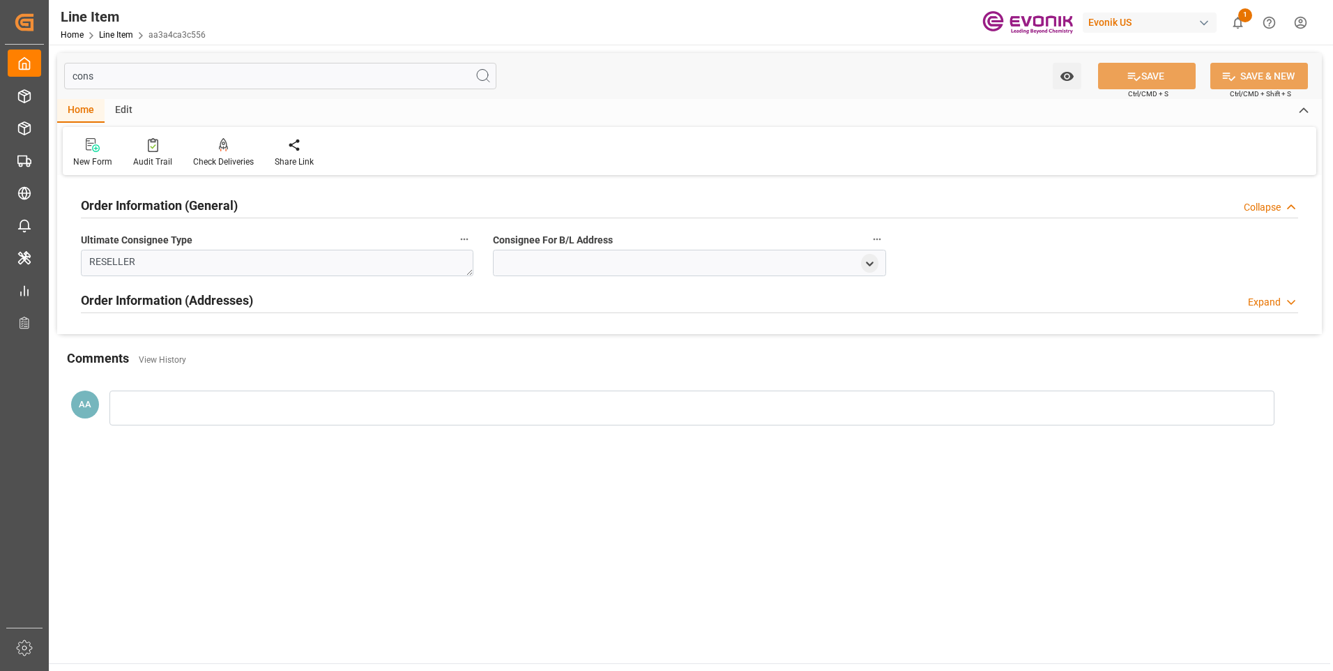
click at [243, 202] on div "Order Information (General) Collapse" at bounding box center [689, 204] width 1217 height 26
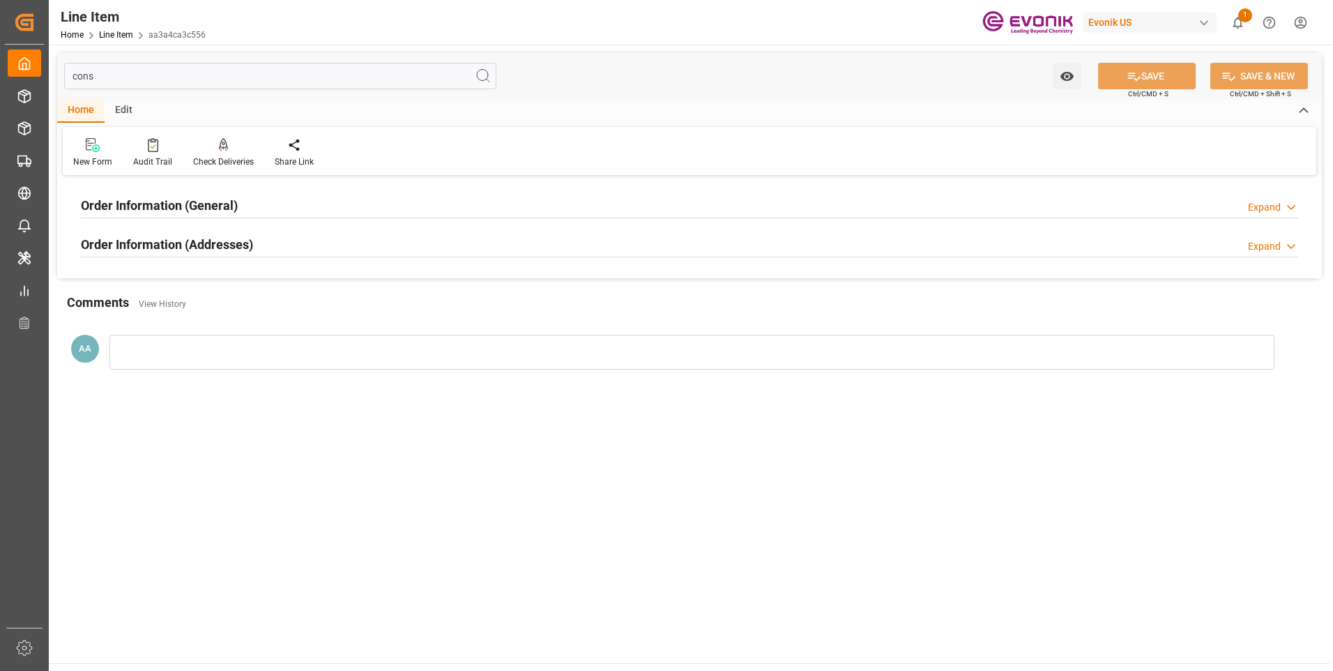
click at [1277, 244] on div "Expand" at bounding box center [1264, 246] width 33 height 15
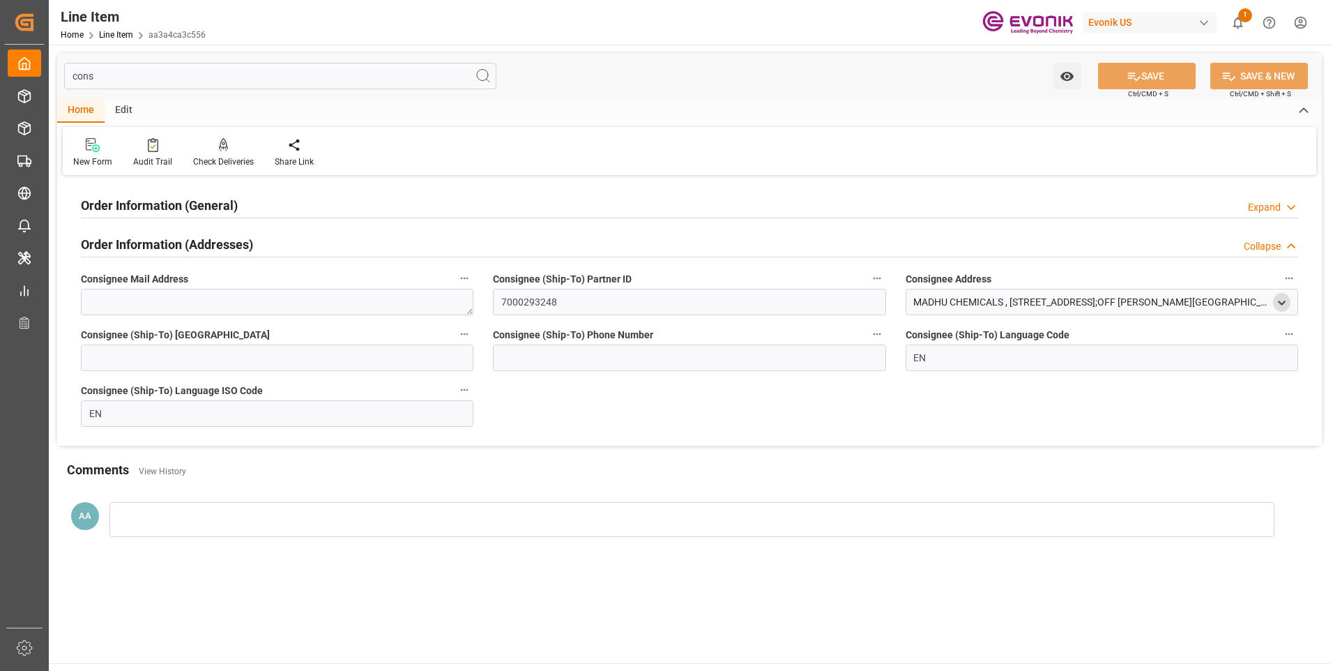
click at [1280, 300] on icon "open menu" at bounding box center [1282, 303] width 12 height 12
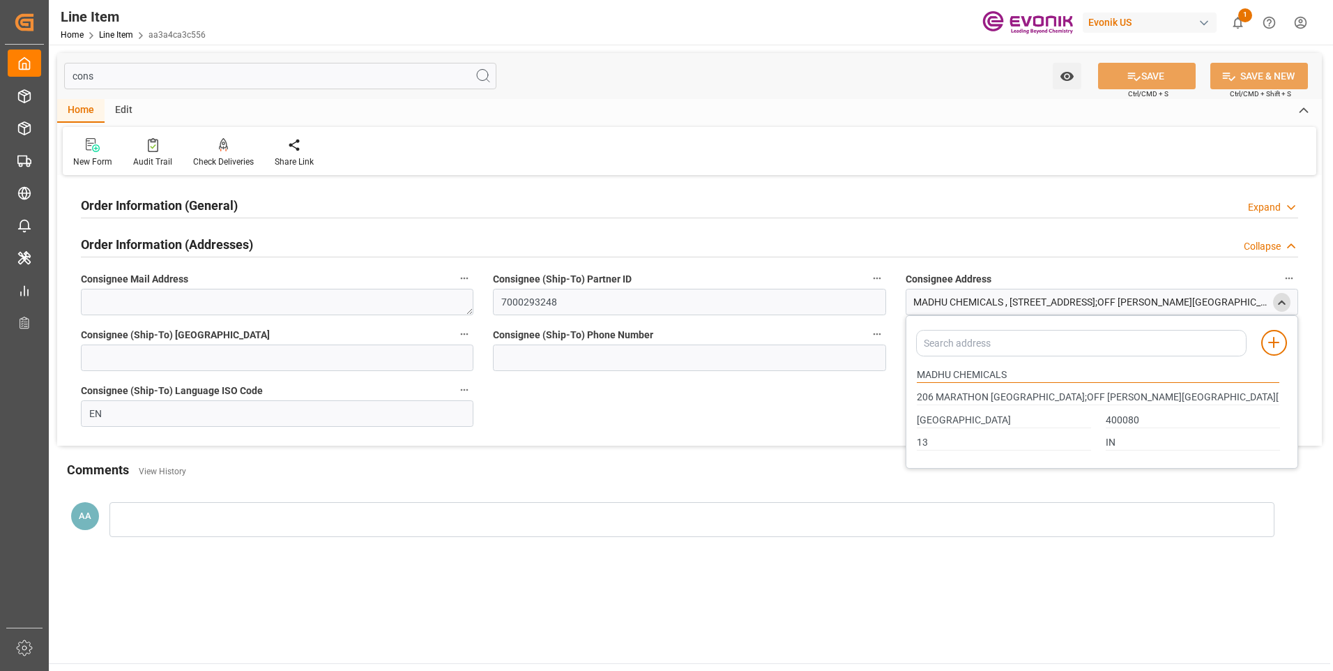
click at [992, 375] on input "MADHU CHEMICALS" at bounding box center [1098, 374] width 363 height 15
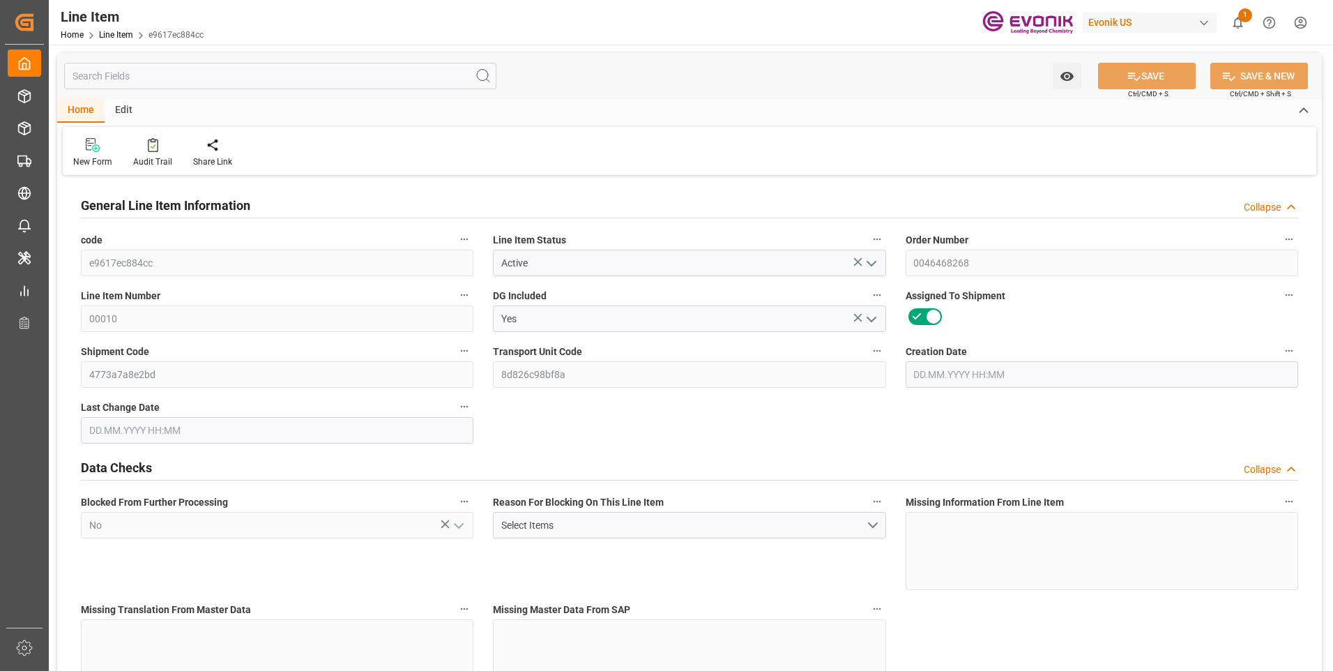
type input "19"
type input "19060.8"
type input "19000"
type input "25.6393"
type input "19"
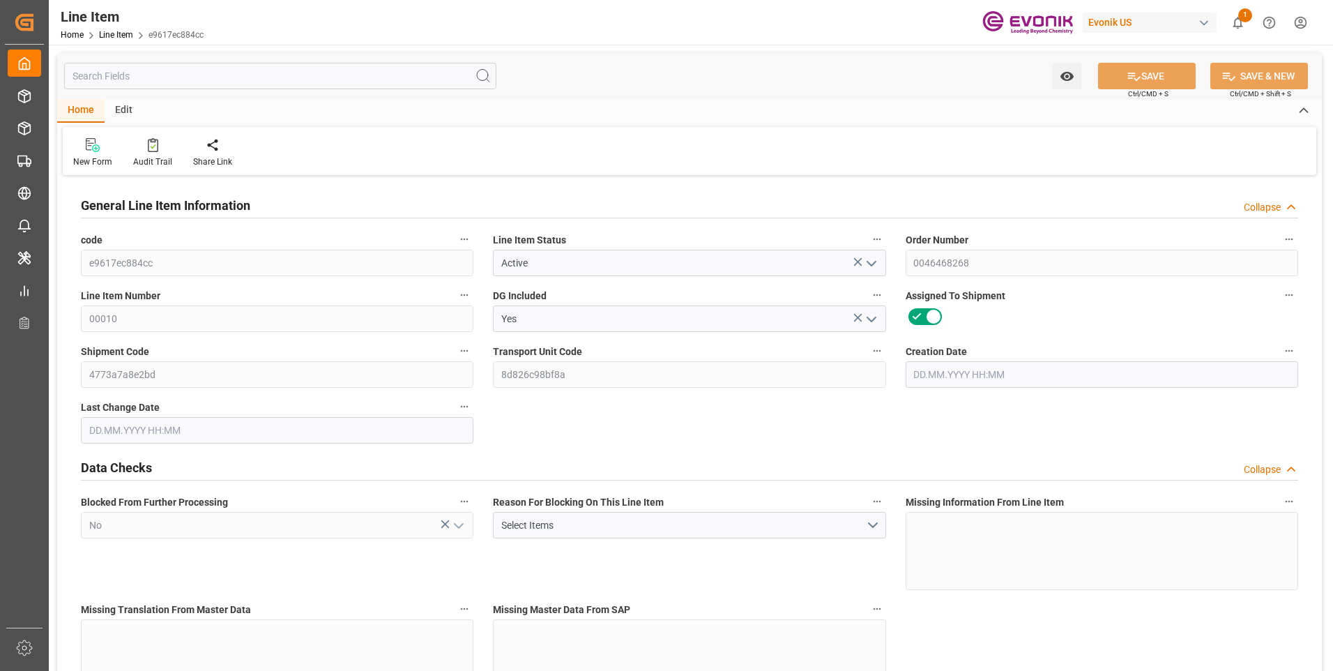
type input "42750"
type input "19"
type input "19060.8"
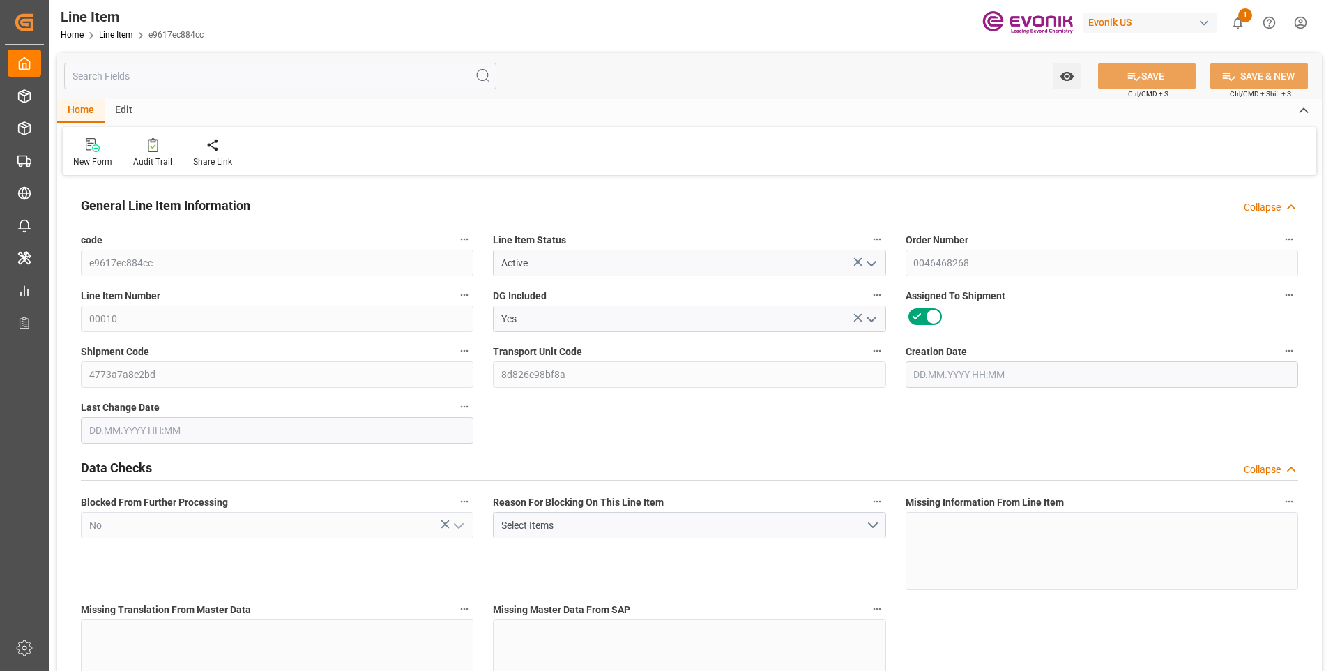
type input "19516.8"
type input "19000"
type input "25.6393"
type input "25639.265"
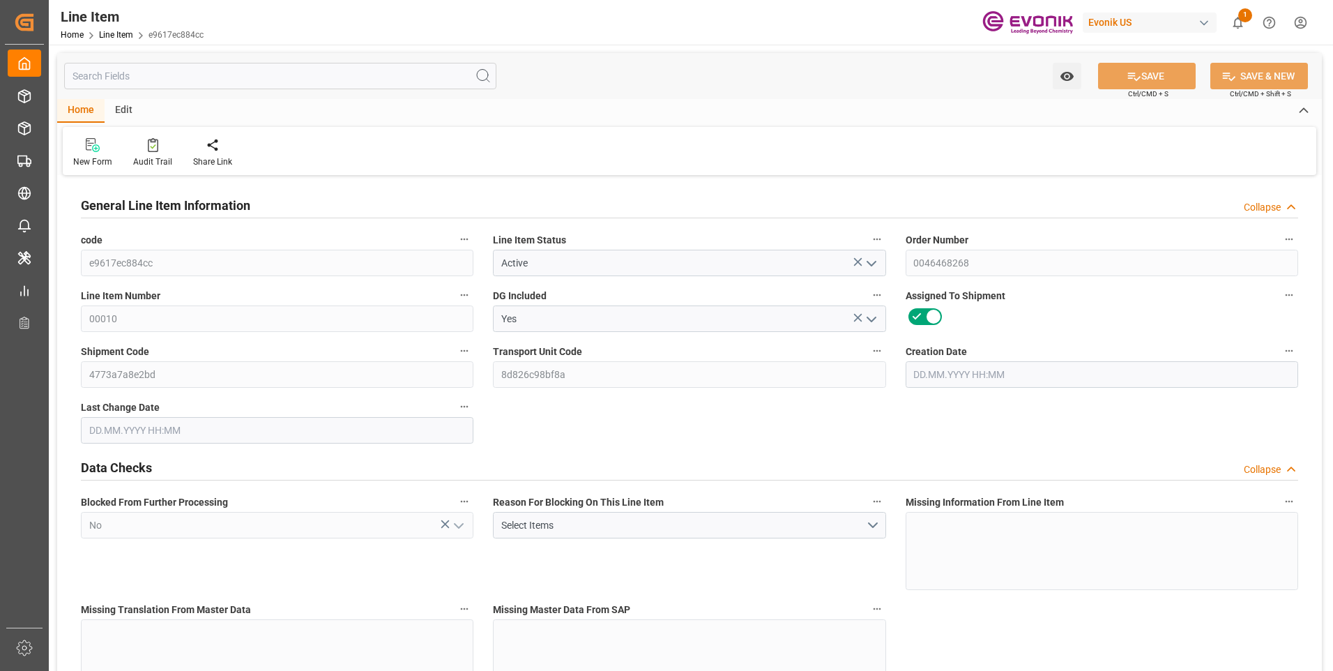
type input "19"
type input "19060.8"
type input "19000"
type input "25.6393"
type input "[DATE] 12:10"
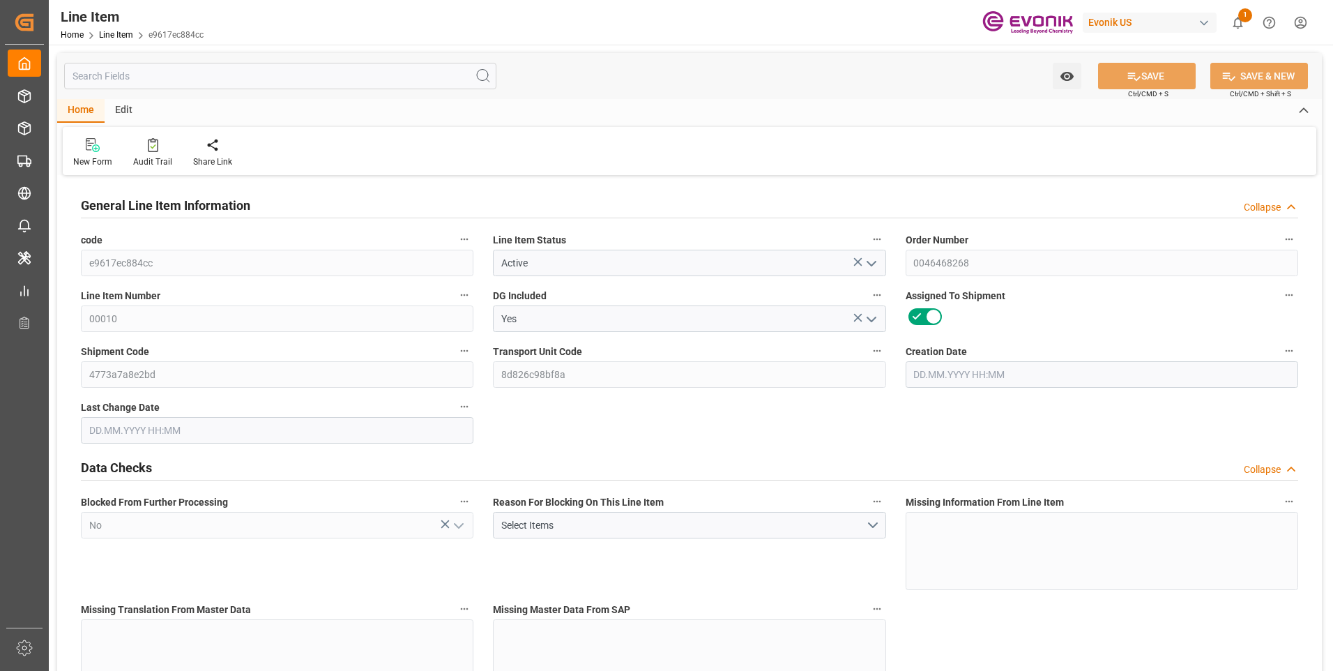
type input "[DATE] 14:25"
type input "[DATE]"
click at [218, 79] on input "text" at bounding box center [280, 76] width 432 height 26
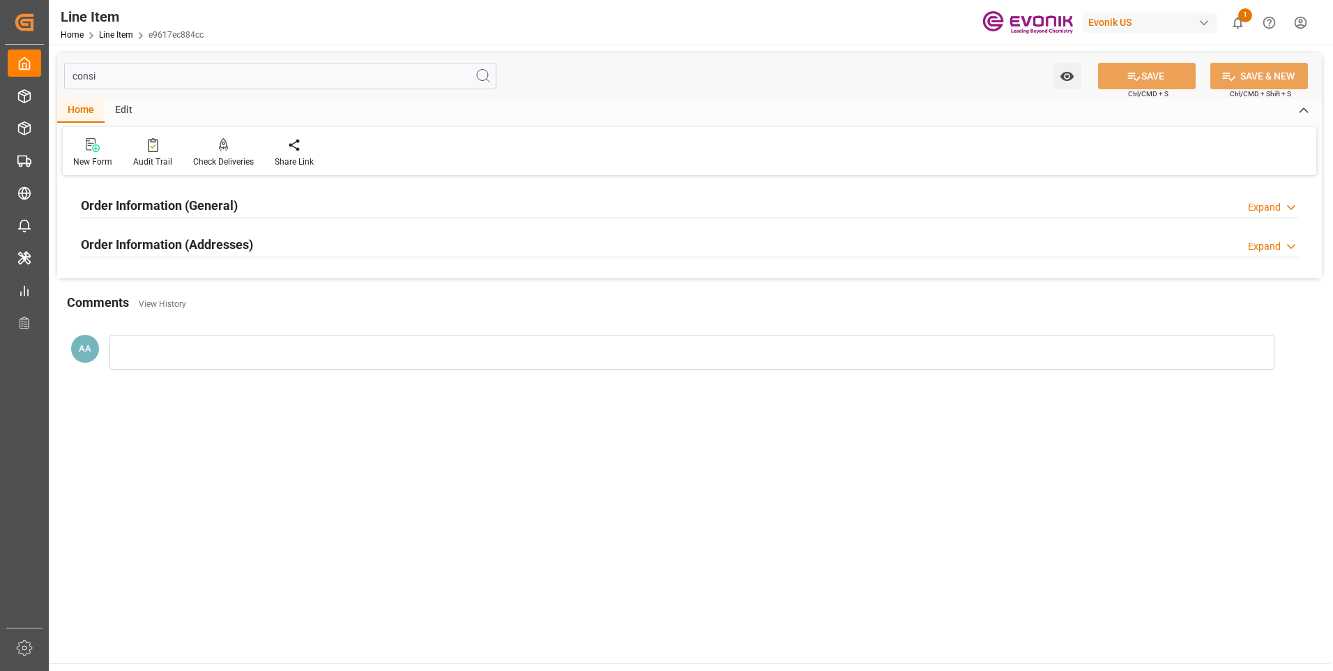
type input "consi"
click at [182, 204] on h2 "Order Information (General)" at bounding box center [159, 205] width 157 height 19
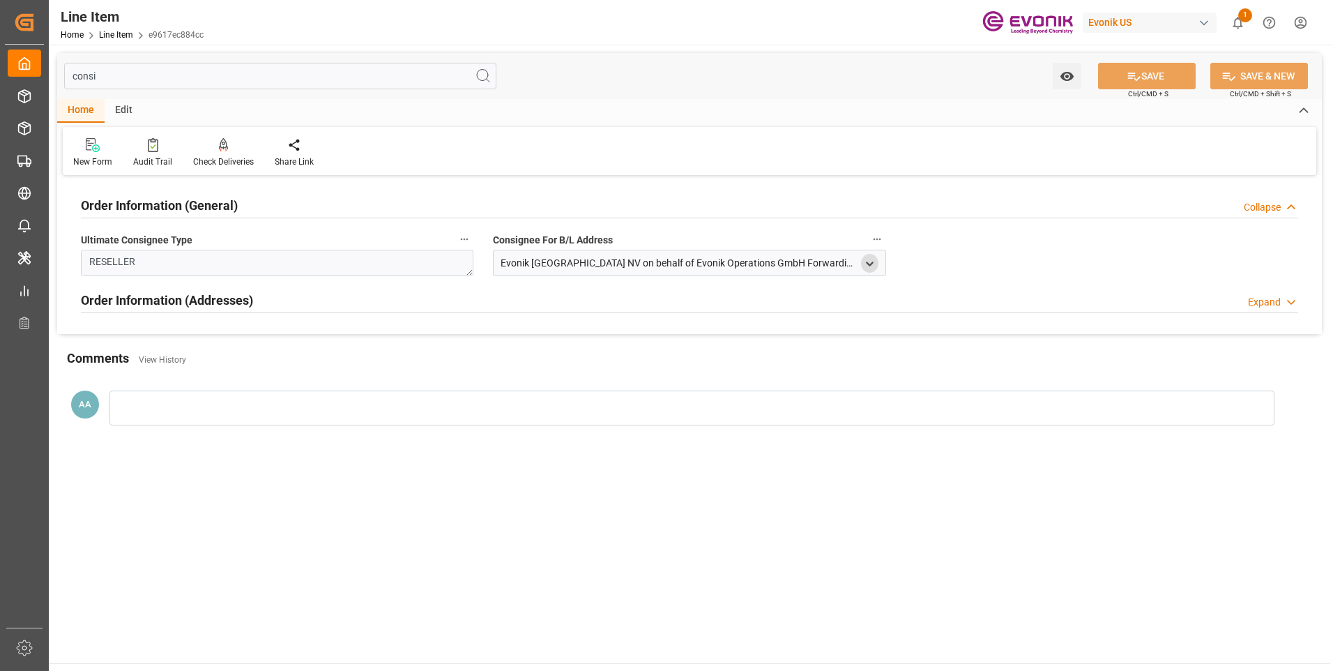
click at [865, 264] on icon "open menu" at bounding box center [870, 264] width 12 height 12
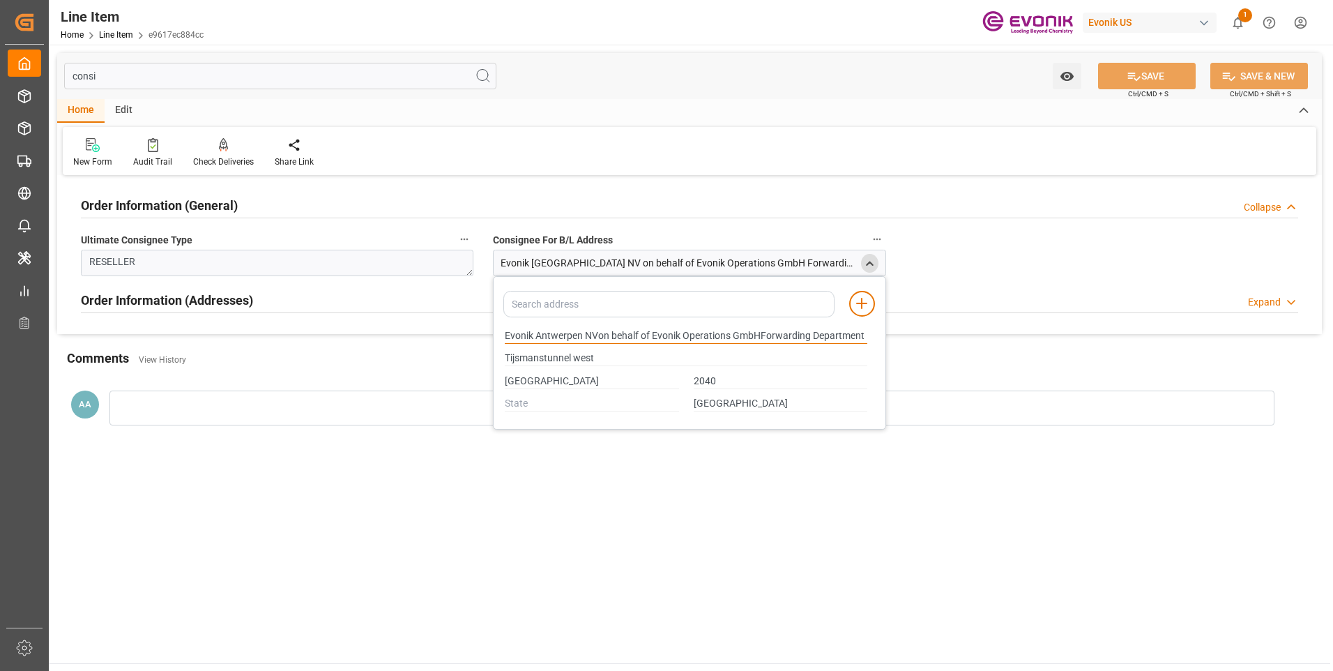
drag, startPoint x: 506, startPoint y: 335, endPoint x: 582, endPoint y: 332, distance: 76.1
click at [582, 332] on input "Evonik Antwerpen NVon behalf of Evonik Operations GmbHForwarding Department" at bounding box center [686, 335] width 363 height 15
click at [523, 381] on input "Antwerpen" at bounding box center [592, 381] width 174 height 15
type input "Evonik Antwerpen NVon behalf of Evonik Operations GmbHForwarding Department"
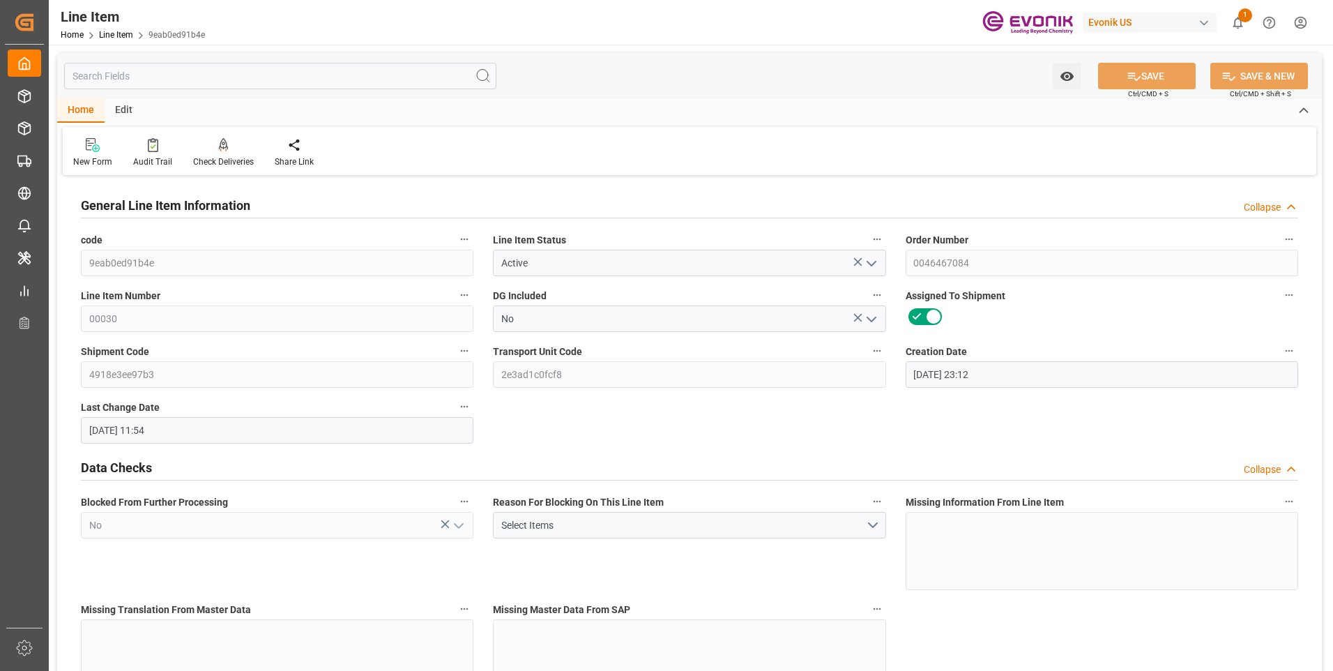
click at [386, 75] on input "text" at bounding box center [280, 76] width 432 height 26
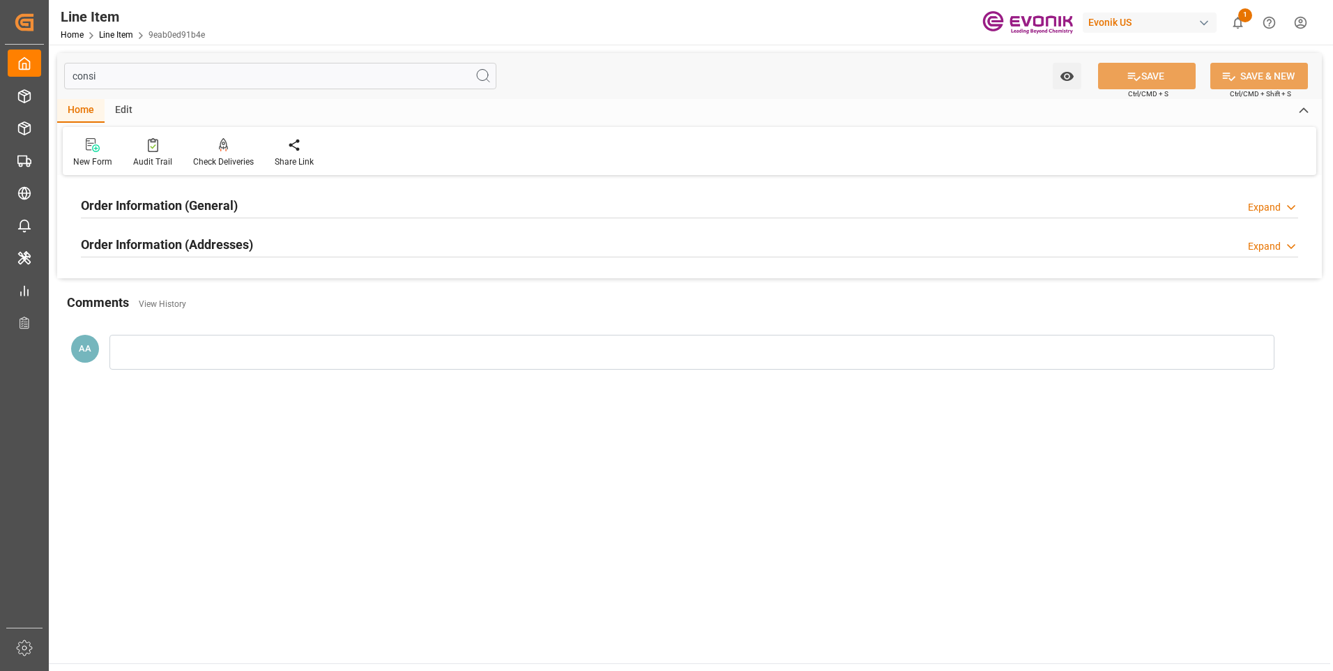
type input "consi"
click at [231, 201] on h2 "Order Information (General)" at bounding box center [159, 205] width 157 height 19
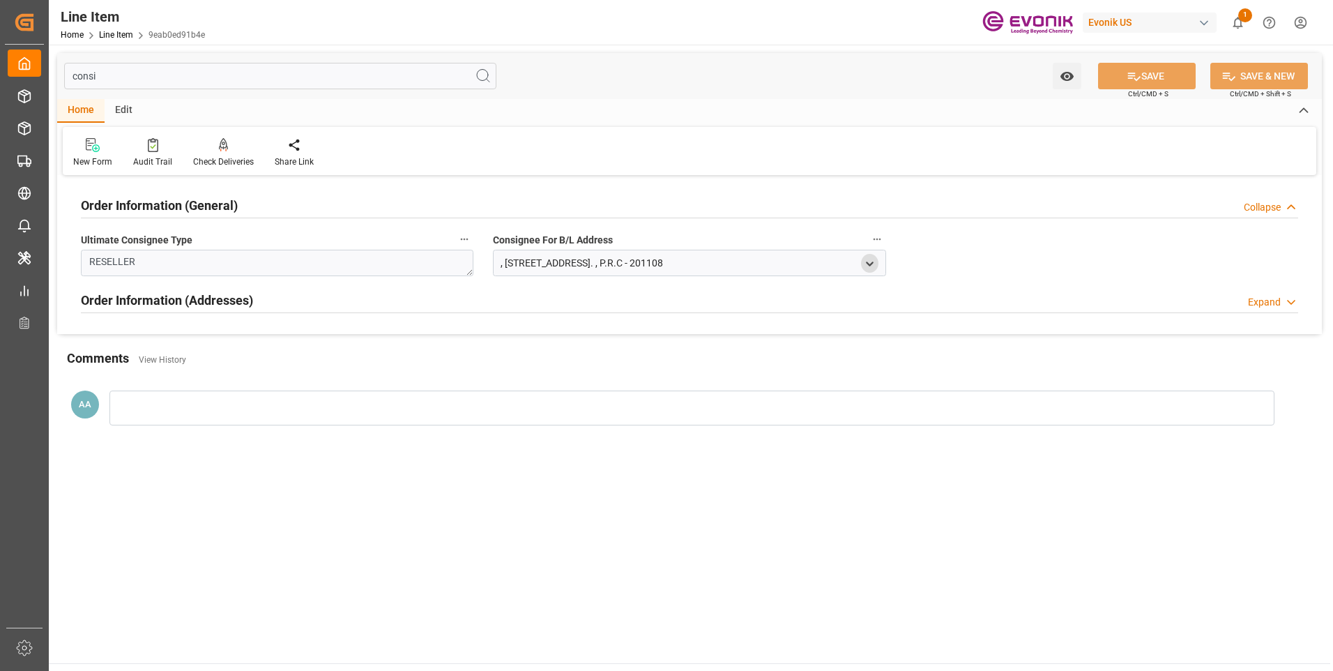
click at [870, 265] on polyline "open menu" at bounding box center [870, 263] width 6 height 3
click at [275, 306] on div "Order Information (Addresses) Expand" at bounding box center [689, 299] width 1217 height 26
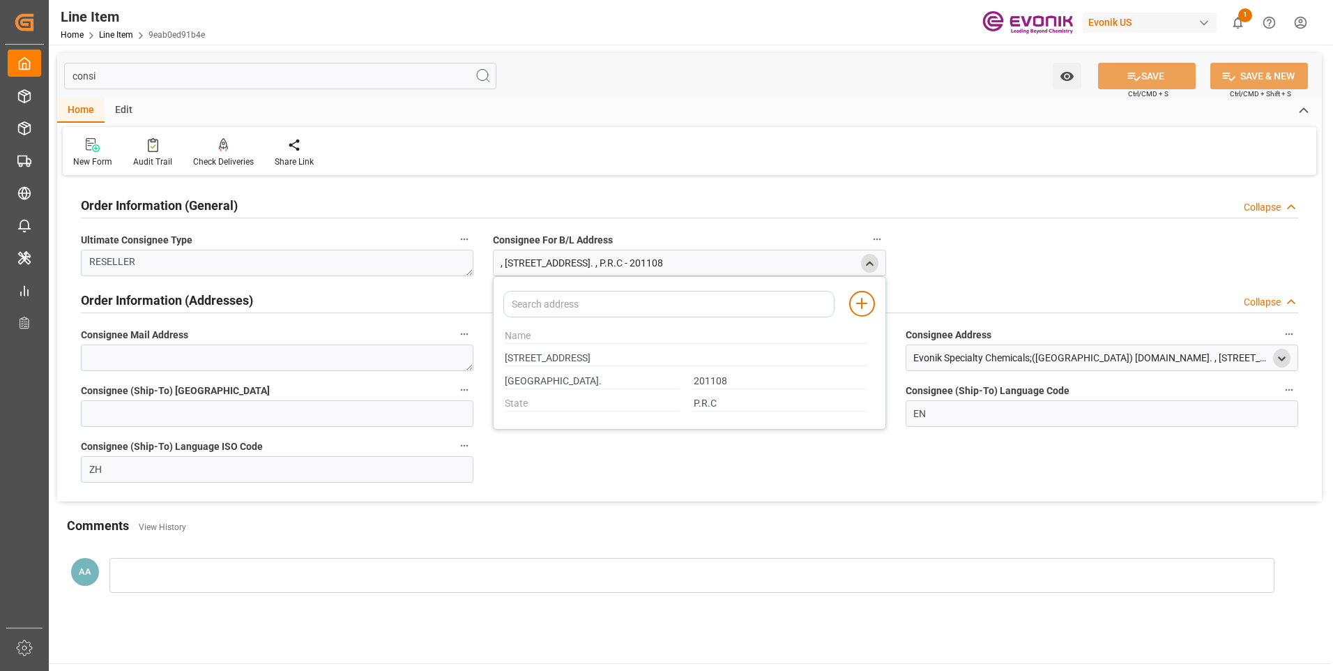
click at [1276, 358] on icon "open menu" at bounding box center [1282, 359] width 12 height 12
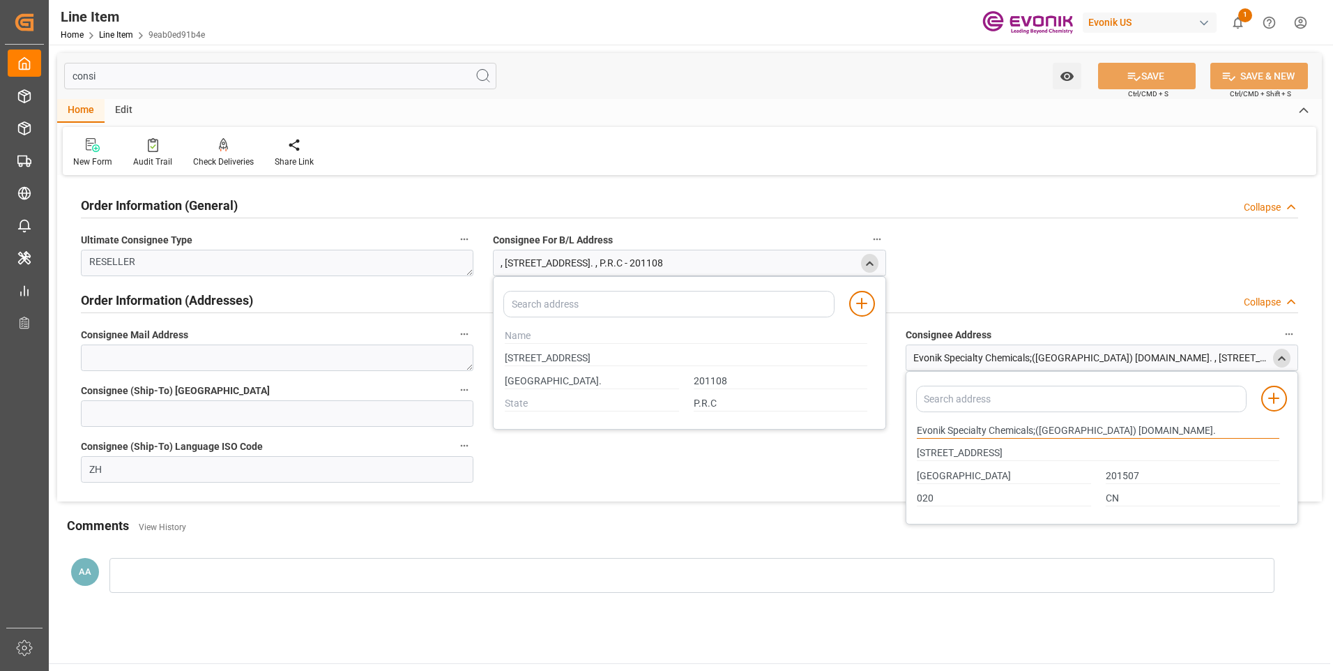
drag, startPoint x: 919, startPoint y: 430, endPoint x: 987, endPoint y: 425, distance: 67.8
click at [987, 425] on input "Evonik Specialty Chemicals;([GEOGRAPHIC_DATA]) [DOMAIN_NAME]." at bounding box center [1098, 430] width 363 height 15
click at [932, 477] on input "[GEOGRAPHIC_DATA]" at bounding box center [1004, 476] width 174 height 15
click at [526, 358] on input "[STREET_ADDRESS]" at bounding box center [686, 358] width 363 height 15
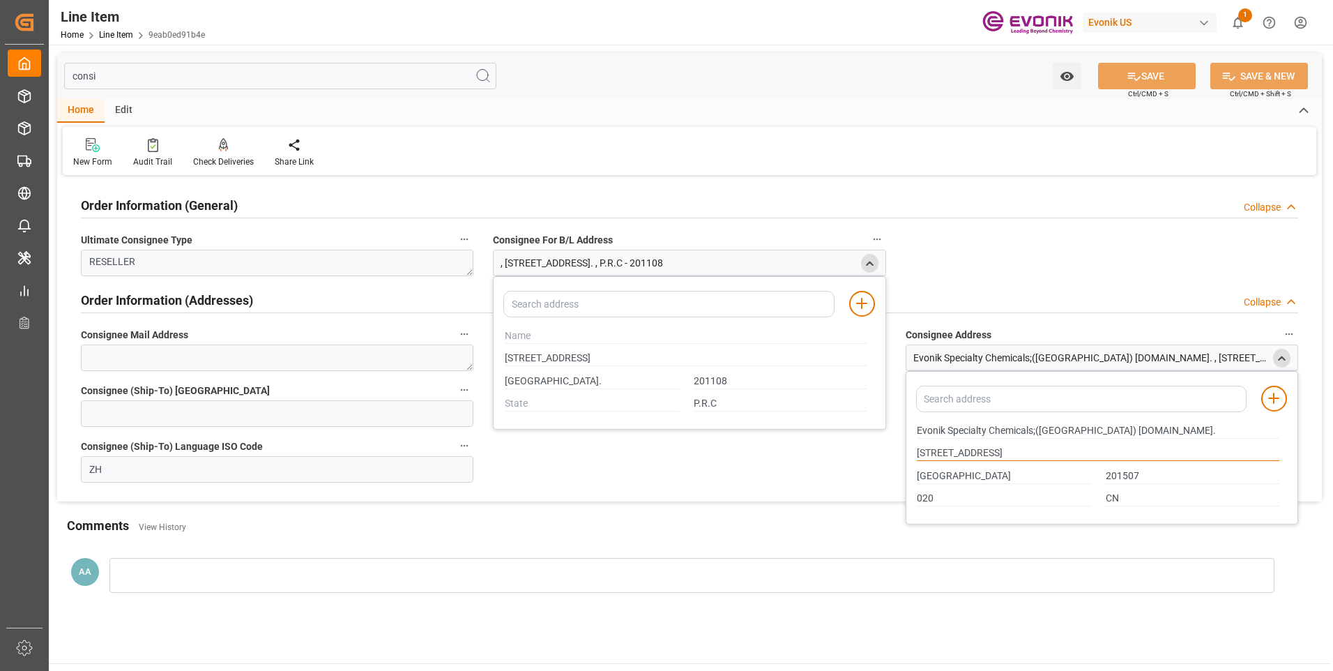
drag, startPoint x: 918, startPoint y: 452, endPoint x: 988, endPoint y: 449, distance: 69.8
click at [988, 449] on input "[STREET_ADDRESS]" at bounding box center [1098, 453] width 363 height 15
